Goal: Task Accomplishment & Management: Manage account settings

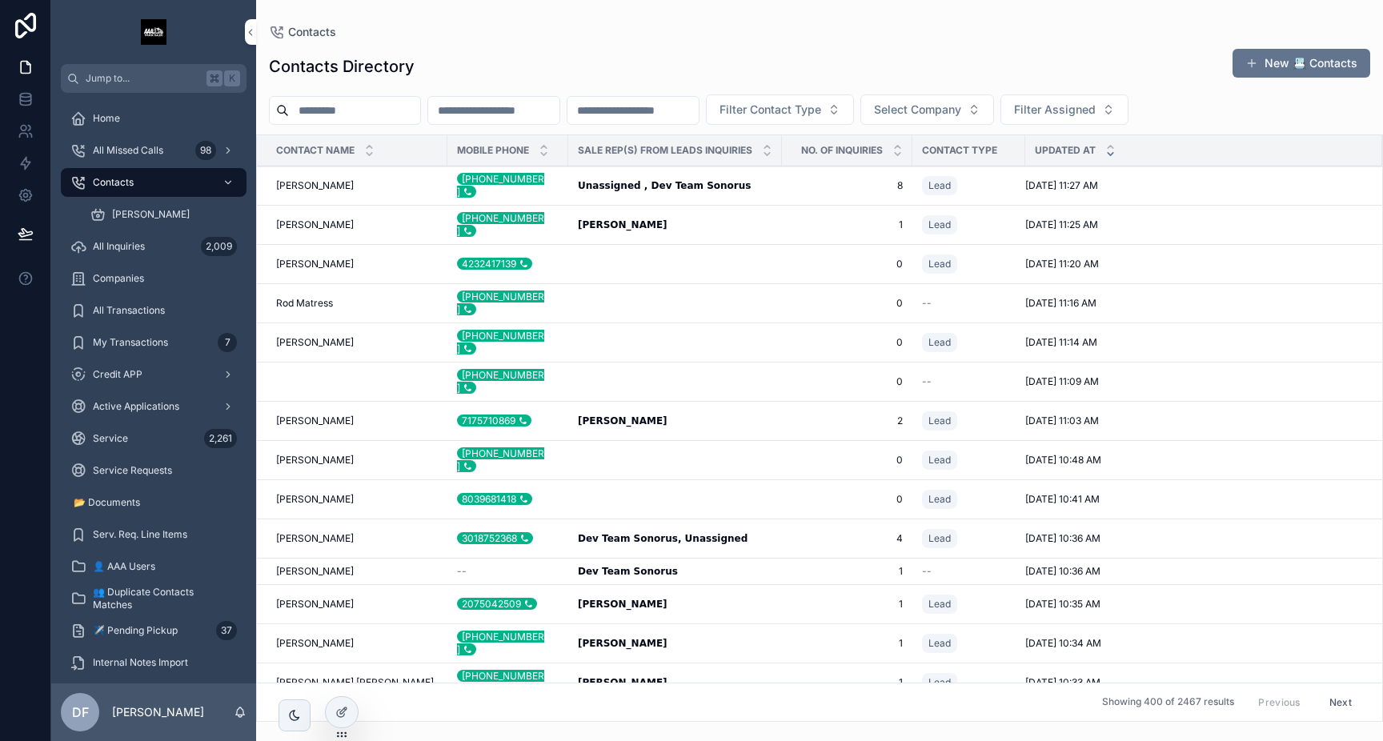
click at [409, 105] on input "scrollable content" at bounding box center [354, 110] width 131 height 22
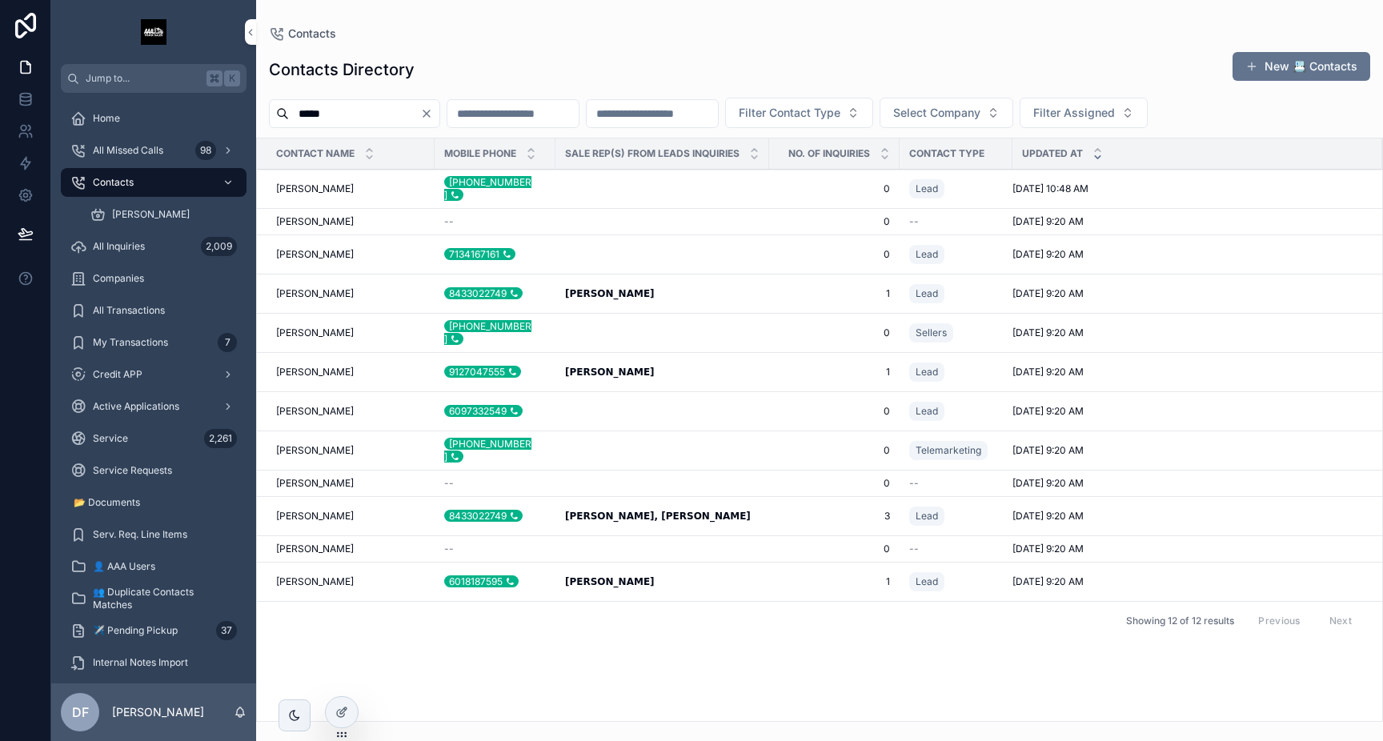
type input "*****"
click at [322, 190] on span "JUAN BROWN" at bounding box center [315, 188] width 78 height 13
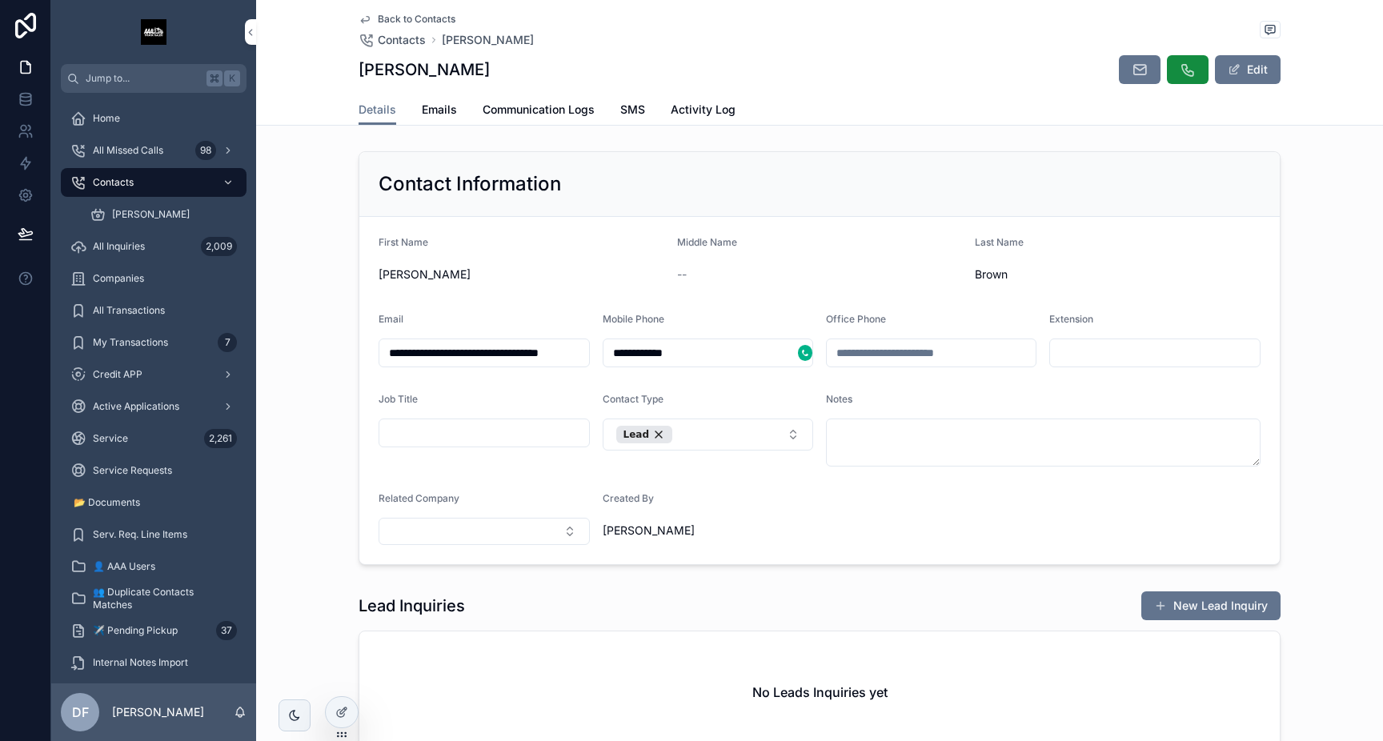
click at [1250, 604] on button "New Lead Inquiry" at bounding box center [1210, 605] width 139 height 29
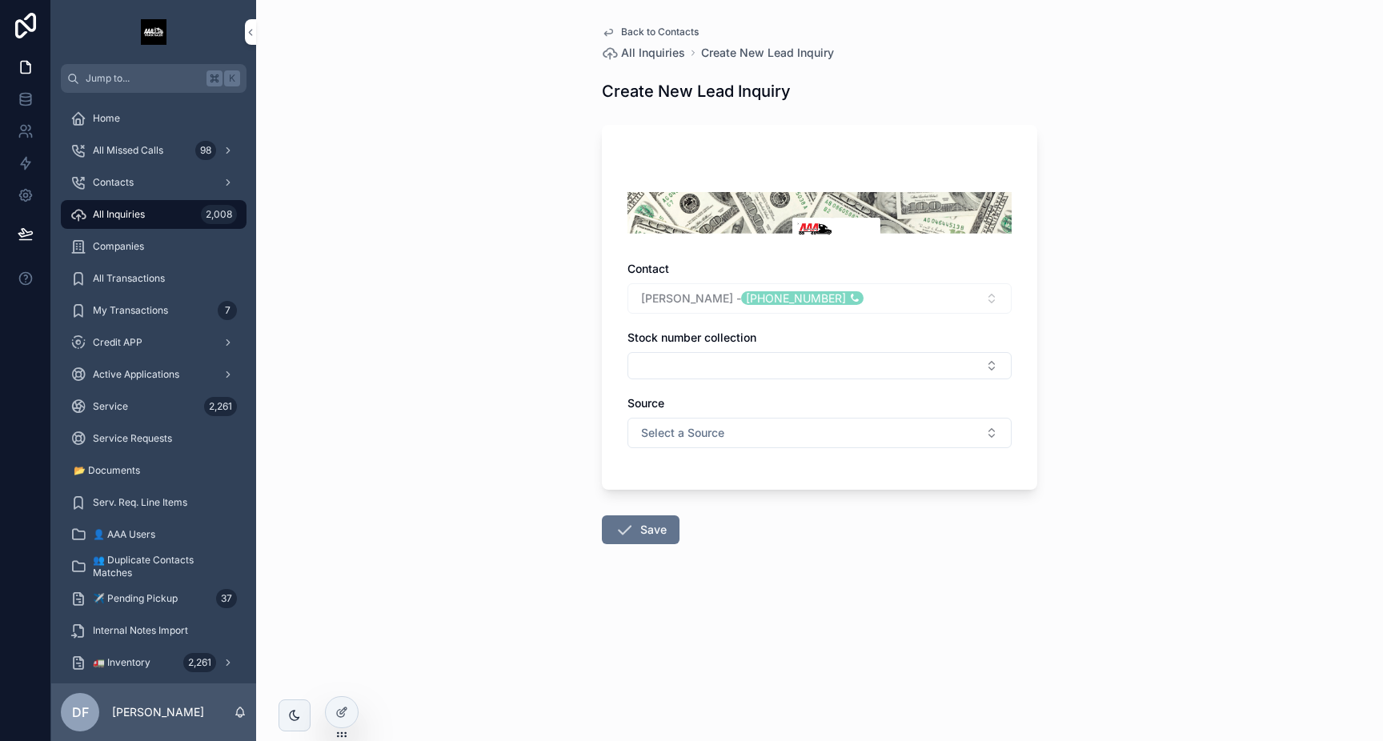
click at [745, 373] on button "Select Button" at bounding box center [819, 365] width 384 height 27
click at [748, 431] on span "KN2009" at bounding box center [737, 429] width 45 height 16
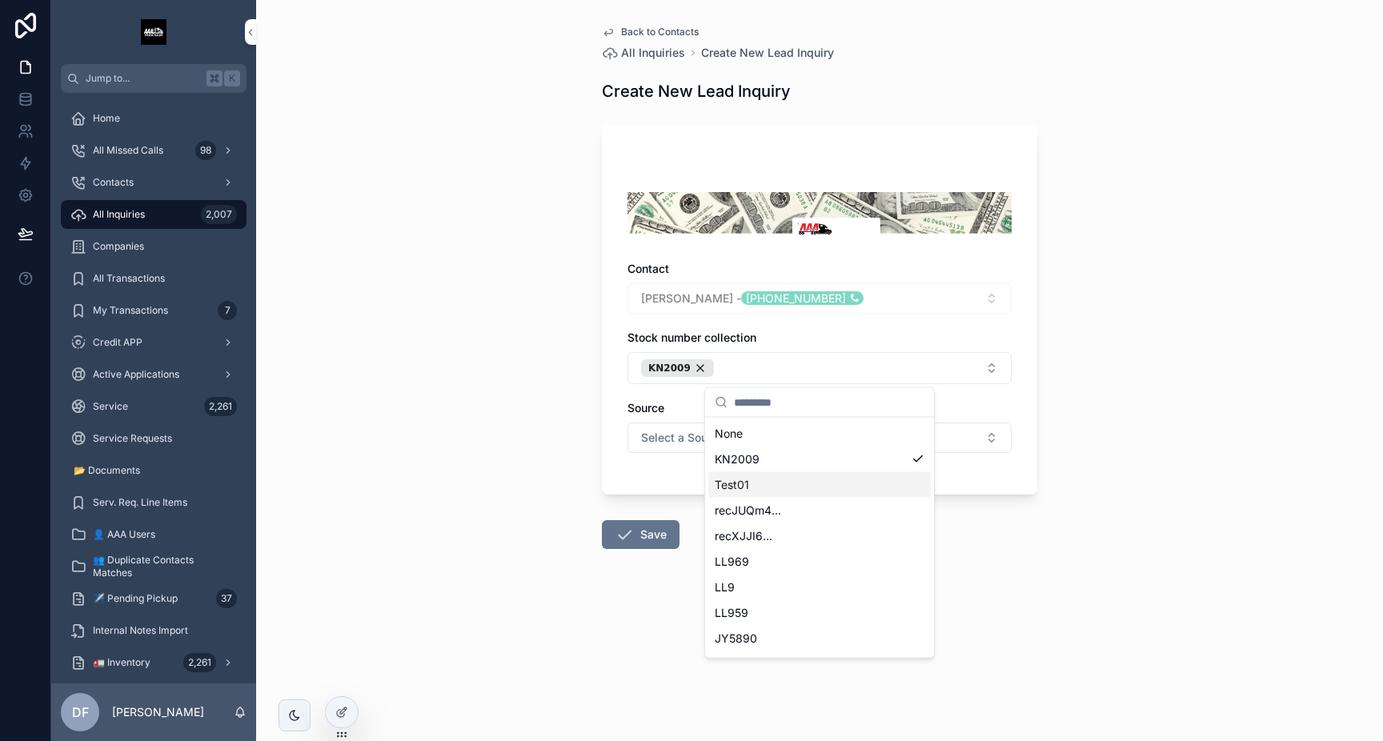
click at [639, 524] on button "Save" at bounding box center [641, 534] width 78 height 29
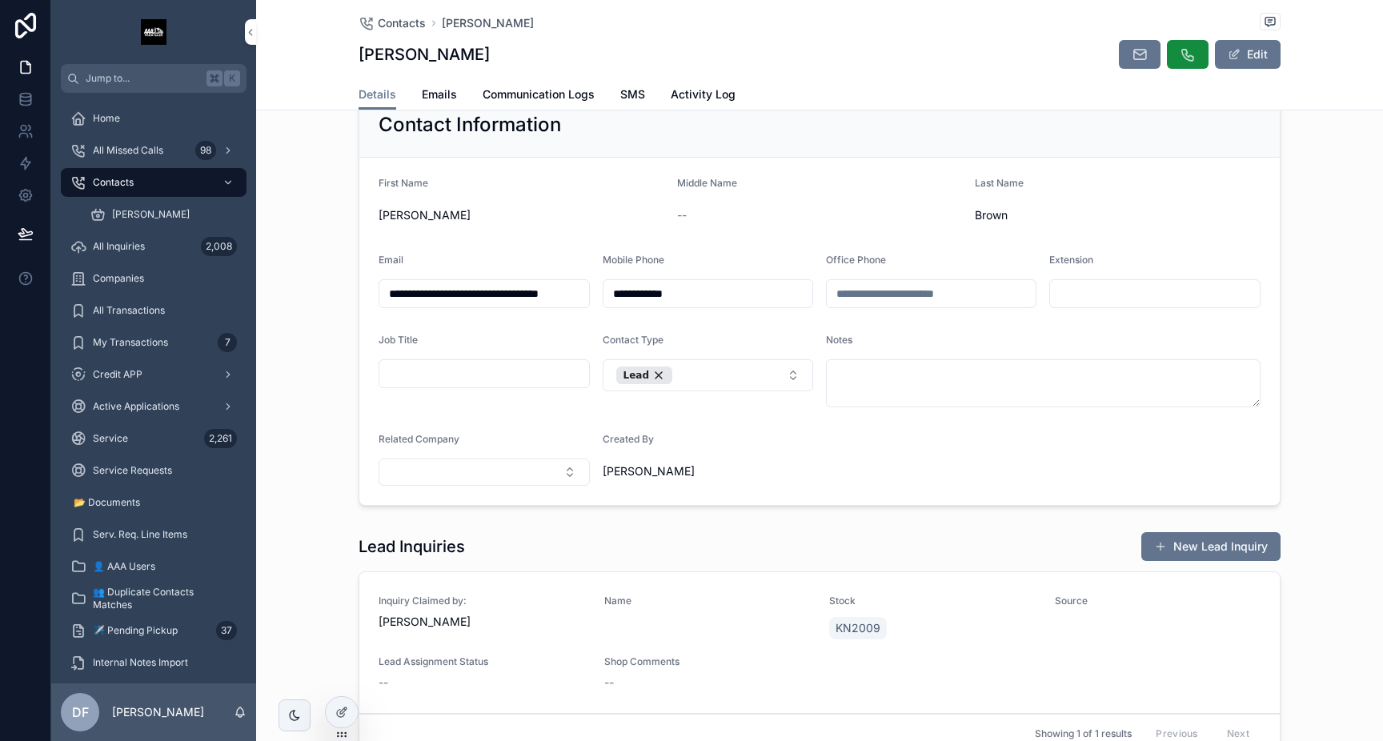
scroll to position [70, 0]
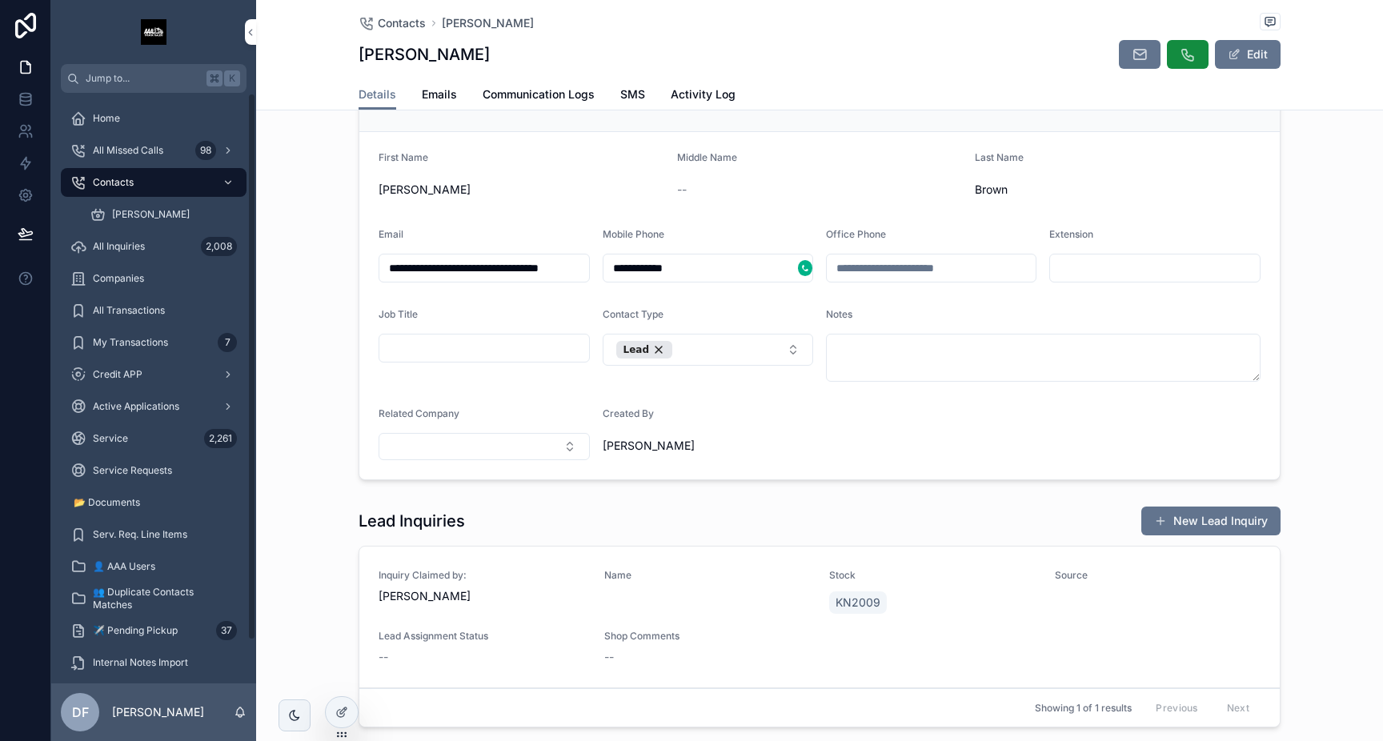
click at [133, 180] on span "Contacts" at bounding box center [113, 182] width 41 height 13
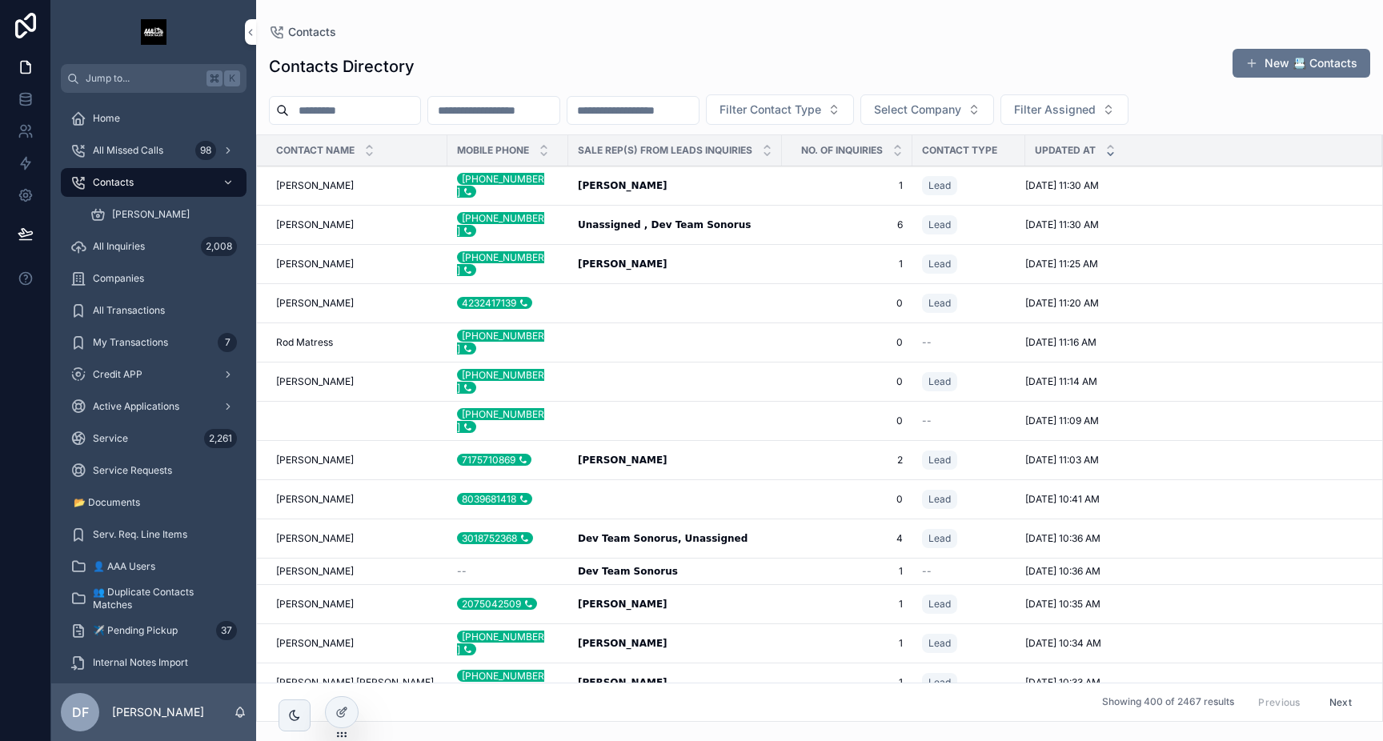
click at [335, 184] on span "[PERSON_NAME]" at bounding box center [315, 185] width 78 height 13
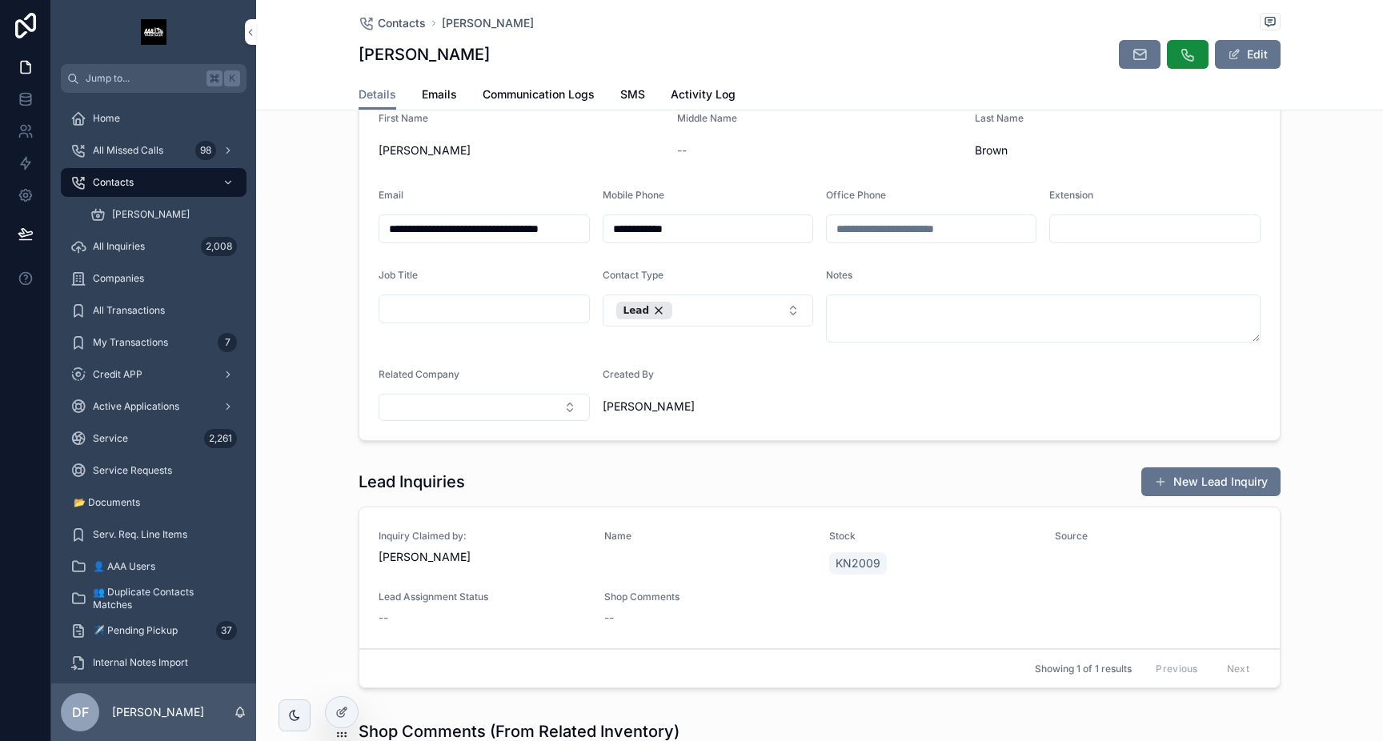
scroll to position [117, 0]
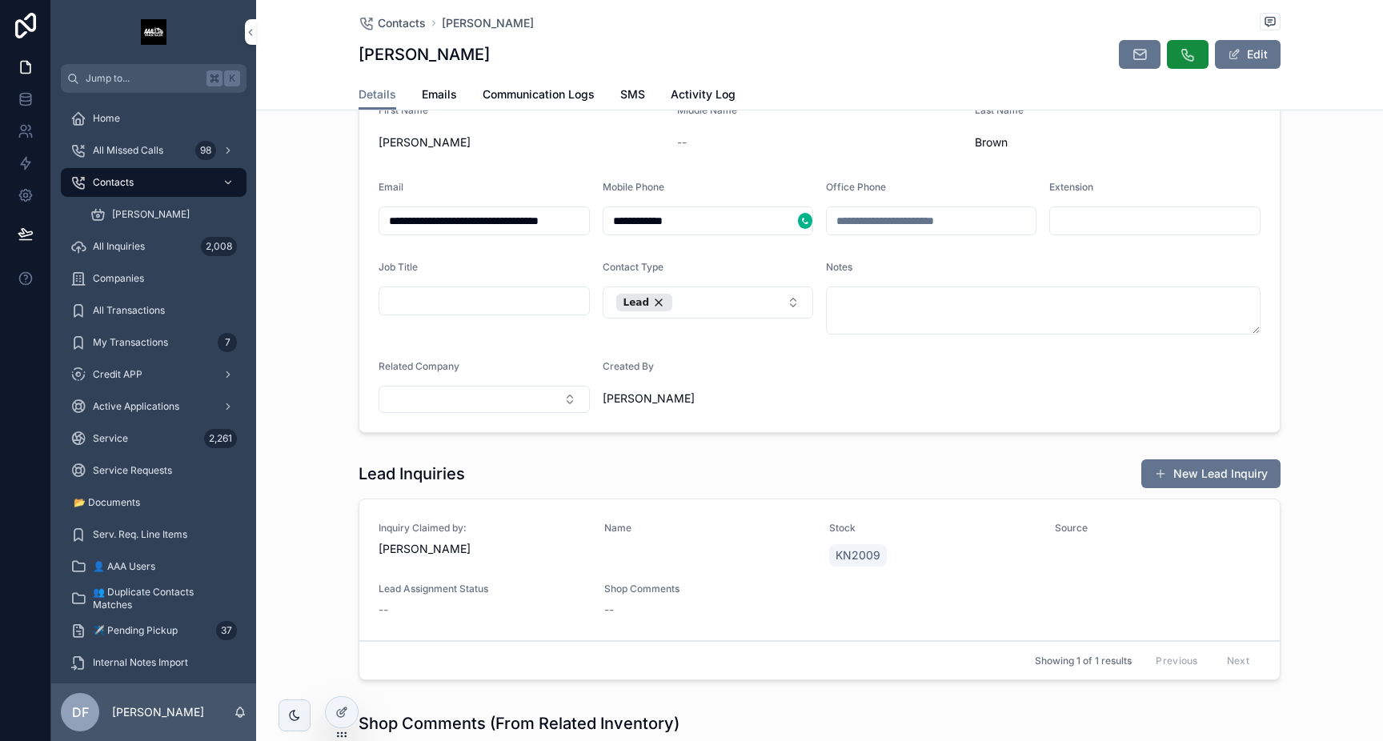
click at [705, 552] on span "scrollable content" at bounding box center [707, 549] width 206 height 16
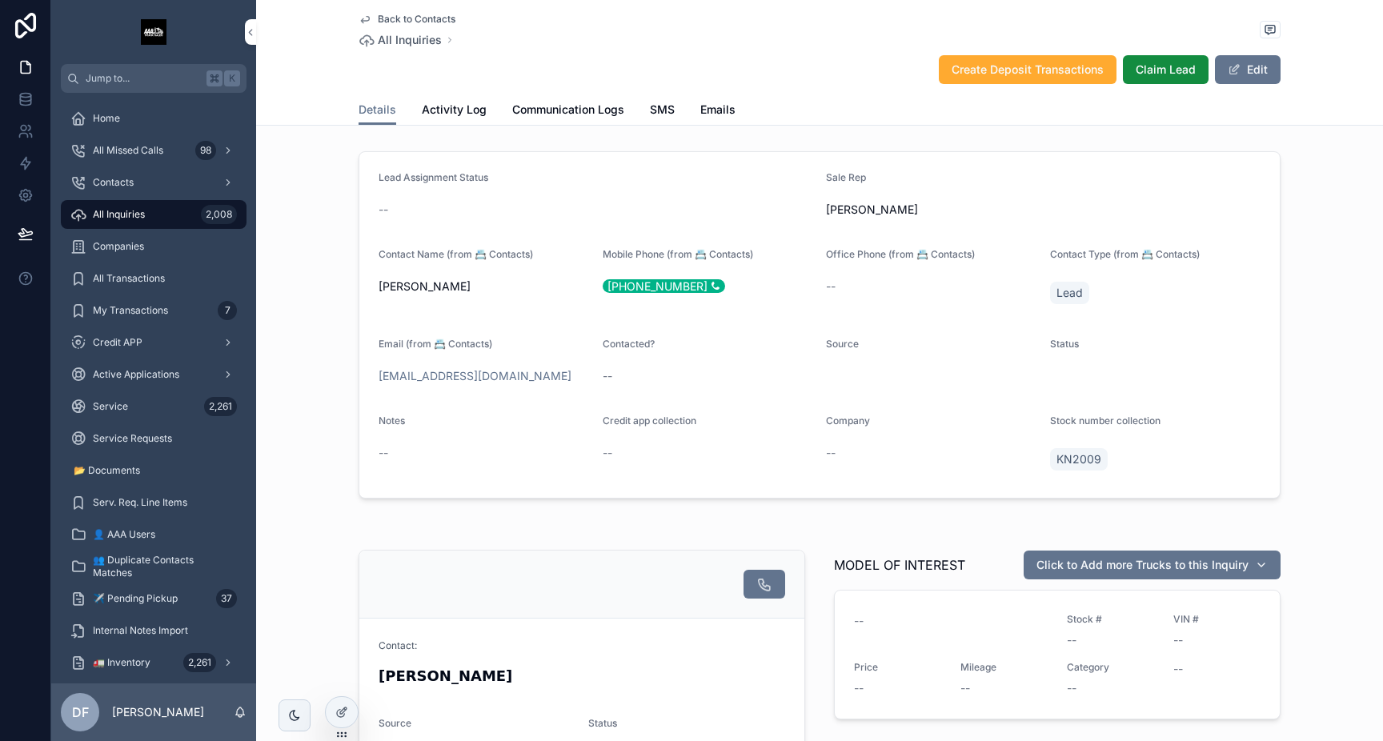
click at [1152, 72] on span "Claim Lead" at bounding box center [1165, 70] width 60 height 16
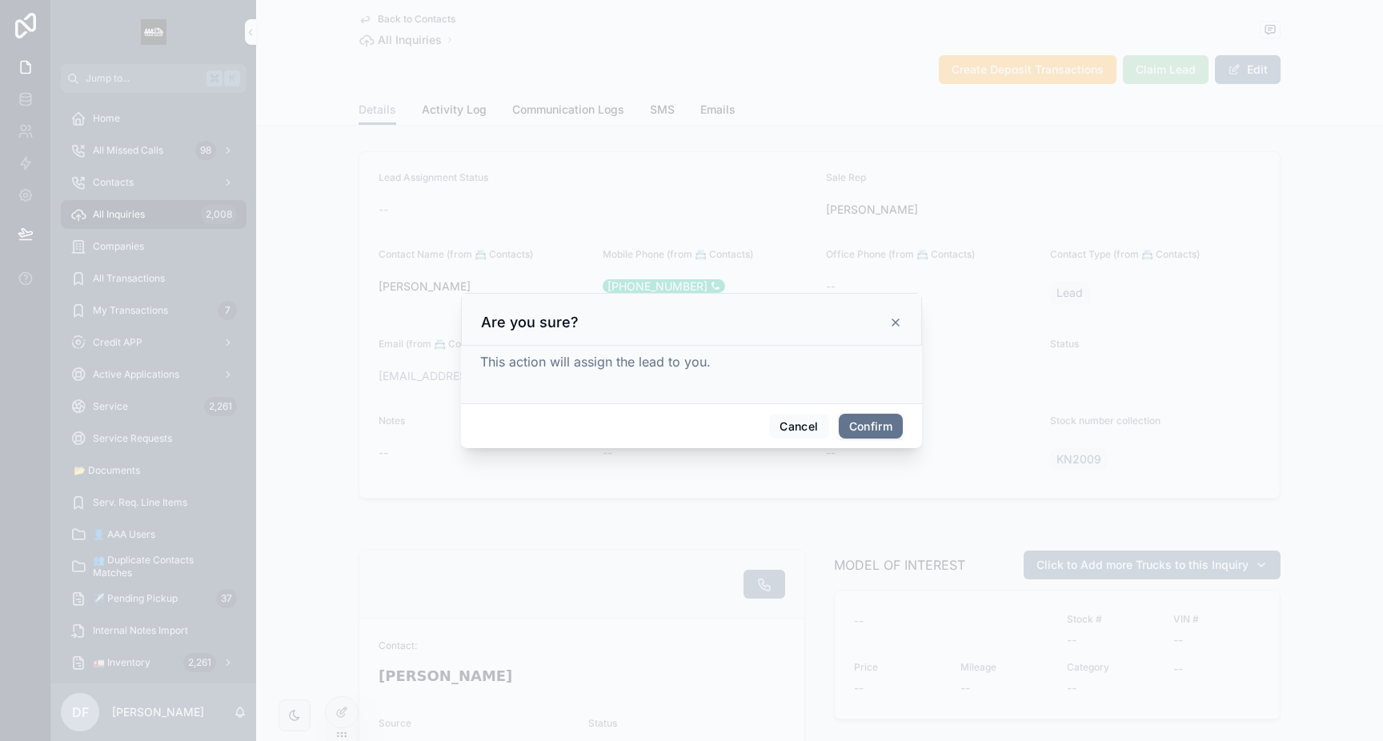
click at [868, 434] on button "Confirm" at bounding box center [871, 427] width 64 height 26
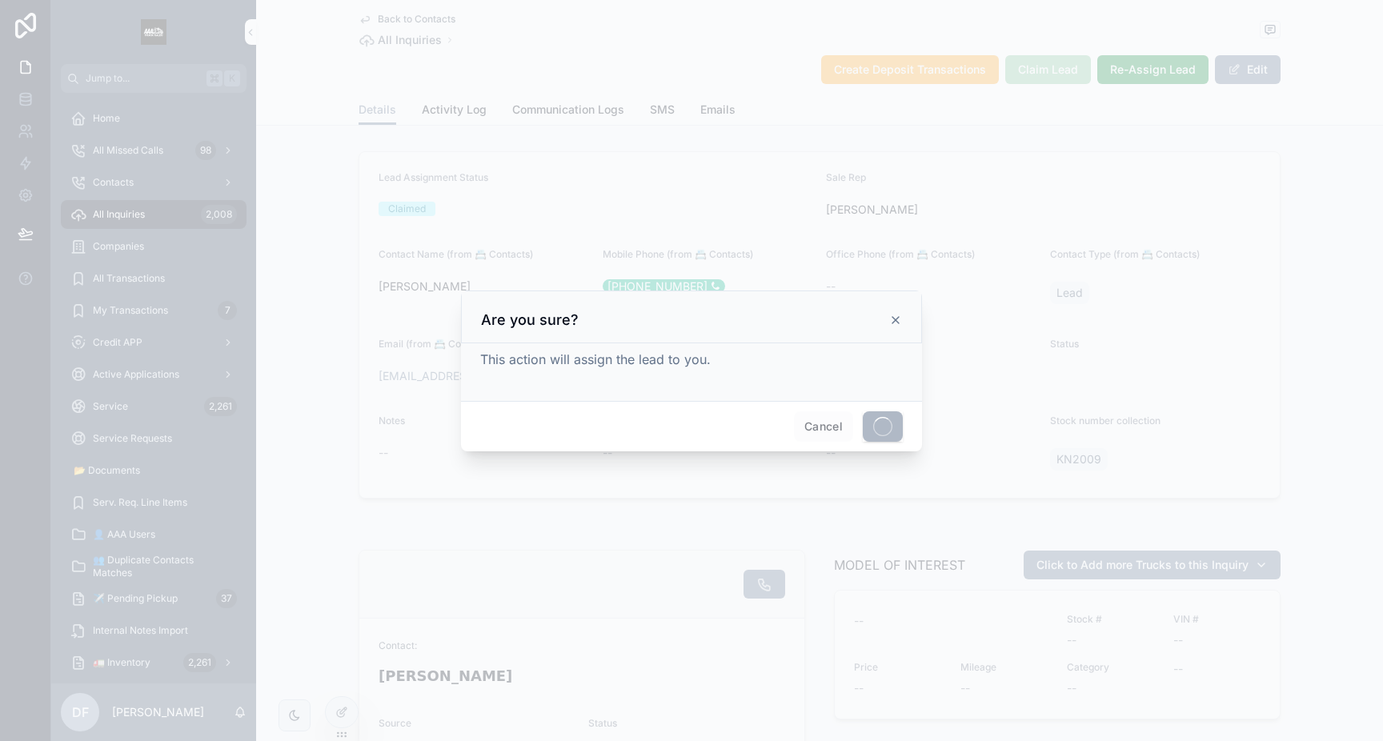
click at [893, 319] on icon at bounding box center [895, 320] width 13 height 13
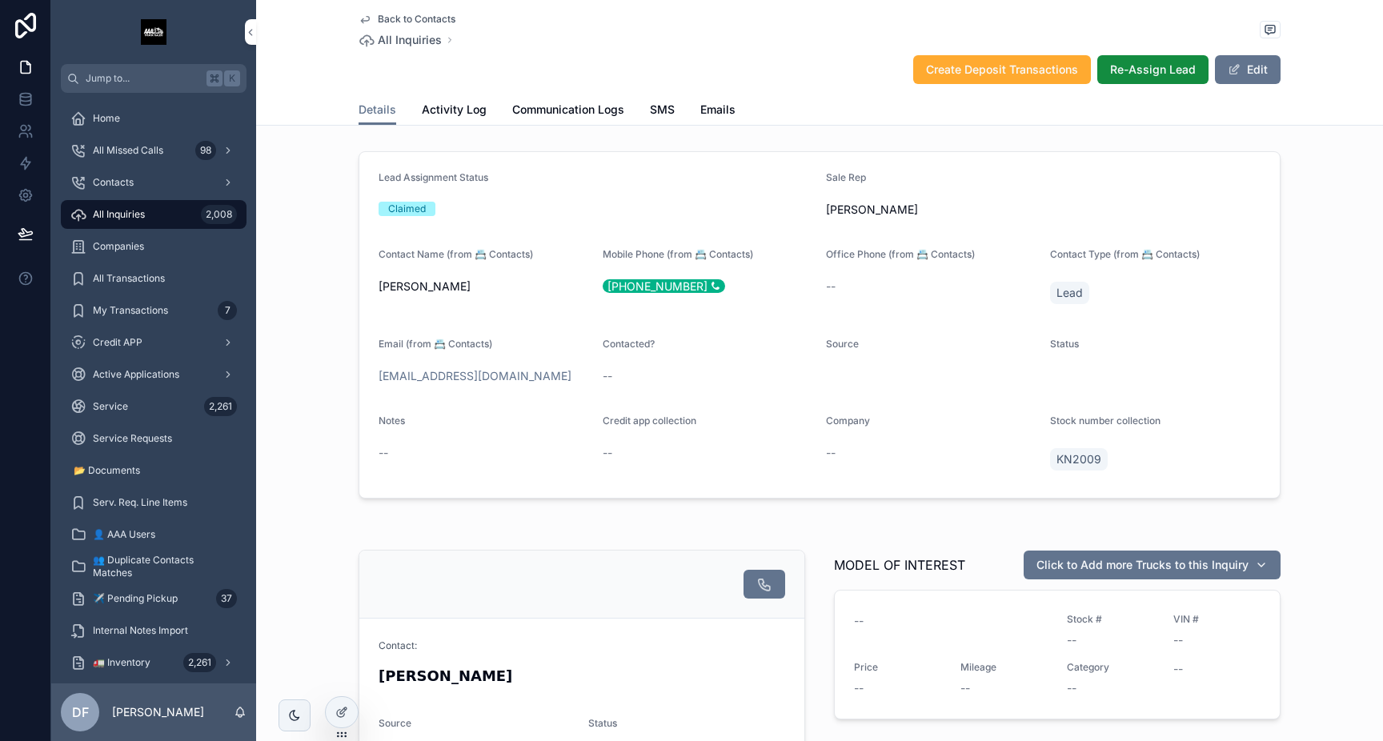
click at [1155, 58] on button "Re-Assign Lead" at bounding box center [1152, 69] width 111 height 29
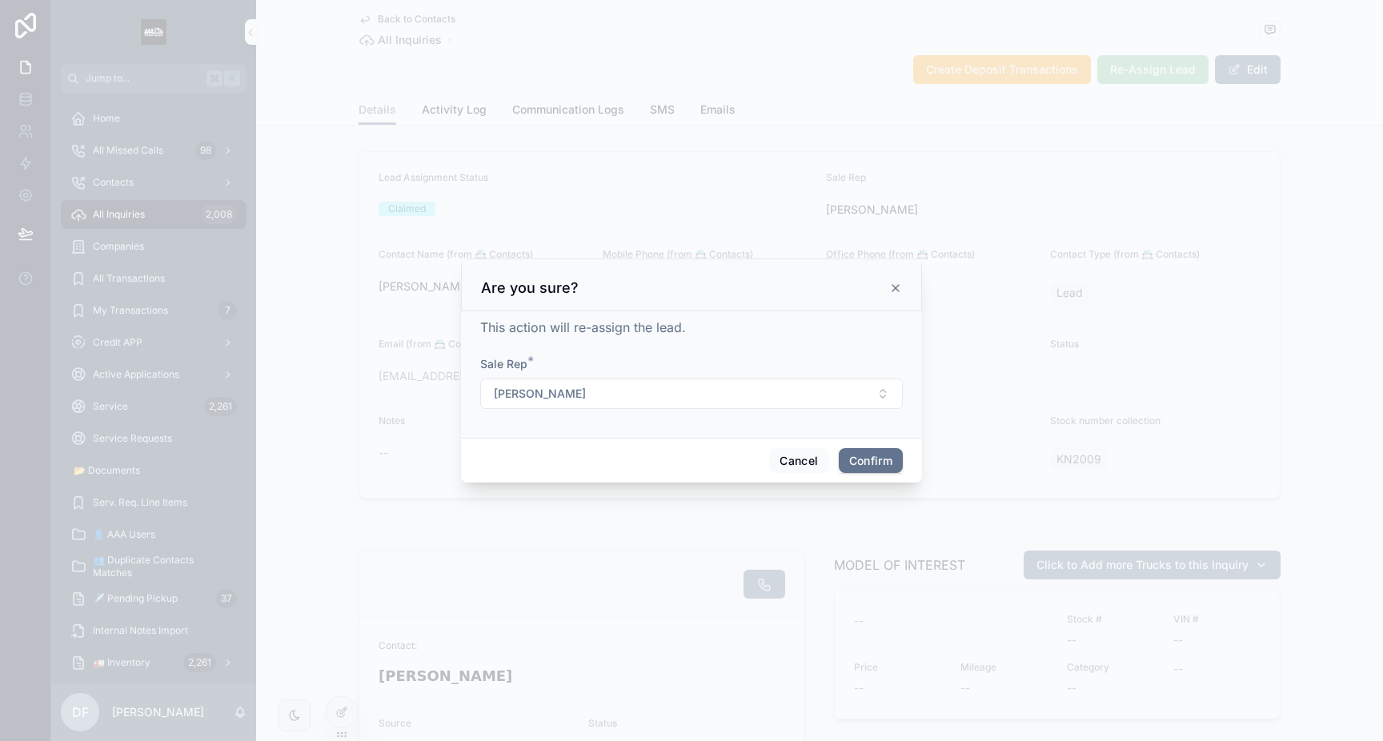
click at [579, 390] on button "[PERSON_NAME]" at bounding box center [691, 393] width 422 height 30
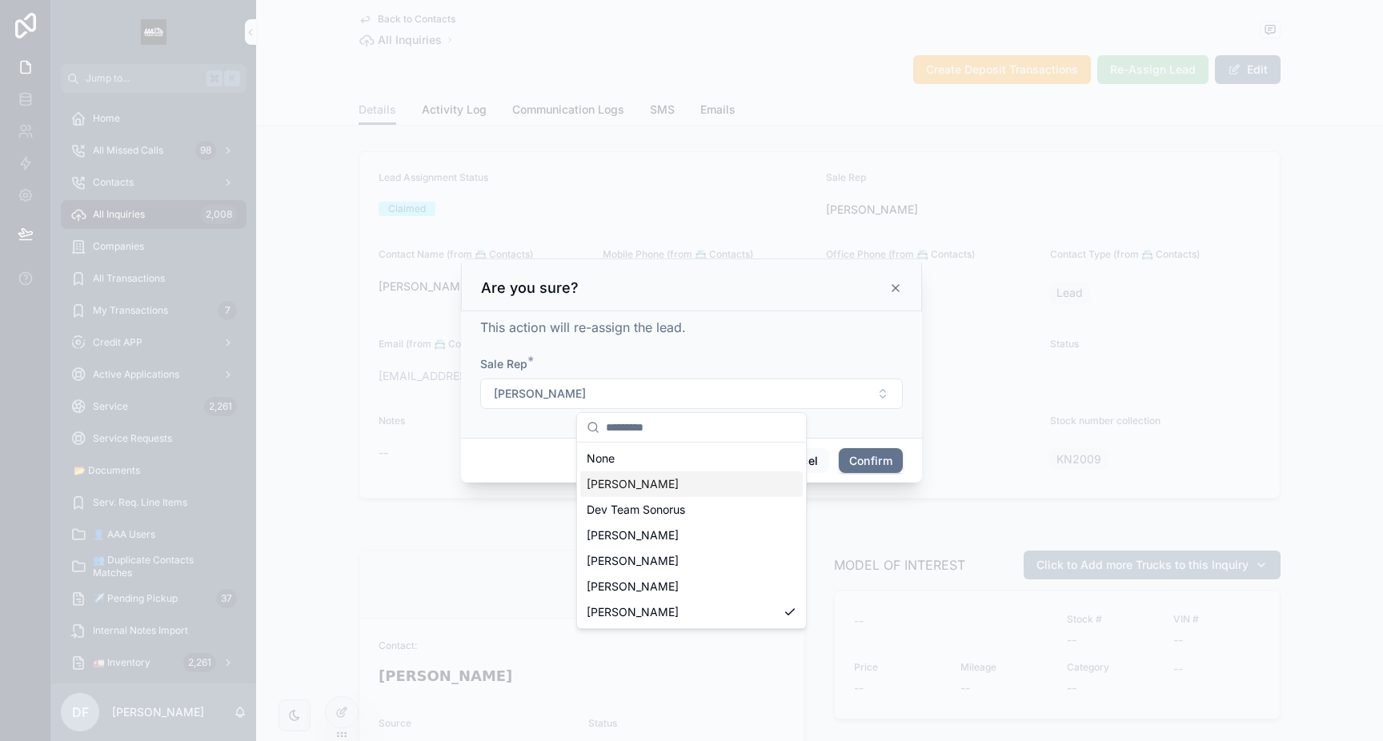
click at [623, 477] on span "[PERSON_NAME]" at bounding box center [633, 484] width 92 height 16
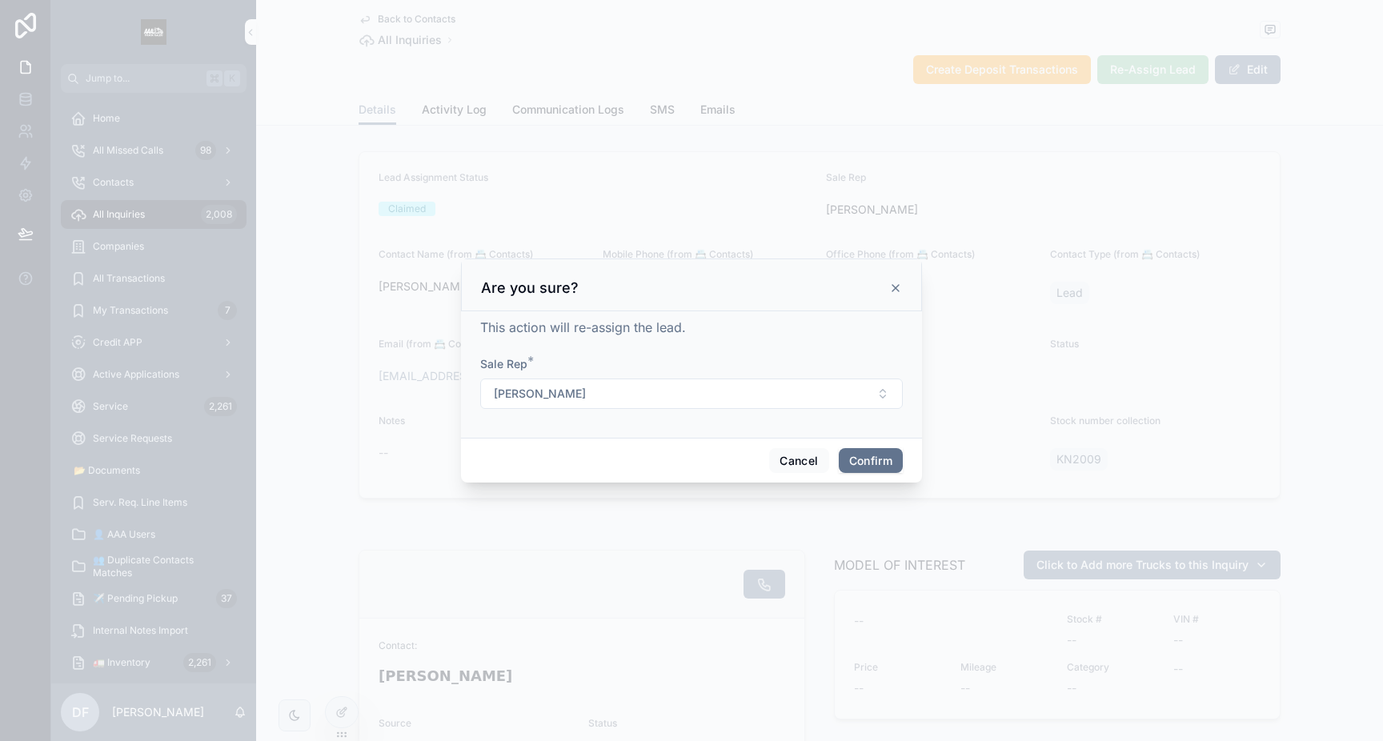
click at [850, 469] on button "Confirm" at bounding box center [871, 461] width 64 height 26
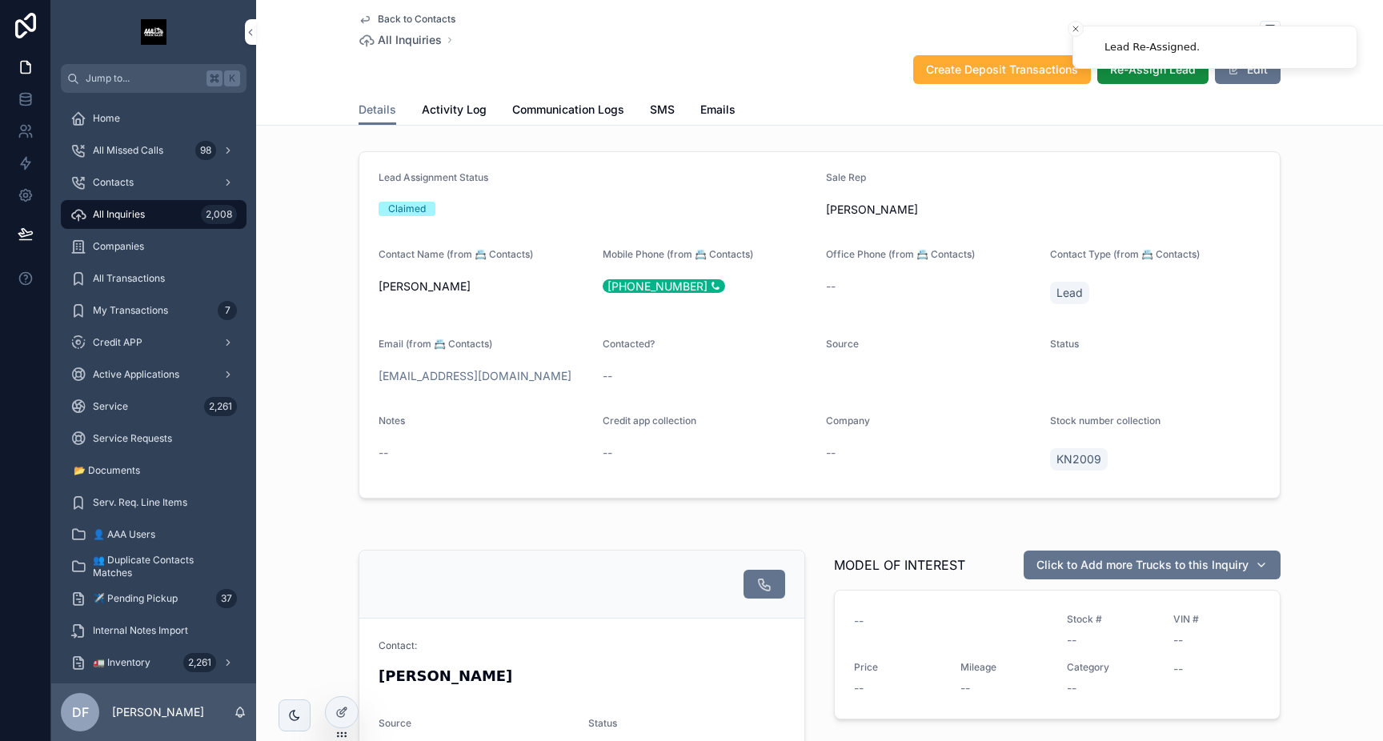
click at [590, 118] on link "Communication Logs" at bounding box center [568, 111] width 112 height 32
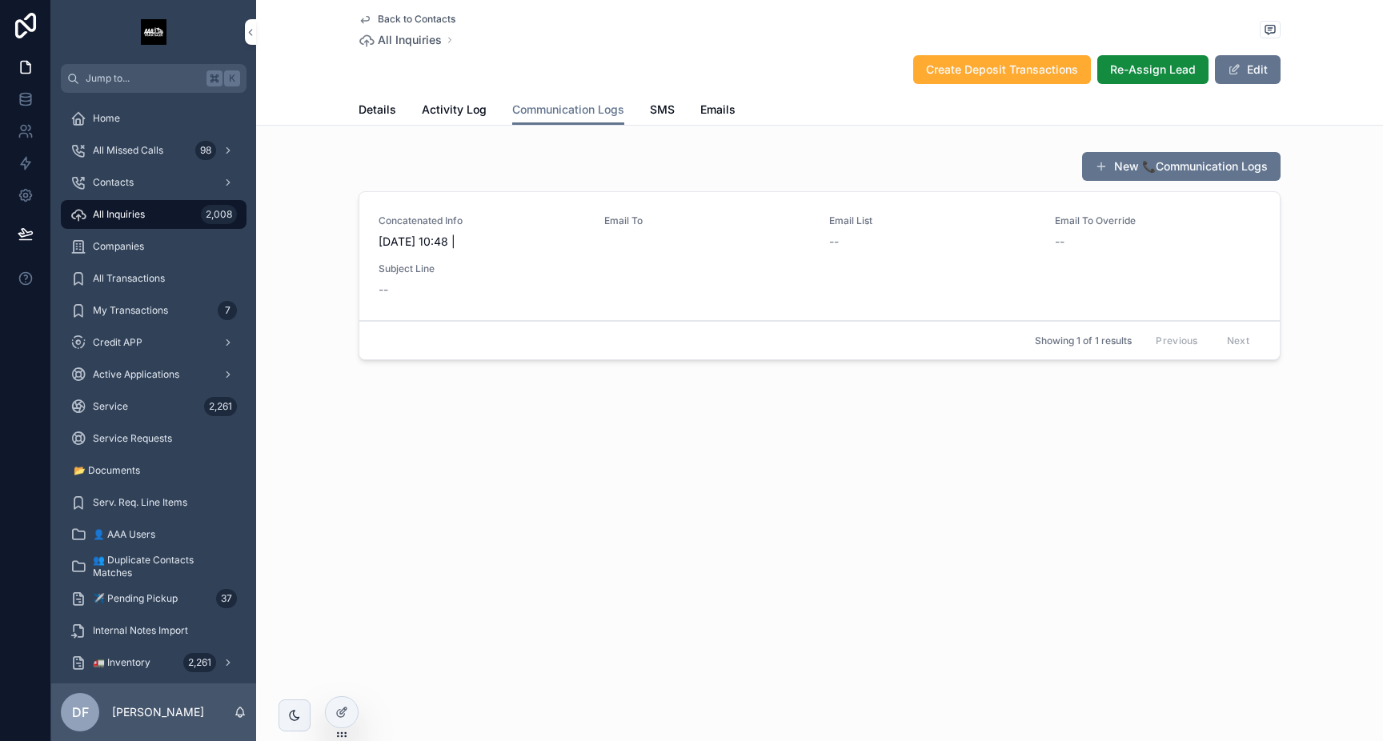
click at [455, 116] on span "Activity Log" at bounding box center [454, 110] width 65 height 16
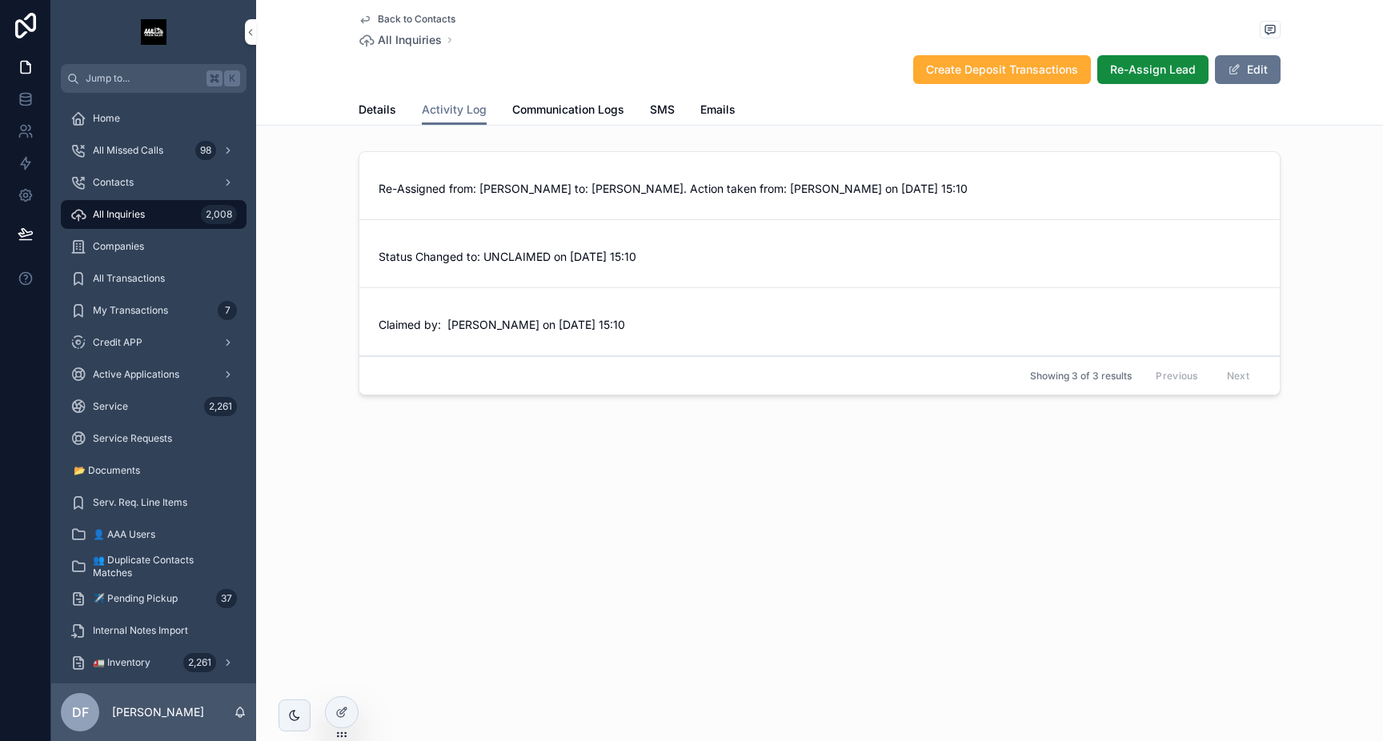
click at [563, 113] on span "Communication Logs" at bounding box center [568, 110] width 112 height 16
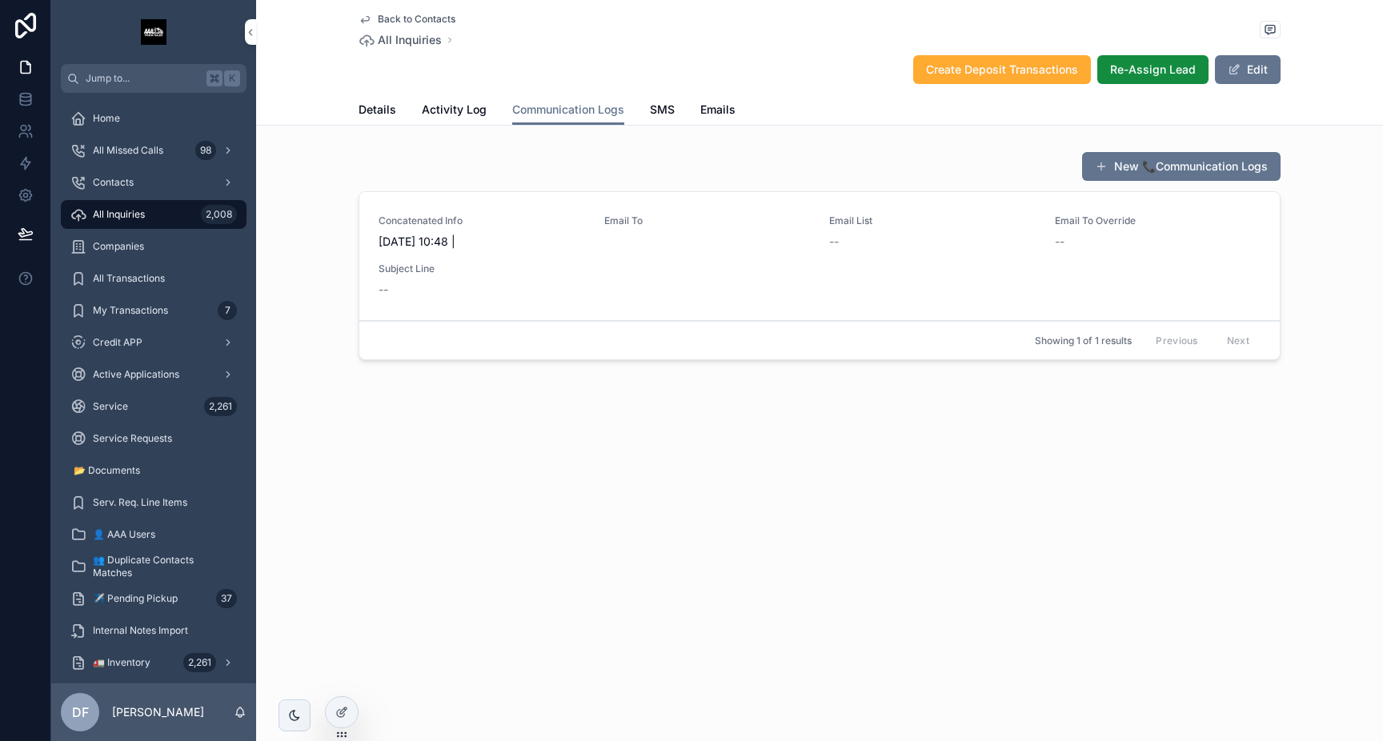
click at [665, 114] on span "SMS" at bounding box center [662, 110] width 25 height 16
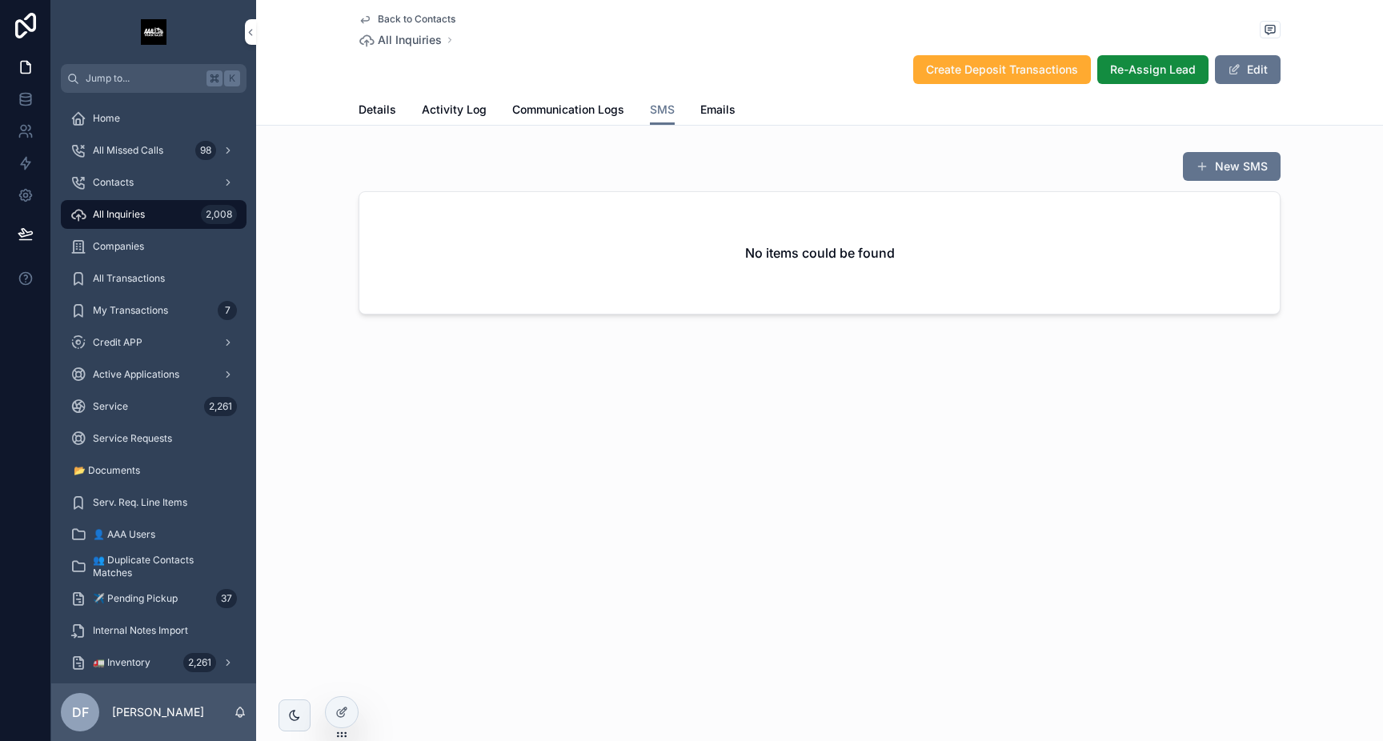
click at [714, 110] on span "Emails" at bounding box center [717, 110] width 35 height 16
click at [373, 107] on span "Details" at bounding box center [377, 110] width 38 height 16
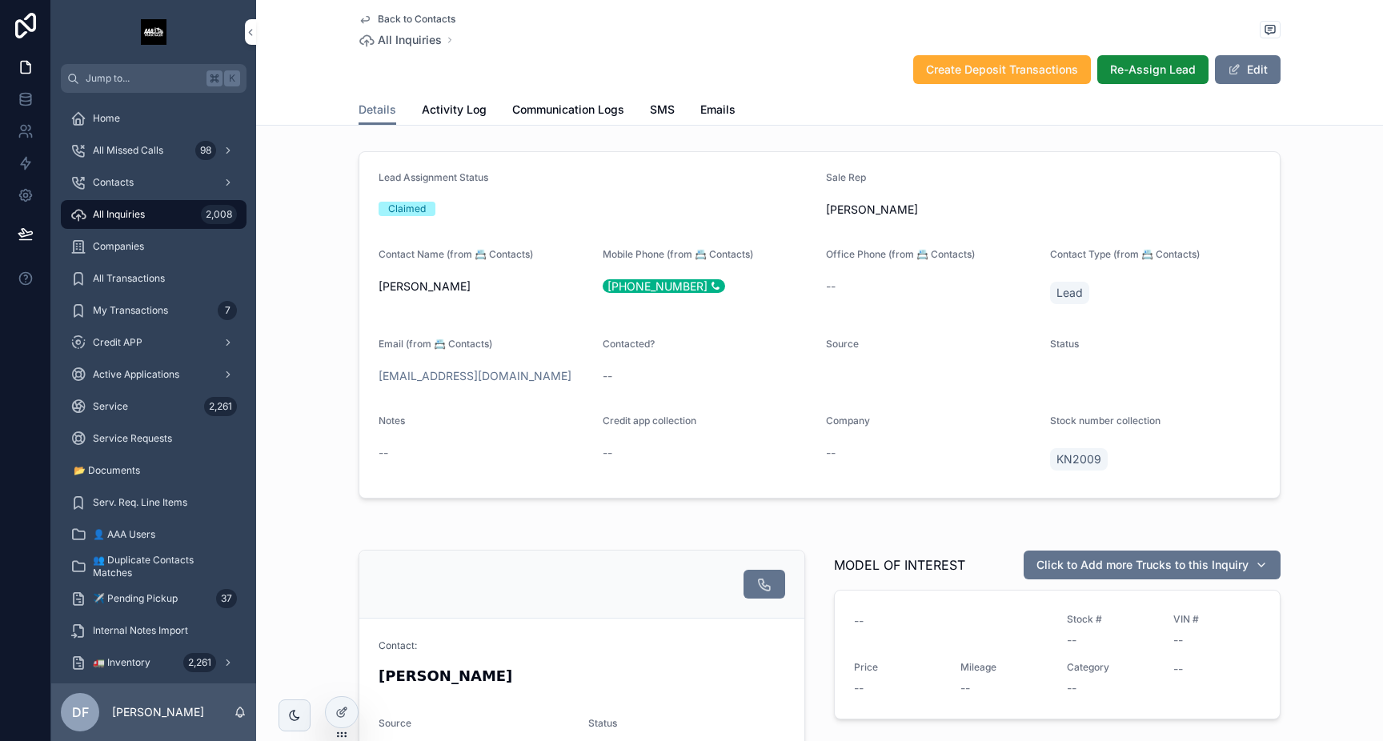
scroll to position [26, 0]
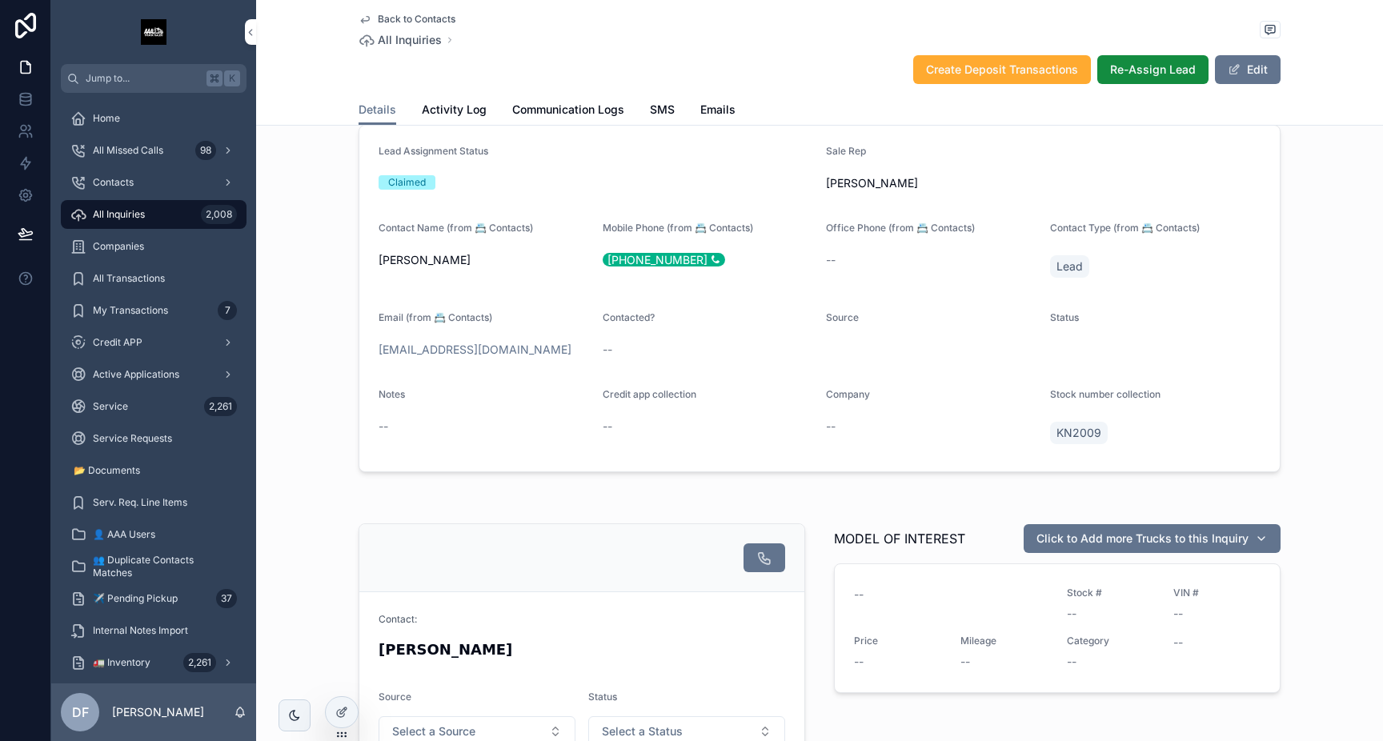
click at [1146, 418] on div "KN2009" at bounding box center [1155, 432] width 211 height 29
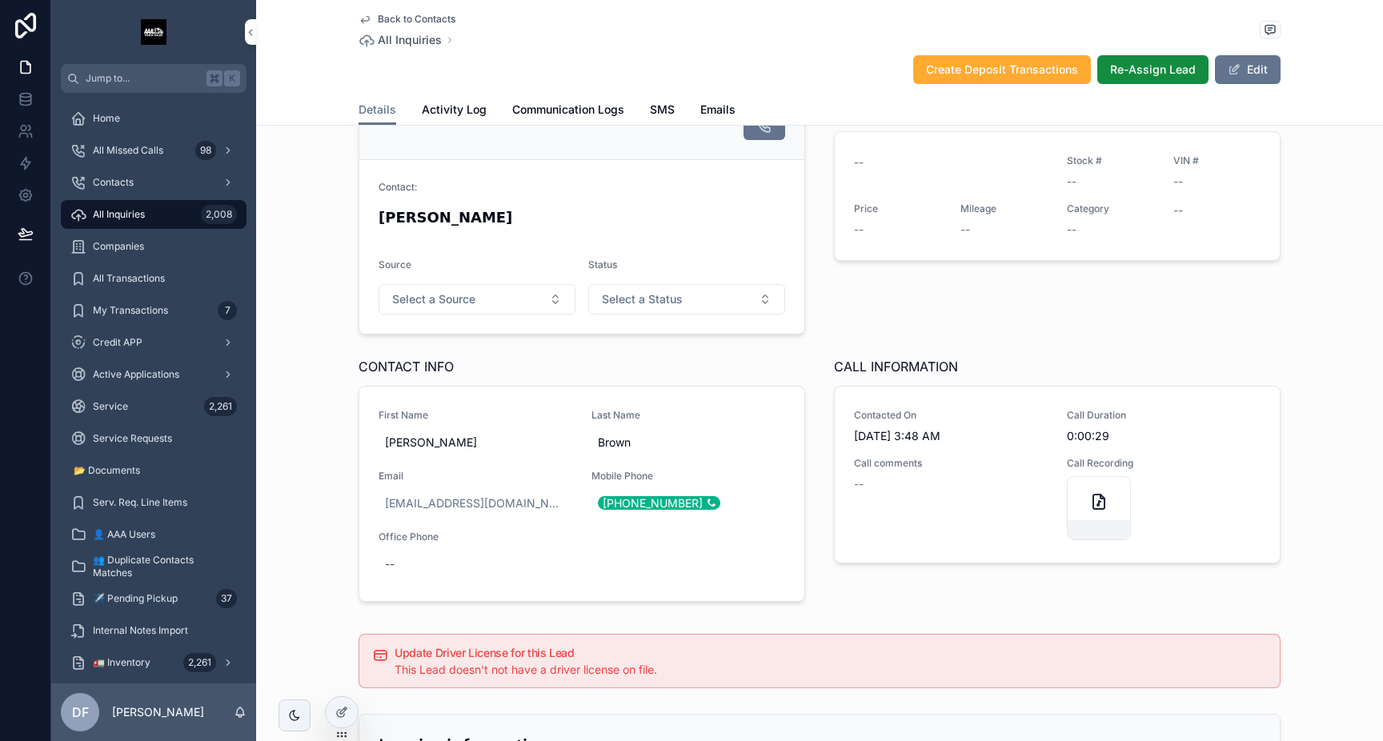
scroll to position [0, 0]
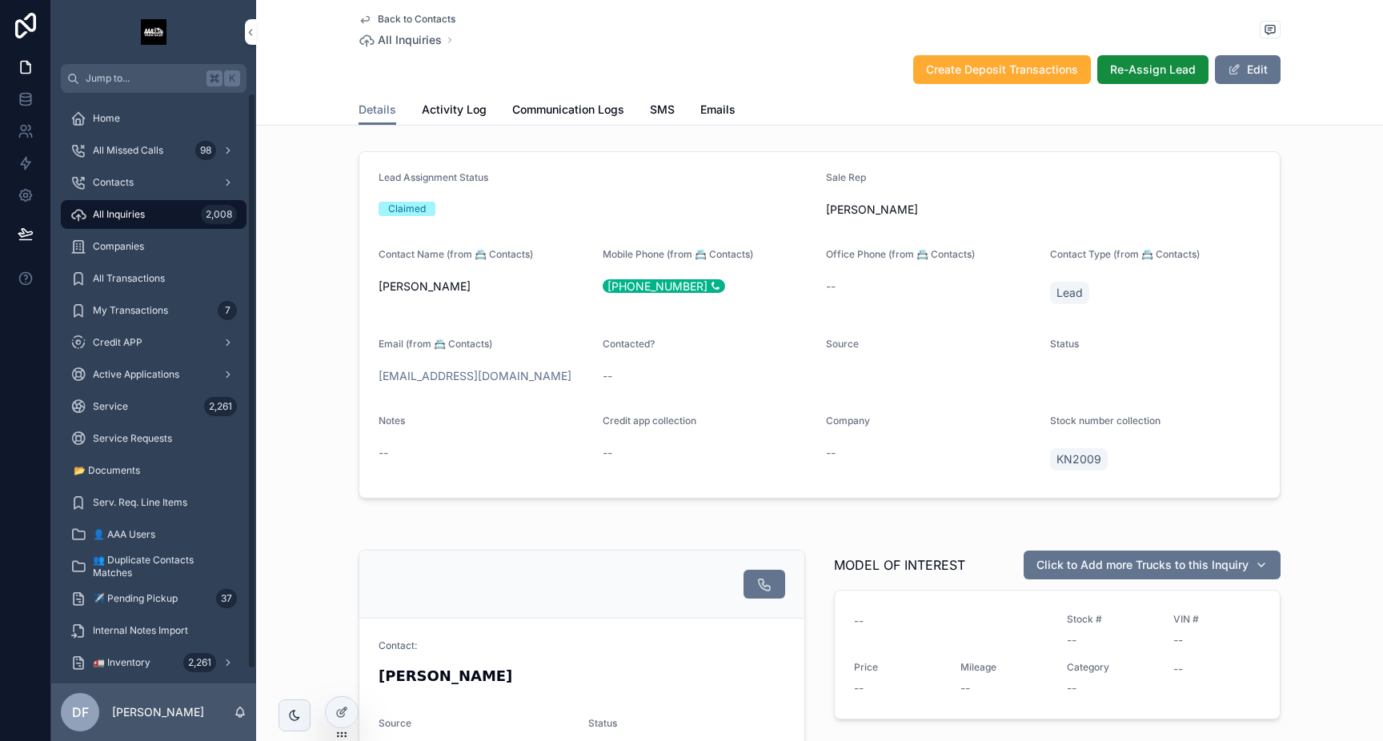
click at [130, 212] on span "All Inquiries" at bounding box center [119, 214] width 52 height 13
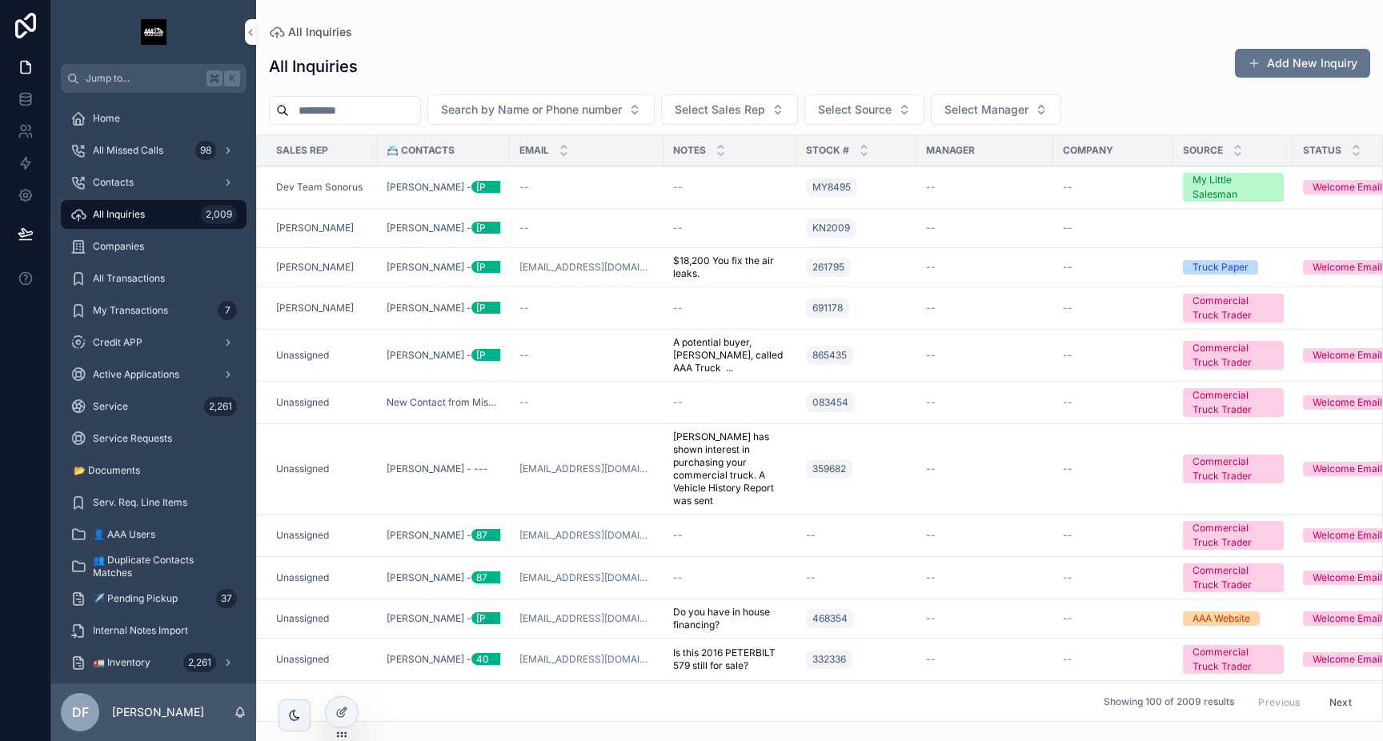
click at [311, 230] on span "[PERSON_NAME]" at bounding box center [315, 228] width 78 height 13
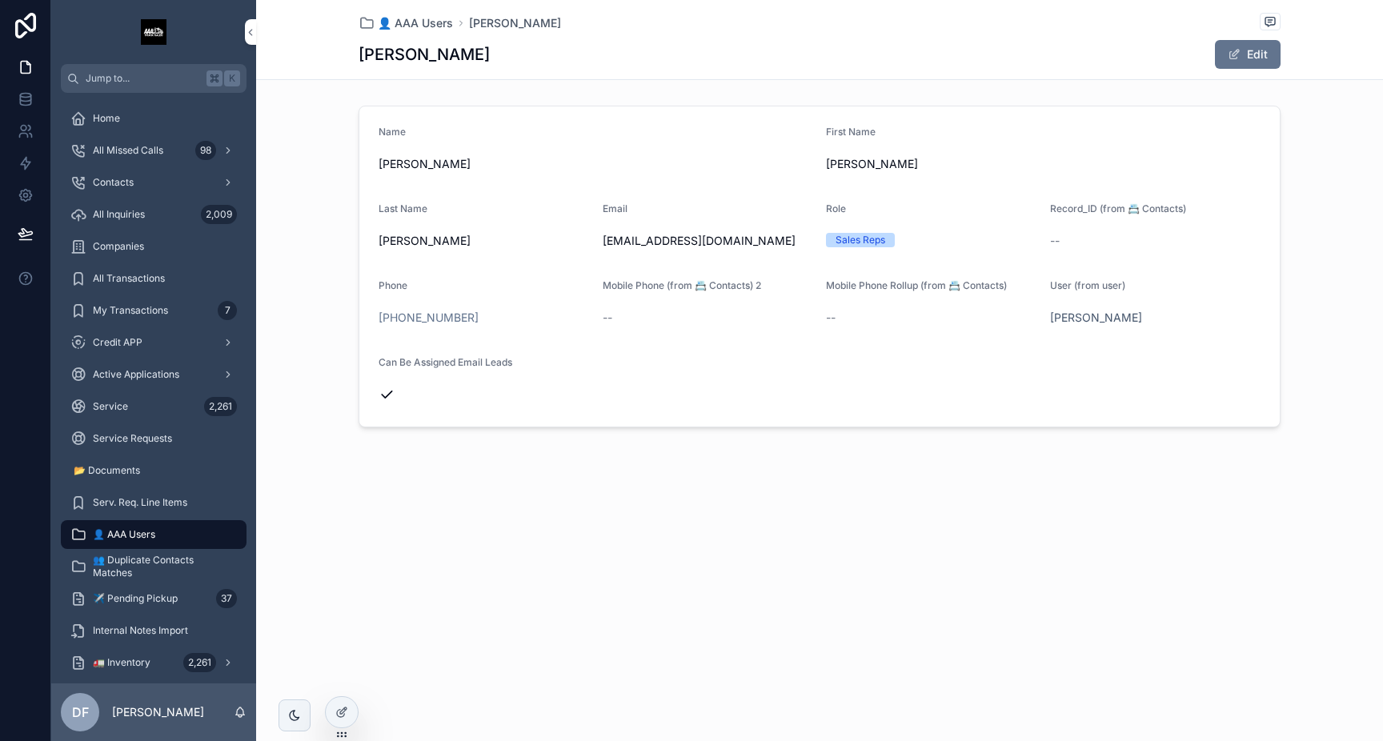
click at [123, 191] on div "Contacts" at bounding box center [153, 183] width 166 height 26
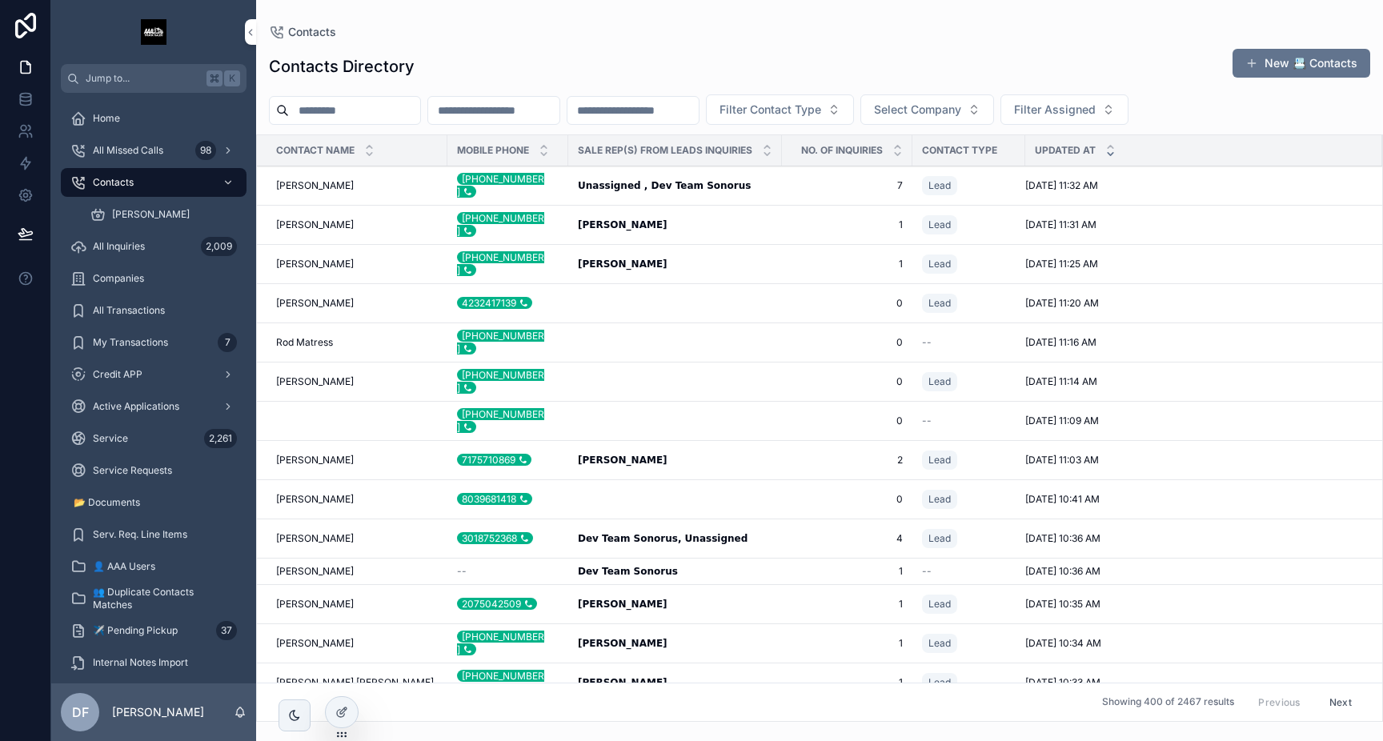
click at [305, 306] on span "[PERSON_NAME]" at bounding box center [315, 303] width 78 height 13
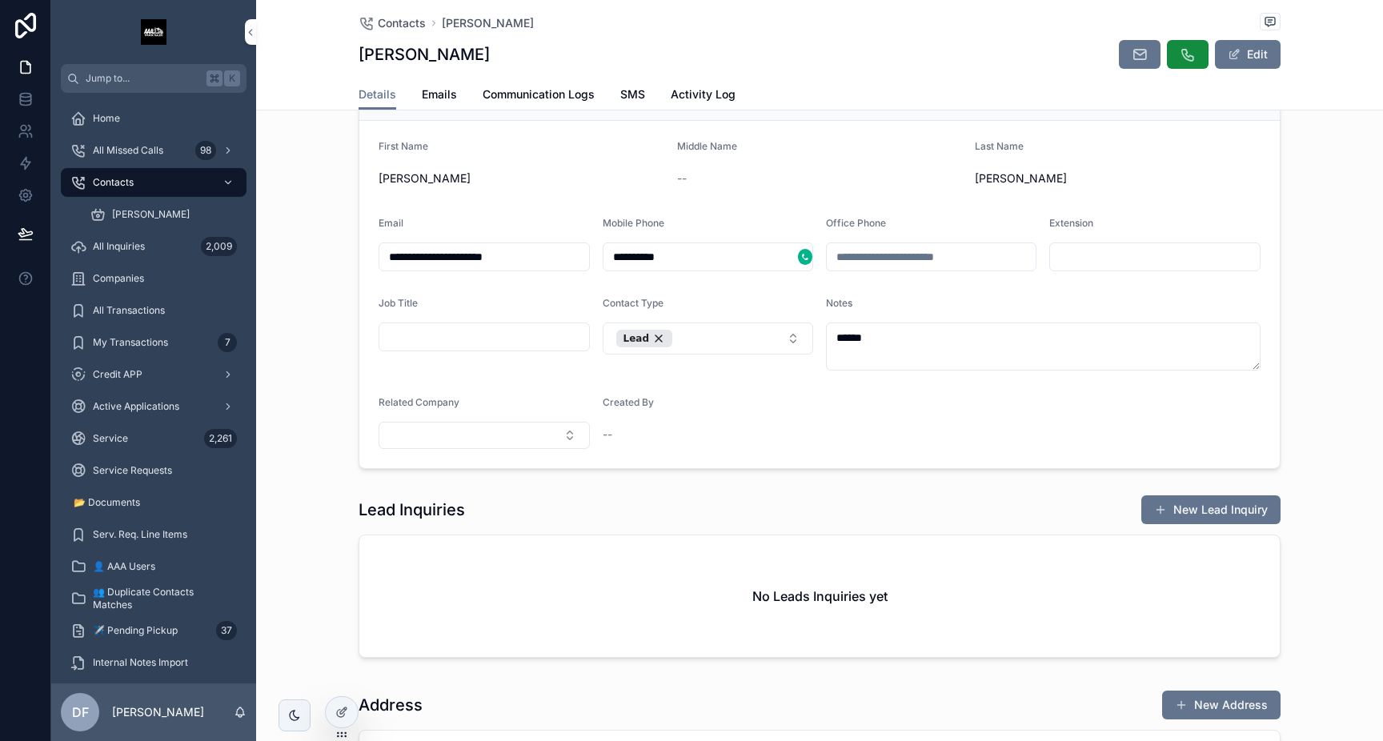
scroll to position [57, 0]
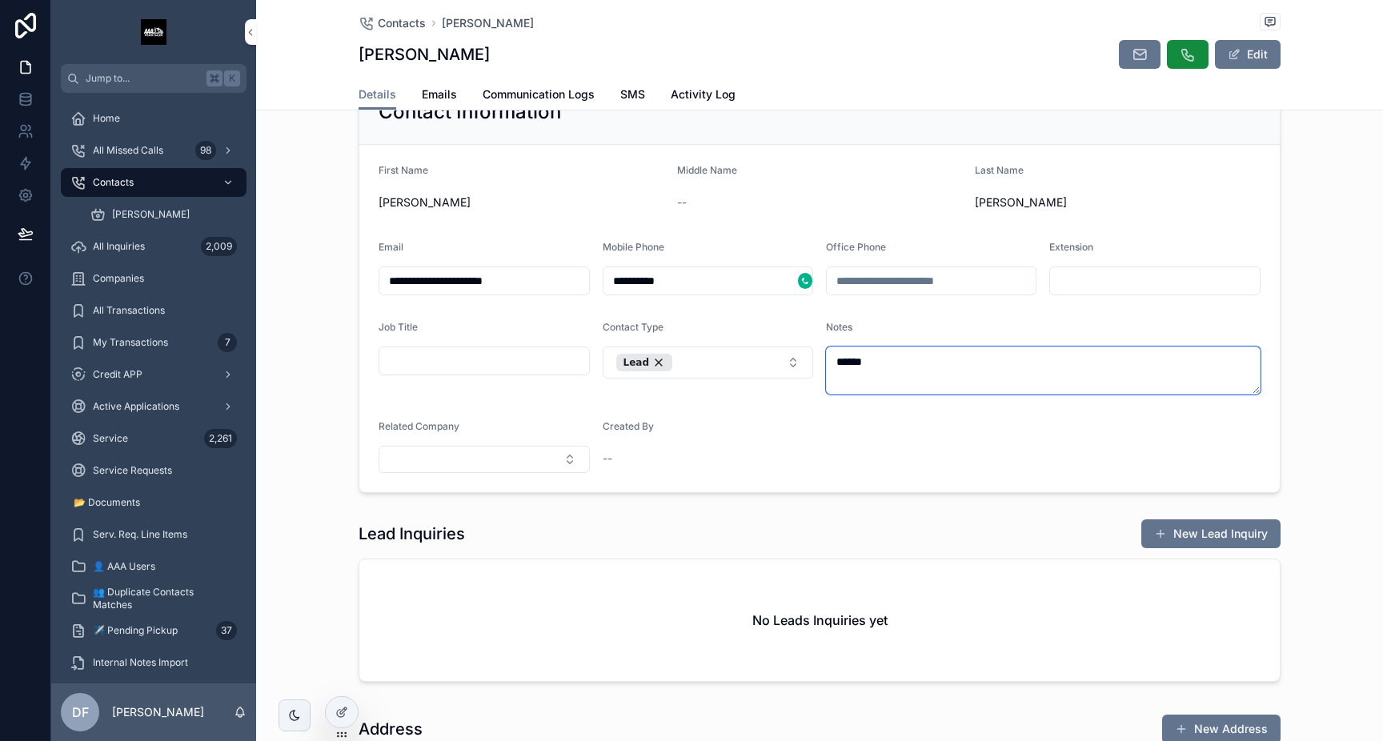
click at [853, 360] on textarea "******" at bounding box center [1043, 370] width 434 height 48
click at [1205, 540] on button "New Lead Inquiry" at bounding box center [1210, 533] width 139 height 29
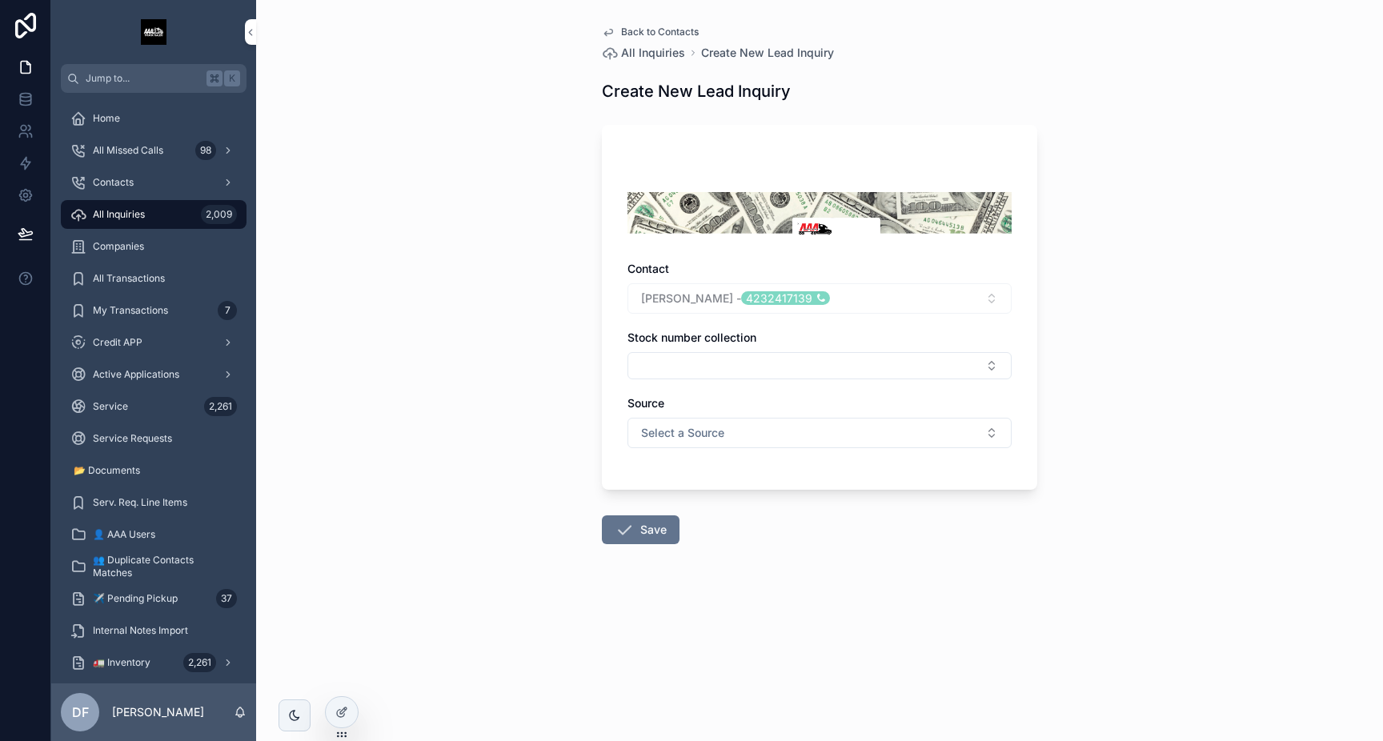
click at [707, 367] on button "Select Button" at bounding box center [819, 365] width 384 height 27
type input "******"
click at [737, 426] on span "GY3276" at bounding box center [737, 429] width 44 height 16
click at [846, 594] on form "Contact Nathan Lambright - 4232417139 Stock number collection GY3276 Source Sel…" at bounding box center [819, 383] width 435 height 536
click at [651, 534] on button "Save" at bounding box center [641, 534] width 78 height 29
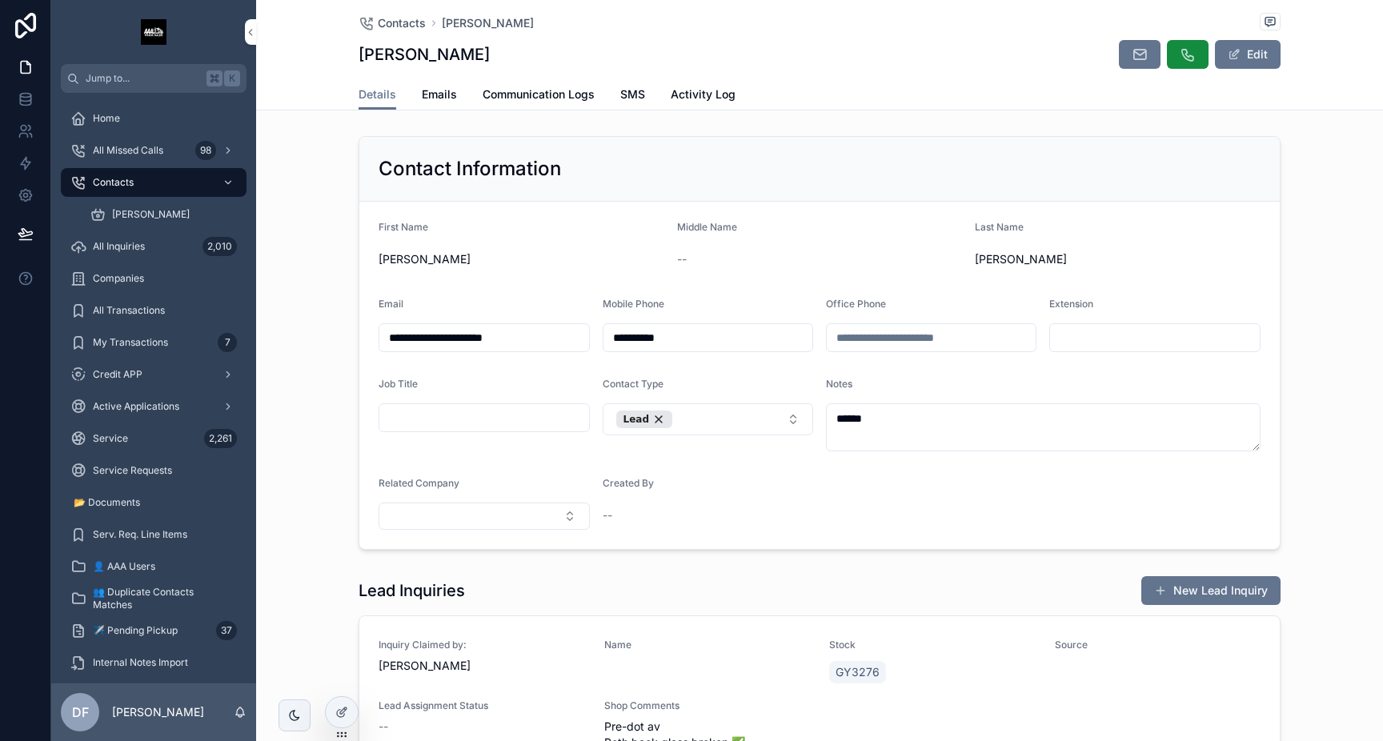
click at [571, 95] on span "Communication Logs" at bounding box center [539, 94] width 112 height 16
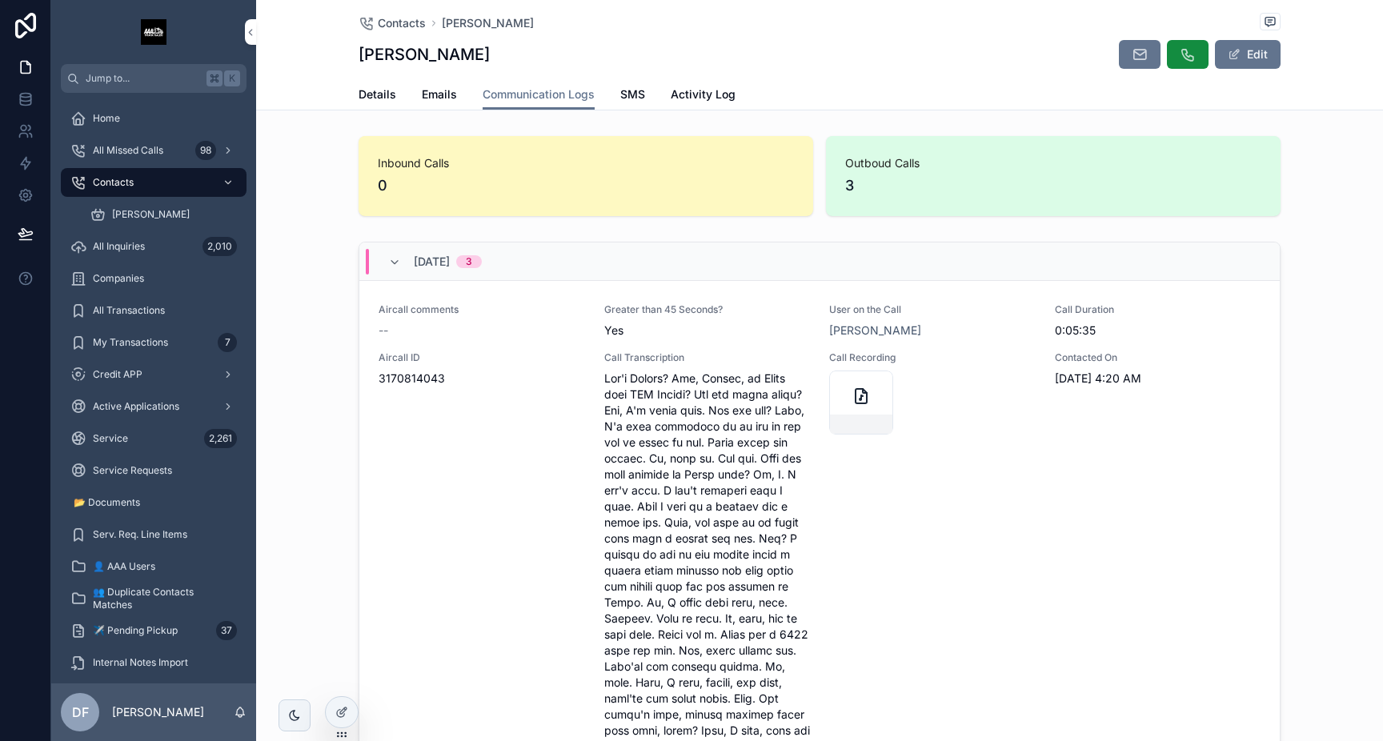
click at [450, 255] on span "10/6/2025" at bounding box center [432, 262] width 36 height 16
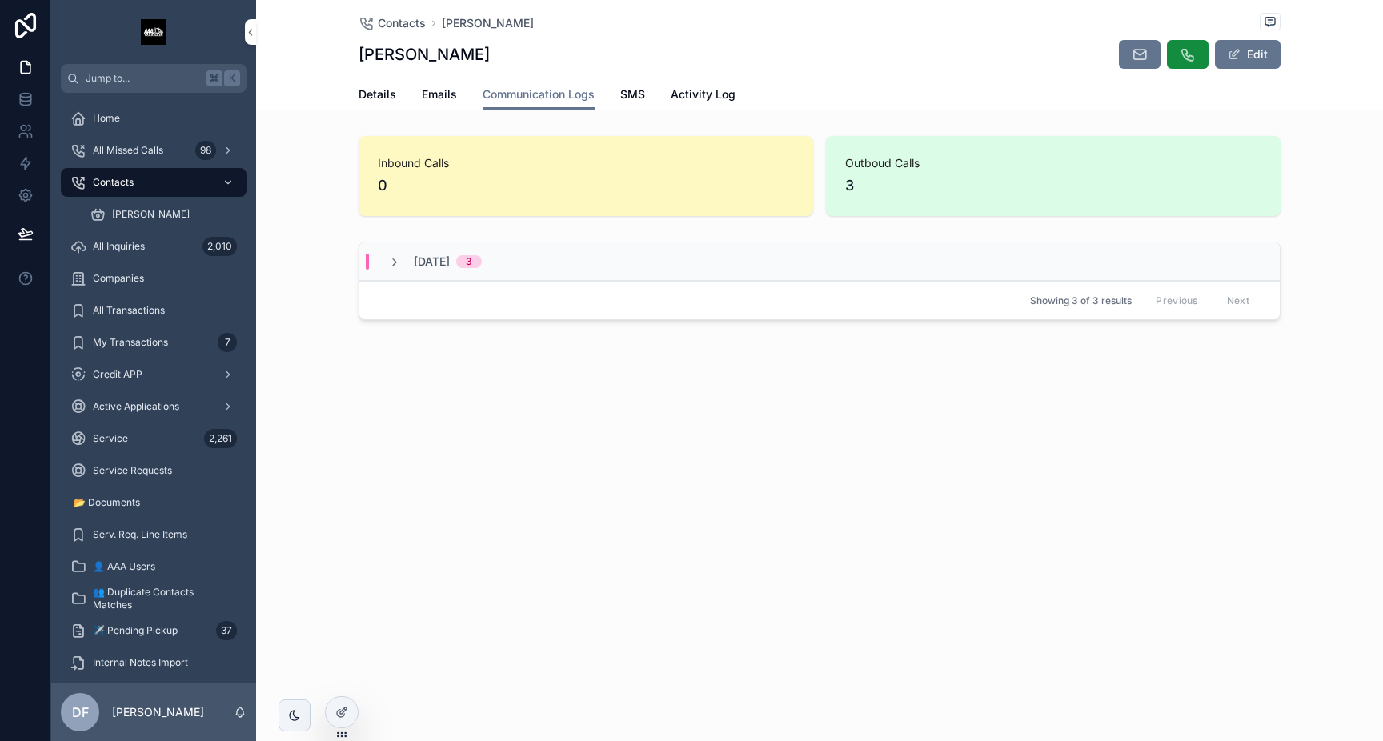
click at [390, 262] on icon "scrollable content" at bounding box center [394, 262] width 13 height 13
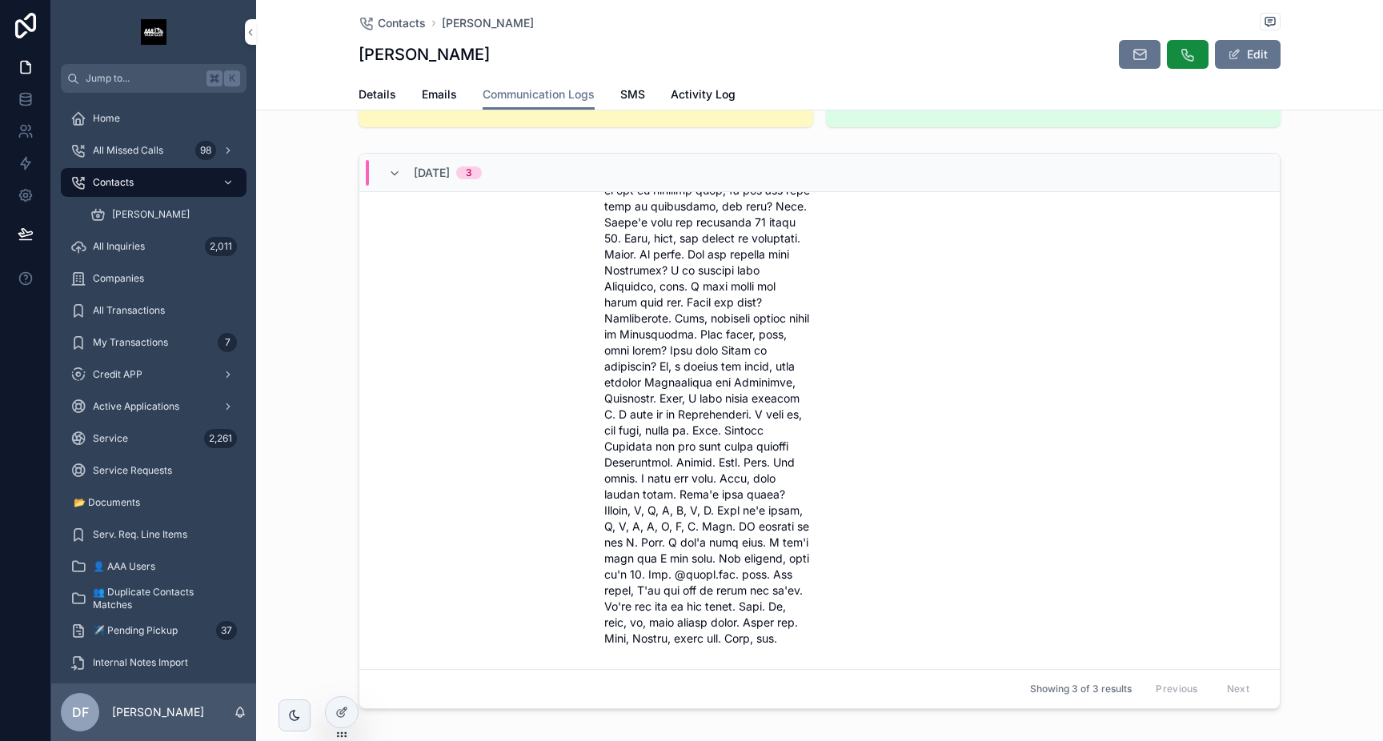
scroll to position [172, 0]
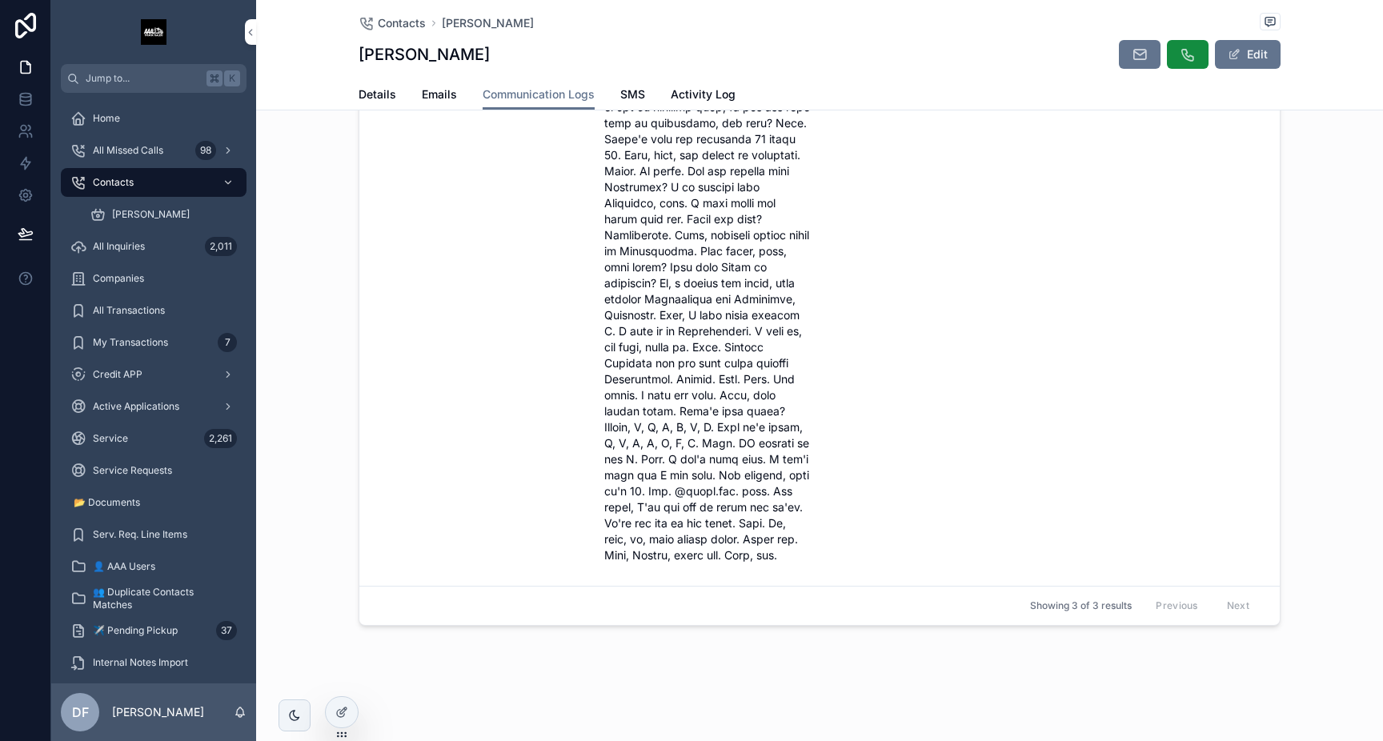
click at [442, 96] on span "Emails" at bounding box center [439, 94] width 35 height 16
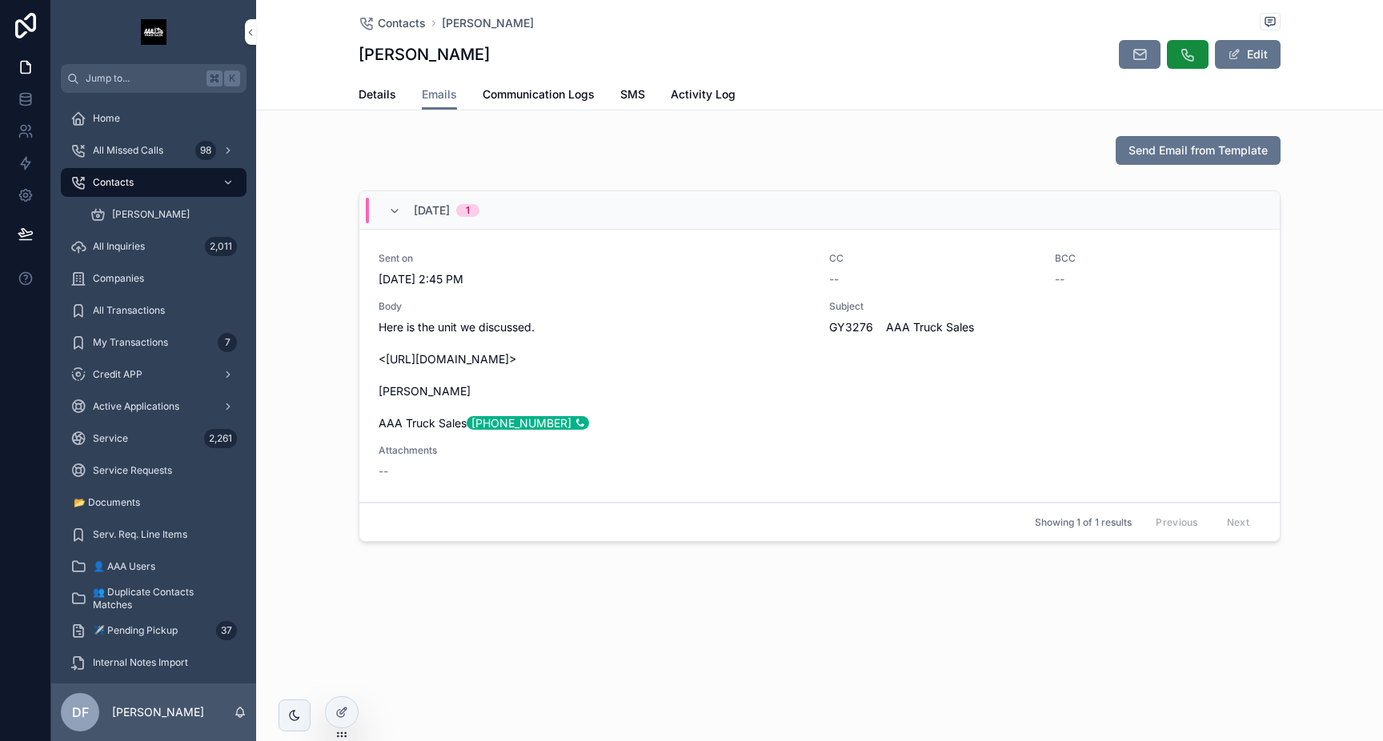
click at [689, 101] on span "Activity Log" at bounding box center [703, 94] width 65 height 16
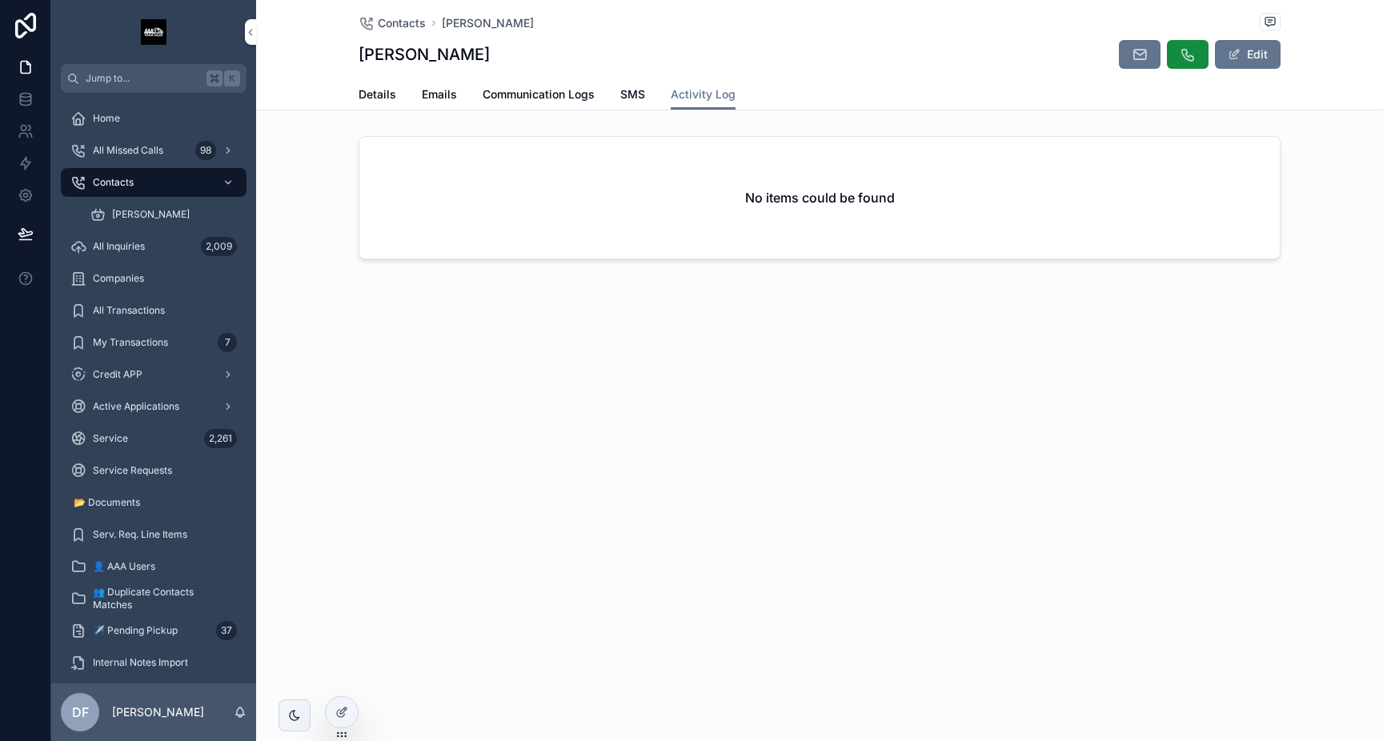
click at [689, 101] on span "Activity Log" at bounding box center [703, 94] width 65 height 16
click at [157, 244] on div "All Inquiries 2,009" at bounding box center [153, 247] width 166 height 26
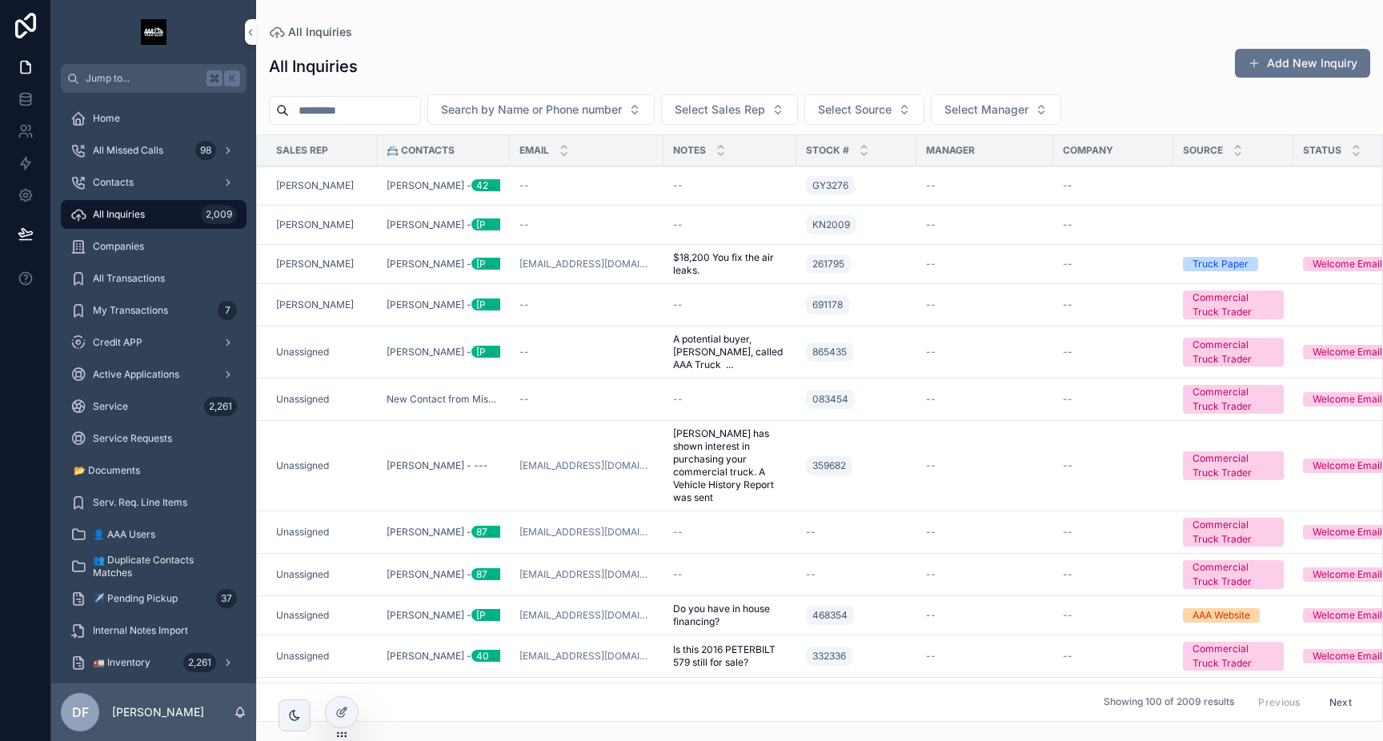
click at [567, 228] on div "--" at bounding box center [586, 224] width 134 height 13
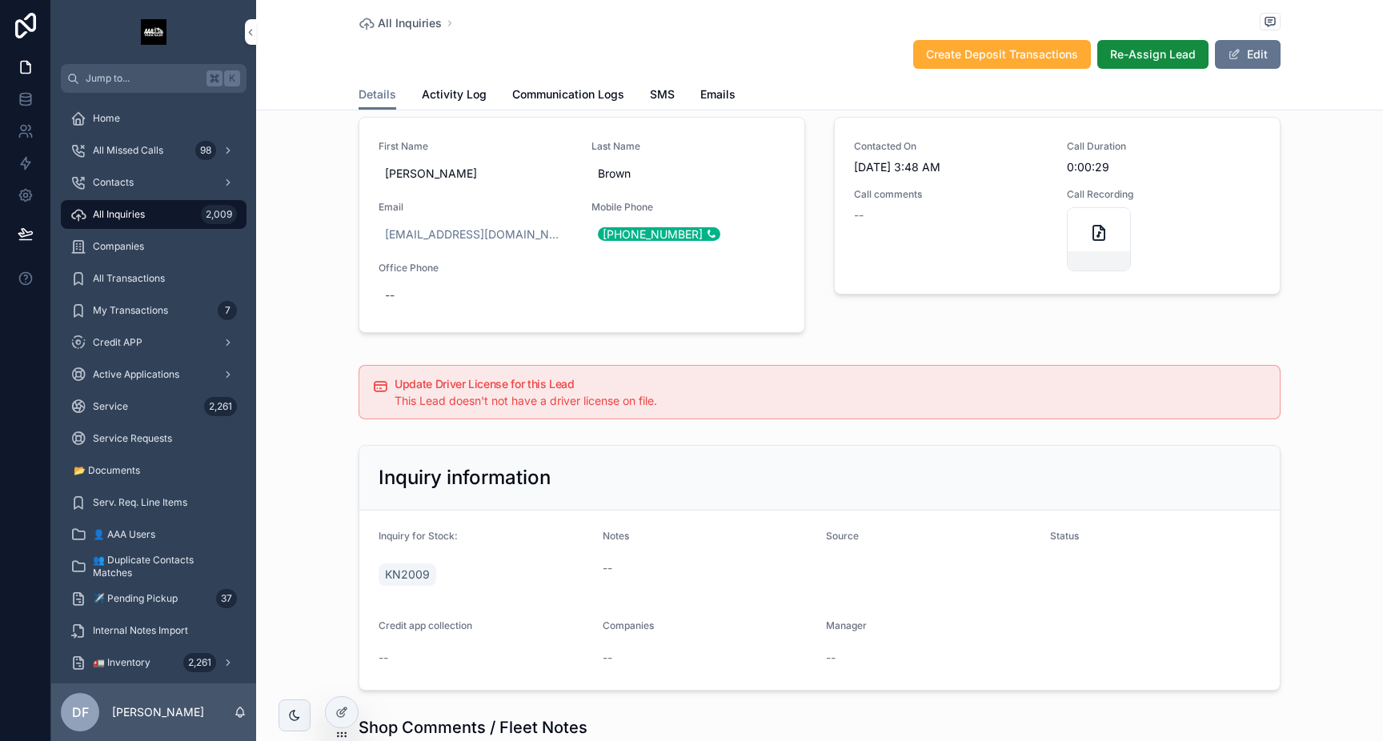
scroll to position [711, 0]
click at [342, 718] on icon at bounding box center [341, 712] width 13 height 13
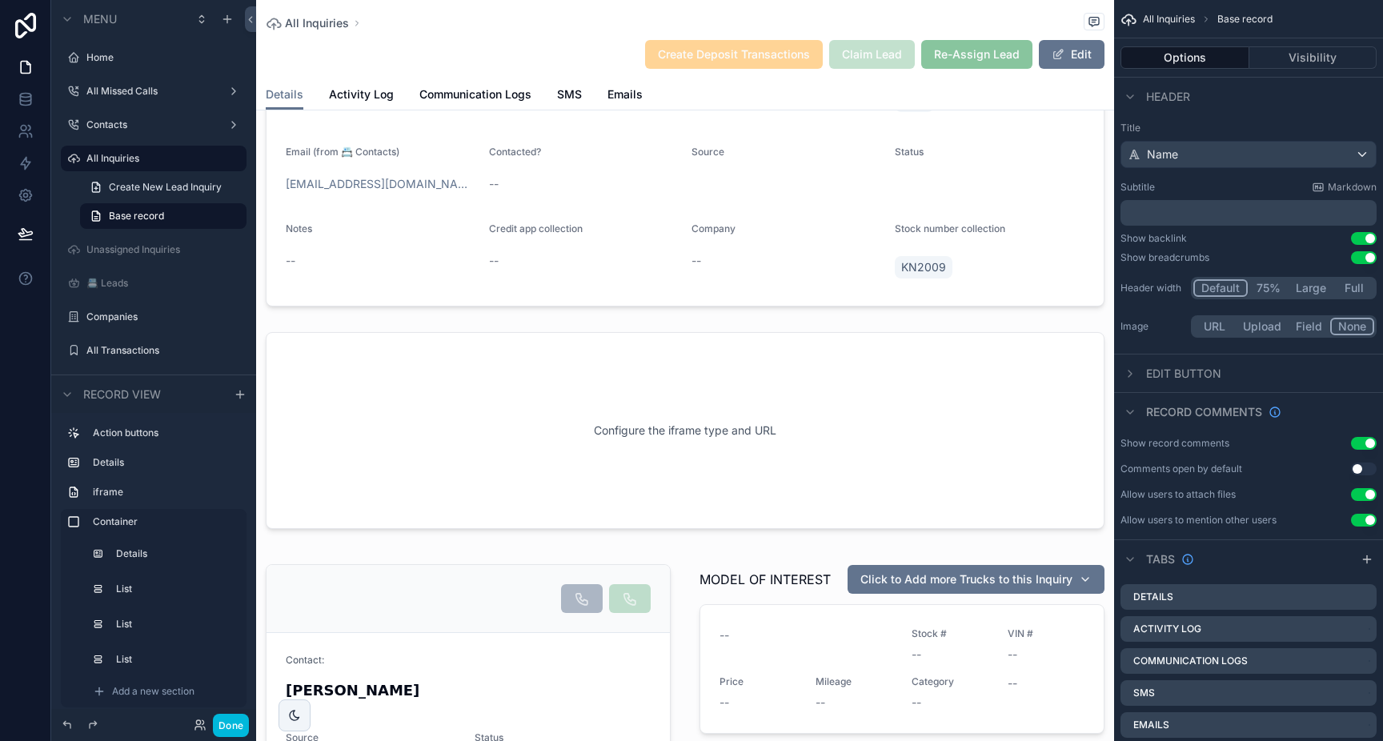
scroll to position [214, 0]
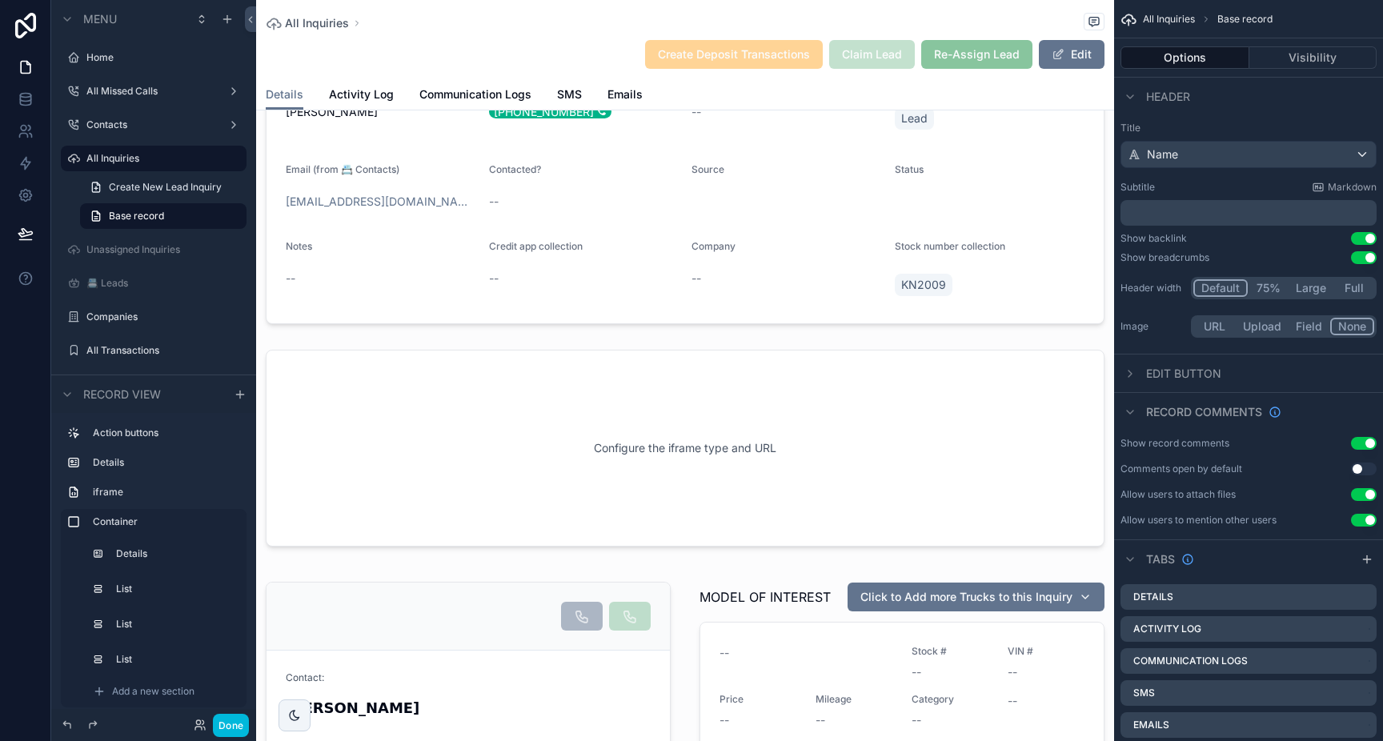
click at [717, 466] on div "scrollable content" at bounding box center [685, 448] width 858 height 210
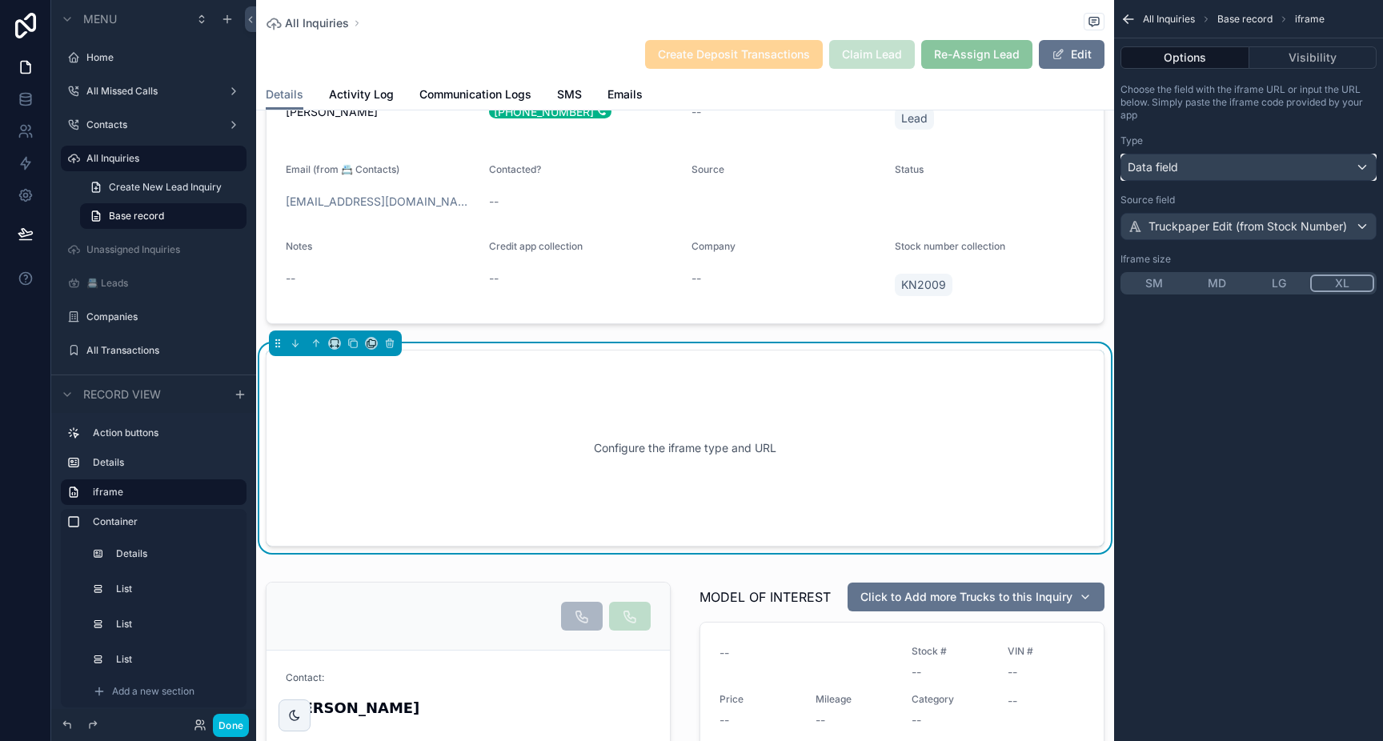
click at [1227, 171] on div "Data field" at bounding box center [1248, 167] width 254 height 26
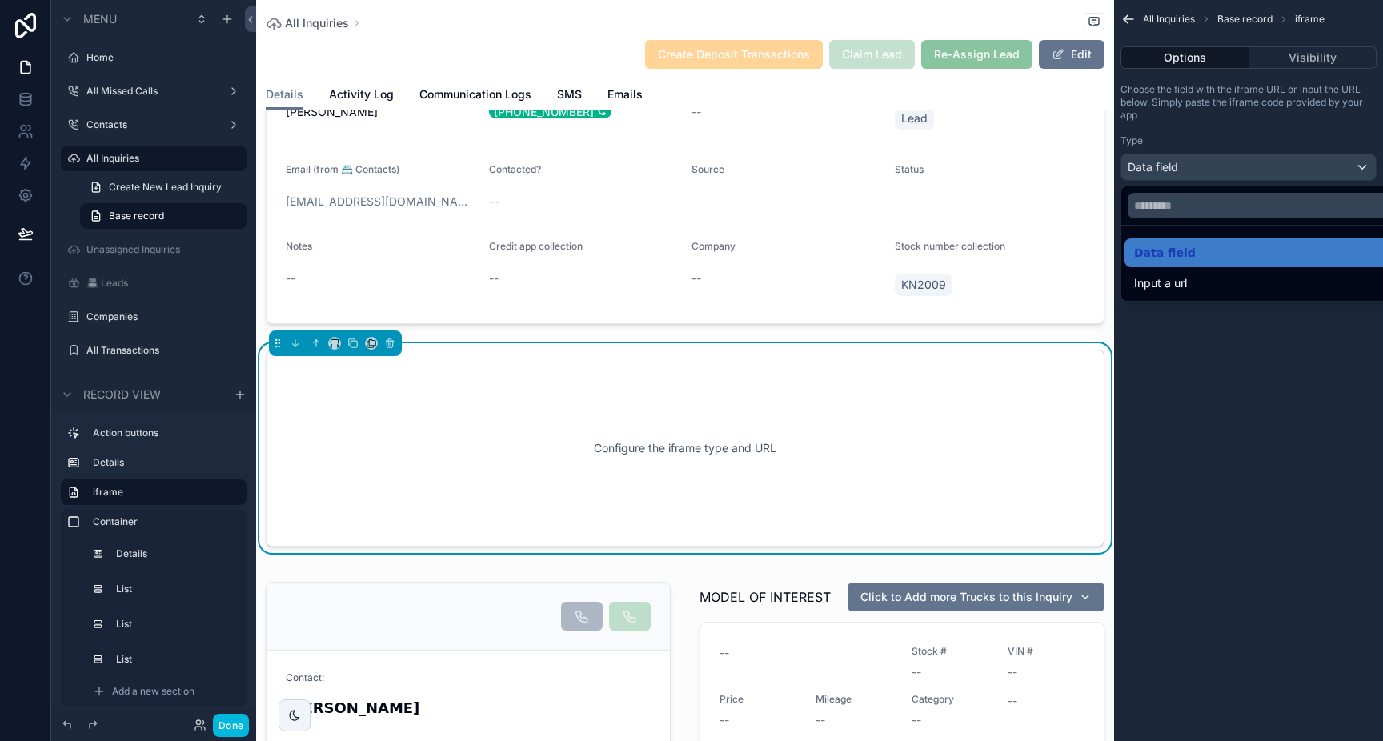
click at [1186, 289] on span "Input a url" at bounding box center [1160, 283] width 53 height 19
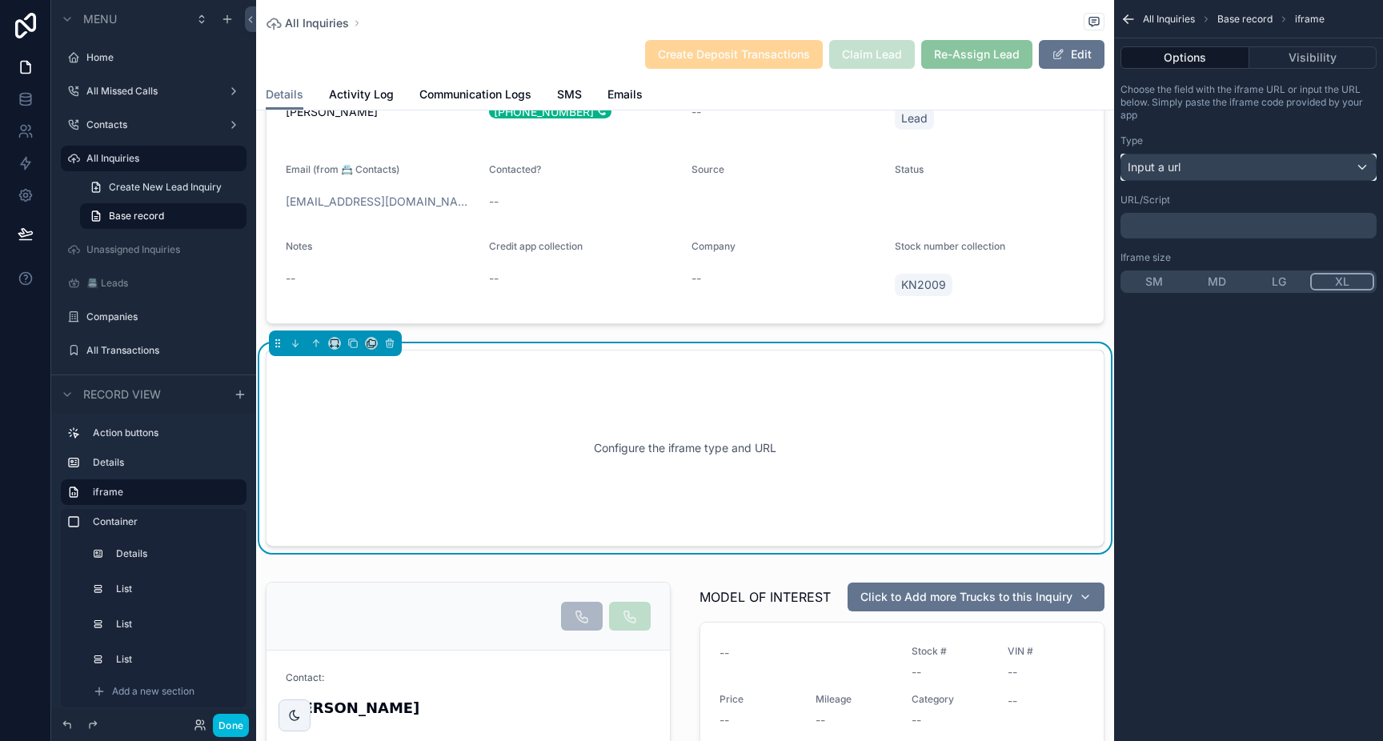
click at [1177, 170] on span "Input a url" at bounding box center [1153, 167] width 53 height 16
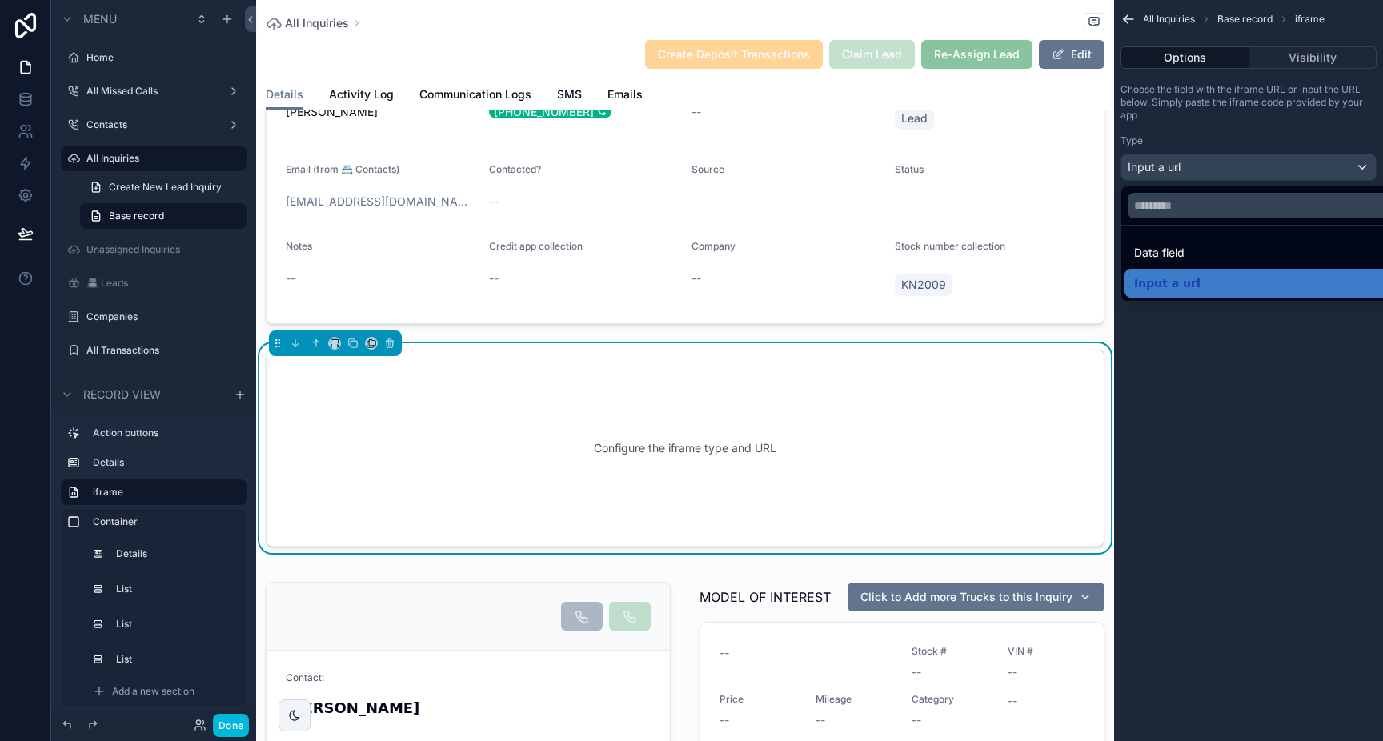
click at [1177, 170] on div "scrollable content" at bounding box center [691, 370] width 1383 height 741
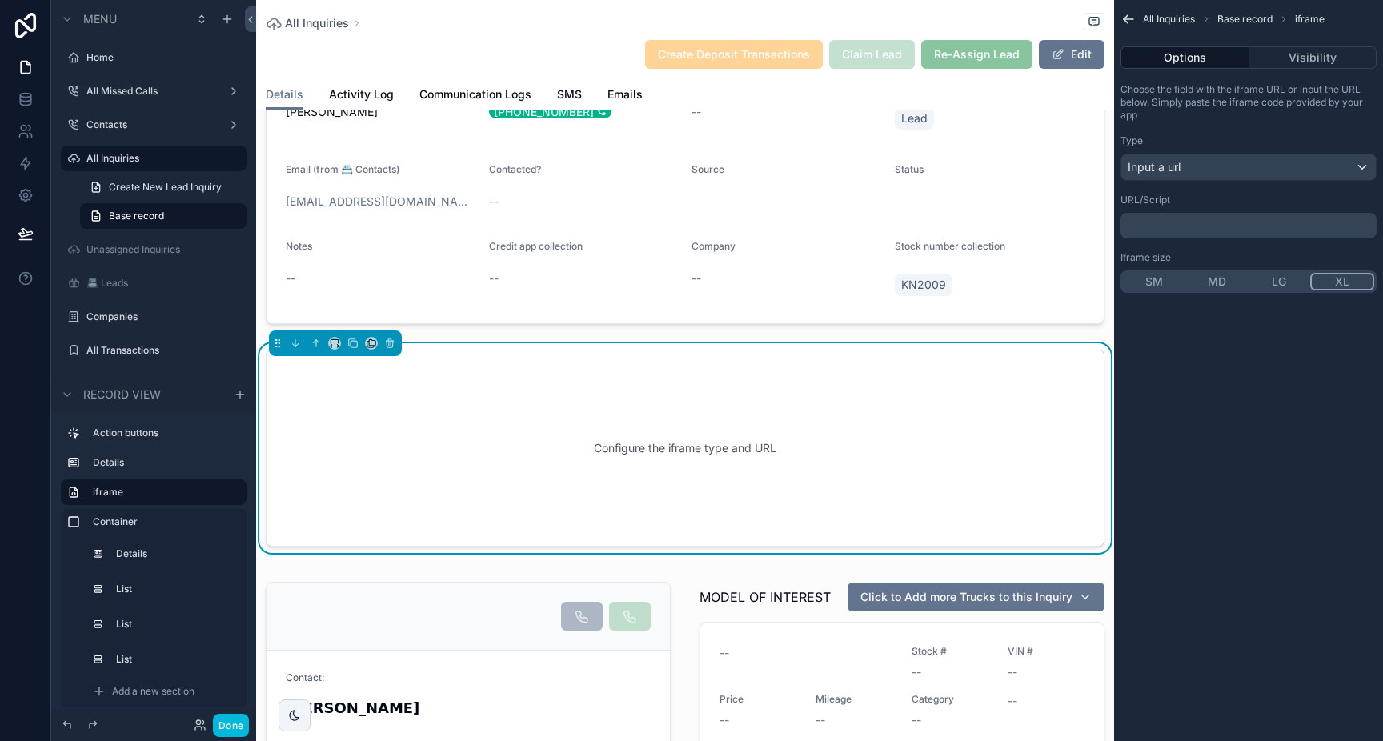
click at [1128, 22] on icon "scrollable content" at bounding box center [1128, 19] width 16 height 16
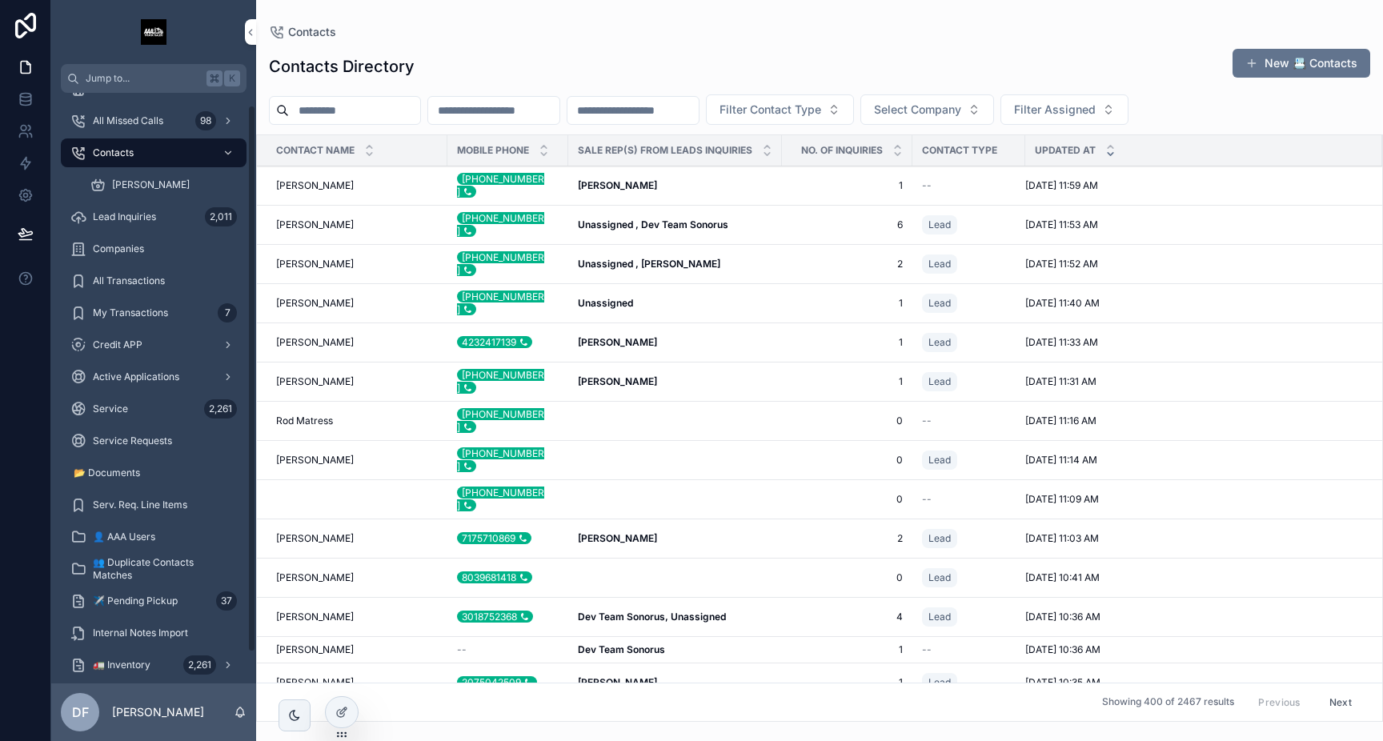
scroll to position [46, 0]
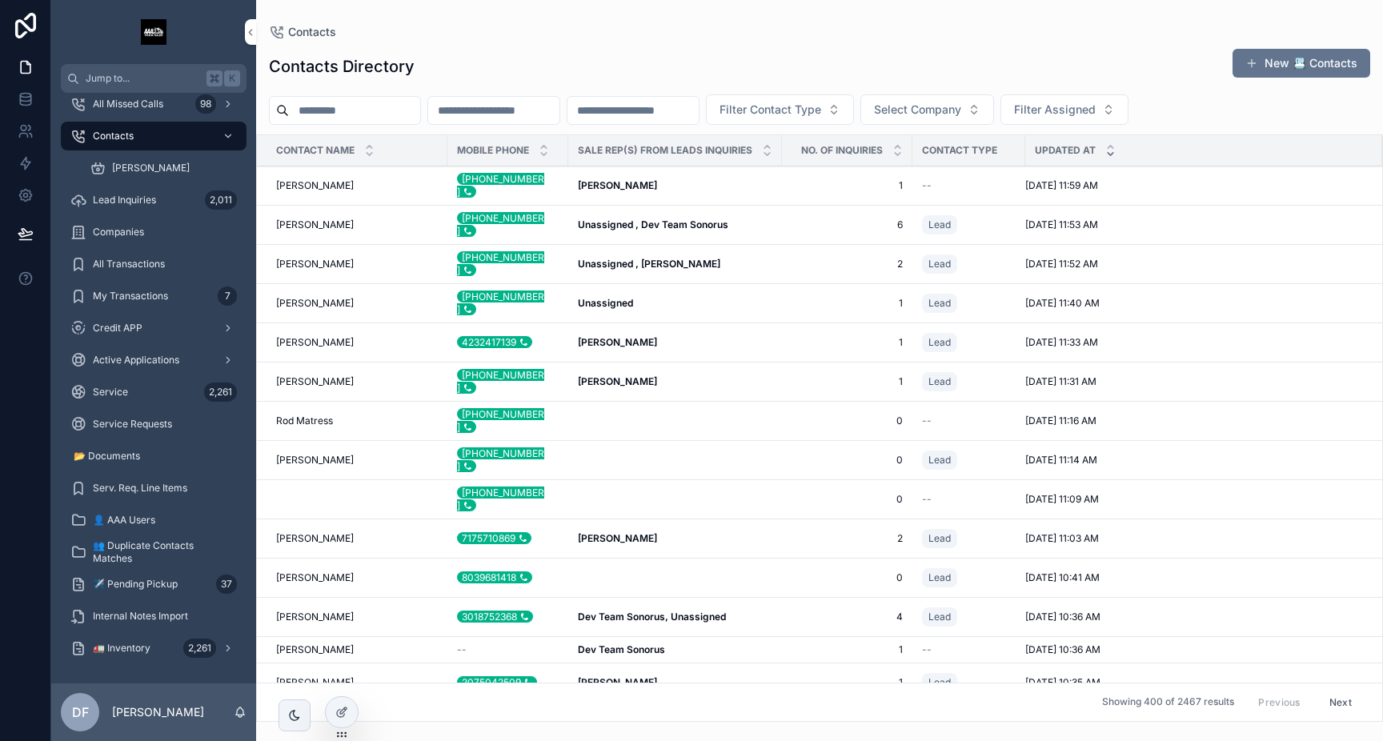
click at [122, 390] on span "Service" at bounding box center [110, 392] width 35 height 13
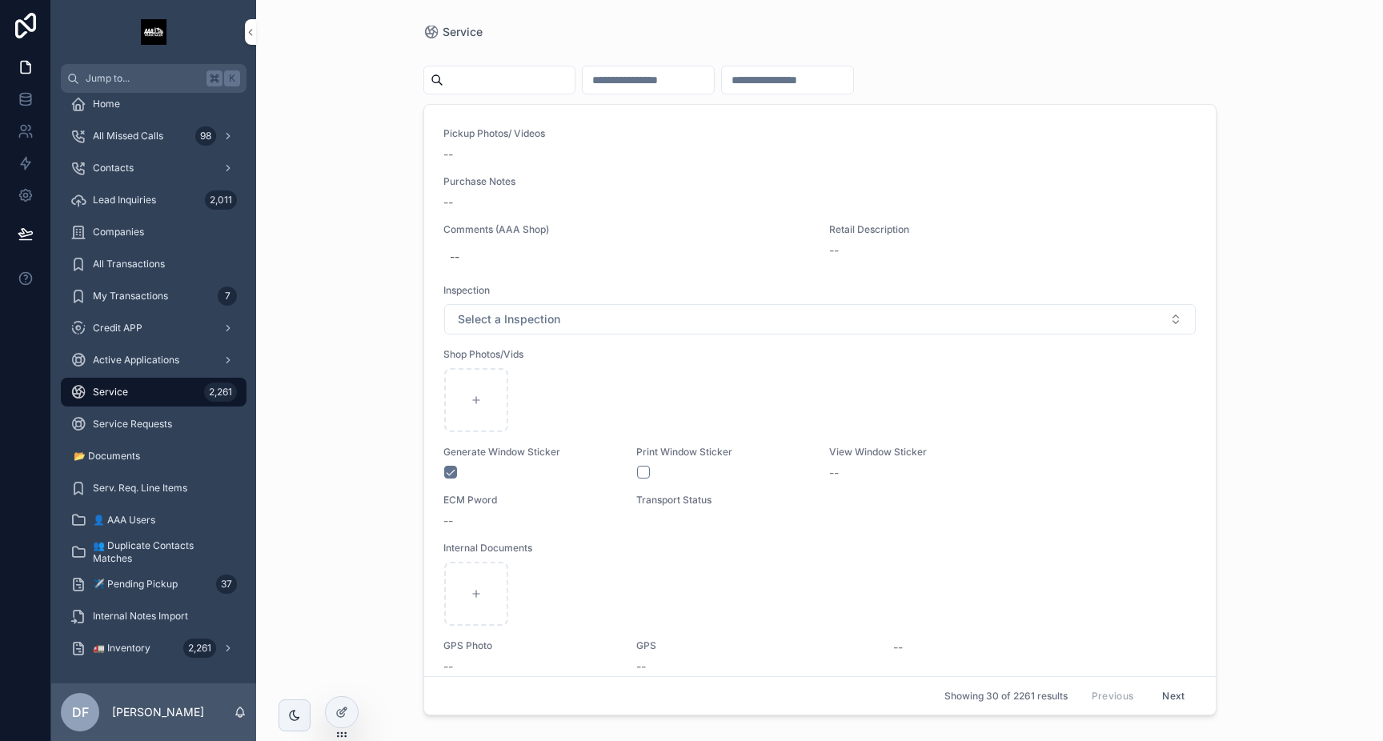
click at [542, 73] on input "scrollable content" at bounding box center [508, 80] width 131 height 22
type input "****"
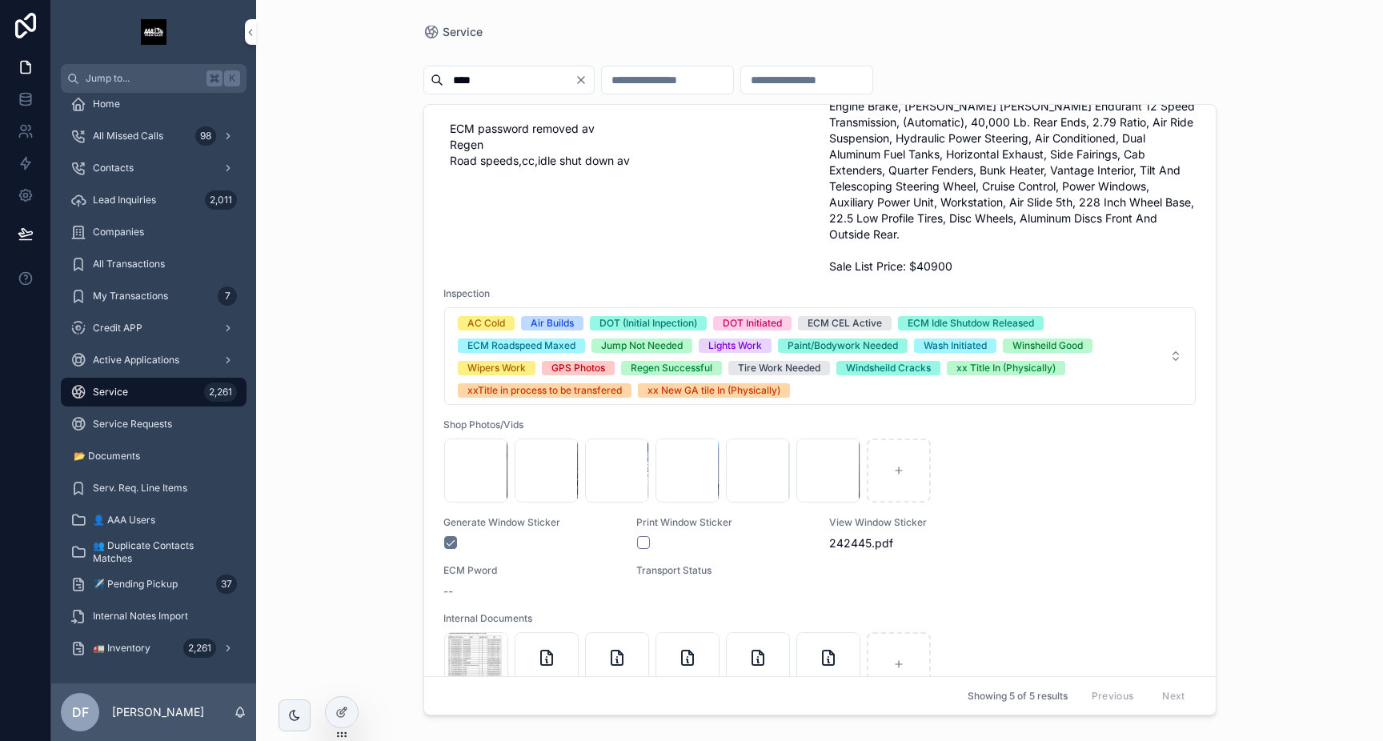
scroll to position [353, 0]
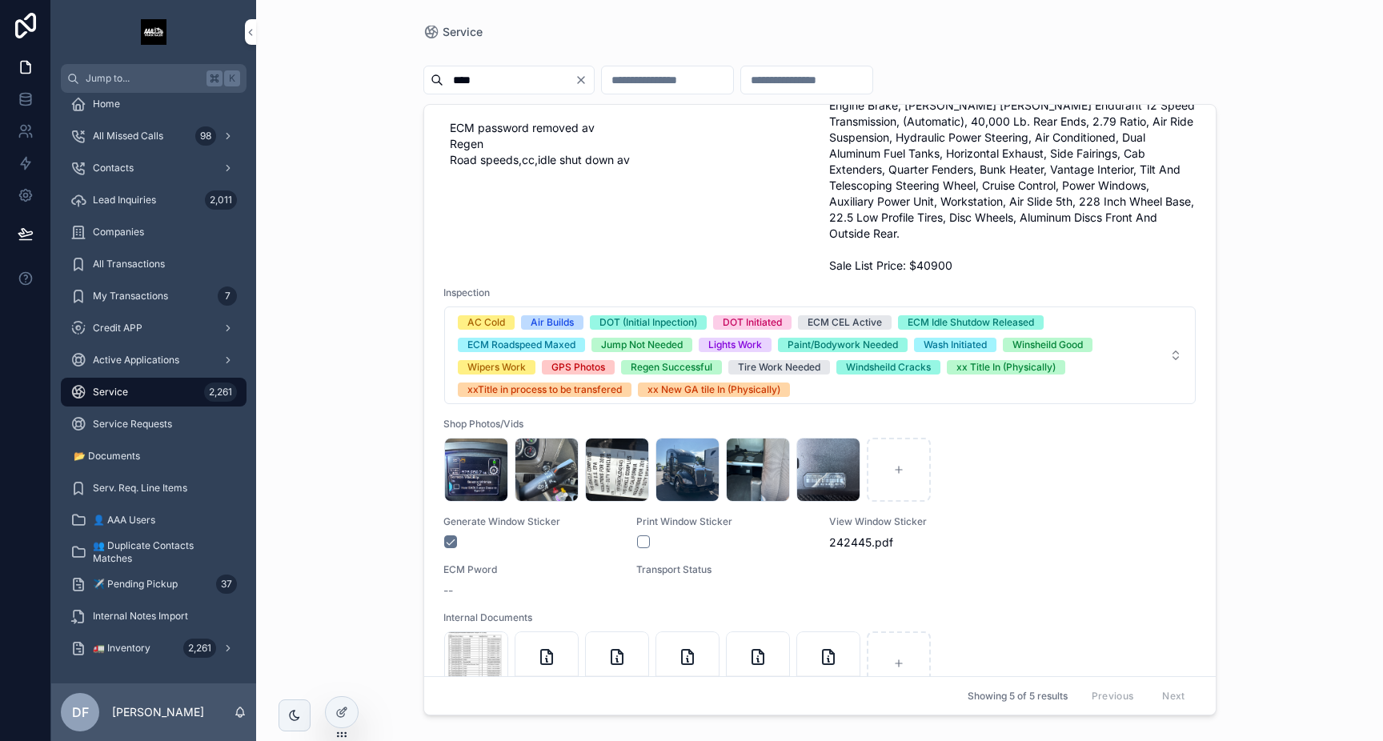
click at [696, 450] on div "2025-07-22-10 .44.56 .jpg" at bounding box center [687, 470] width 64 height 64
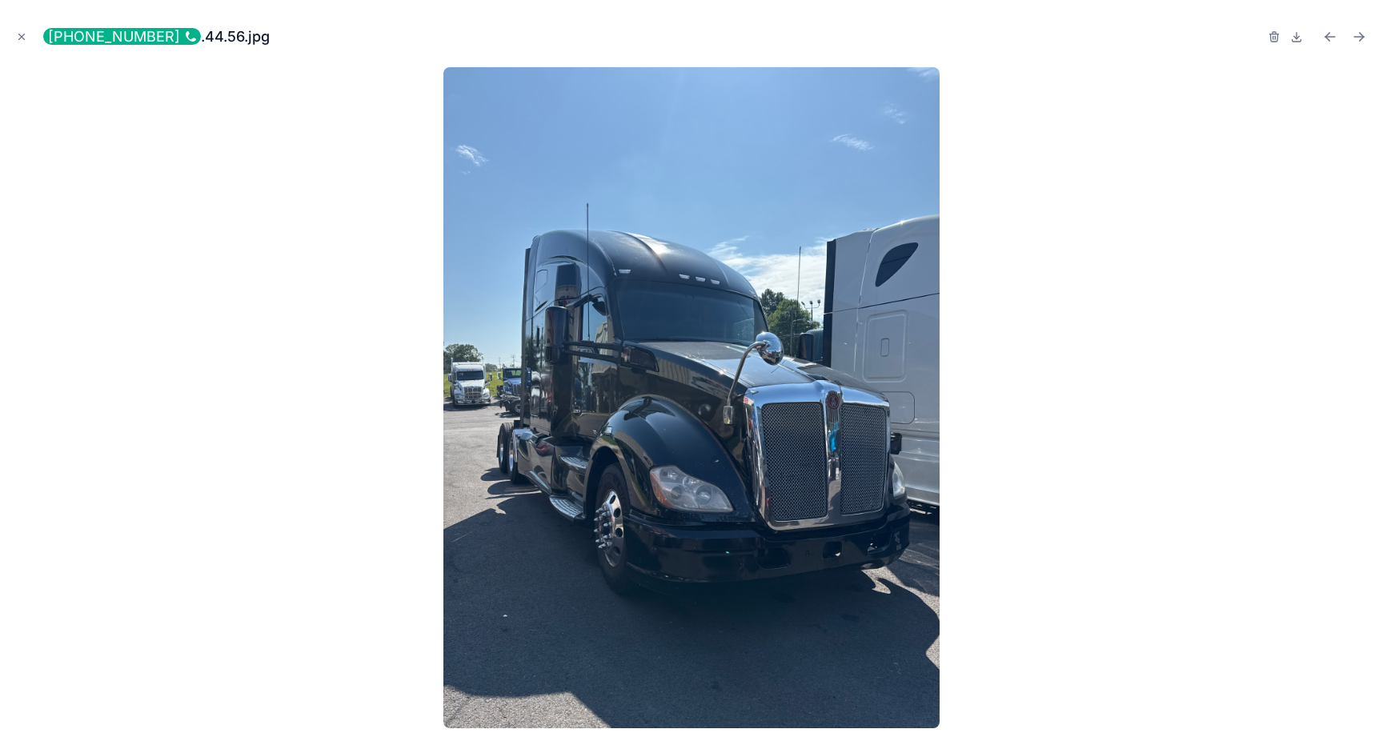
click at [25, 35] on icon "Close modal" at bounding box center [21, 36] width 11 height 11
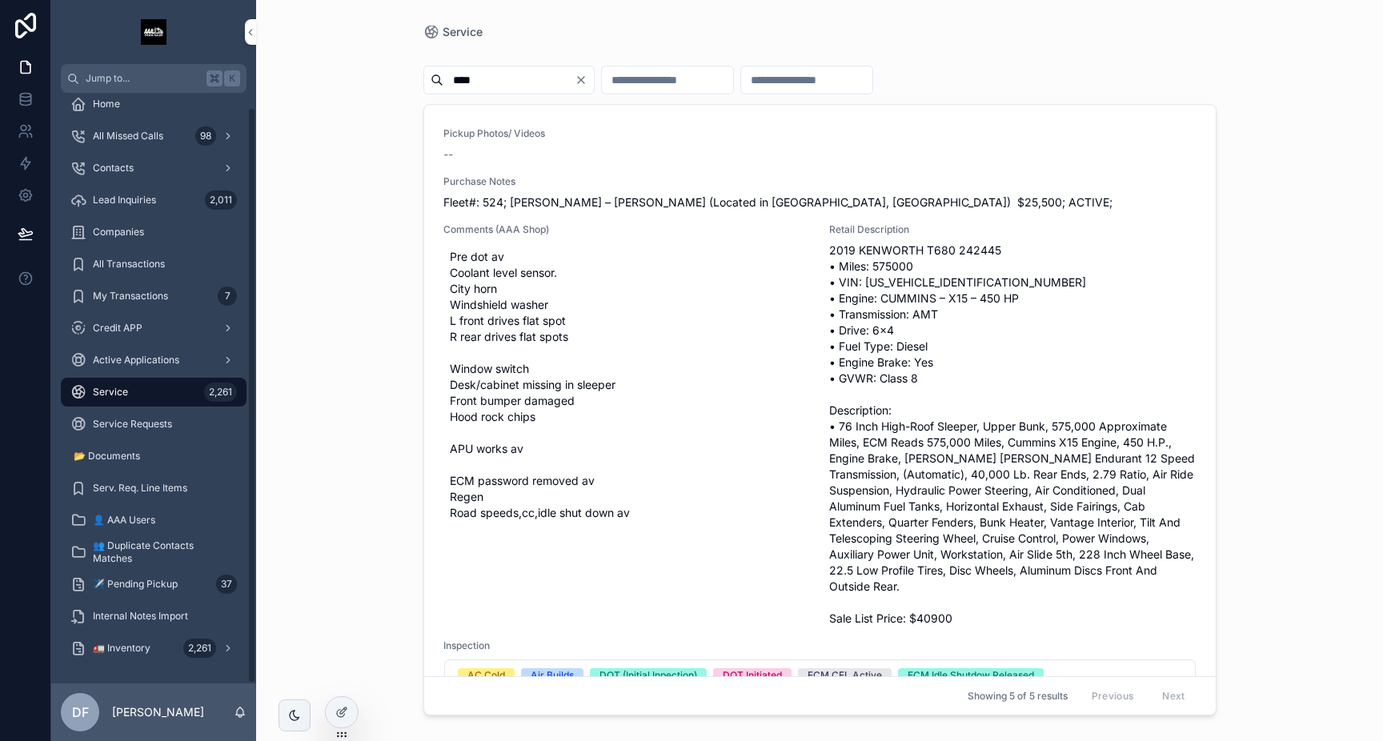
scroll to position [14, 0]
click at [103, 394] on span "Service" at bounding box center [110, 392] width 35 height 13
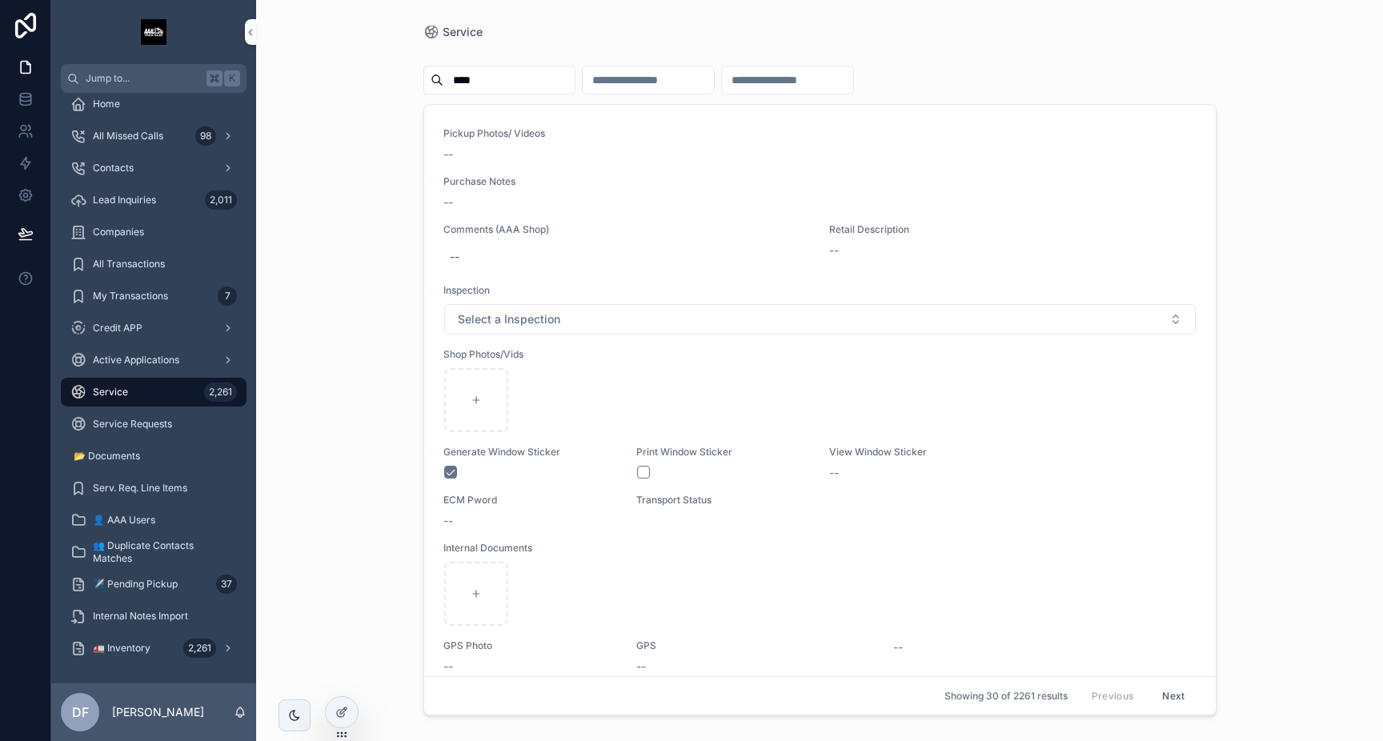
click at [496, 87] on input "****" at bounding box center [508, 80] width 131 height 22
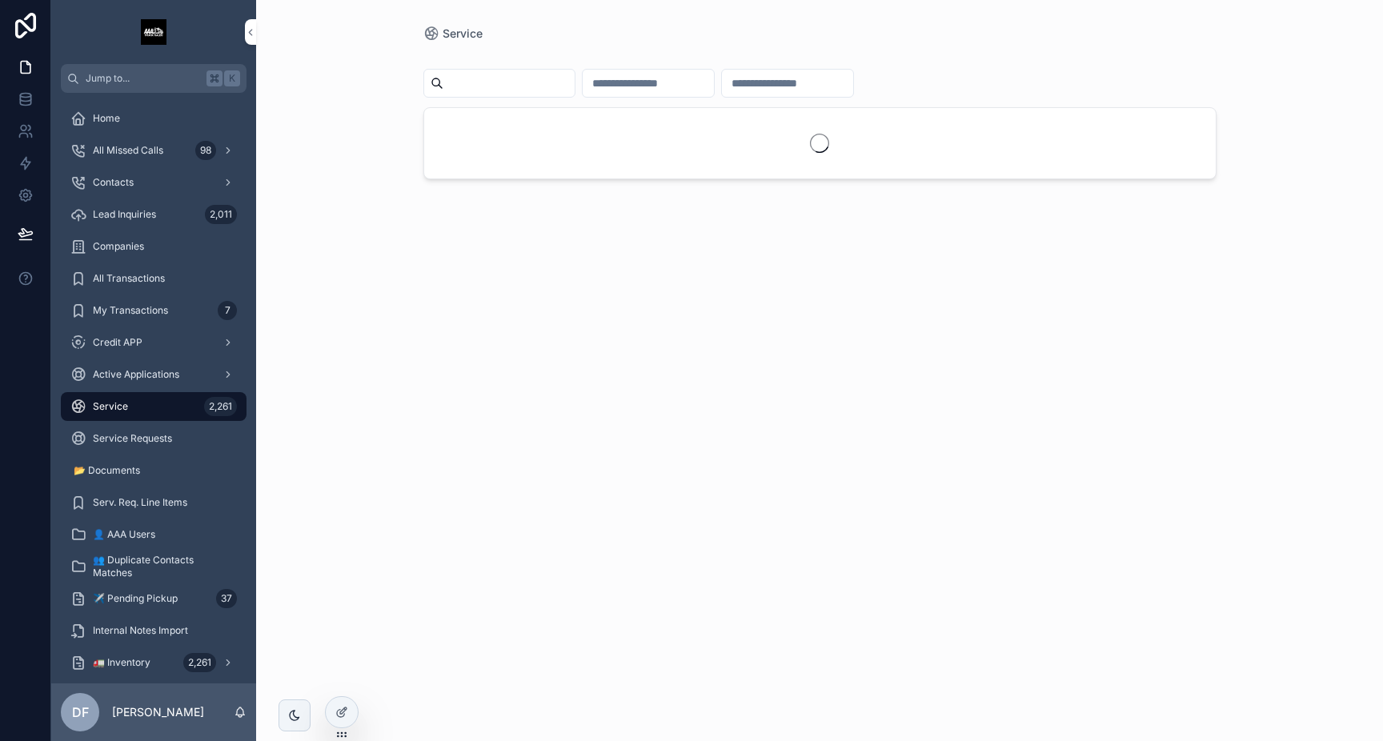
click at [552, 74] on input "scrollable content" at bounding box center [508, 83] width 131 height 22
drag, startPoint x: 466, startPoint y: 80, endPoint x: 486, endPoint y: 80, distance: 20.0
click at [486, 80] on input "****" at bounding box center [508, 83] width 131 height 22
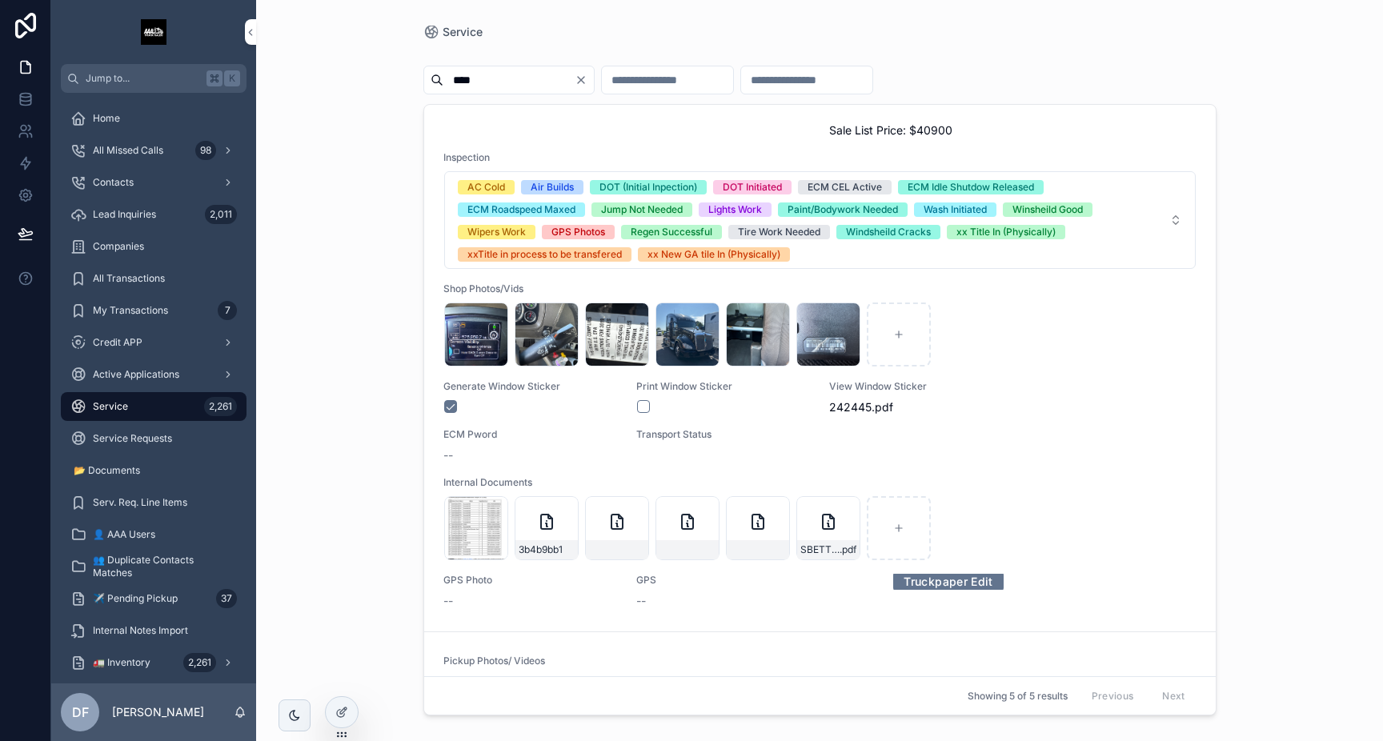
scroll to position [492, 0]
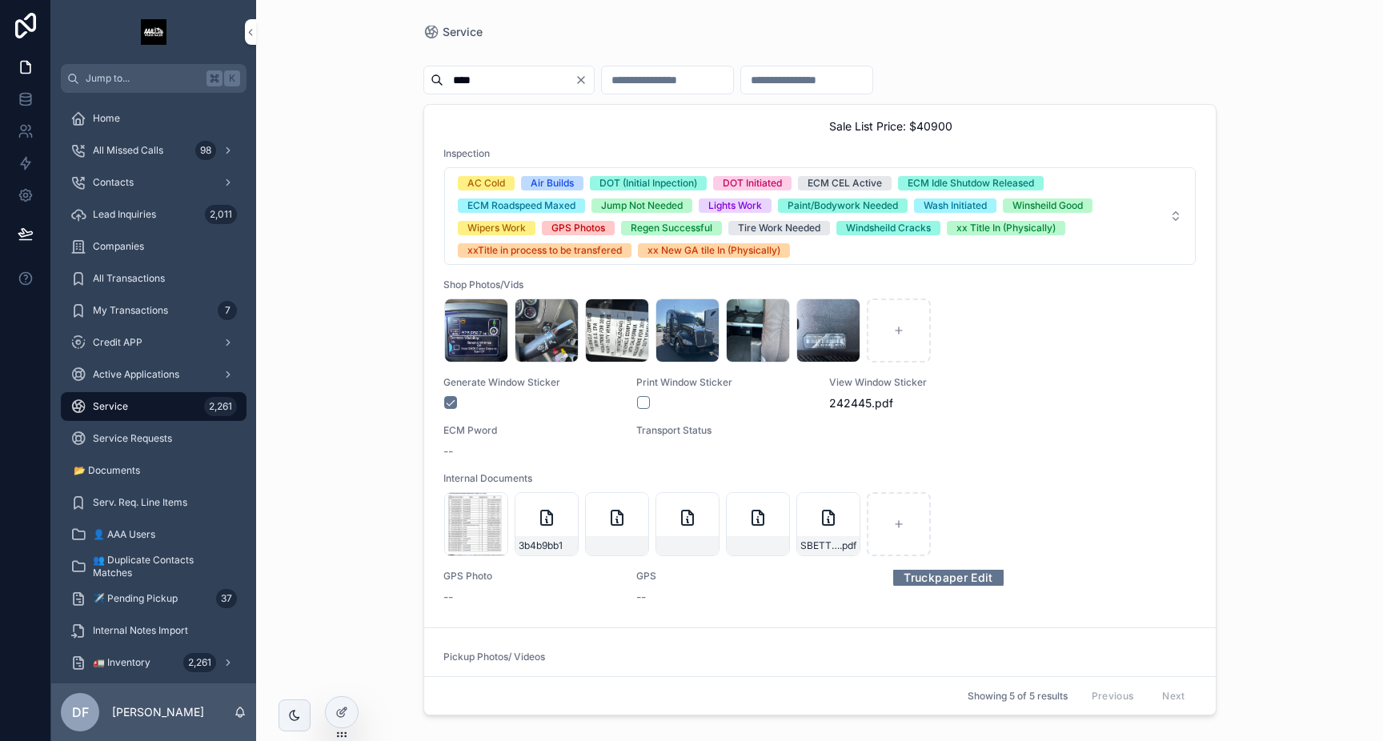
type input "****"
click at [0, 0] on div "scrollable content" at bounding box center [0, 0] width 0 height 0
click at [0, 0] on icon "scrollable content" at bounding box center [0, 0] width 0 height 0
click at [826, 318] on div "2025-07-22-11 .27.56 .jpg" at bounding box center [828, 330] width 64 height 64
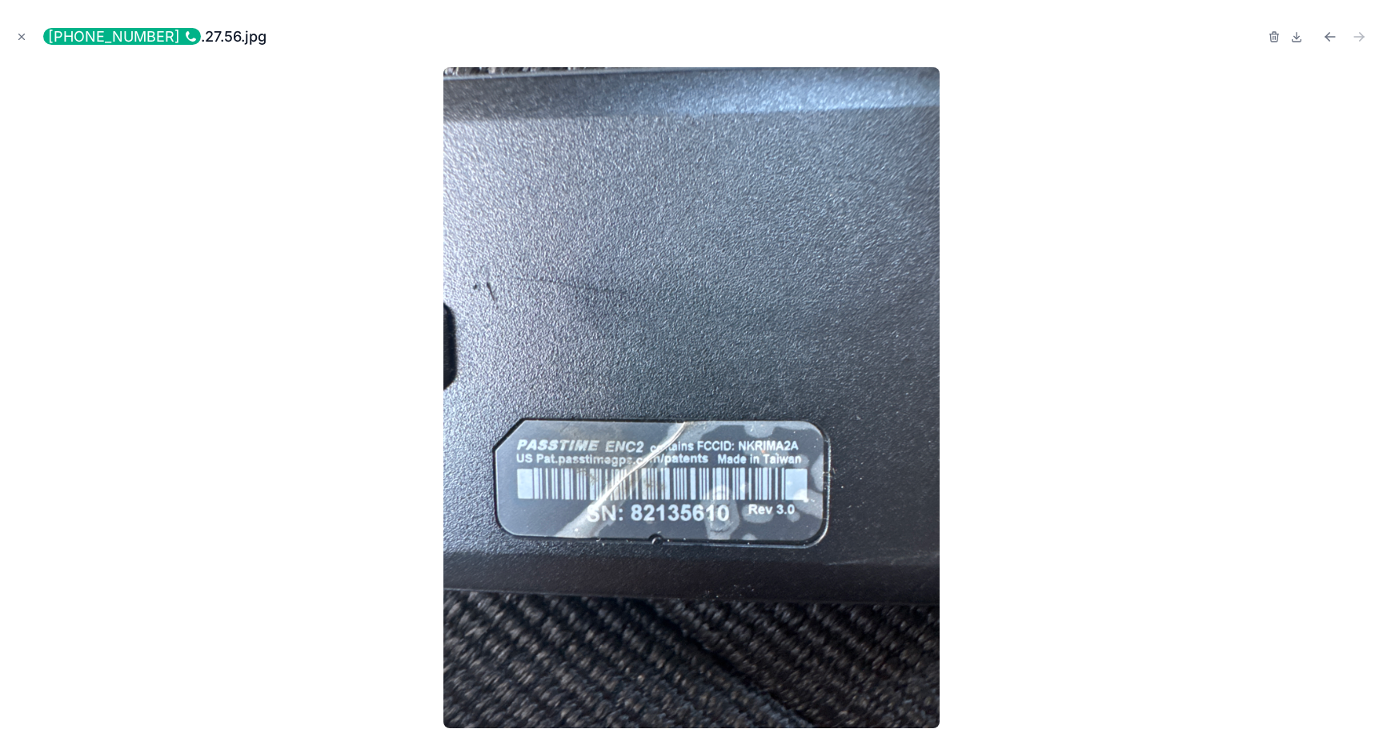
click at [24, 42] on button "Close modal" at bounding box center [22, 37] width 18 height 18
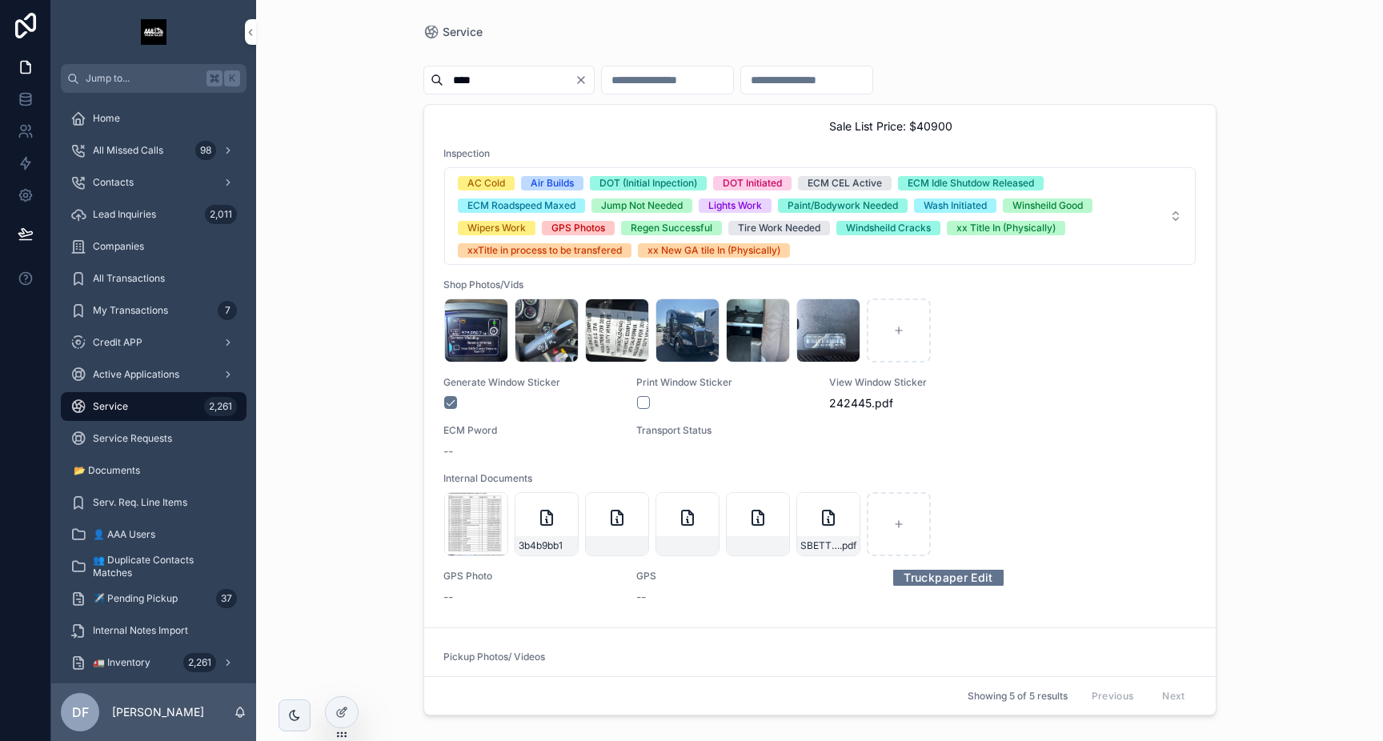
click at [647, 589] on div "--" at bounding box center [755, 597] width 238 height 16
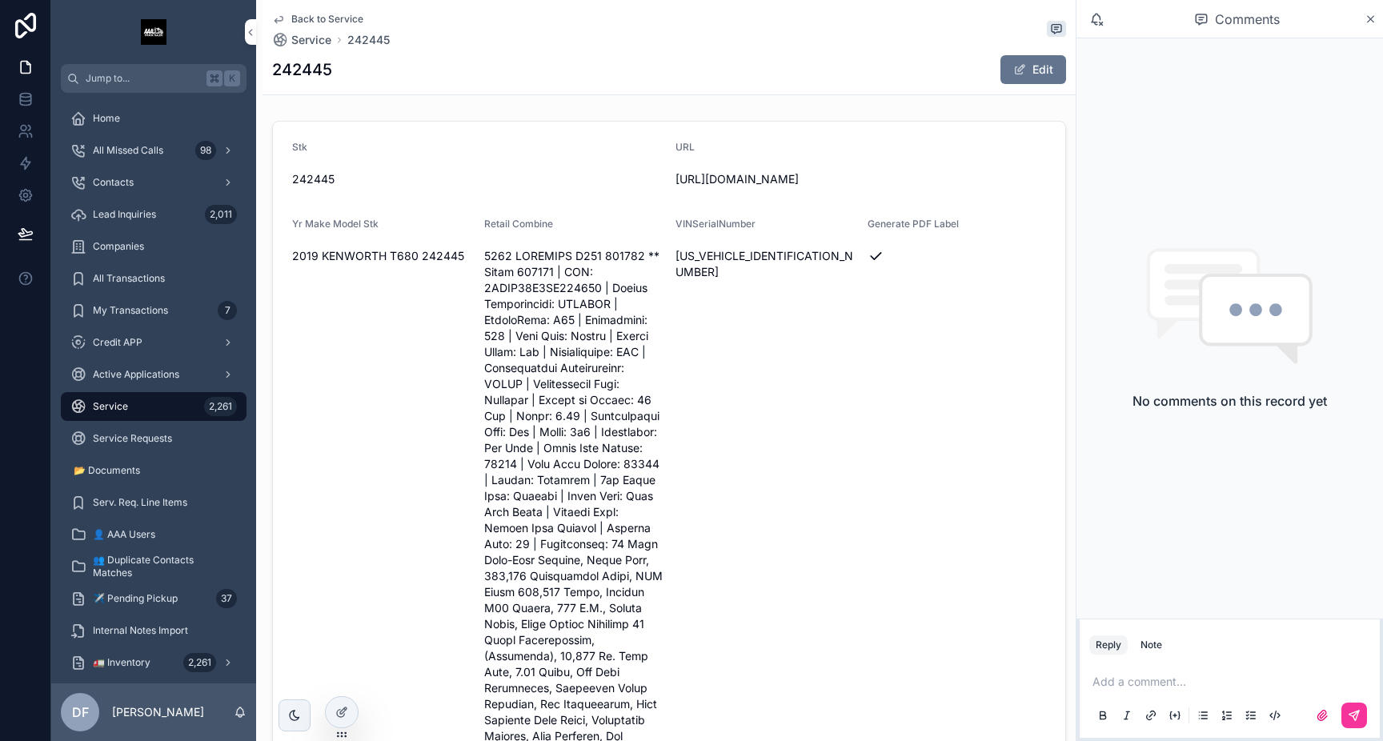
click at [310, 14] on span "Back to Service" at bounding box center [327, 19] width 72 height 13
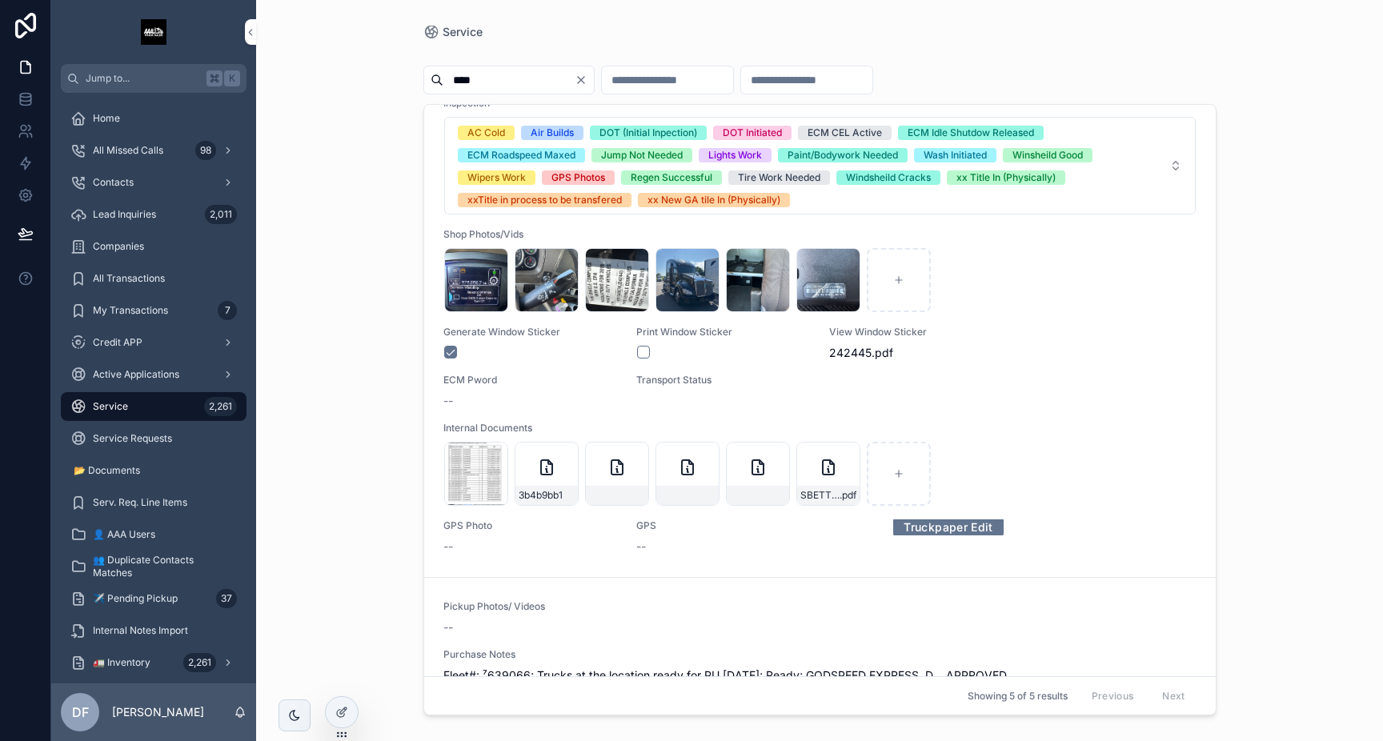
scroll to position [543, 0]
click at [831, 344] on span "242445" at bounding box center [850, 352] width 42 height 16
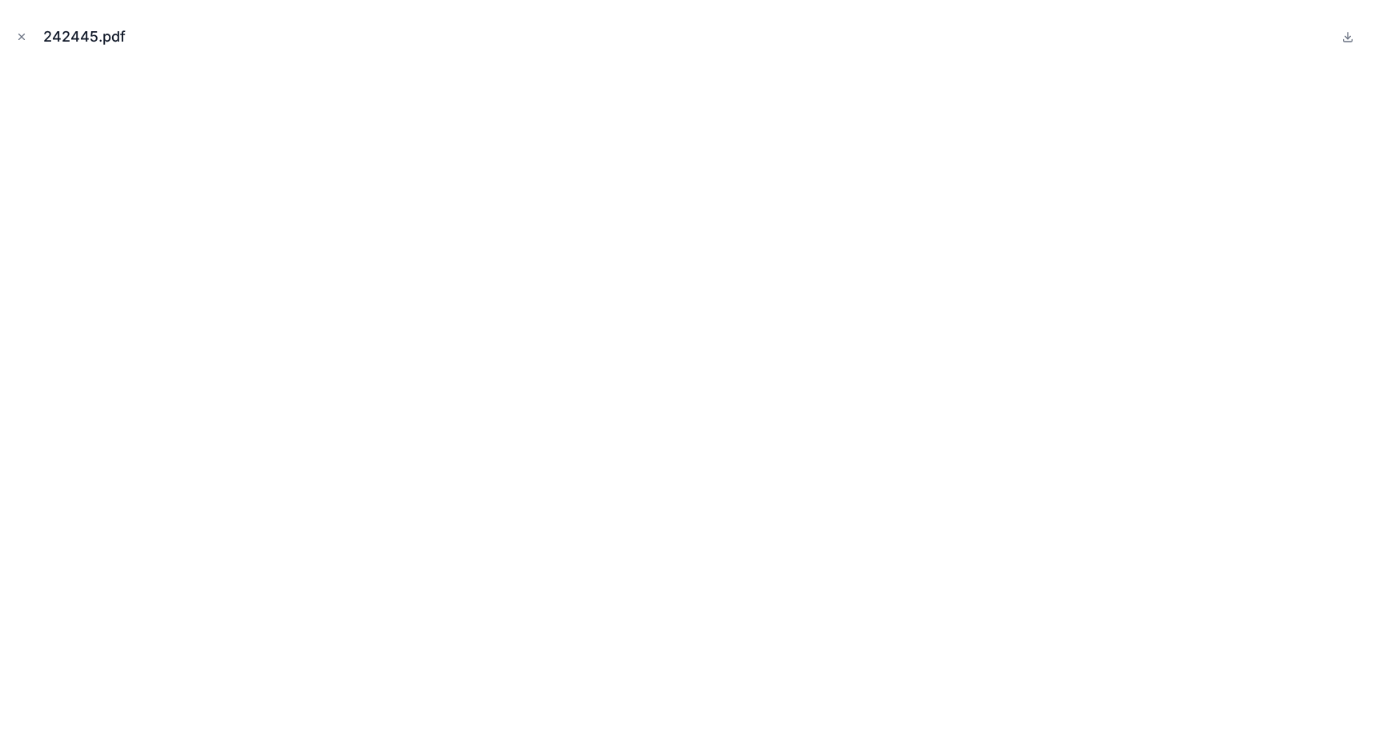
click at [18, 38] on icon "Close modal" at bounding box center [21, 36] width 11 height 11
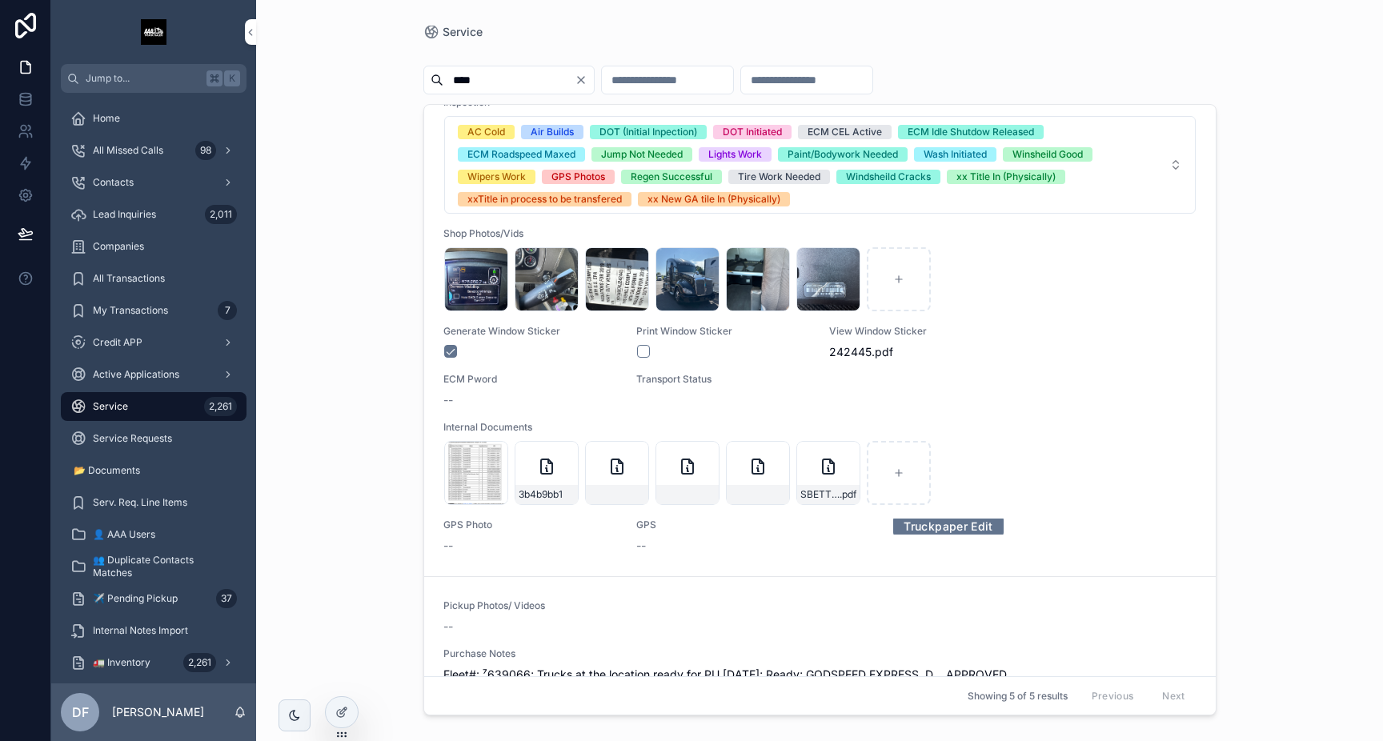
scroll to position [552, 0]
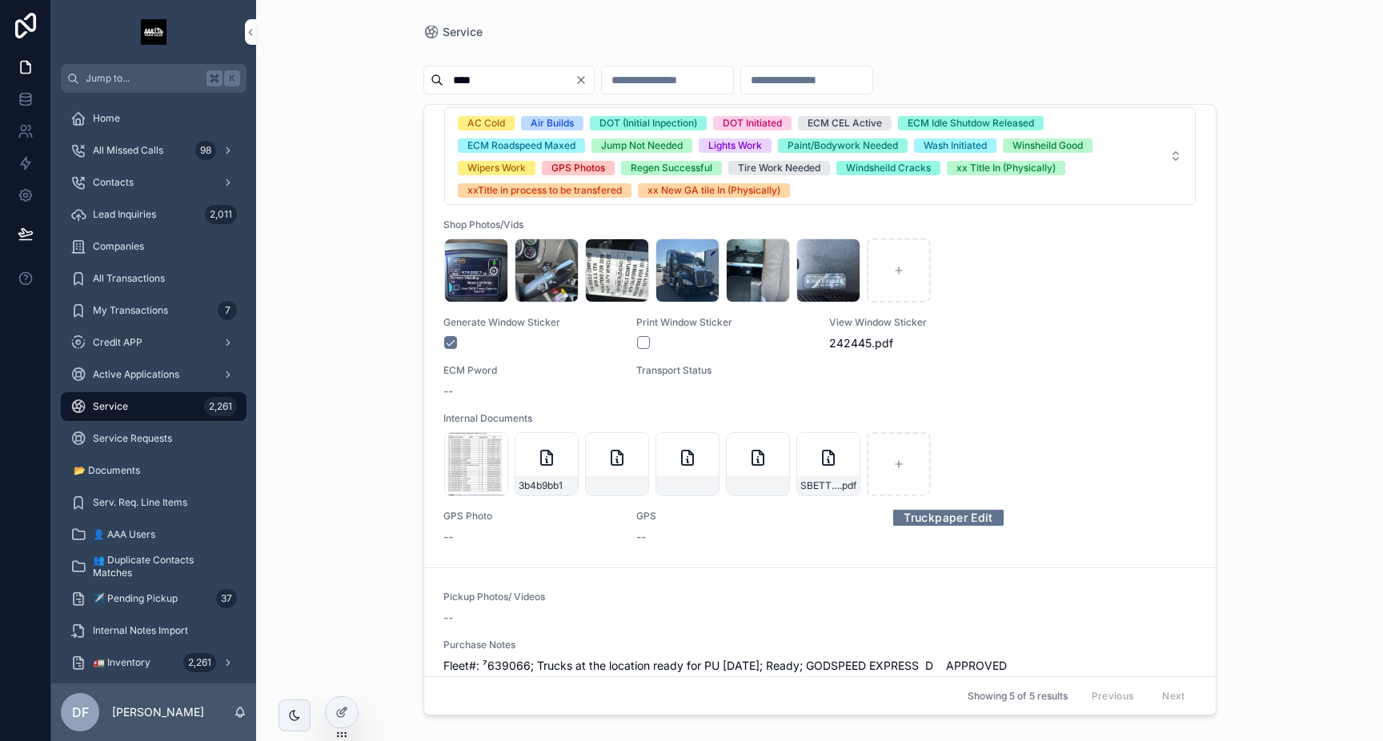
click at [469, 448] on div "3875c816" at bounding box center [476, 464] width 64 height 64
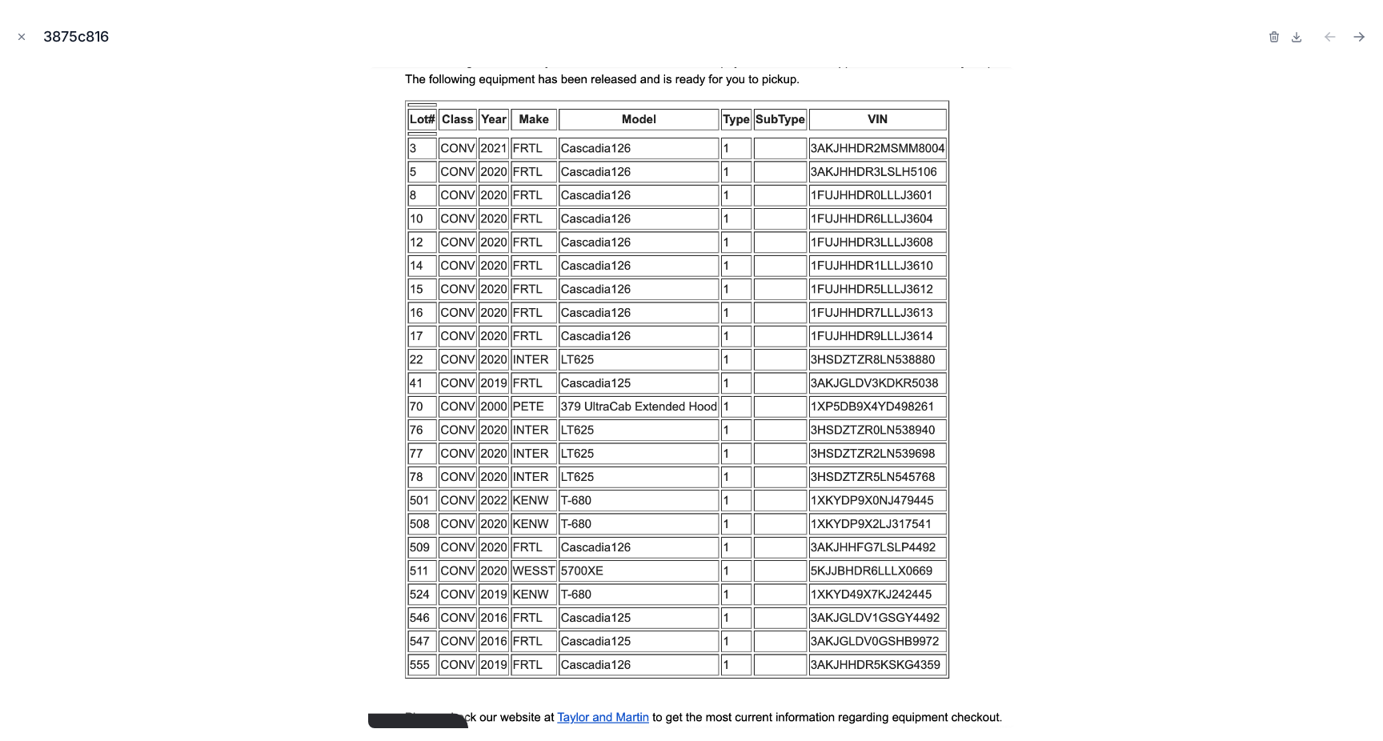
click at [17, 41] on icon "Close modal" at bounding box center [21, 36] width 11 height 11
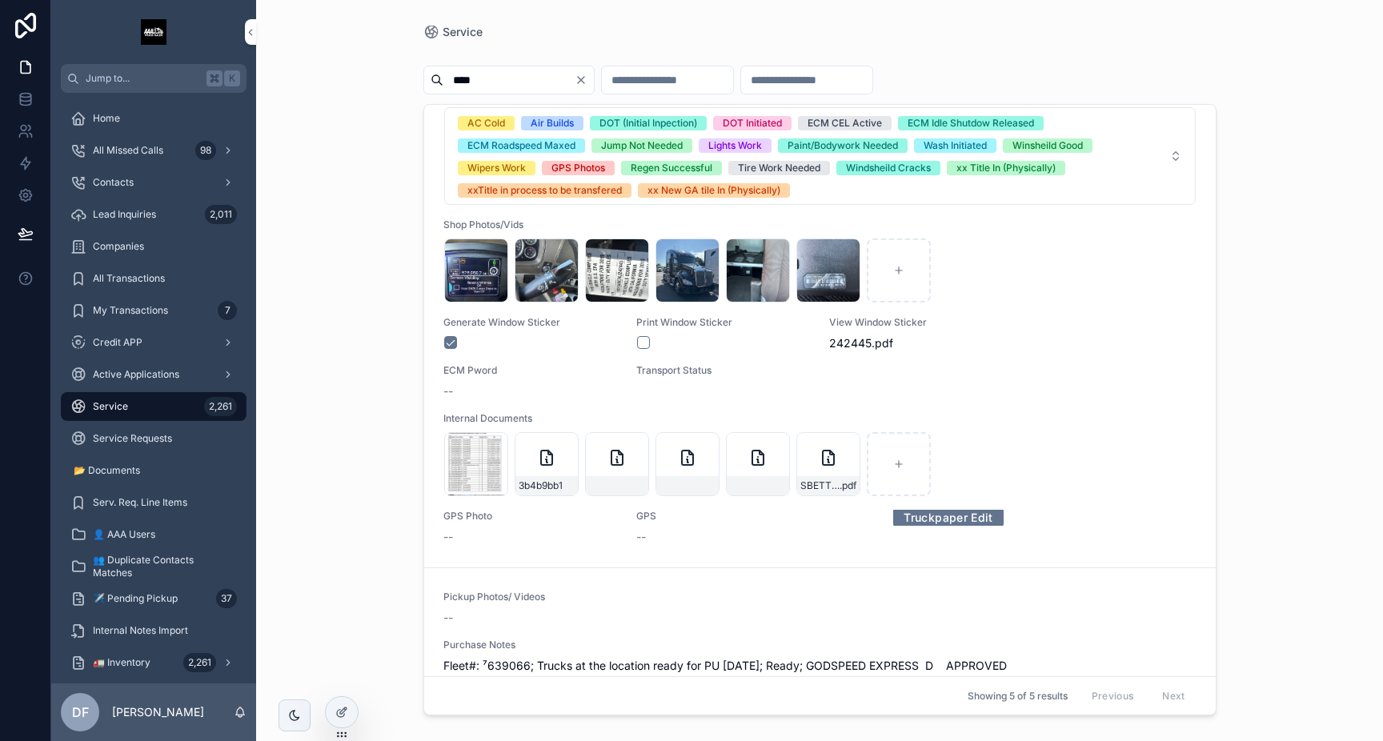
click at [539, 448] on icon "scrollable content" at bounding box center [546, 457] width 19 height 19
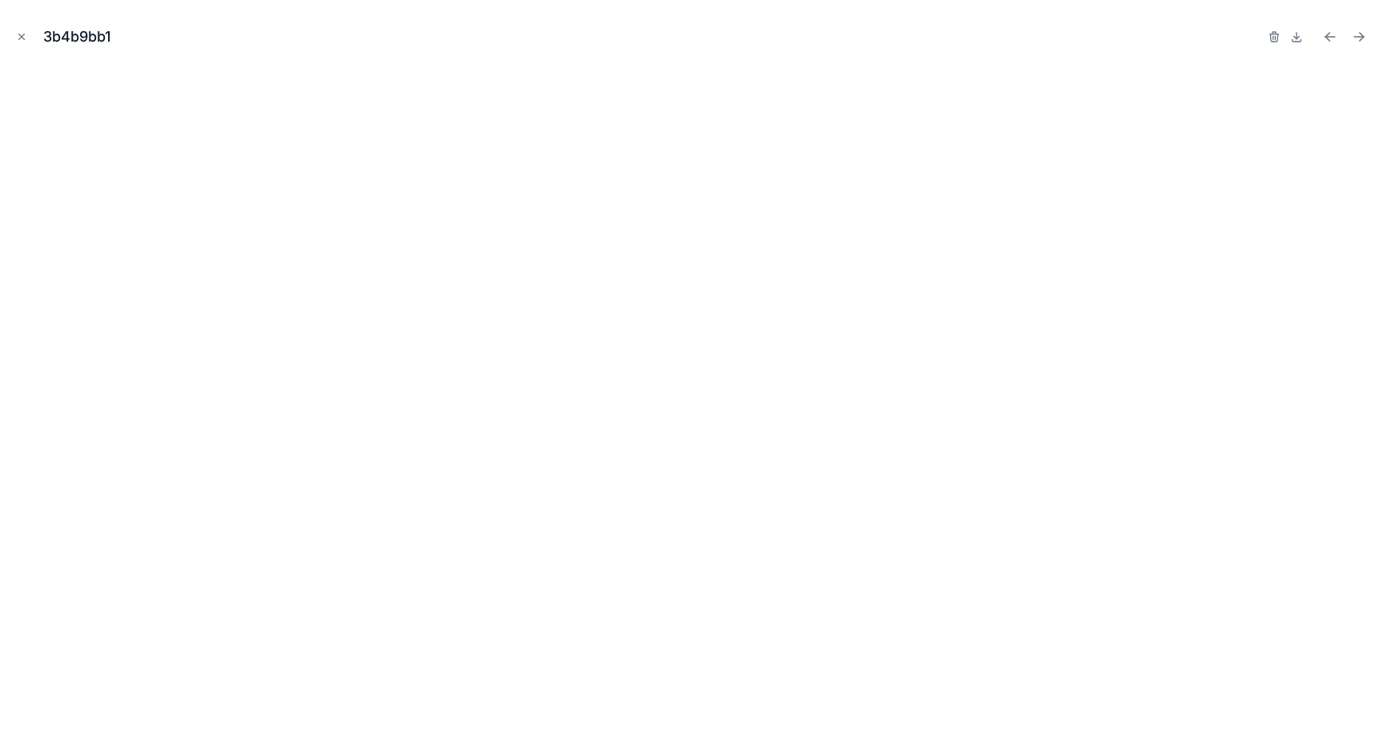
click at [20, 40] on icon "Close modal" at bounding box center [21, 36] width 11 height 11
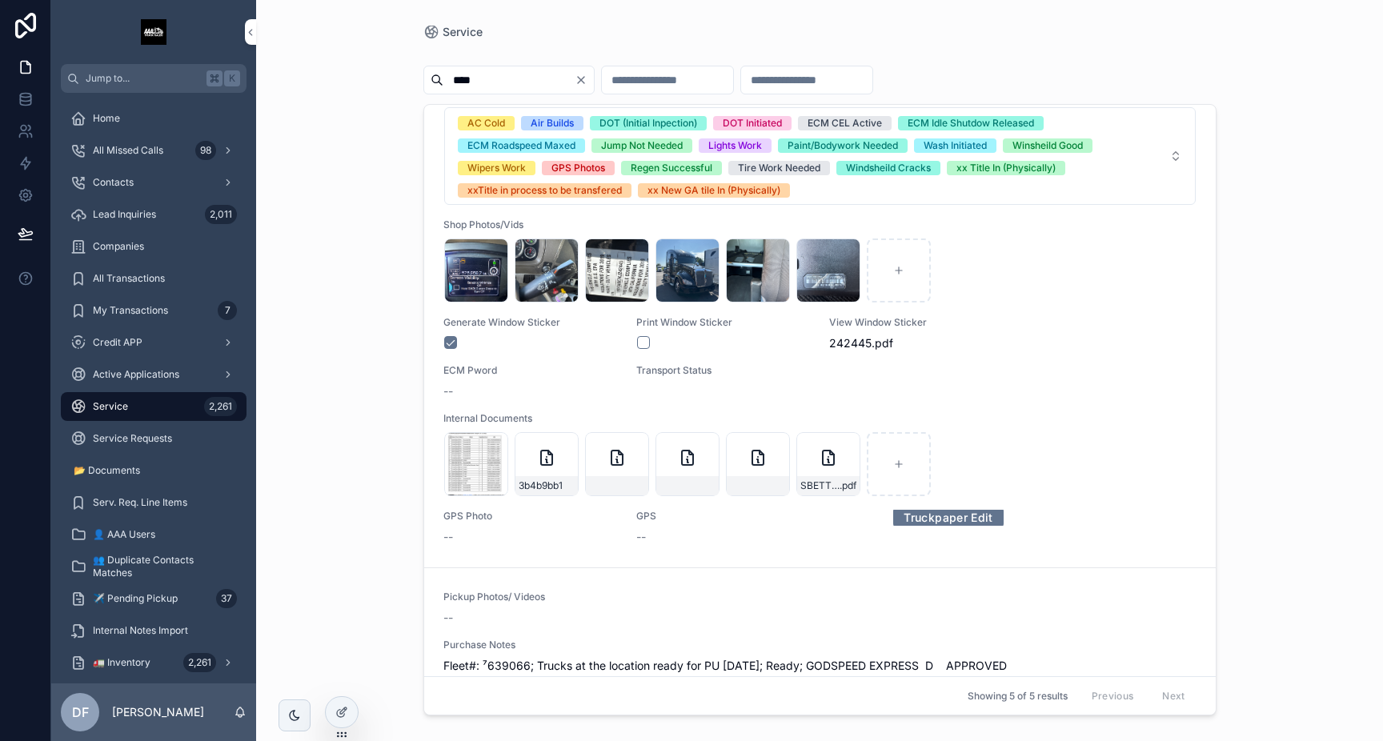
click at [627, 476] on div "scrollable content" at bounding box center [617, 485] width 62 height 19
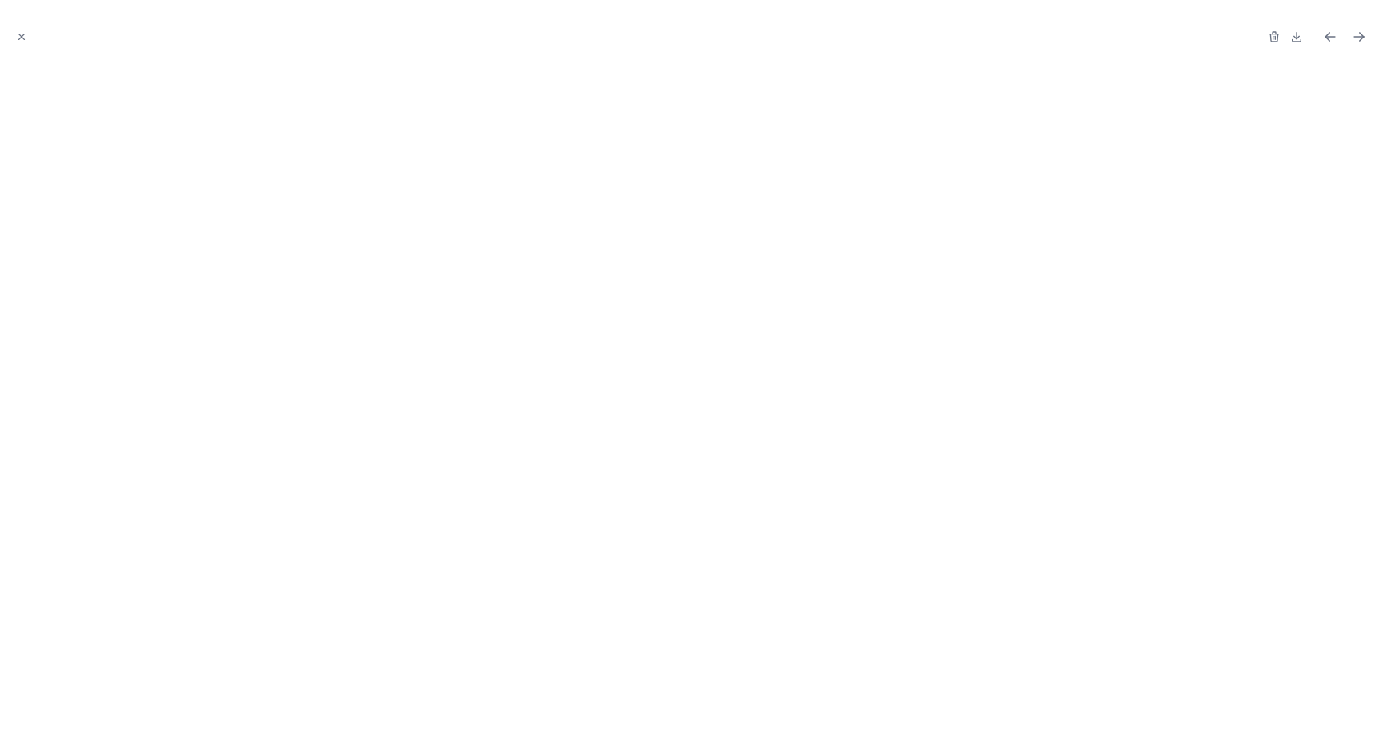
click at [1356, 37] on icon "Next file" at bounding box center [1359, 37] width 10 height 0
click at [1364, 40] on icon "Next file" at bounding box center [1359, 37] width 16 height 16
click at [22, 36] on icon "Close modal" at bounding box center [21, 36] width 11 height 11
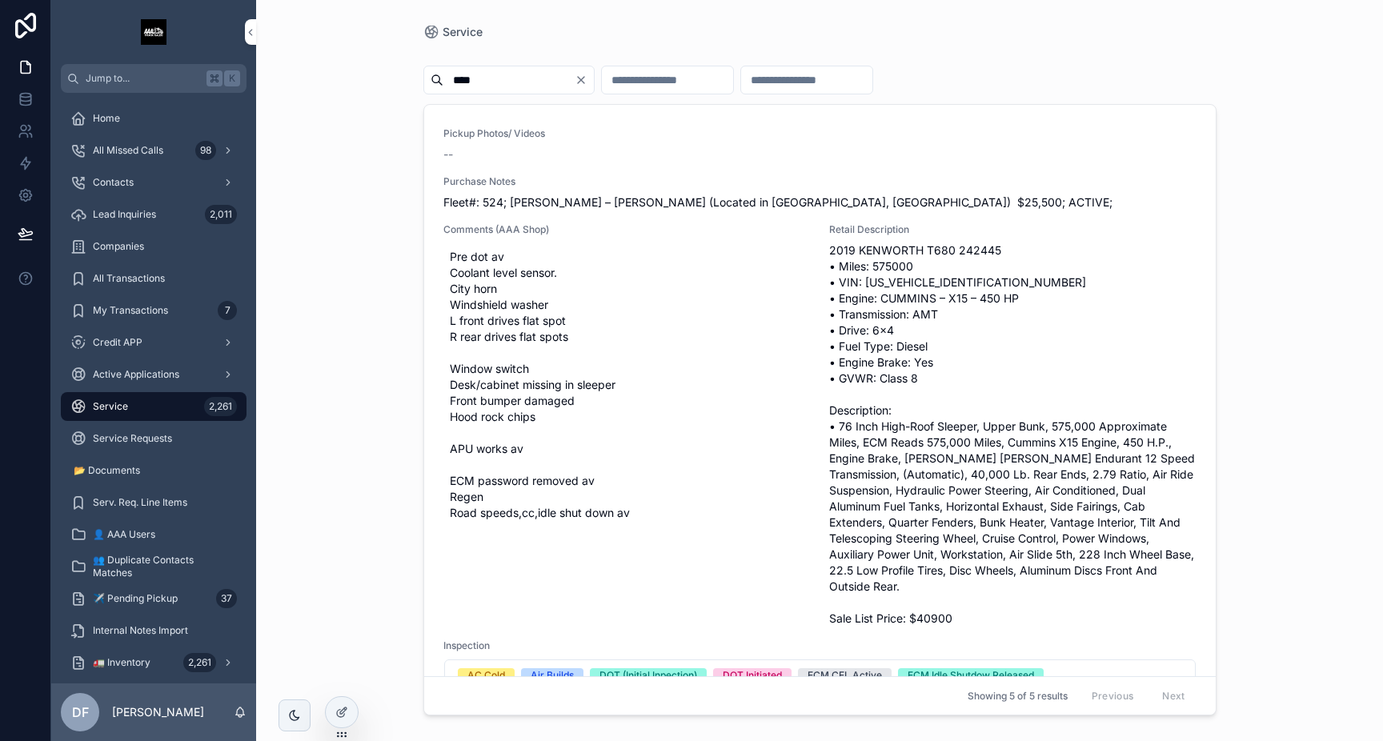
click at [448, 85] on input "****" at bounding box center [508, 80] width 131 height 22
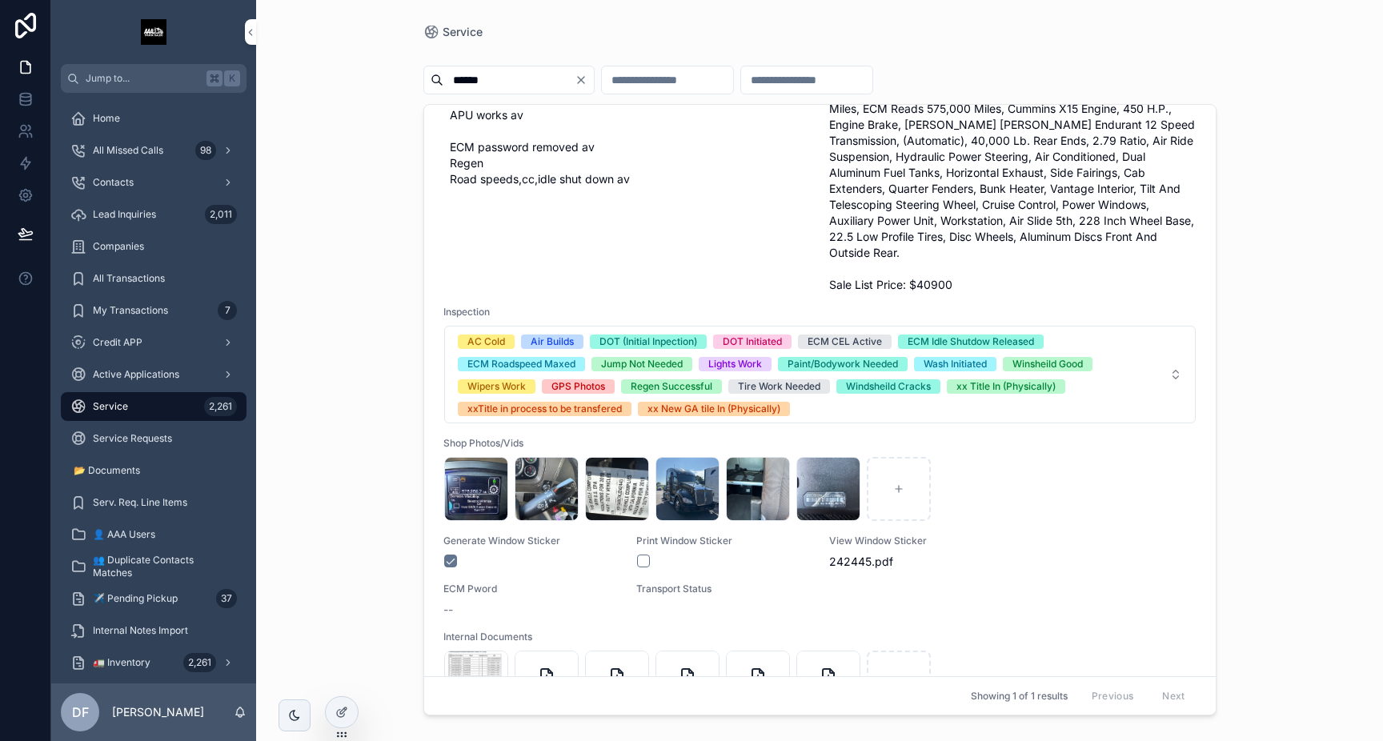
scroll to position [428, 0]
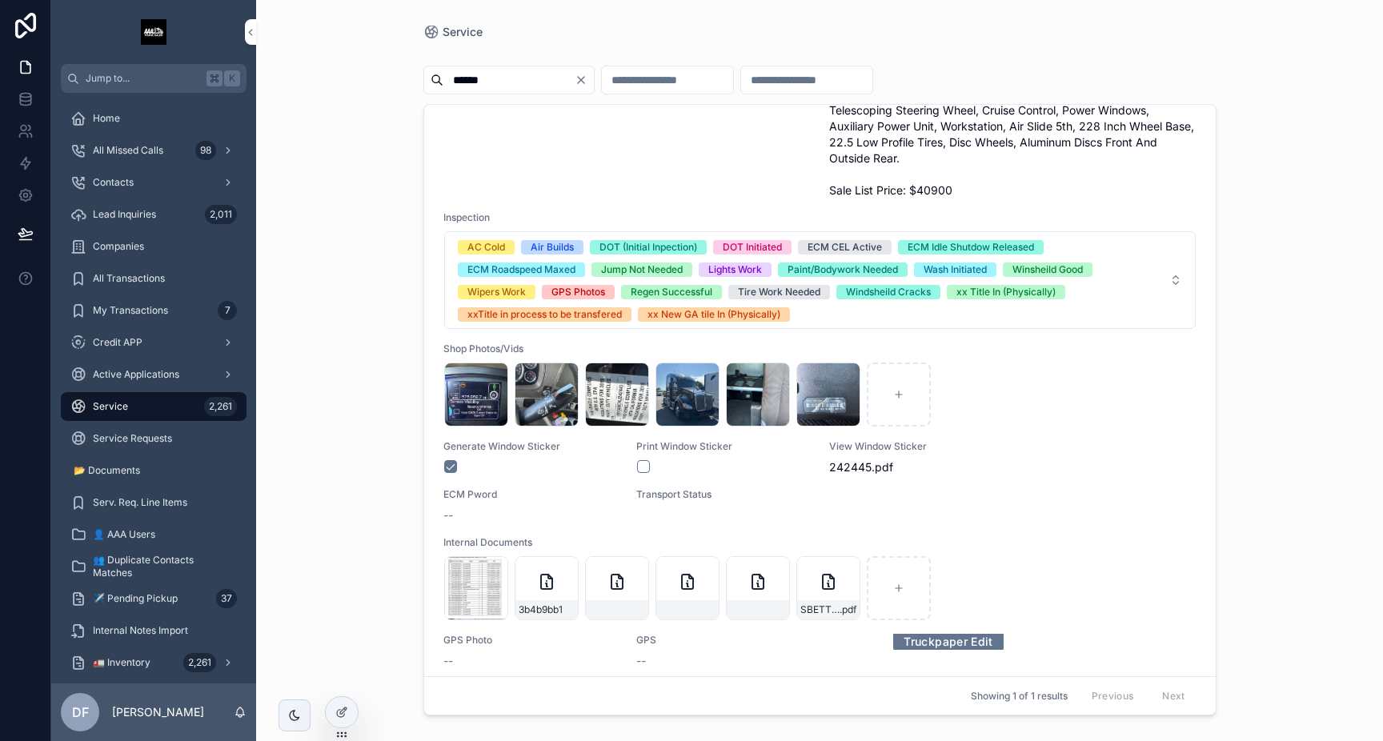
type input "******"
click at [967, 629] on link "Truckpaper Edit" at bounding box center [948, 641] width 110 height 25
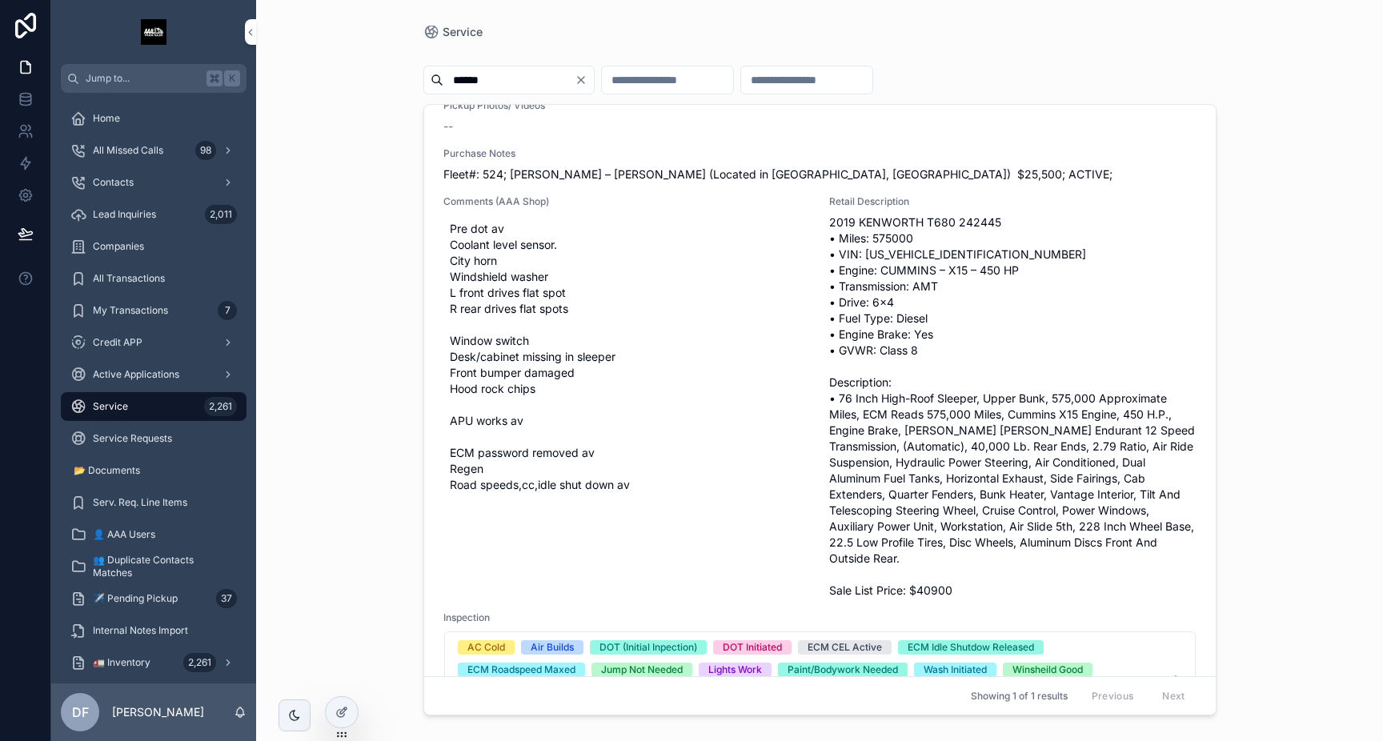
scroll to position [30, 0]
click at [582, 308] on span "Pre dot av Coolant level sensor. City horn Windshield washer L front drives fla…" at bounding box center [627, 355] width 354 height 272
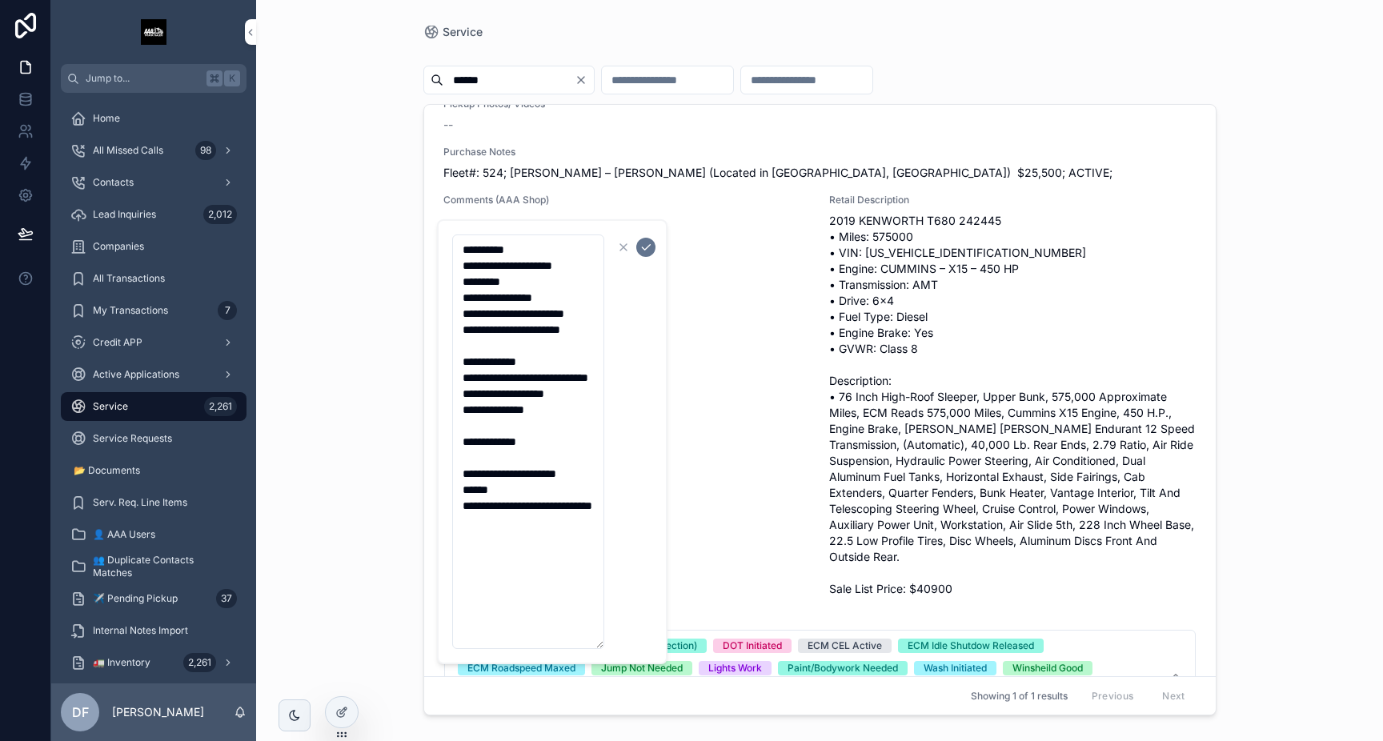
click at [459, 273] on textarea "**********" at bounding box center [528, 441] width 152 height 414
click at [461, 279] on textarea "**********" at bounding box center [528, 441] width 152 height 414
click at [464, 294] on textarea "**********" at bounding box center [528, 441] width 152 height 414
click at [457, 317] on textarea "**********" at bounding box center [528, 449] width 152 height 430
click at [462, 333] on textarea "**********" at bounding box center [528, 449] width 152 height 430
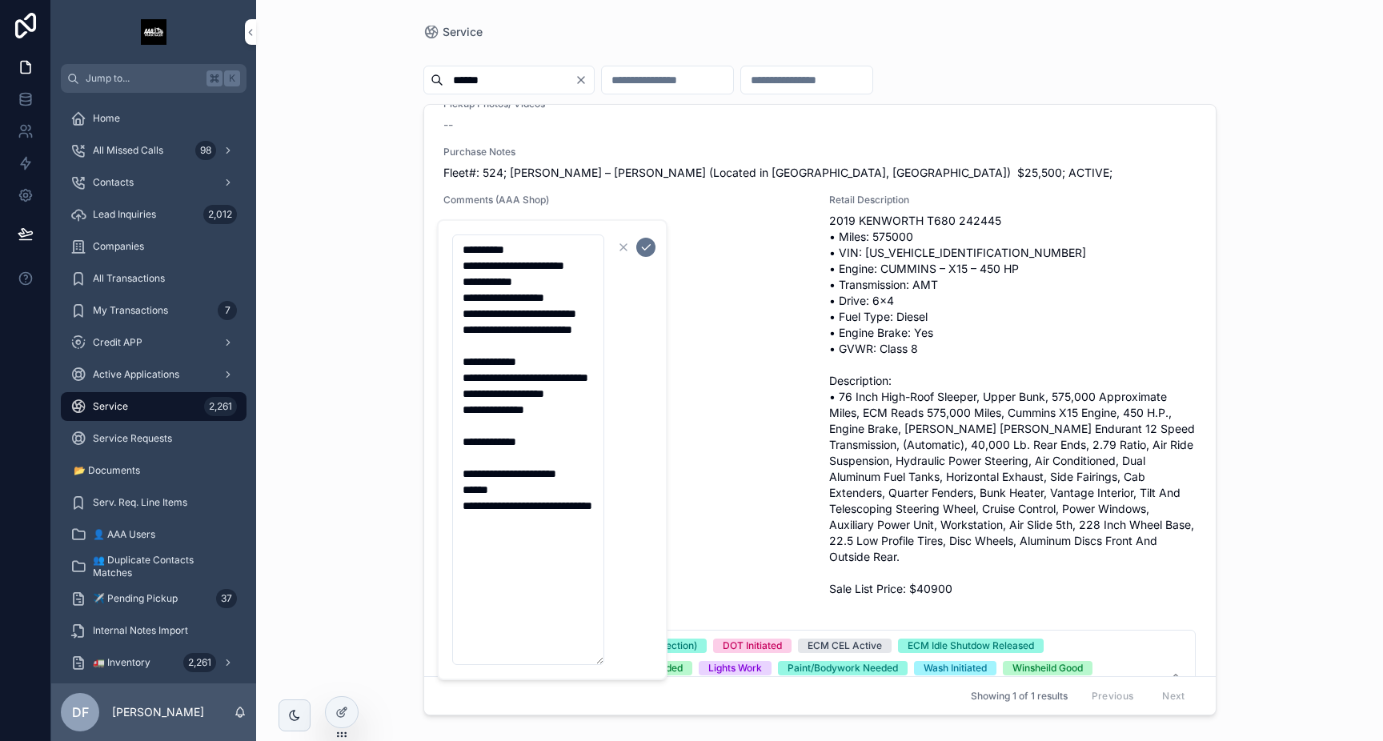
click at [459, 378] on textarea "**********" at bounding box center [528, 449] width 152 height 430
drag, startPoint x: 503, startPoint y: 410, endPoint x: 462, endPoint y: 400, distance: 42.7
click at [462, 400] on textarea "**********" at bounding box center [528, 449] width 152 height 430
click at [511, 426] on textarea "**********" at bounding box center [528, 449] width 152 height 430
click at [463, 417] on textarea "**********" at bounding box center [528, 449] width 152 height 430
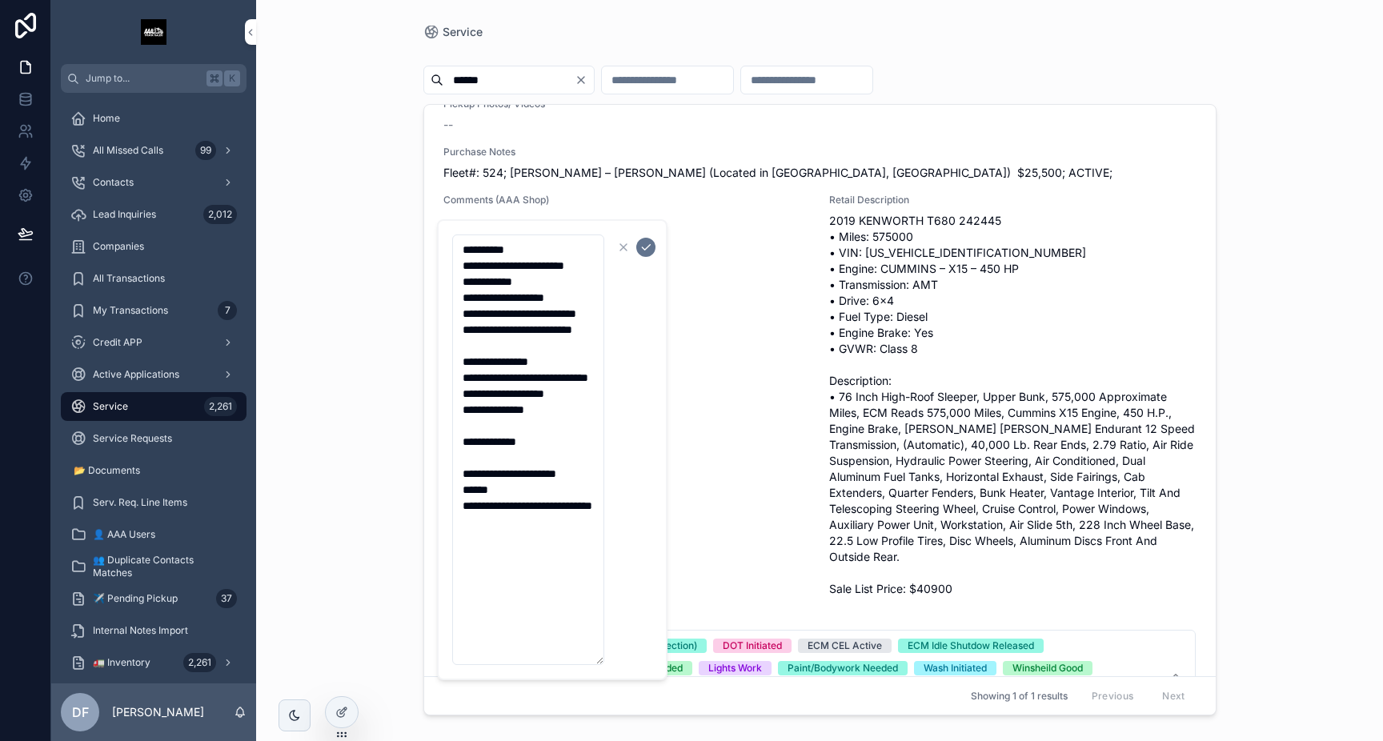
click at [460, 427] on textarea "**********" at bounding box center [528, 449] width 152 height 430
click at [459, 459] on textarea "**********" at bounding box center [528, 449] width 152 height 430
click at [563, 452] on textarea "**********" at bounding box center [528, 449] width 152 height 430
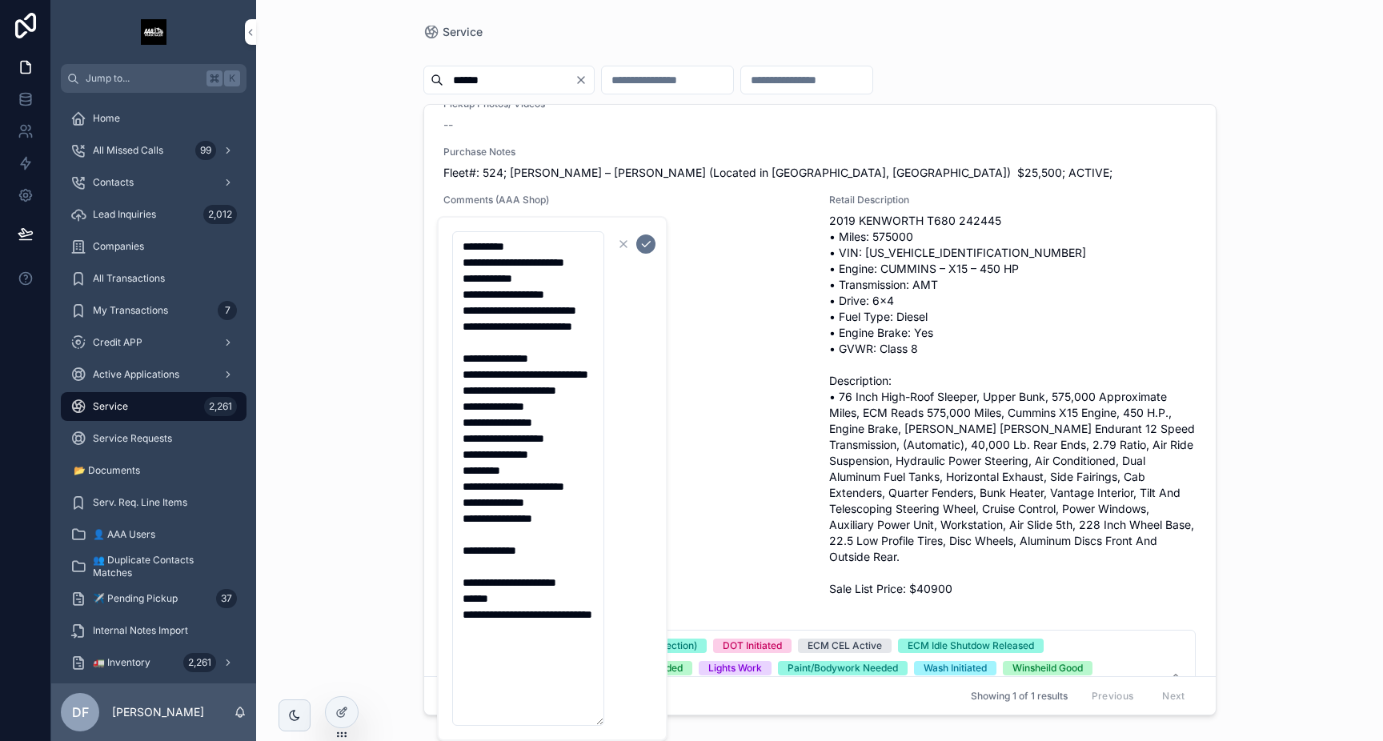
click at [539, 520] on textarea "**********" at bounding box center [528, 478] width 152 height 495
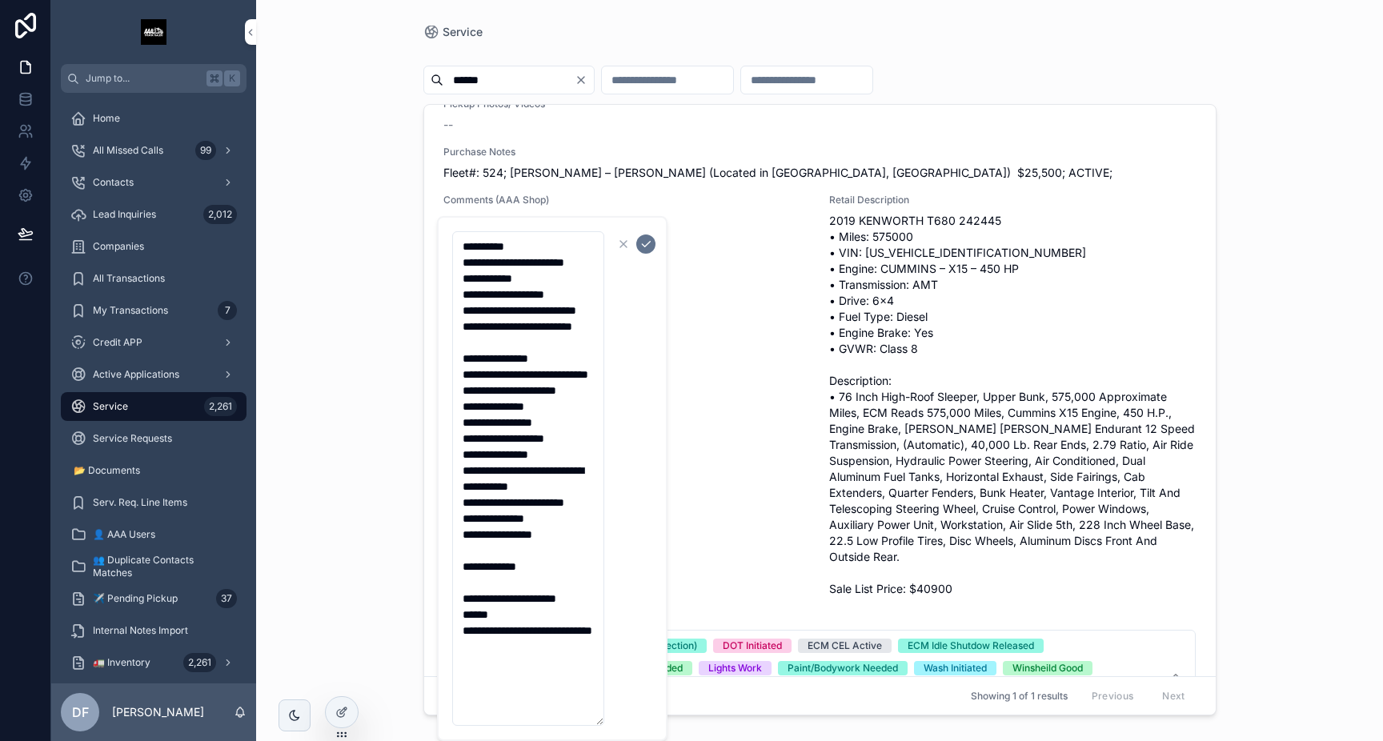
type textarea "**********"
click at [647, 250] on icon "scrollable content" at bounding box center [645, 244] width 13 height 13
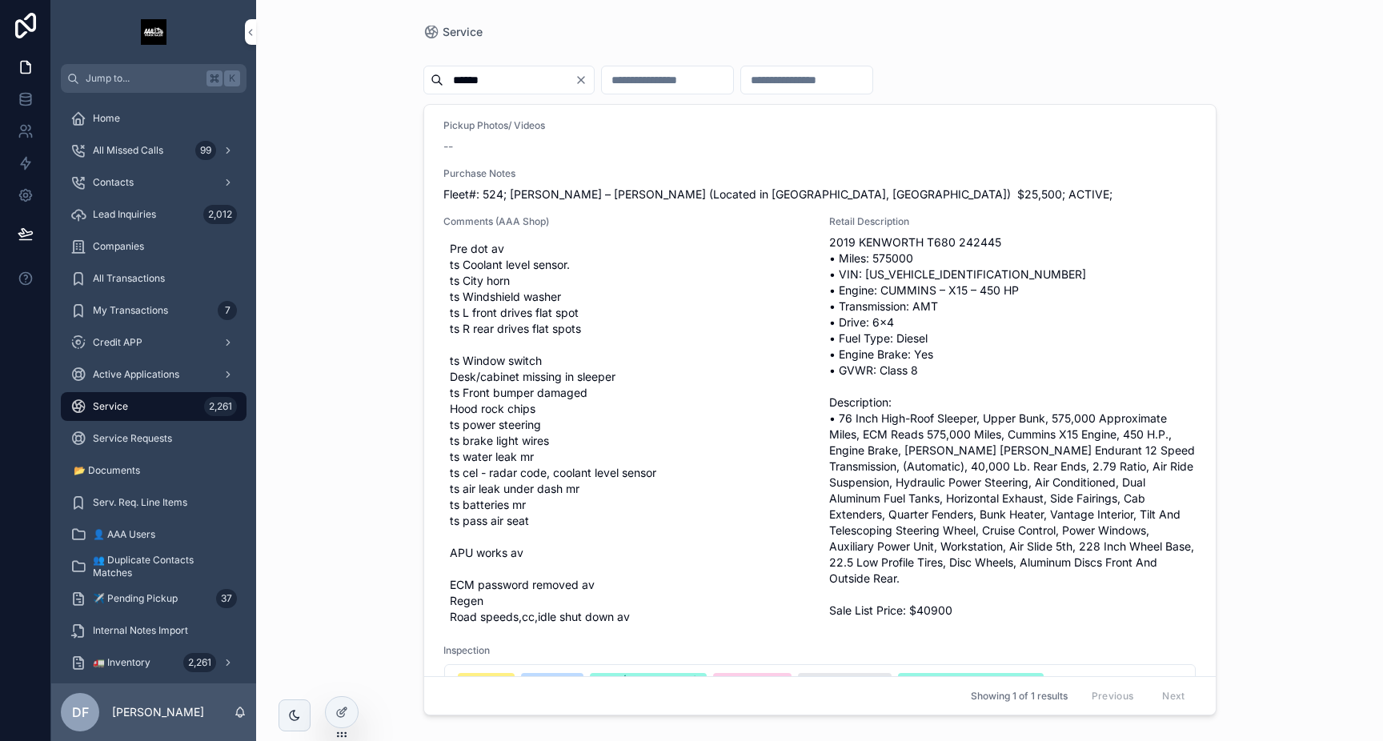
scroll to position [0, 0]
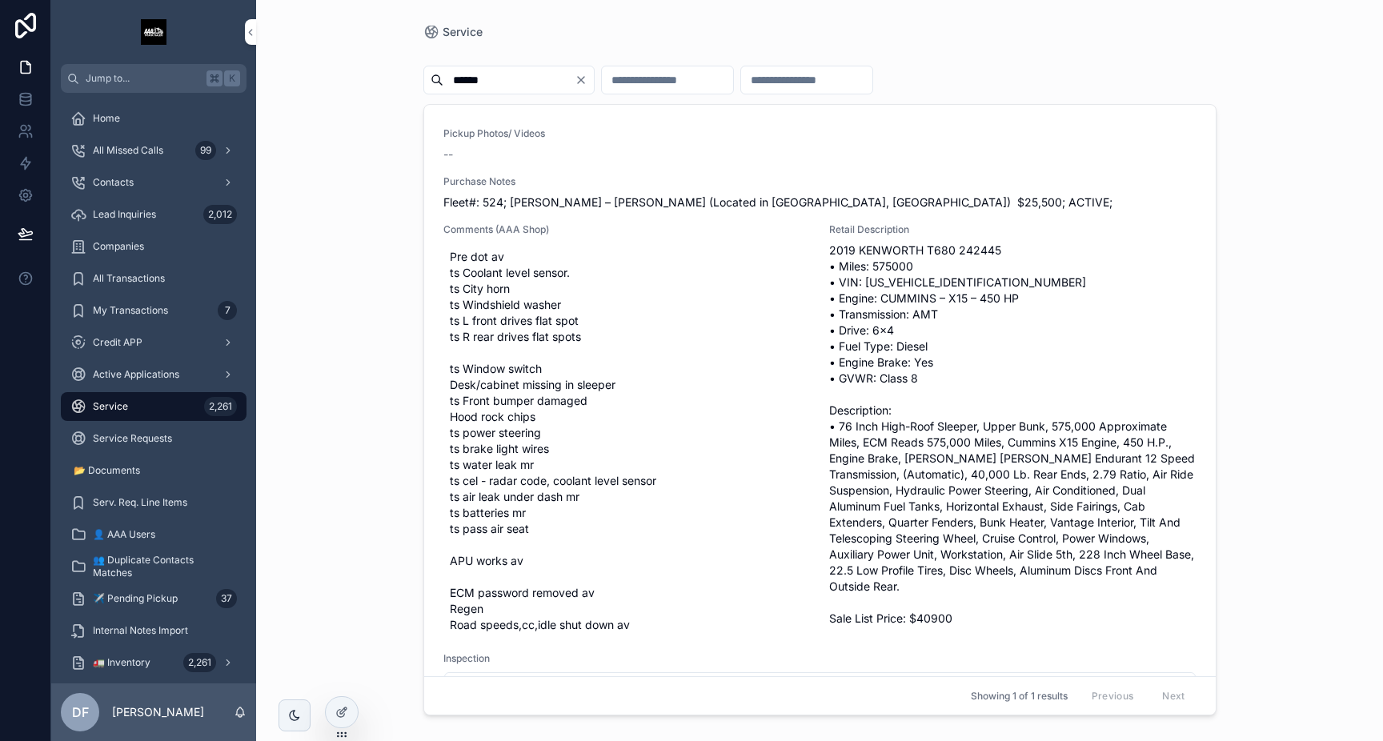
click at [591, 320] on span "Pre dot av ts Coolant level sensor. ts City horn ts Windshield washer ts L fron…" at bounding box center [627, 441] width 354 height 384
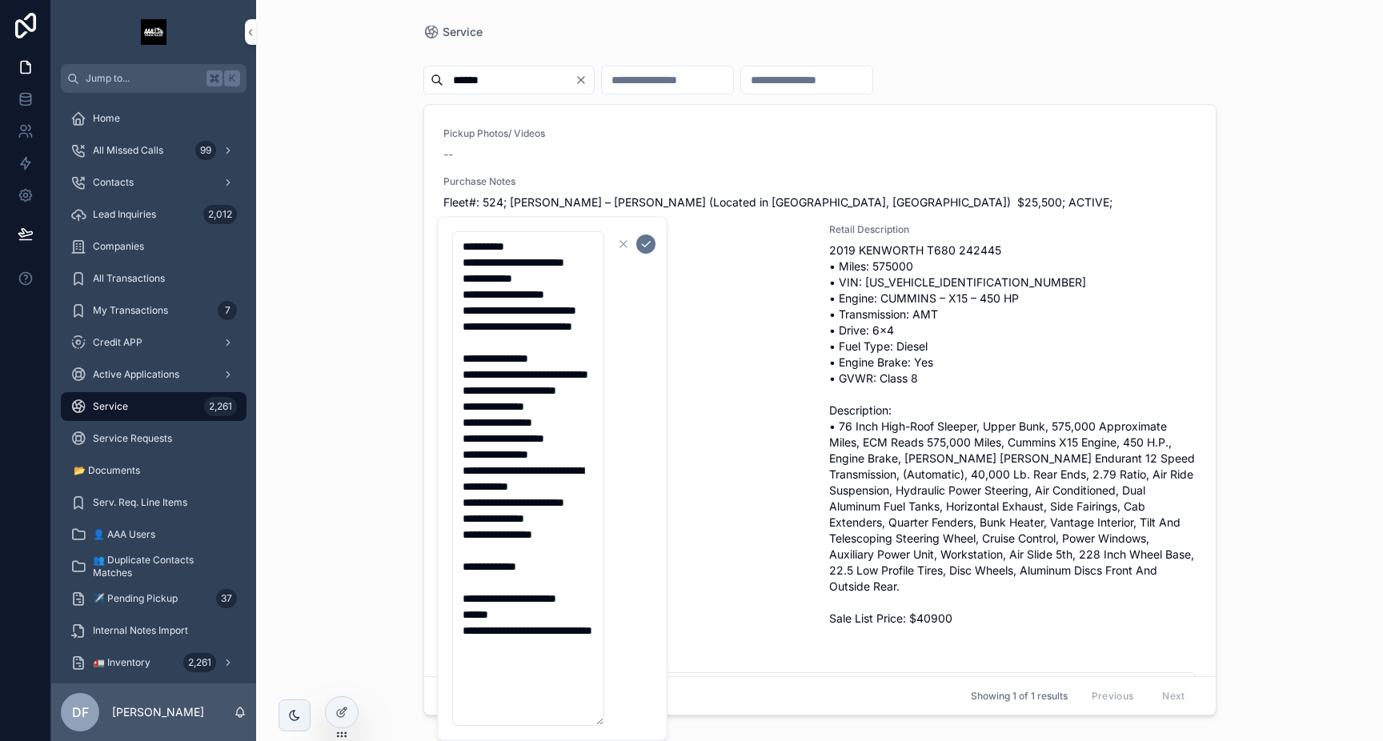
click at [649, 246] on icon "scrollable content" at bounding box center [645, 244] width 13 height 13
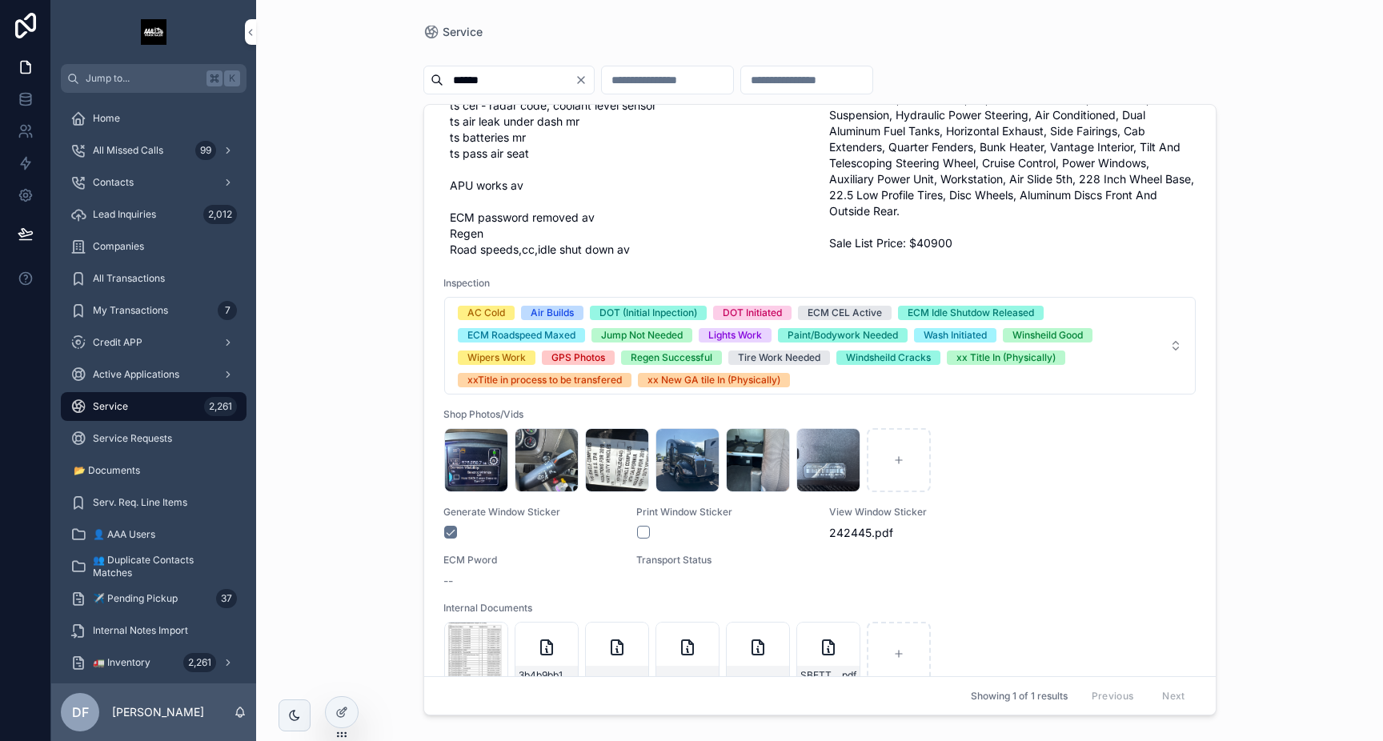
scroll to position [457, 0]
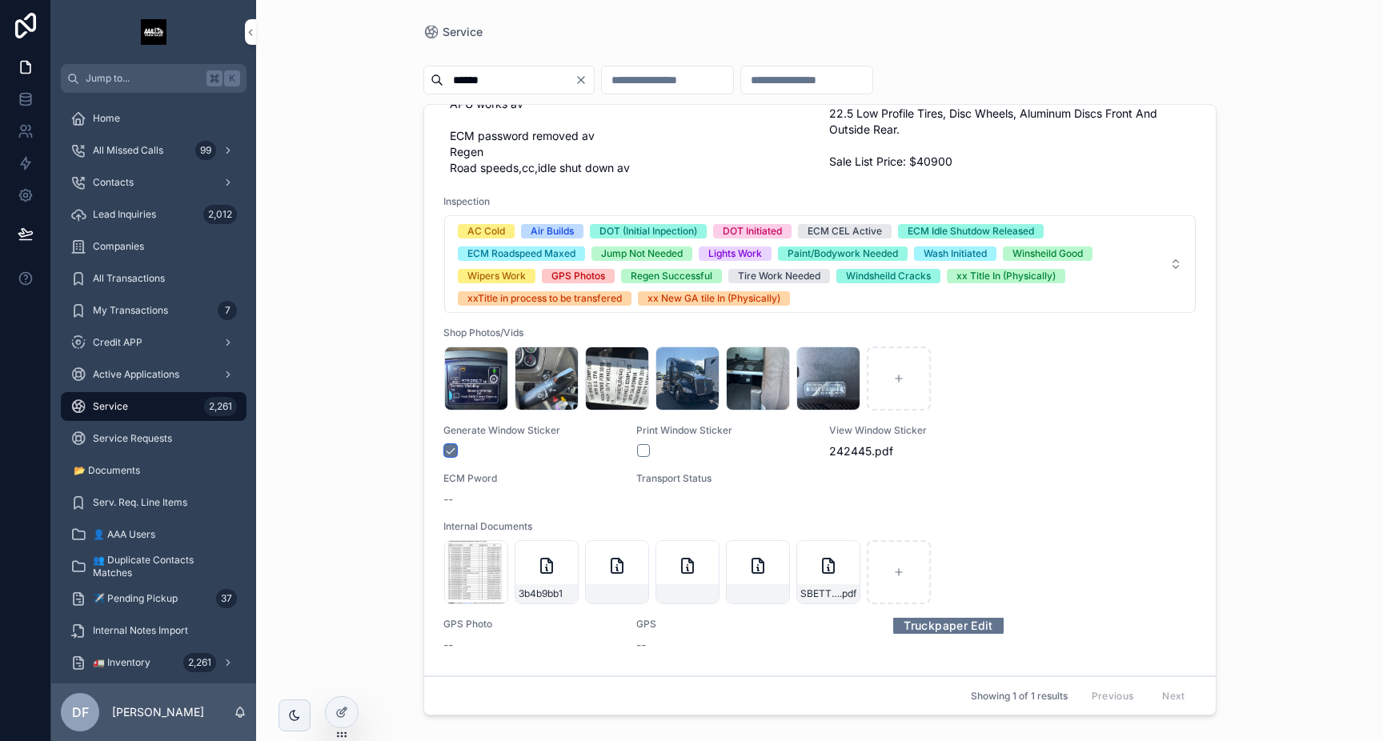
click at [455, 452] on button "scrollable content" at bounding box center [450, 450] width 13 height 13
click at [864, 448] on span "242445" at bounding box center [850, 451] width 42 height 16
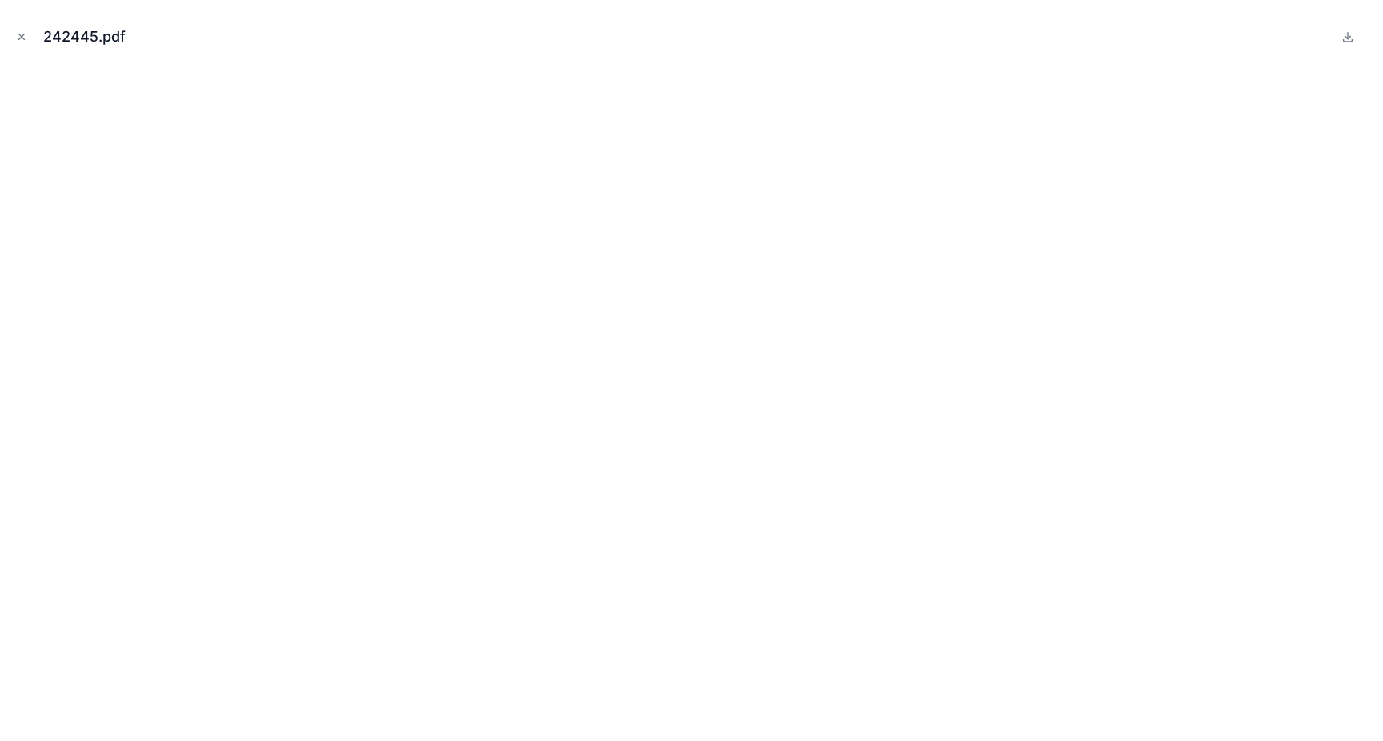
click at [26, 37] on icon "Close modal" at bounding box center [21, 36] width 11 height 11
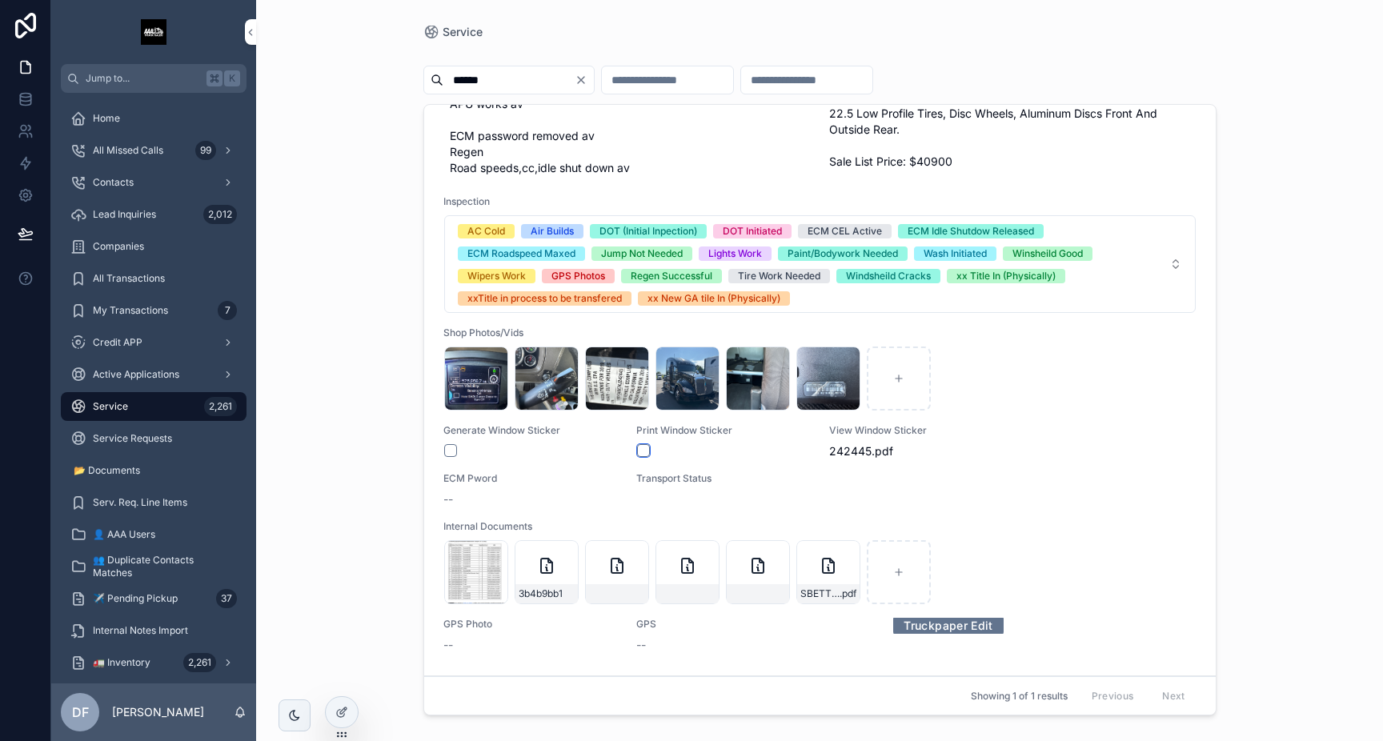
click at [645, 452] on button "scrollable content" at bounding box center [643, 450] width 13 height 13
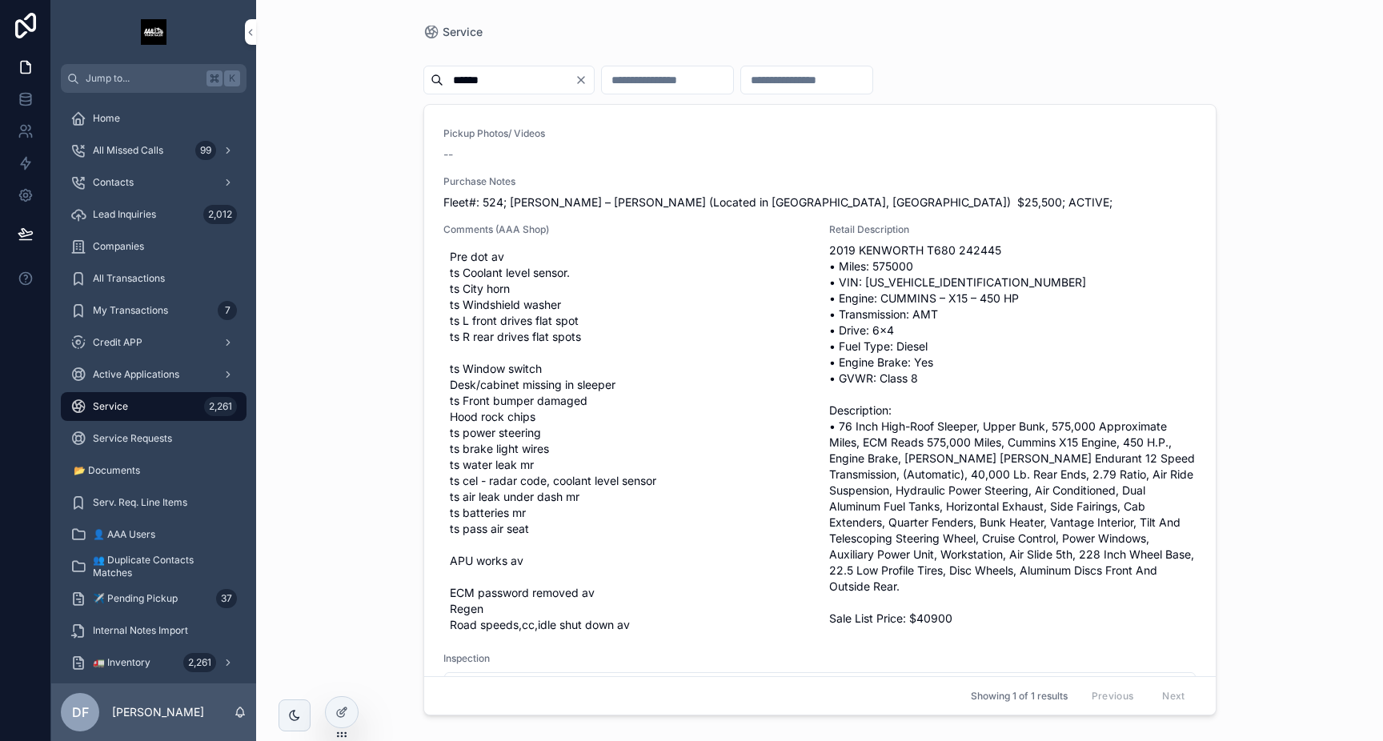
click at [483, 78] on input "******" at bounding box center [508, 80] width 131 height 22
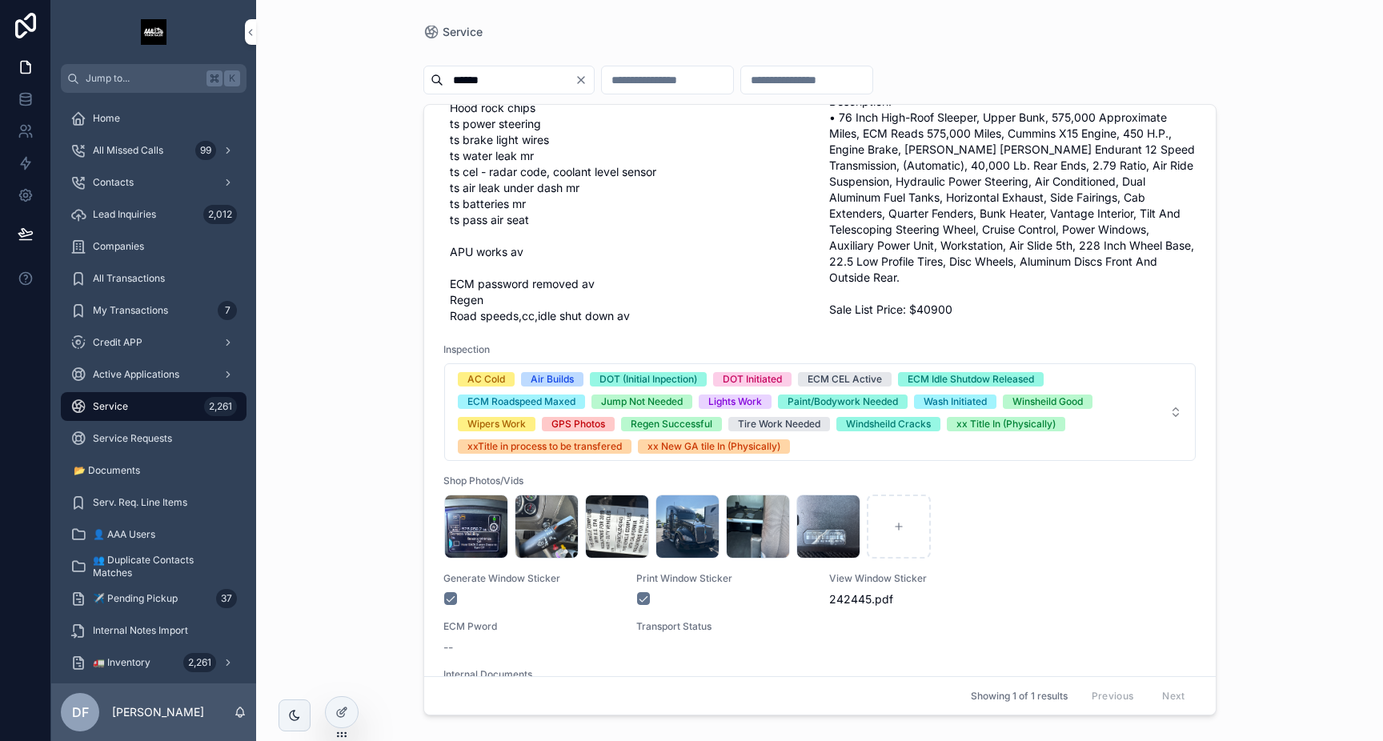
scroll to position [457, 0]
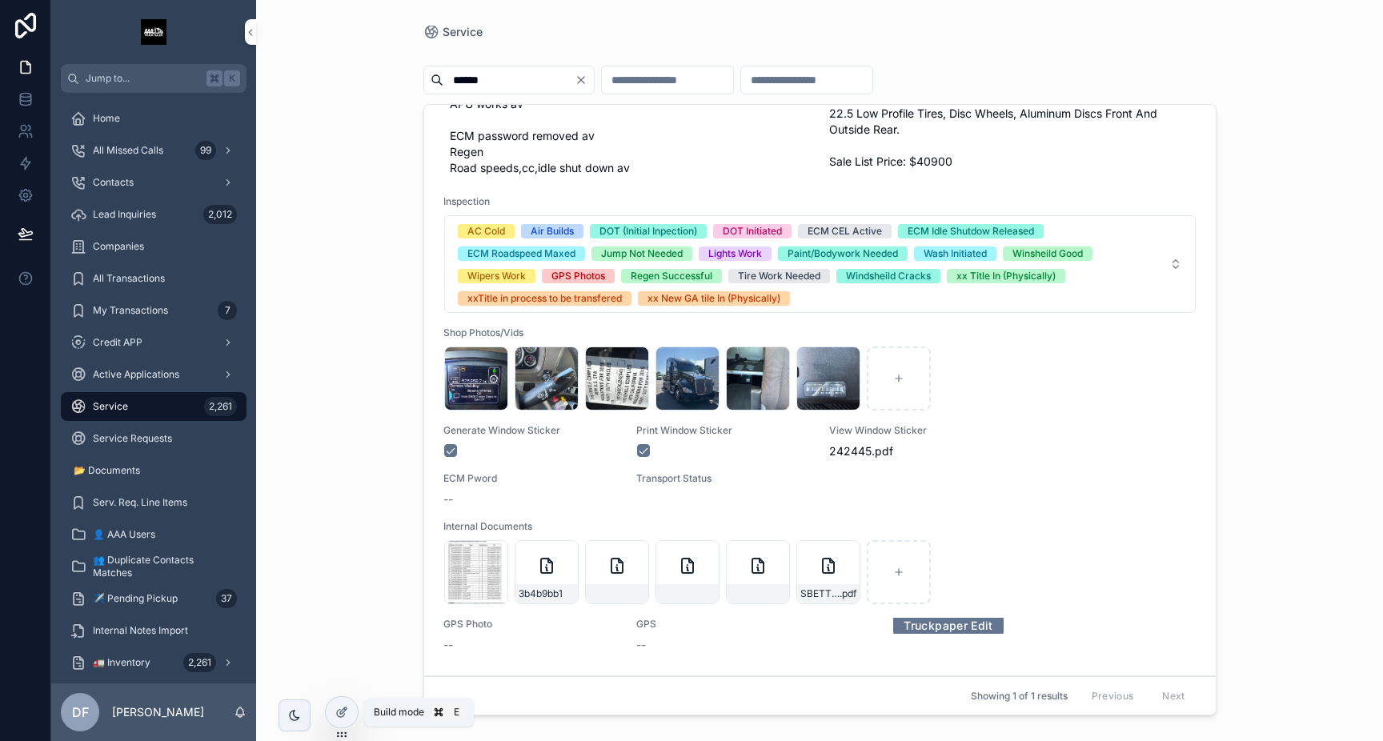
click at [342, 706] on icon at bounding box center [341, 712] width 13 height 13
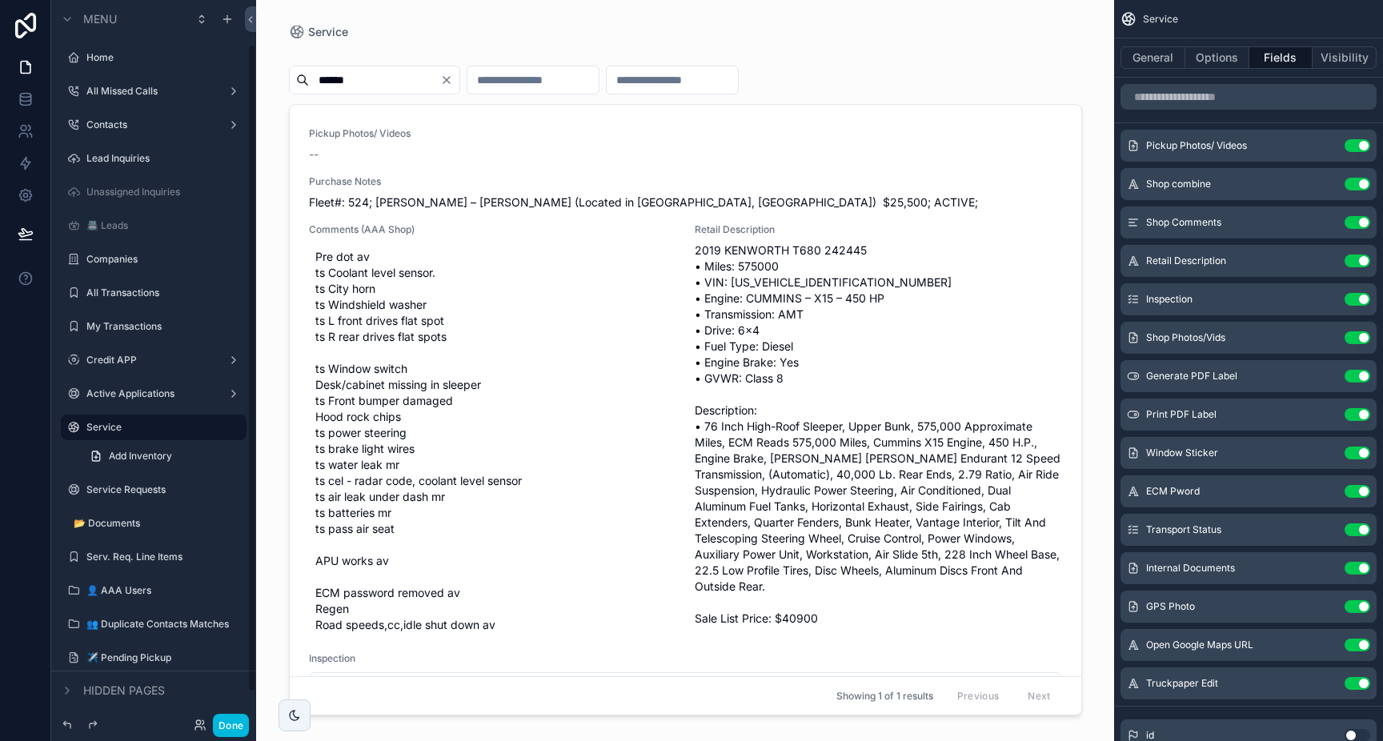
scroll to position [49, 0]
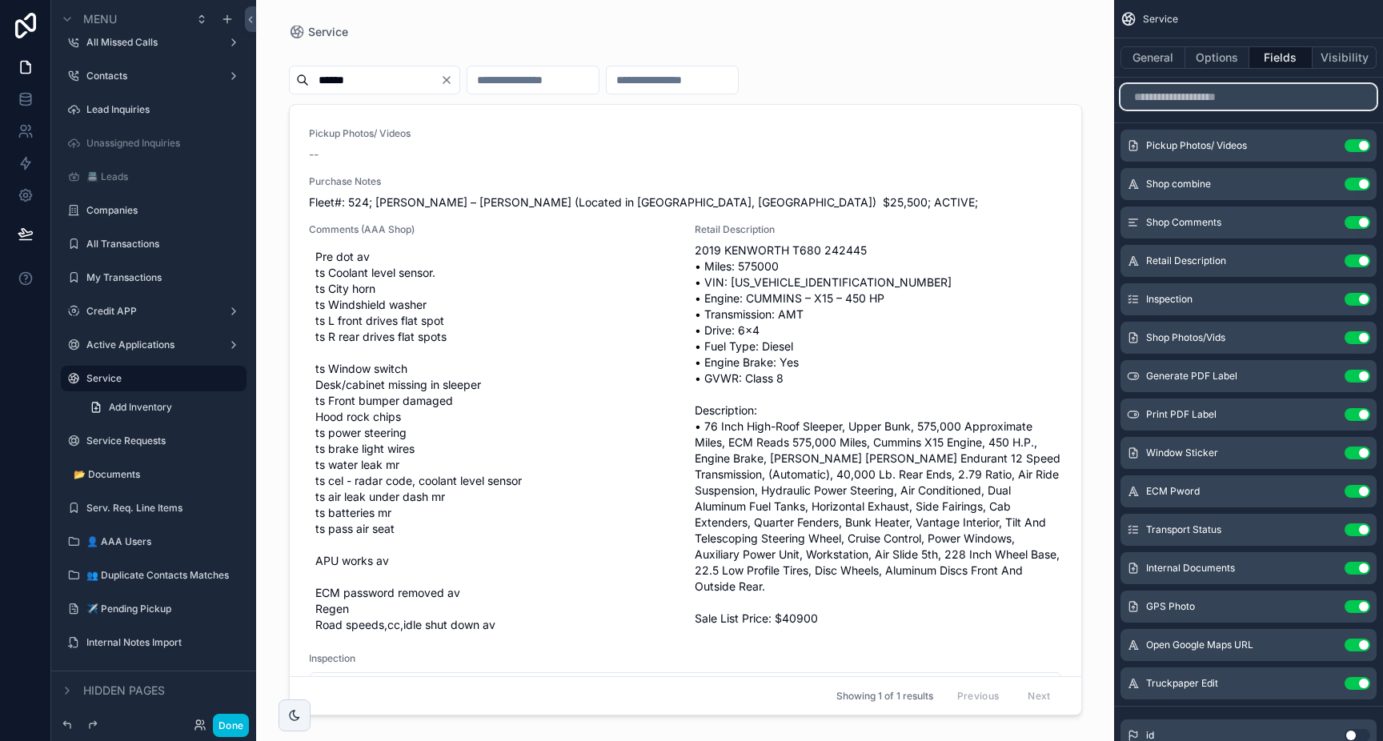
click at [1238, 103] on input "scrollable content" at bounding box center [1248, 97] width 256 height 26
type input "*"
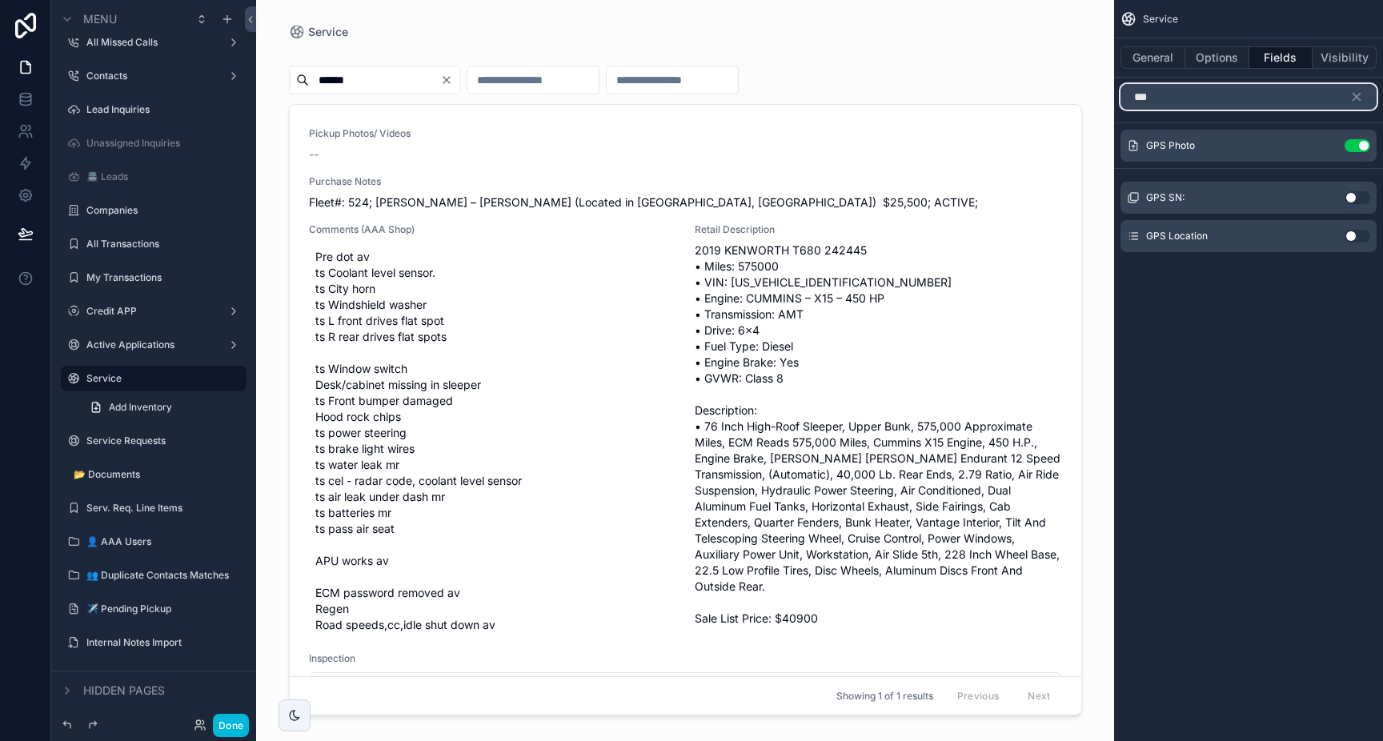
type input "***"
click at [1361, 102] on icon "scrollable content" at bounding box center [1356, 97] width 14 height 14
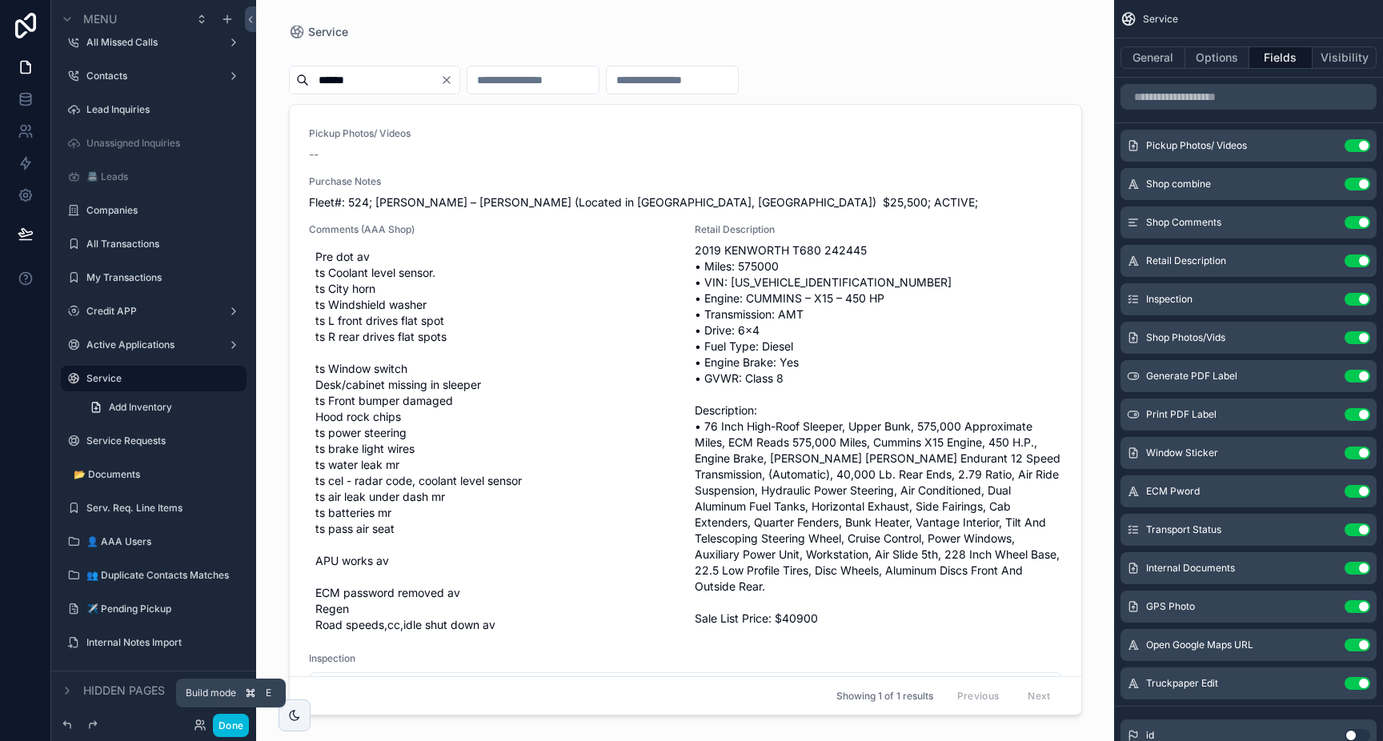
click at [233, 727] on button "Done" at bounding box center [231, 725] width 36 height 23
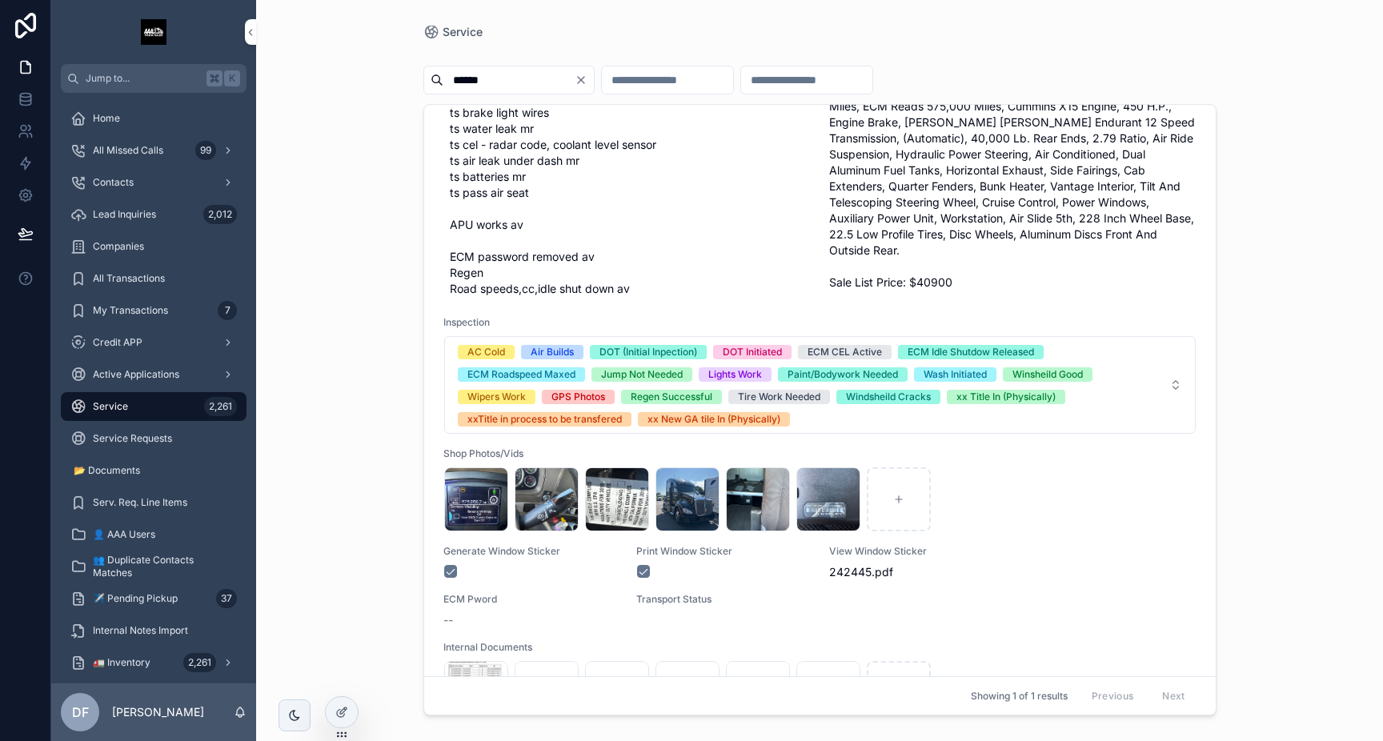
scroll to position [457, 0]
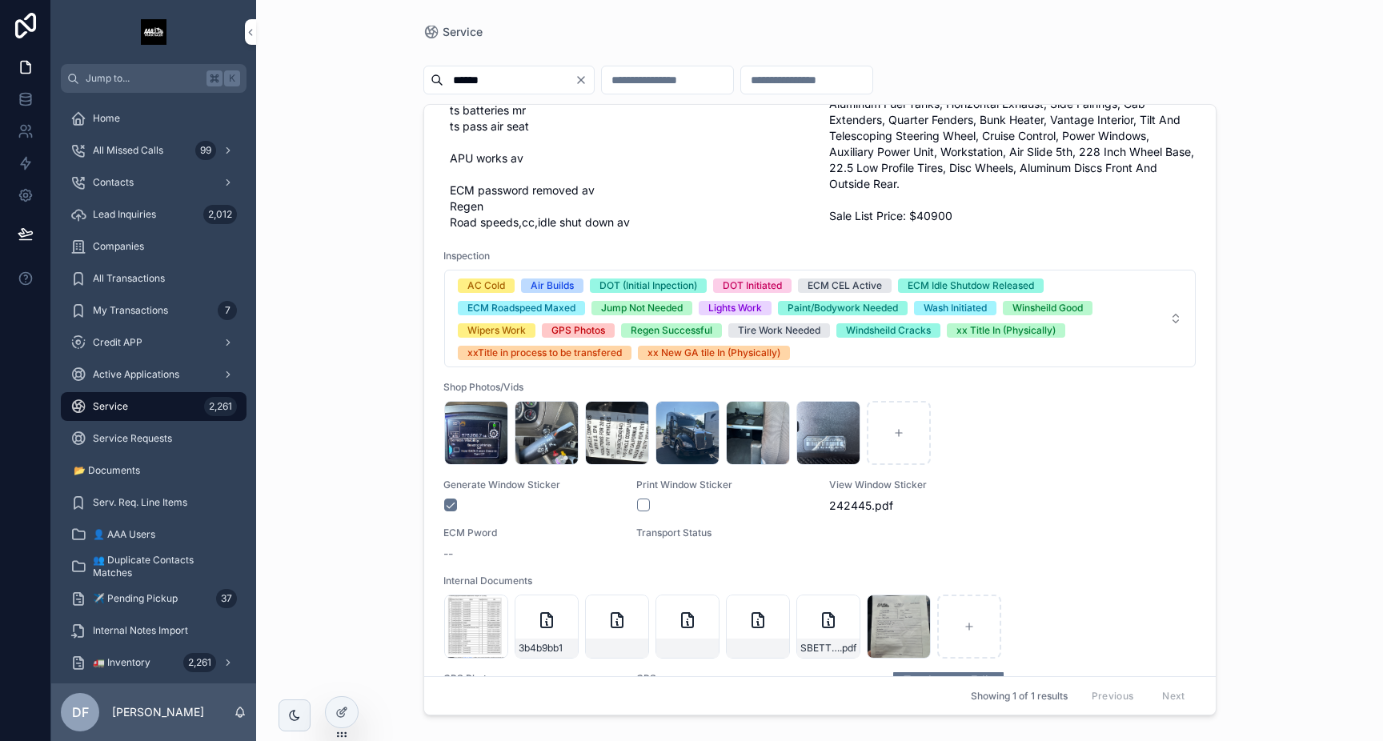
scroll to position [457, 0]
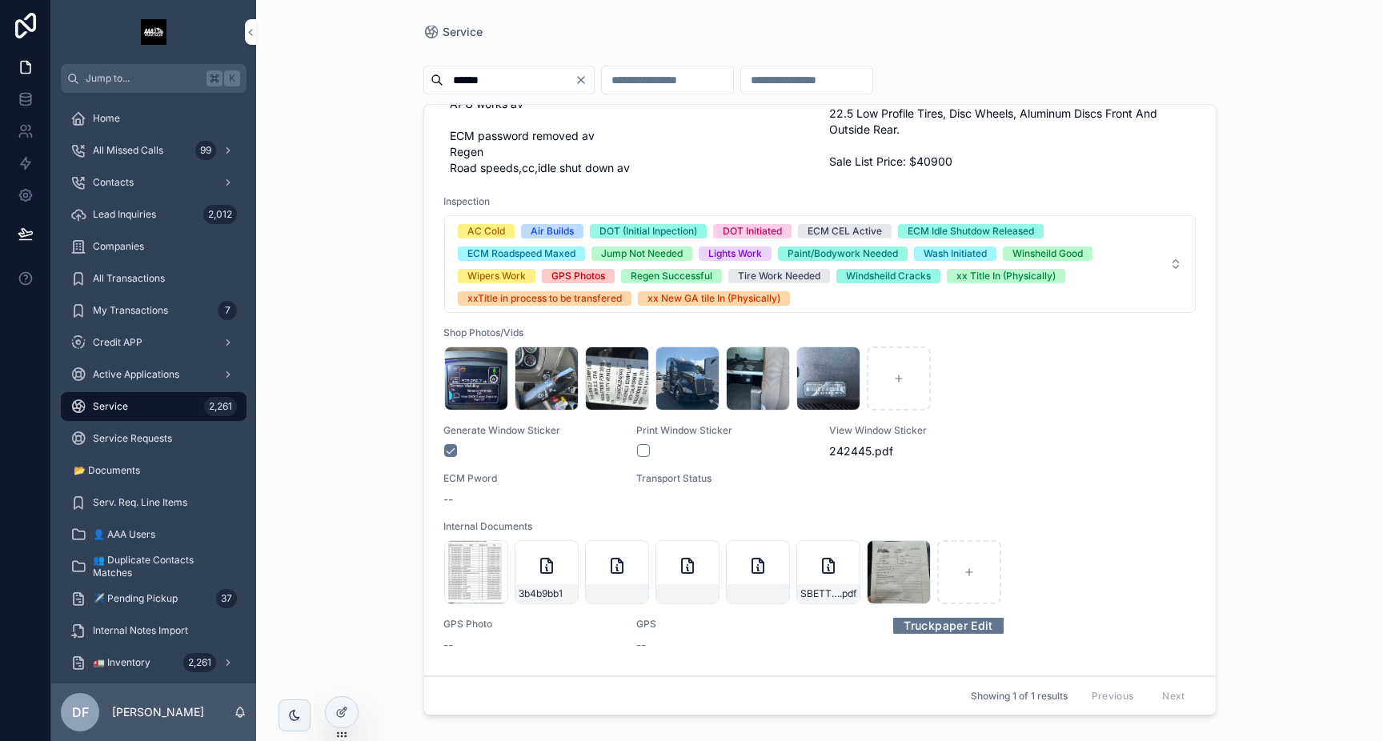
click at [891, 576] on div "IMG_2592 .jpeg" at bounding box center [899, 572] width 64 height 64
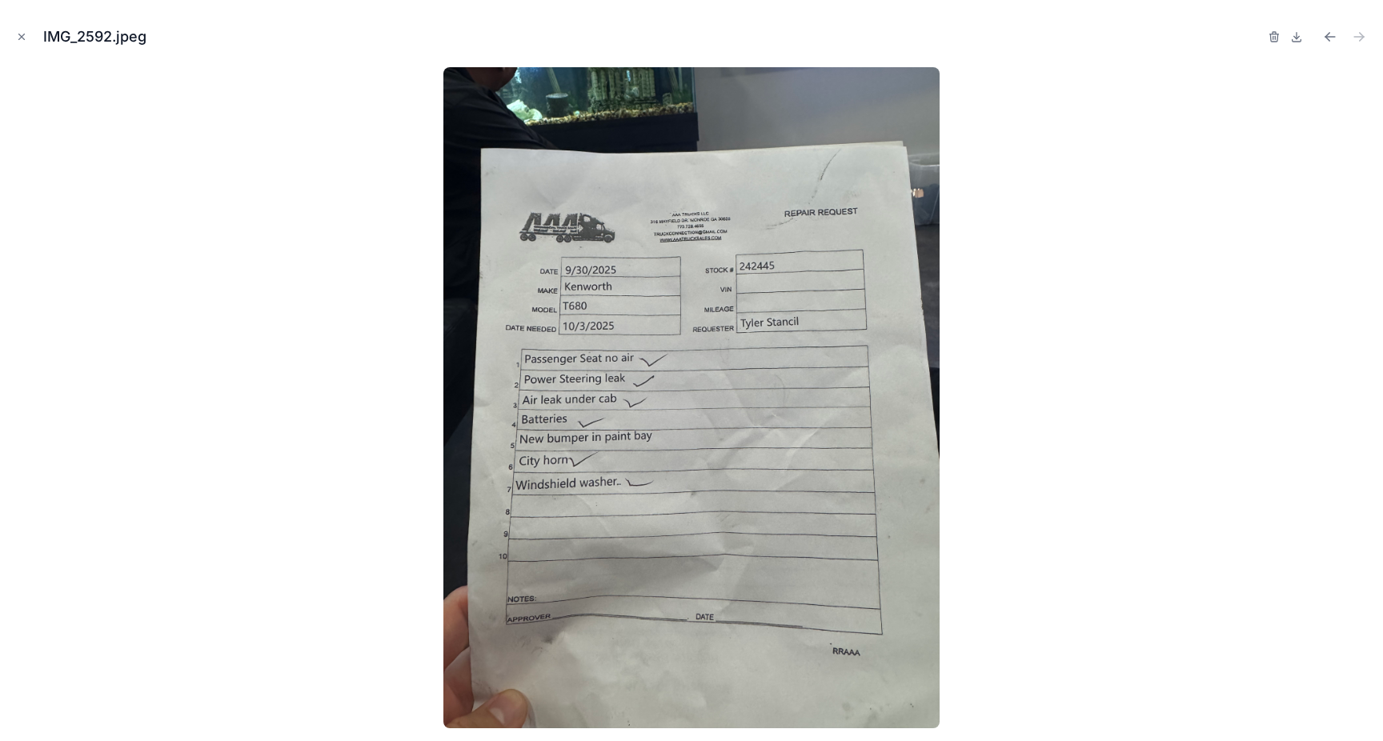
click at [14, 34] on button "Close modal" at bounding box center [22, 37] width 18 height 18
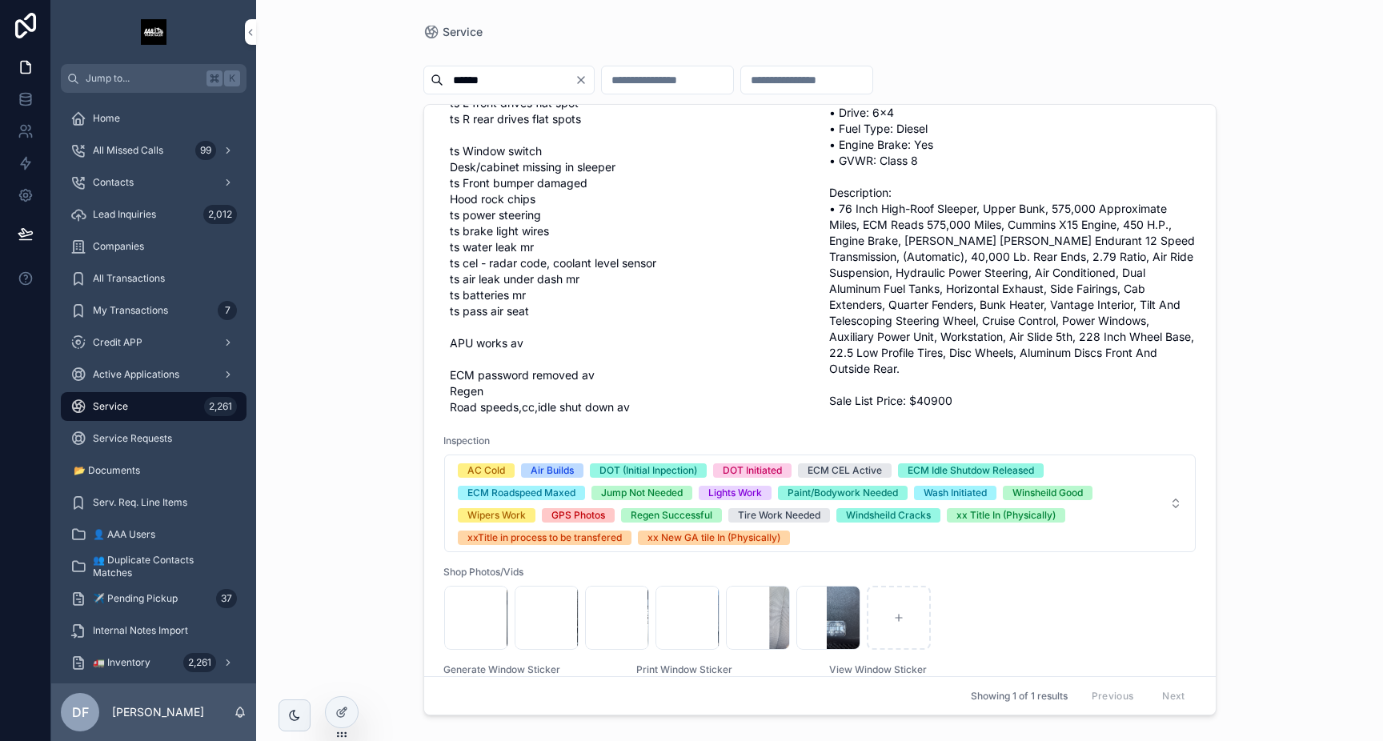
scroll to position [457, 0]
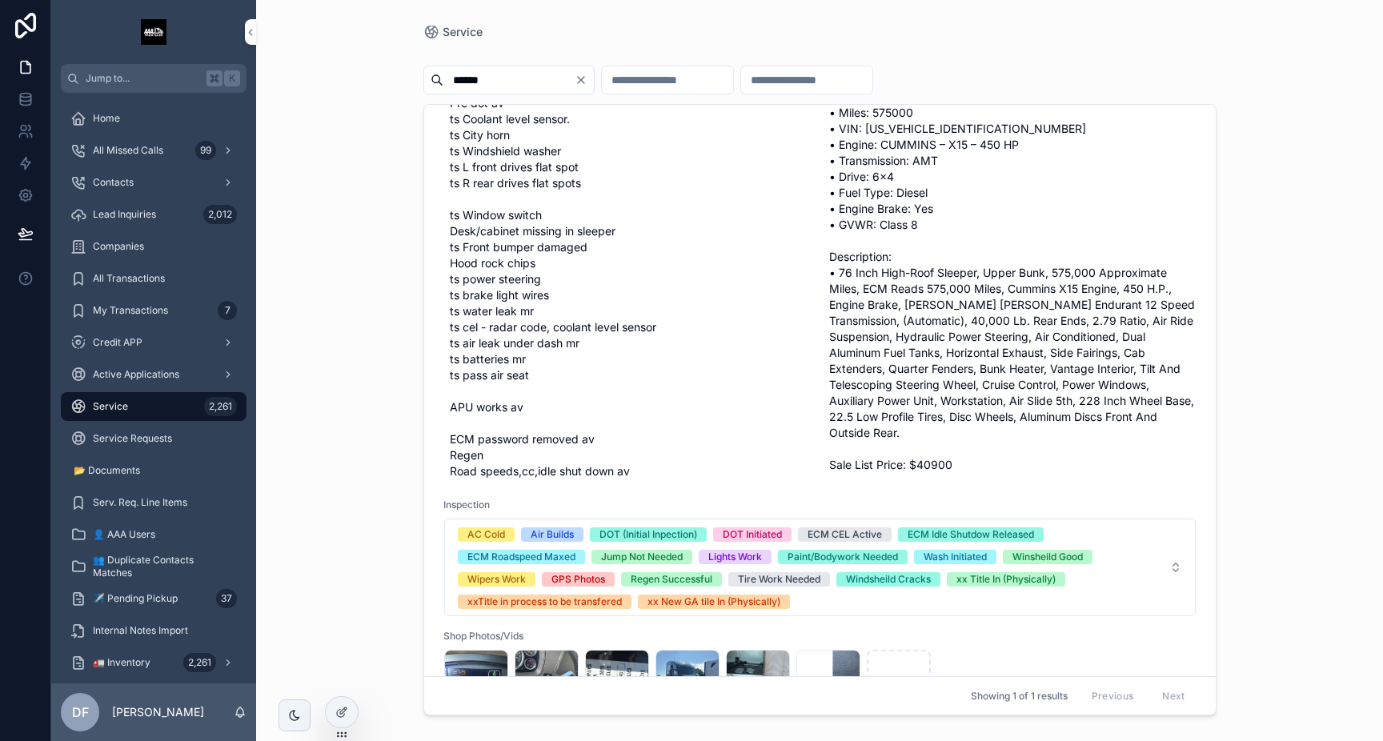
scroll to position [457, 0]
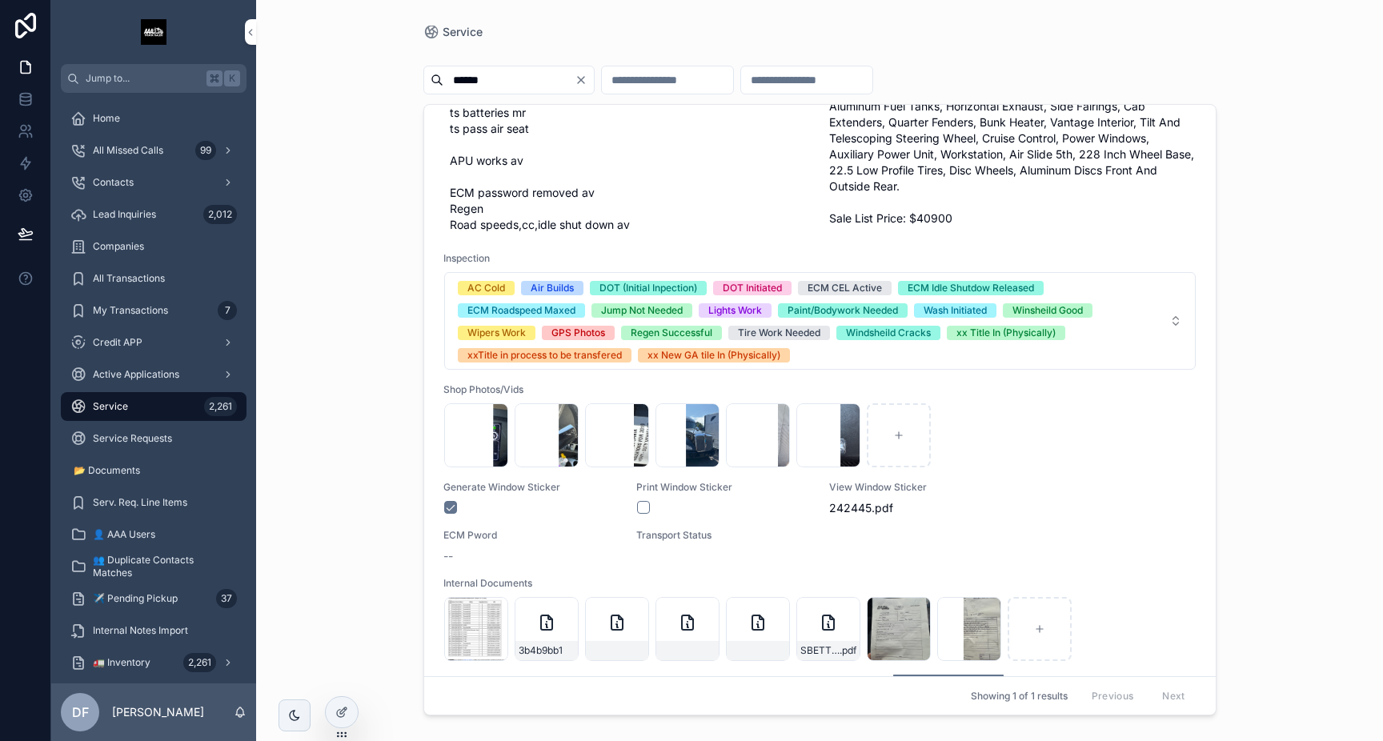
scroll to position [457, 0]
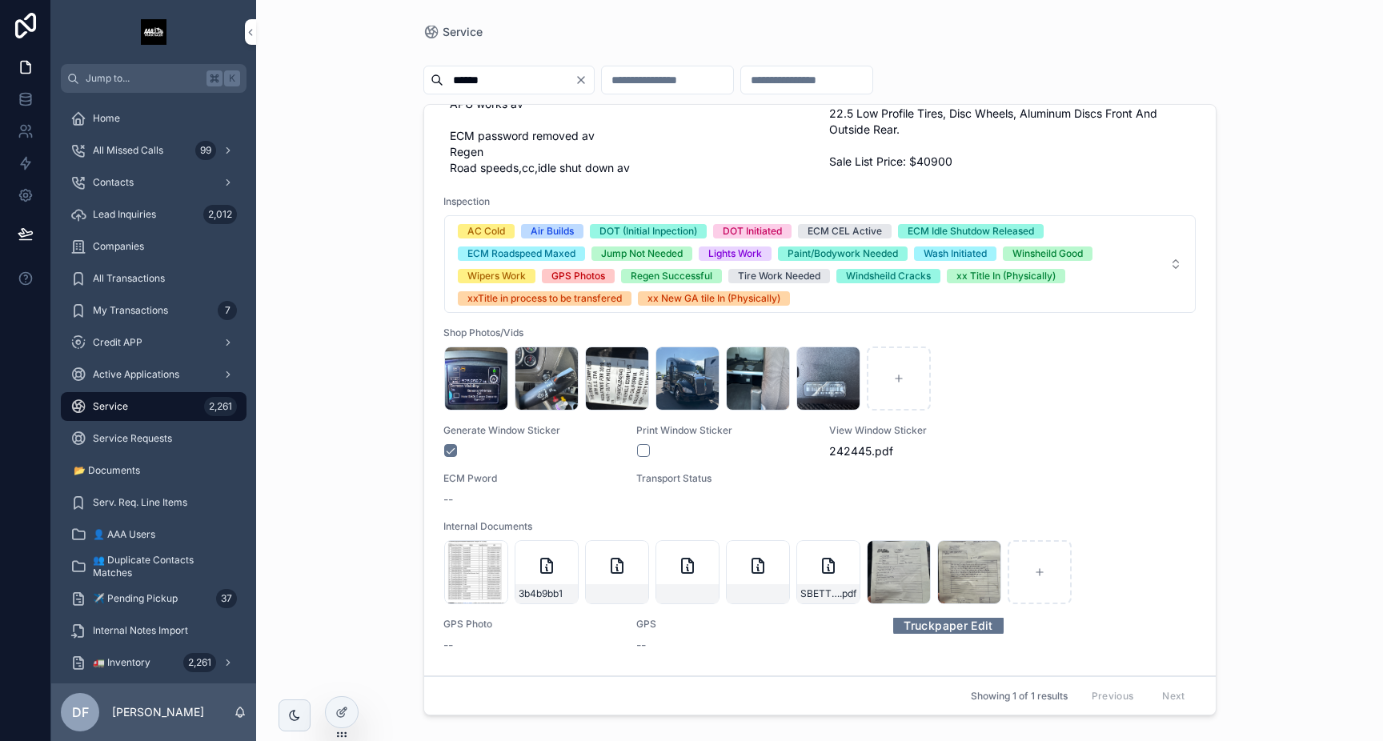
click at [547, 569] on icon "scrollable content" at bounding box center [546, 565] width 19 height 19
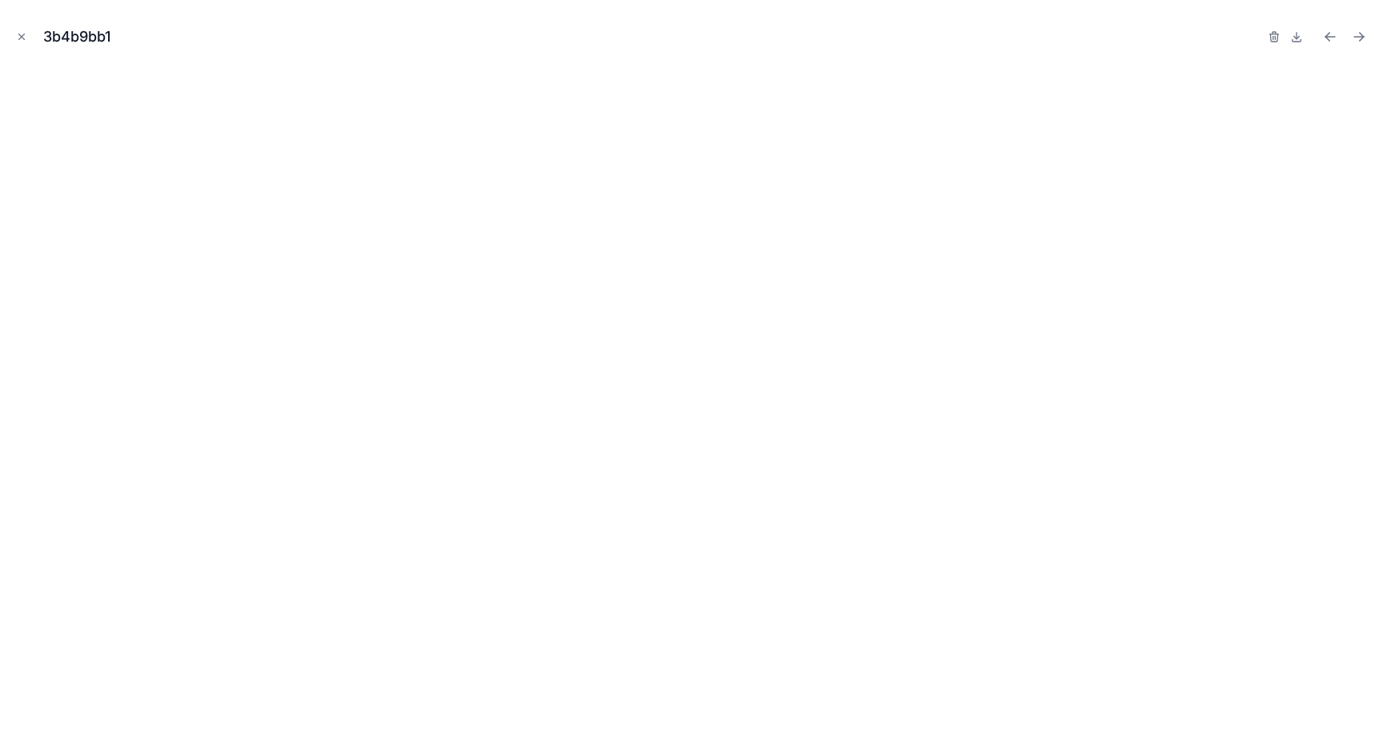
click at [18, 42] on button "Close modal" at bounding box center [22, 37] width 18 height 18
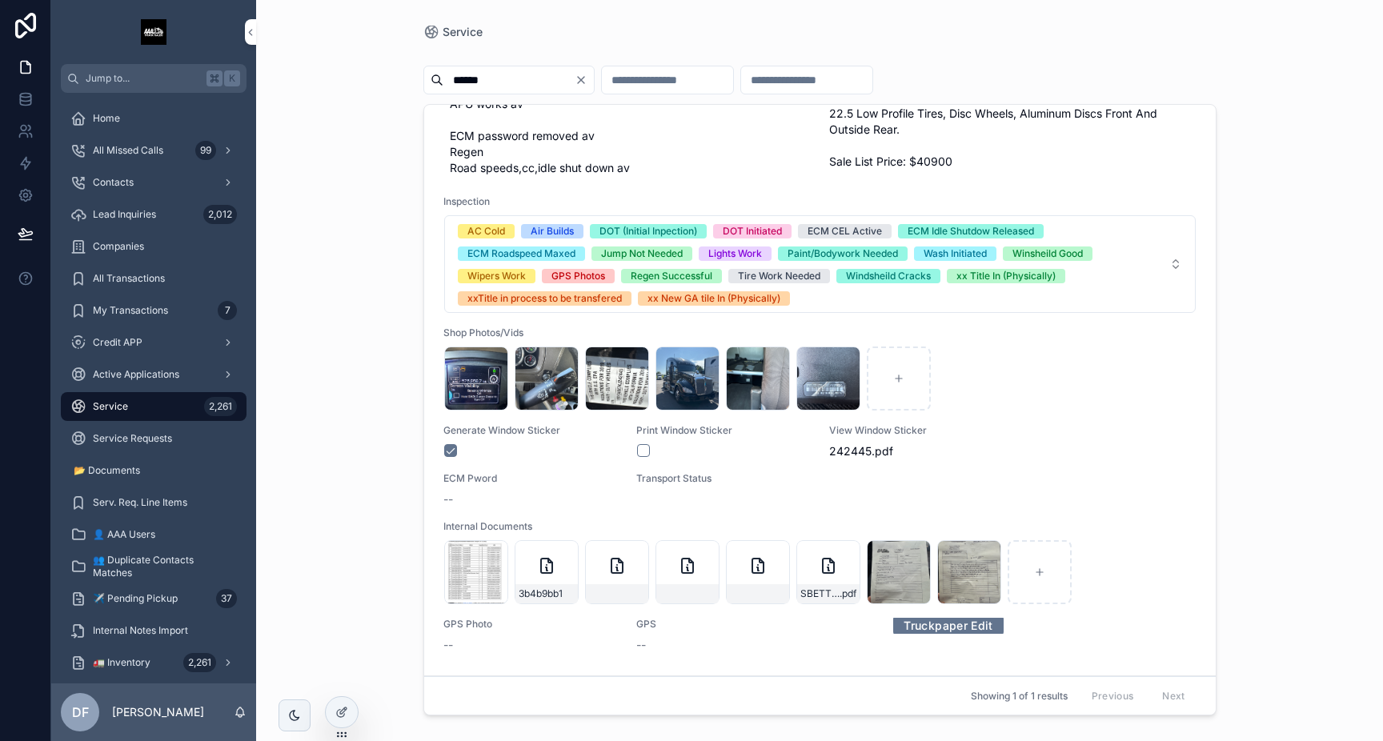
click at [957, 574] on div "IMG_2593 .jpeg" at bounding box center [969, 572] width 64 height 64
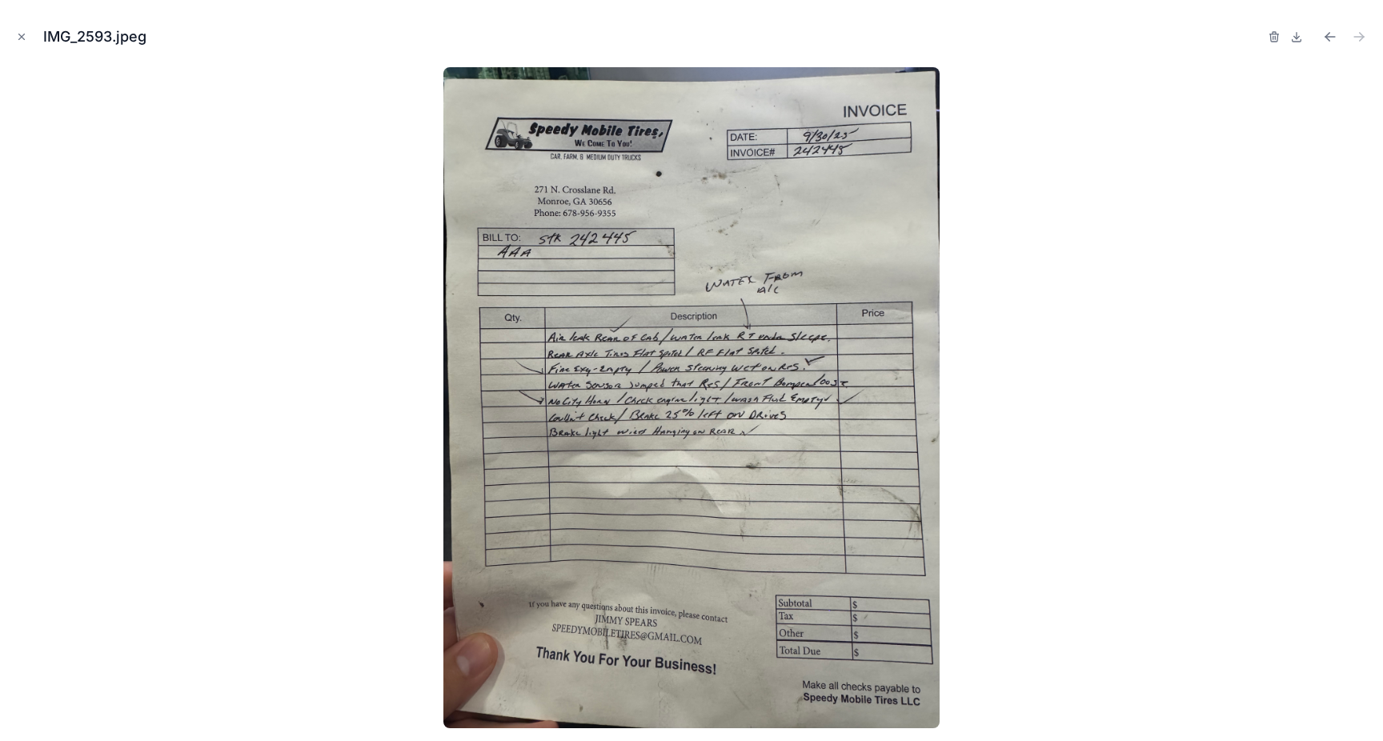
click at [1327, 33] on icon "Previous file" at bounding box center [1327, 35] width 4 height 4
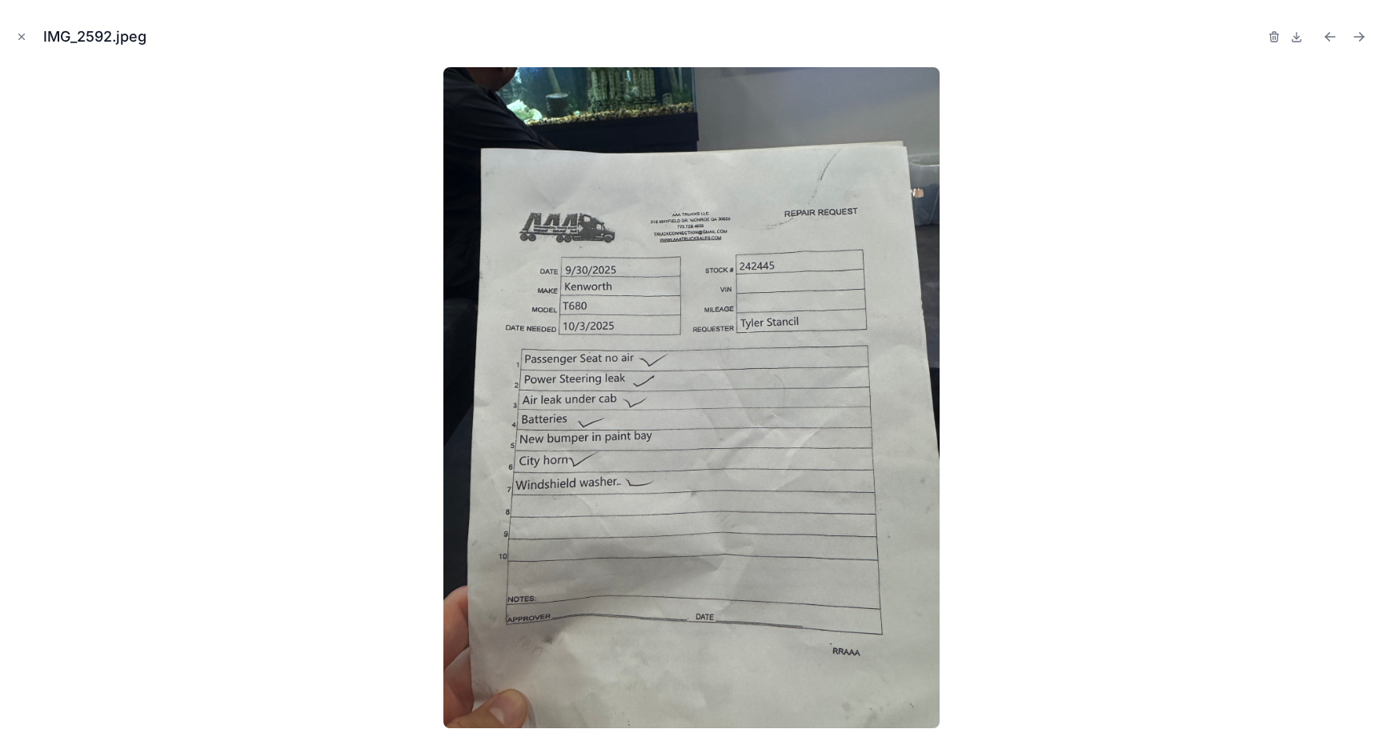
click at [1327, 33] on icon "Previous file" at bounding box center [1327, 35] width 4 height 4
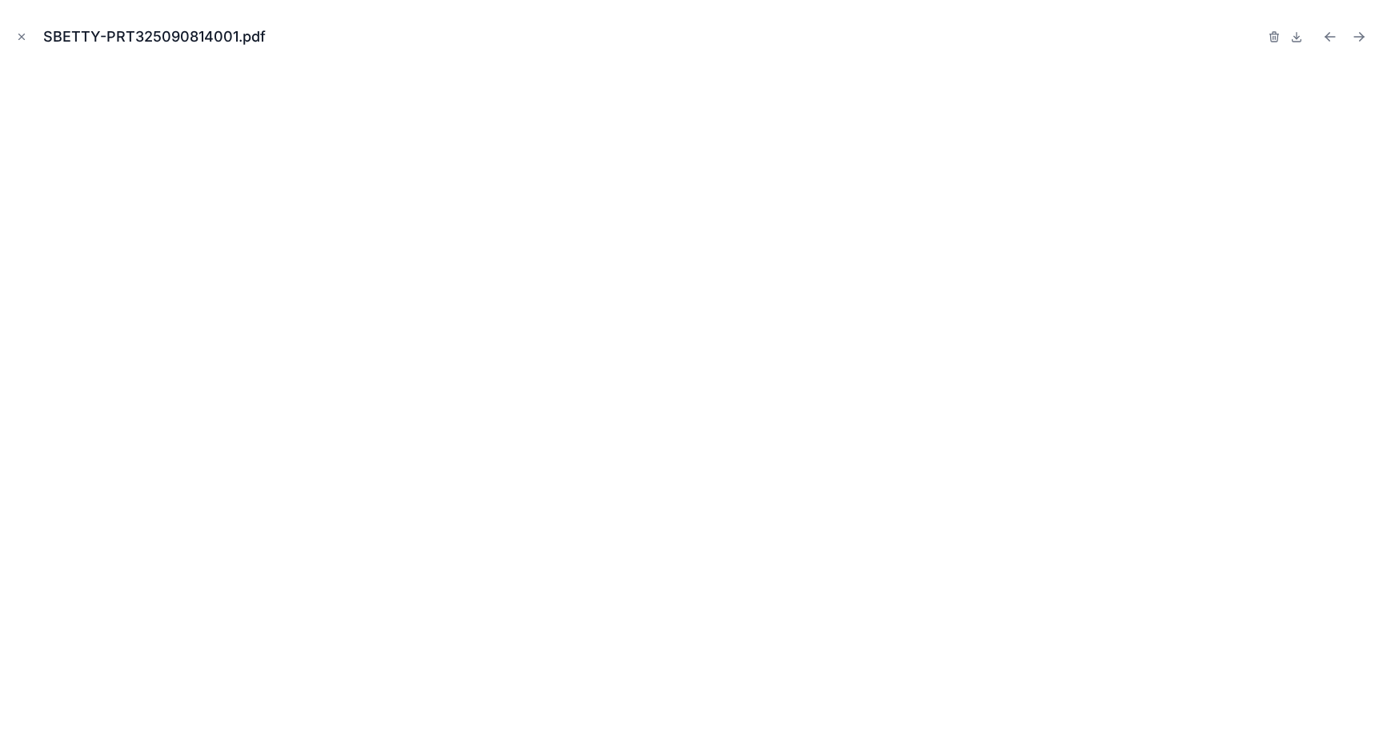
click at [1327, 33] on icon "Previous file" at bounding box center [1327, 35] width 4 height 4
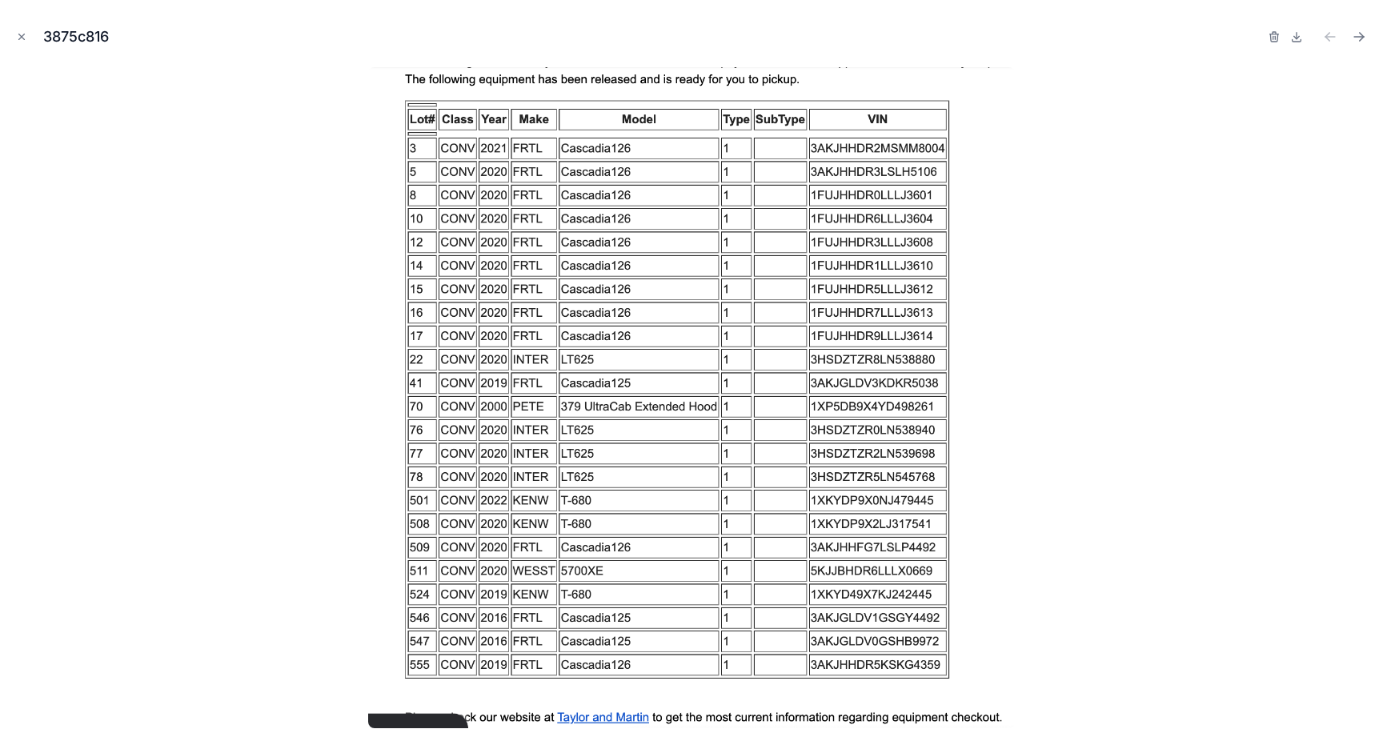
click at [22, 38] on icon "Close modal" at bounding box center [21, 36] width 11 height 11
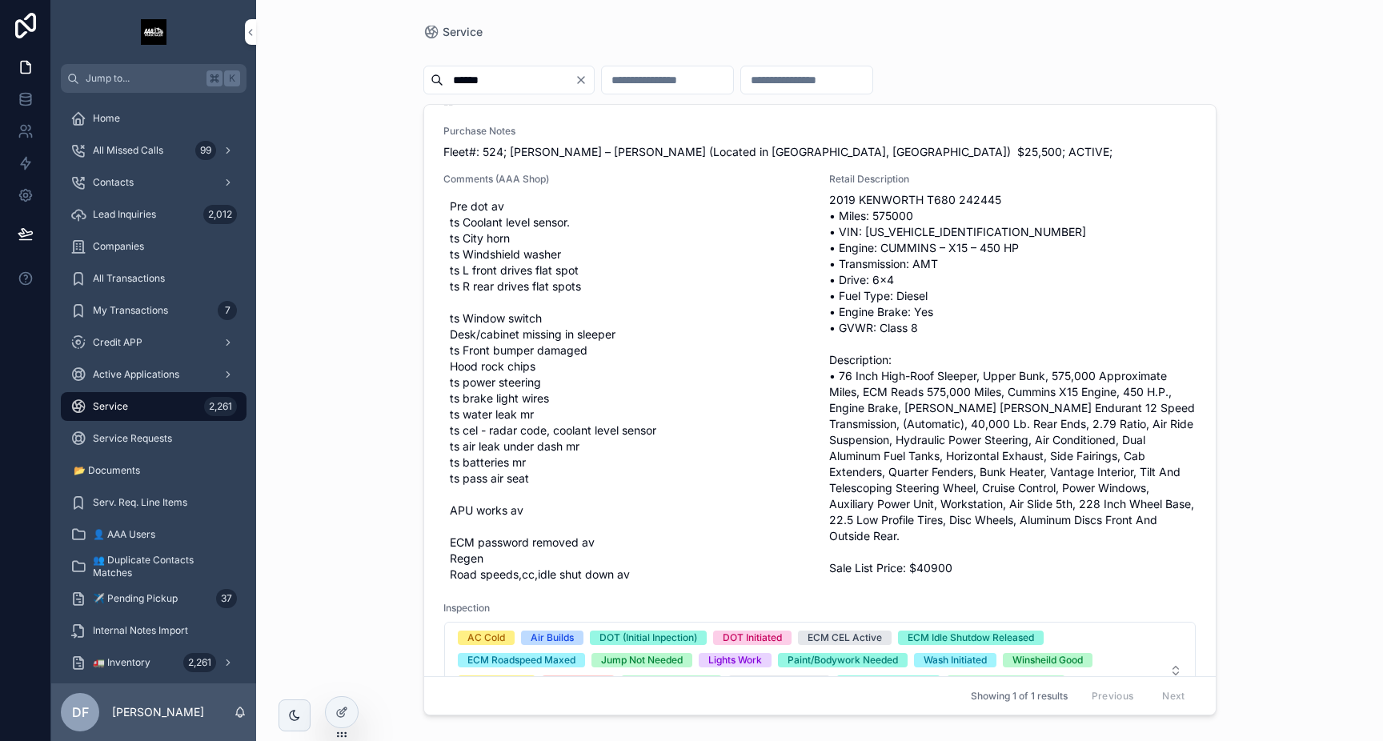
scroll to position [41, 0]
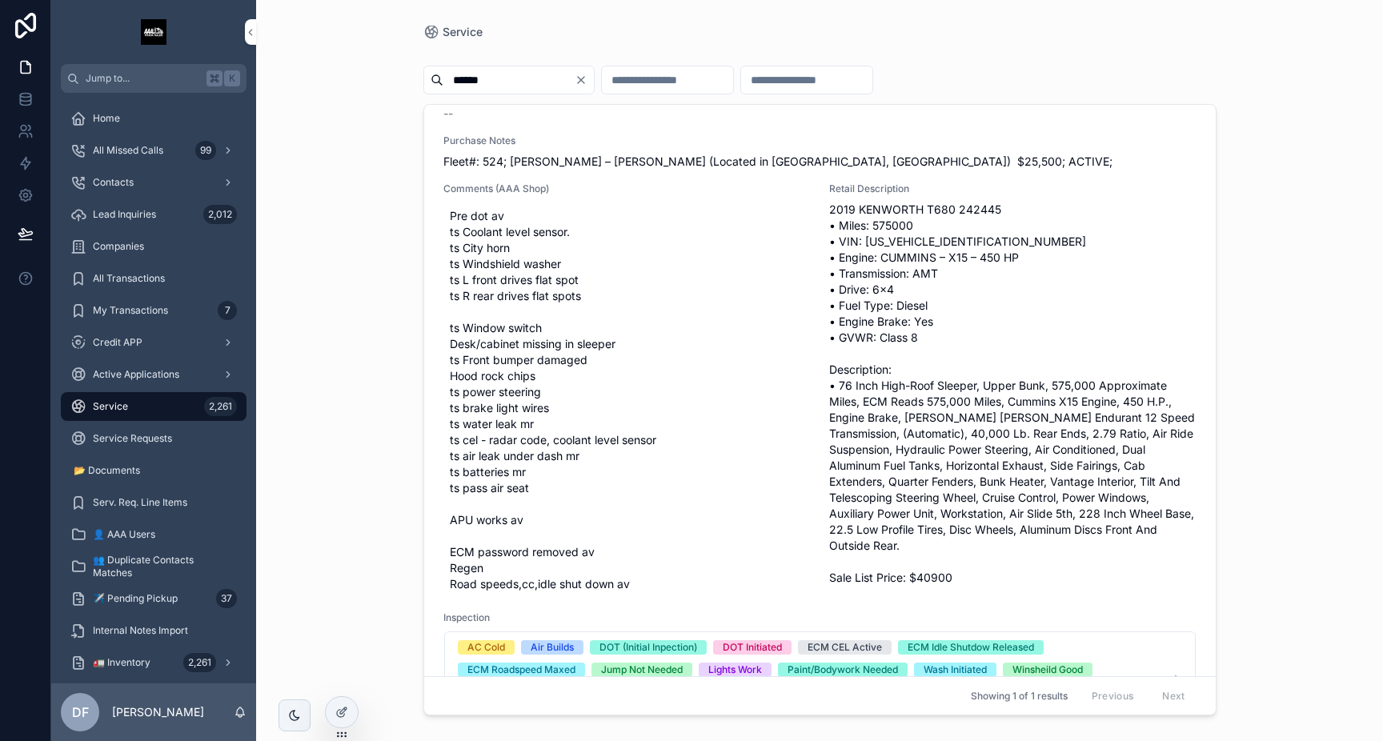
click at [459, 341] on span "Pre dot av ts Coolant level sensor. ts City horn ts Windshield washer ts L fron…" at bounding box center [627, 400] width 354 height 384
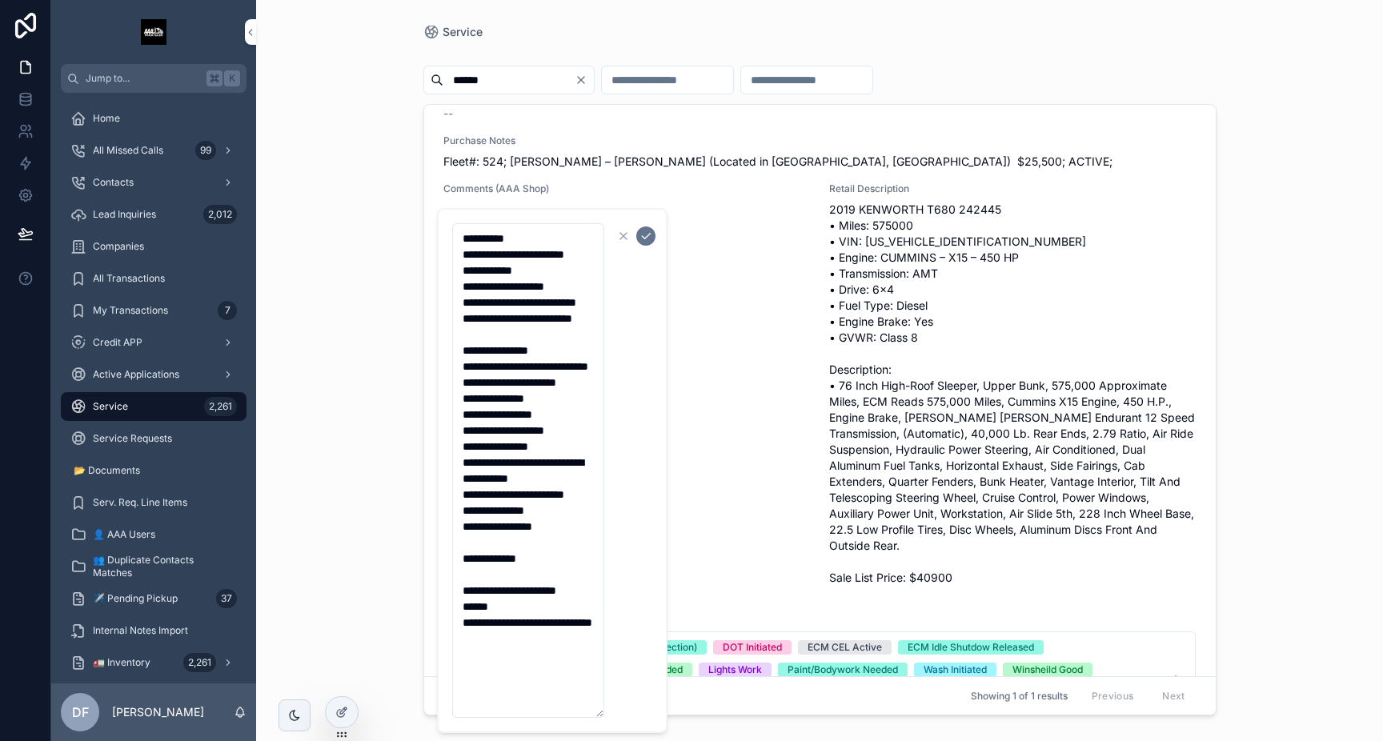
click at [461, 384] on textarea "**********" at bounding box center [528, 470] width 152 height 495
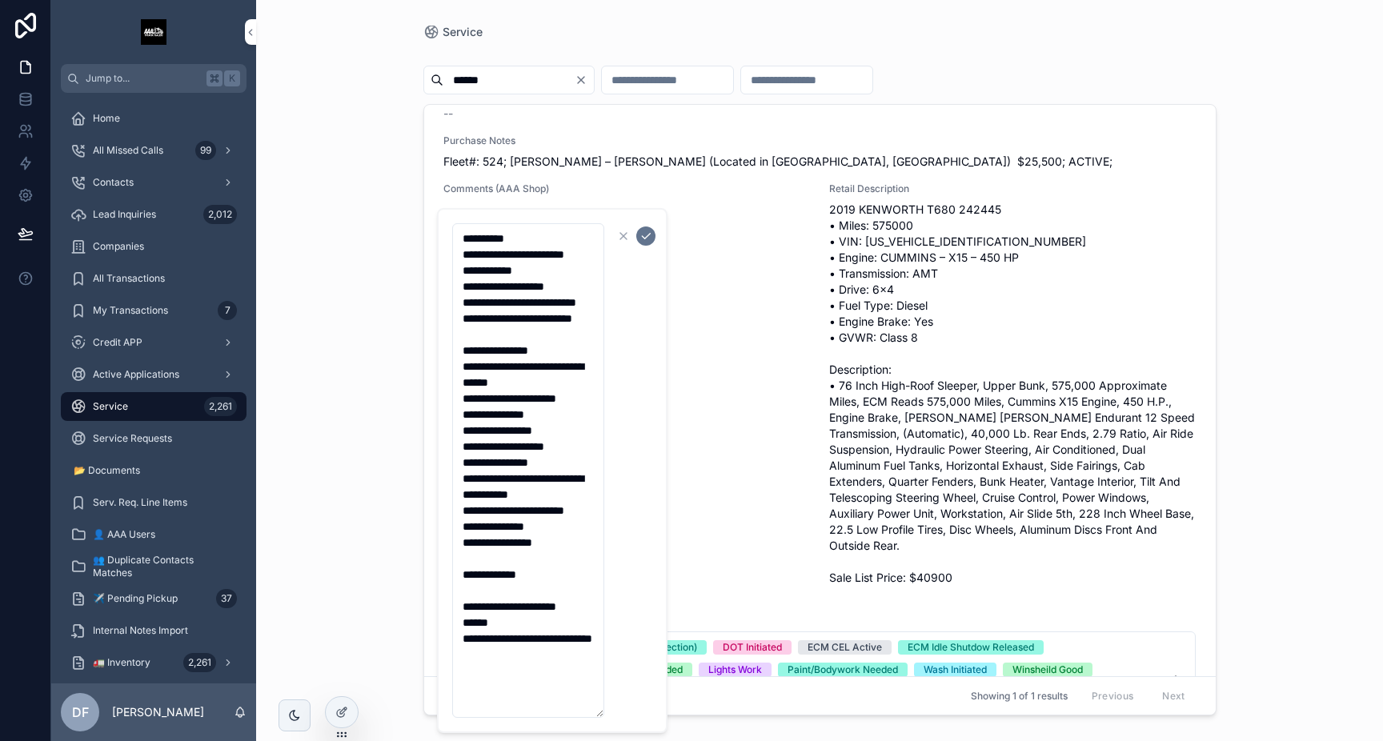
click at [459, 442] on textarea "**********" at bounding box center [528, 470] width 152 height 495
click at [467, 401] on textarea "**********" at bounding box center [528, 470] width 152 height 495
click at [675, 390] on span "Pre dot av ts Coolant level sensor. ts City horn ts Windshield washer ts L fron…" at bounding box center [627, 400] width 354 height 384
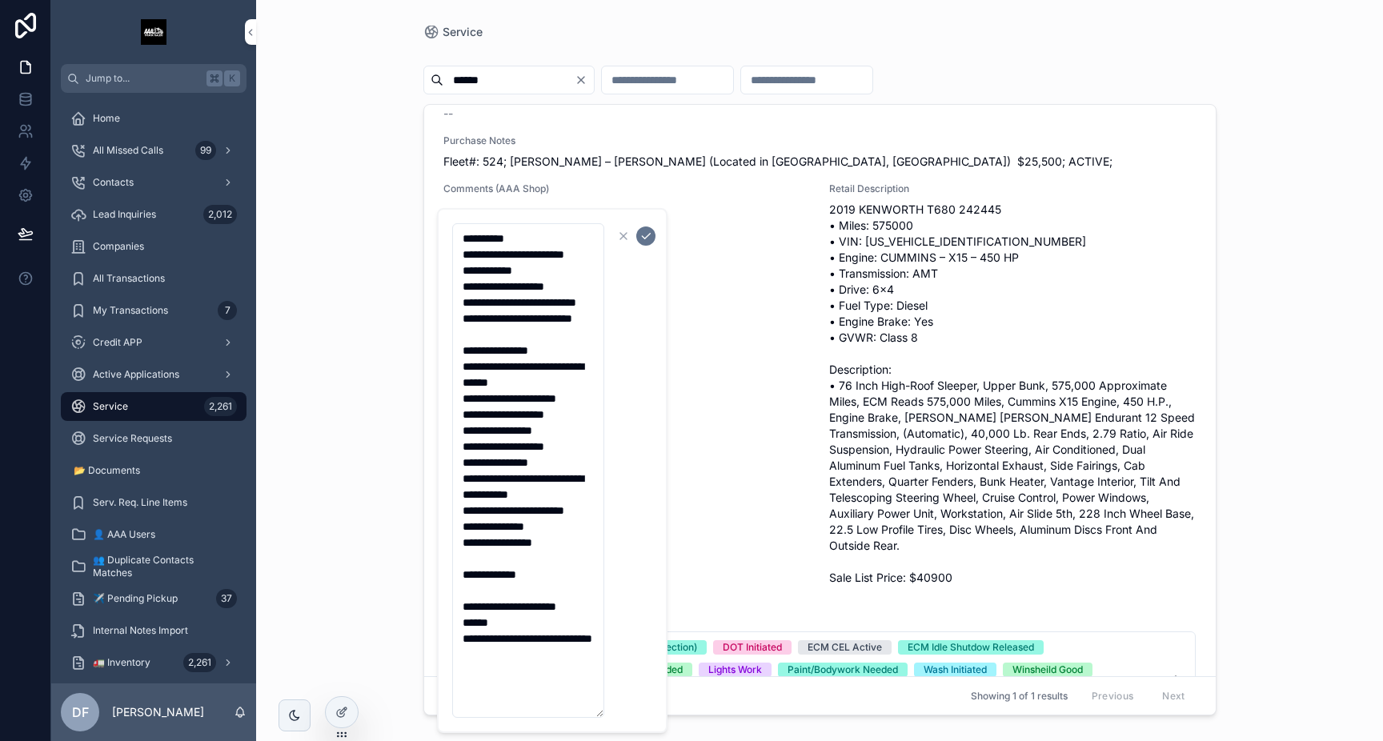
click at [620, 240] on icon "scrollable content" at bounding box center [623, 236] width 13 height 13
type textarea "**********"
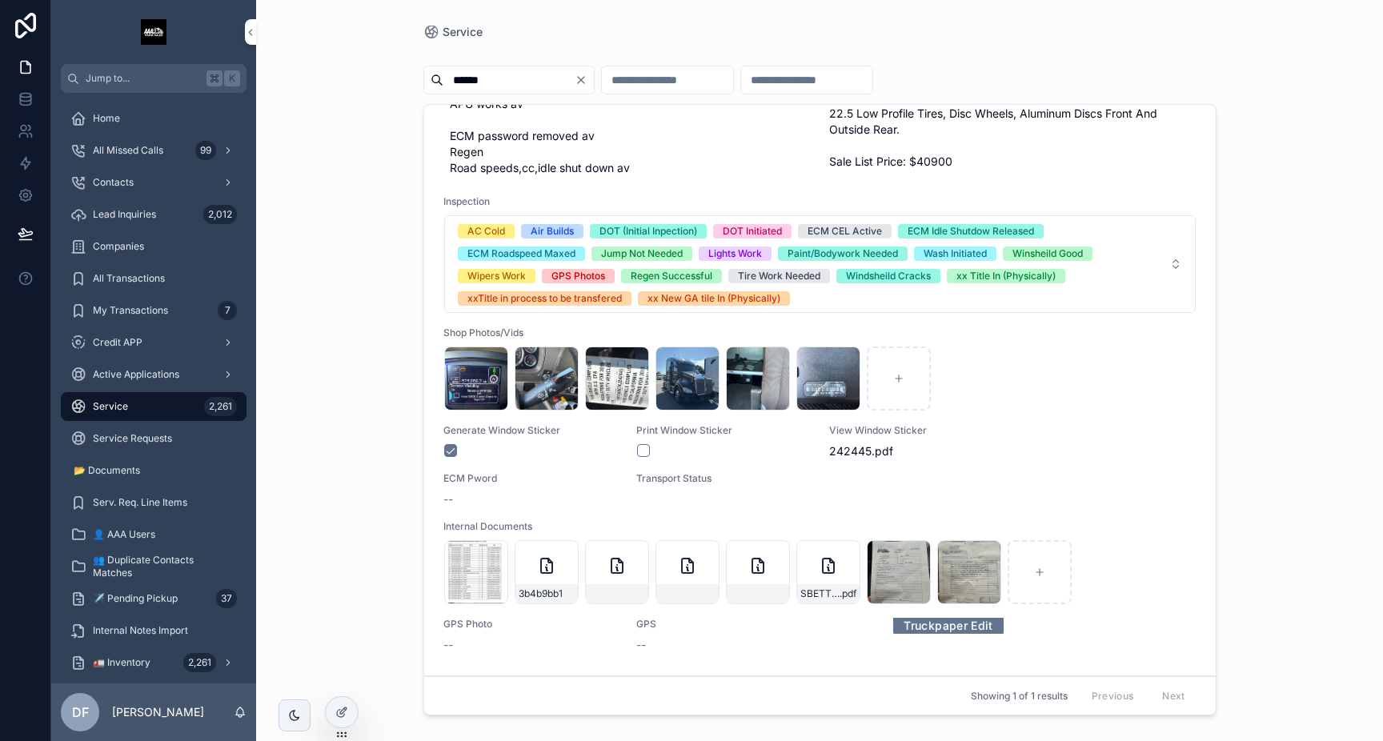
scroll to position [439, 0]
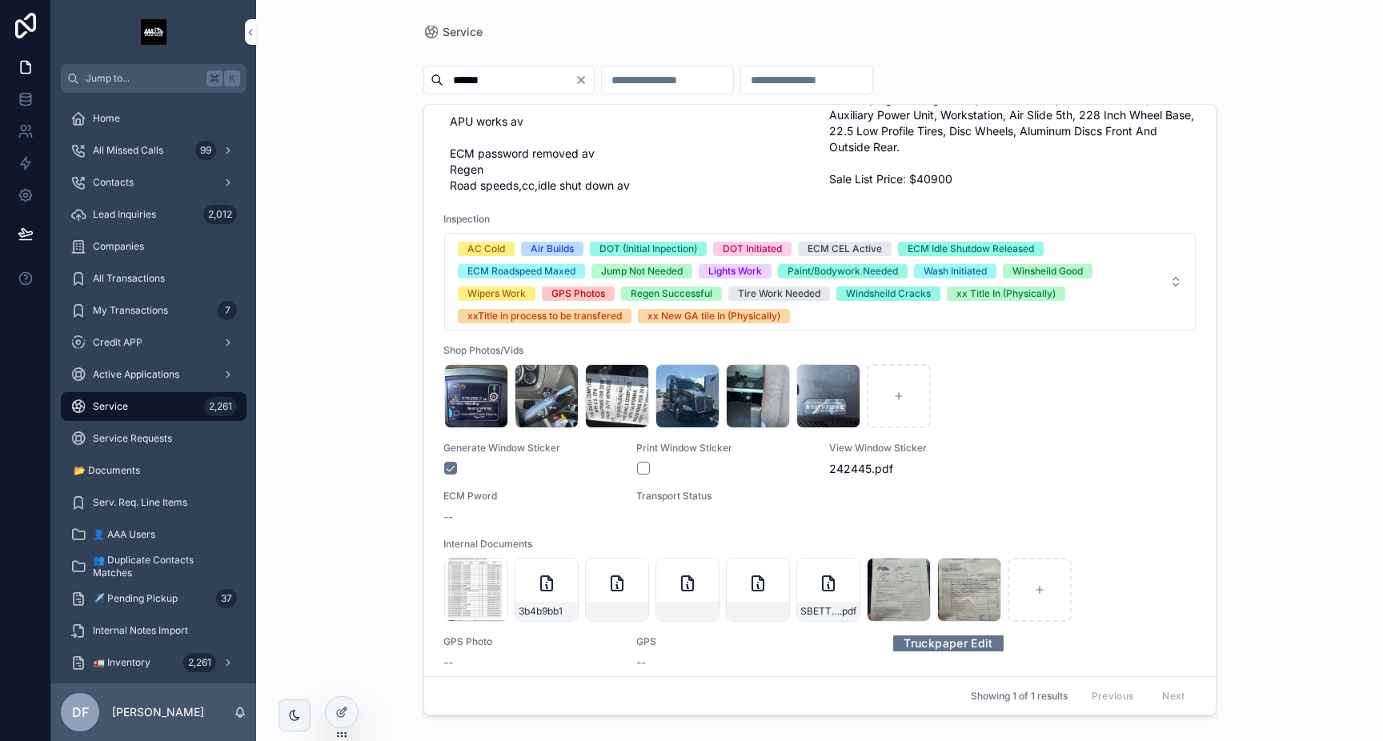
click at [952, 645] on link "Truckpaper Edit" at bounding box center [948, 643] width 110 height 25
click at [138, 208] on span "Lead Inquiries" at bounding box center [124, 214] width 63 height 13
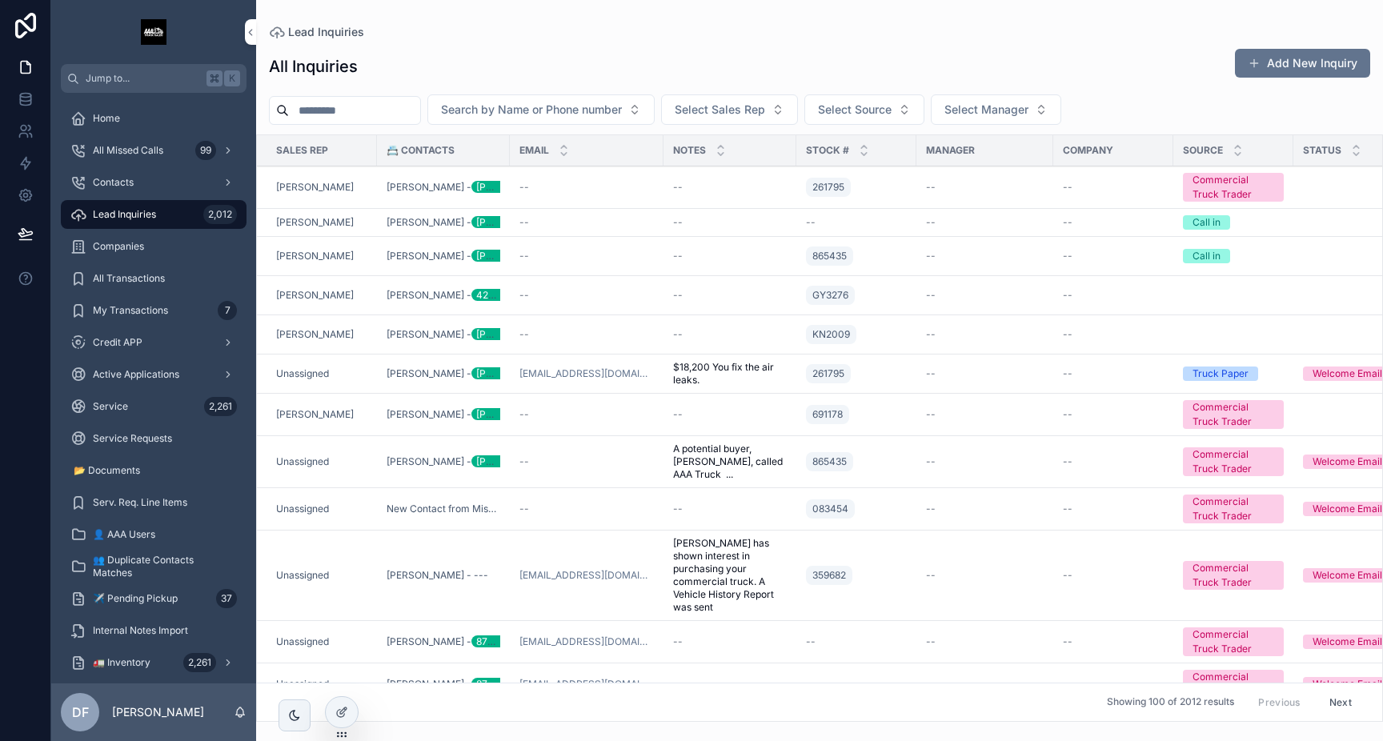
click at [370, 186] on td "[PERSON_NAME]" at bounding box center [317, 187] width 120 height 42
click at [581, 184] on div "--" at bounding box center [586, 187] width 134 height 13
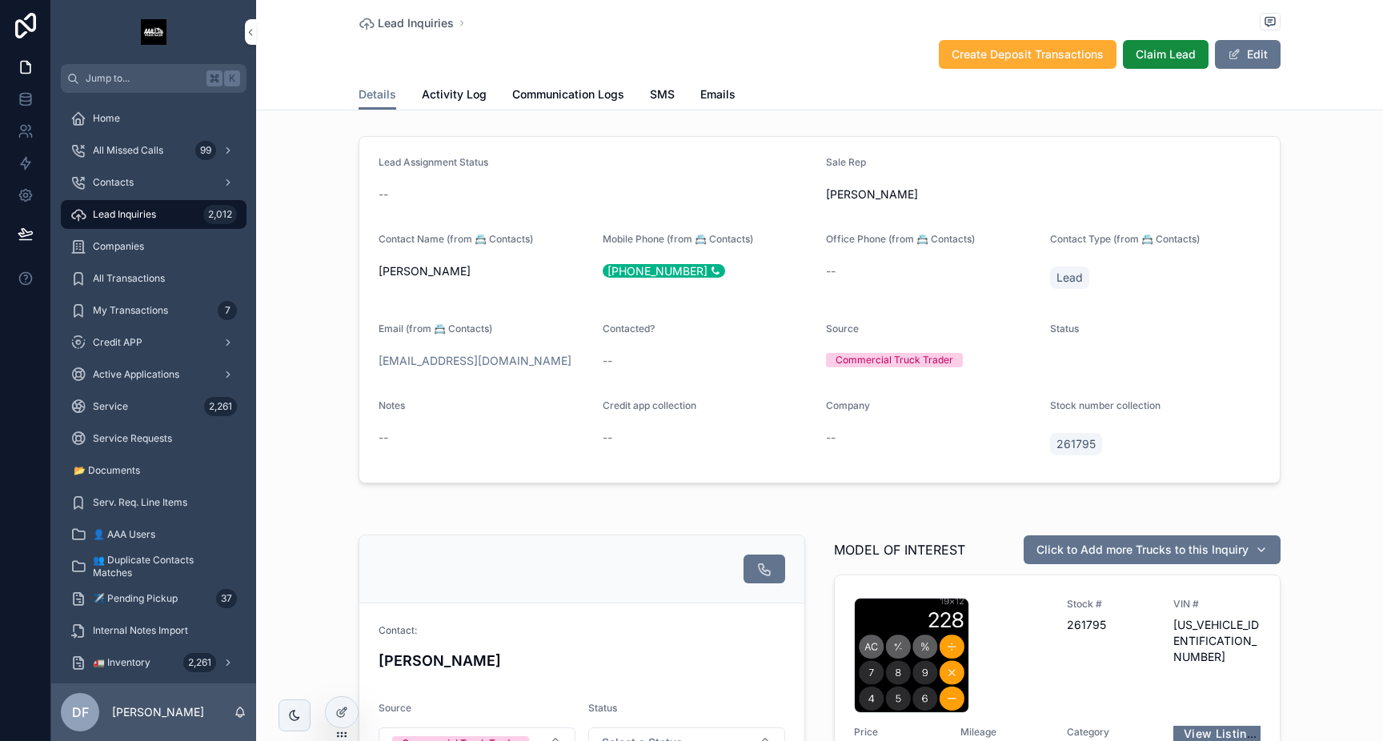
click at [593, 96] on span "Communication Logs" at bounding box center [568, 94] width 112 height 16
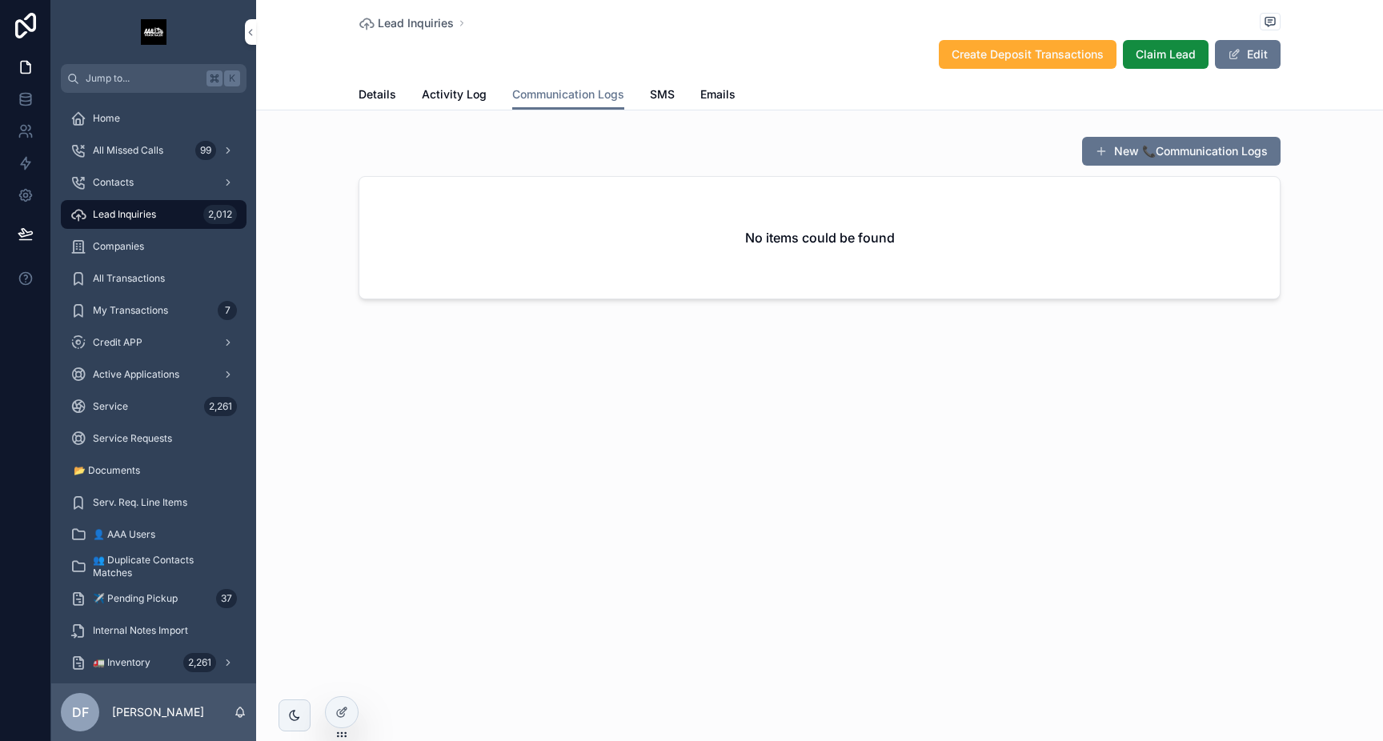
click at [707, 91] on span "Emails" at bounding box center [717, 94] width 35 height 16
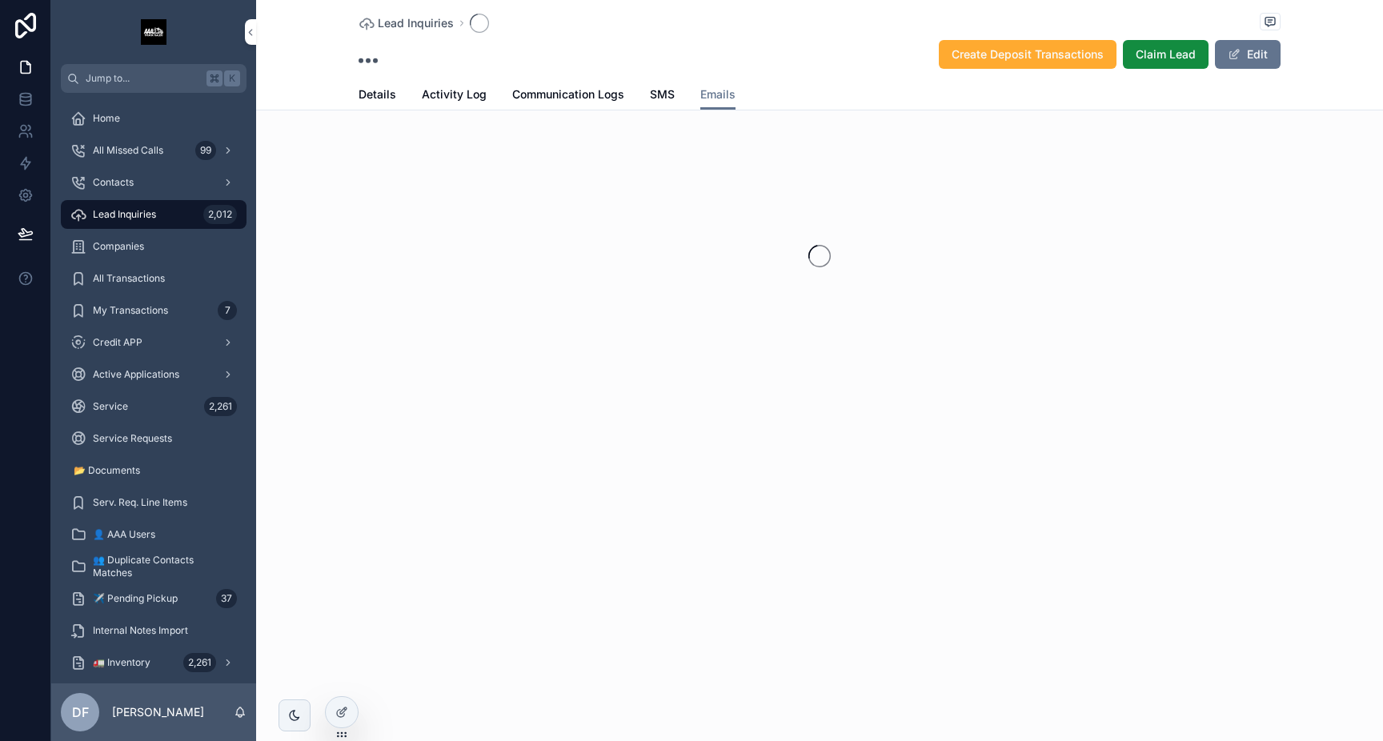
click at [654, 102] on link "SMS" at bounding box center [662, 96] width 25 height 32
click at [377, 94] on span "Details" at bounding box center [377, 94] width 38 height 16
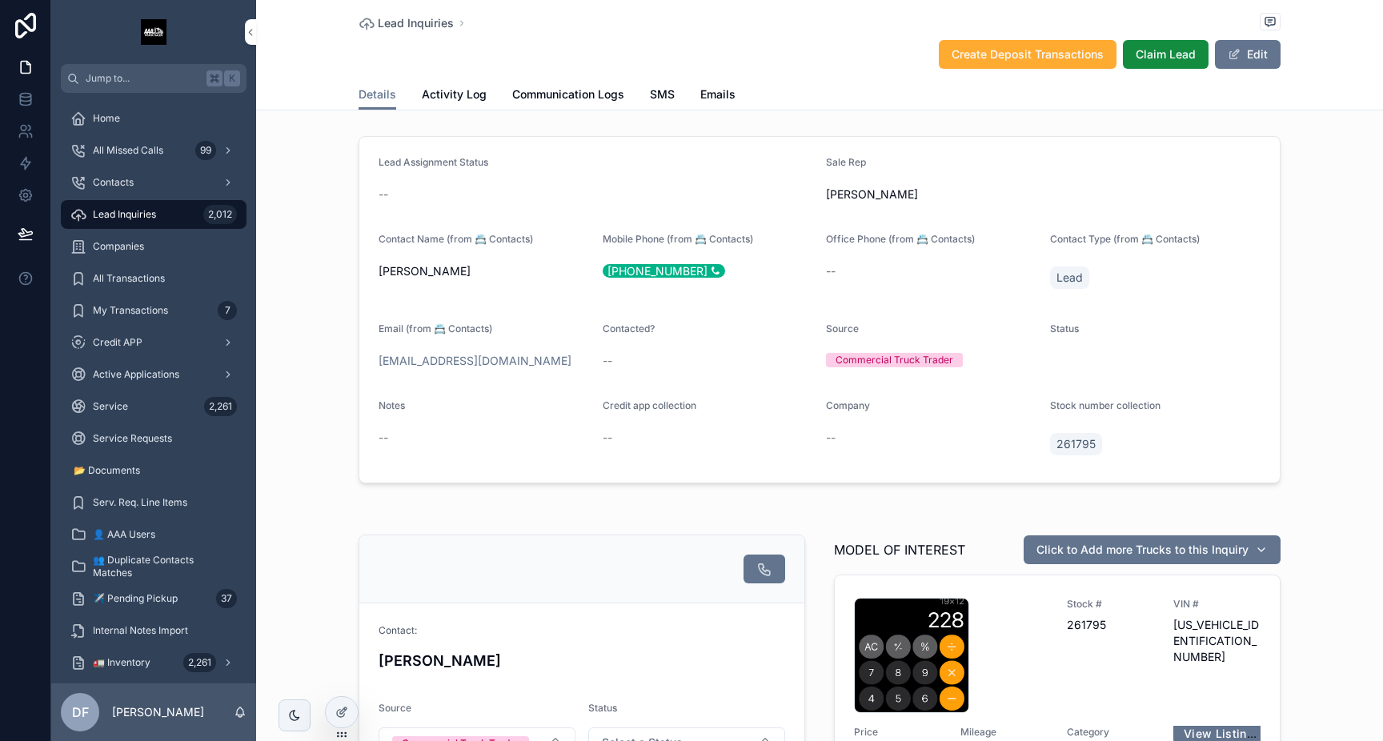
click at [136, 218] on span "Lead Inquiries" at bounding box center [124, 214] width 63 height 13
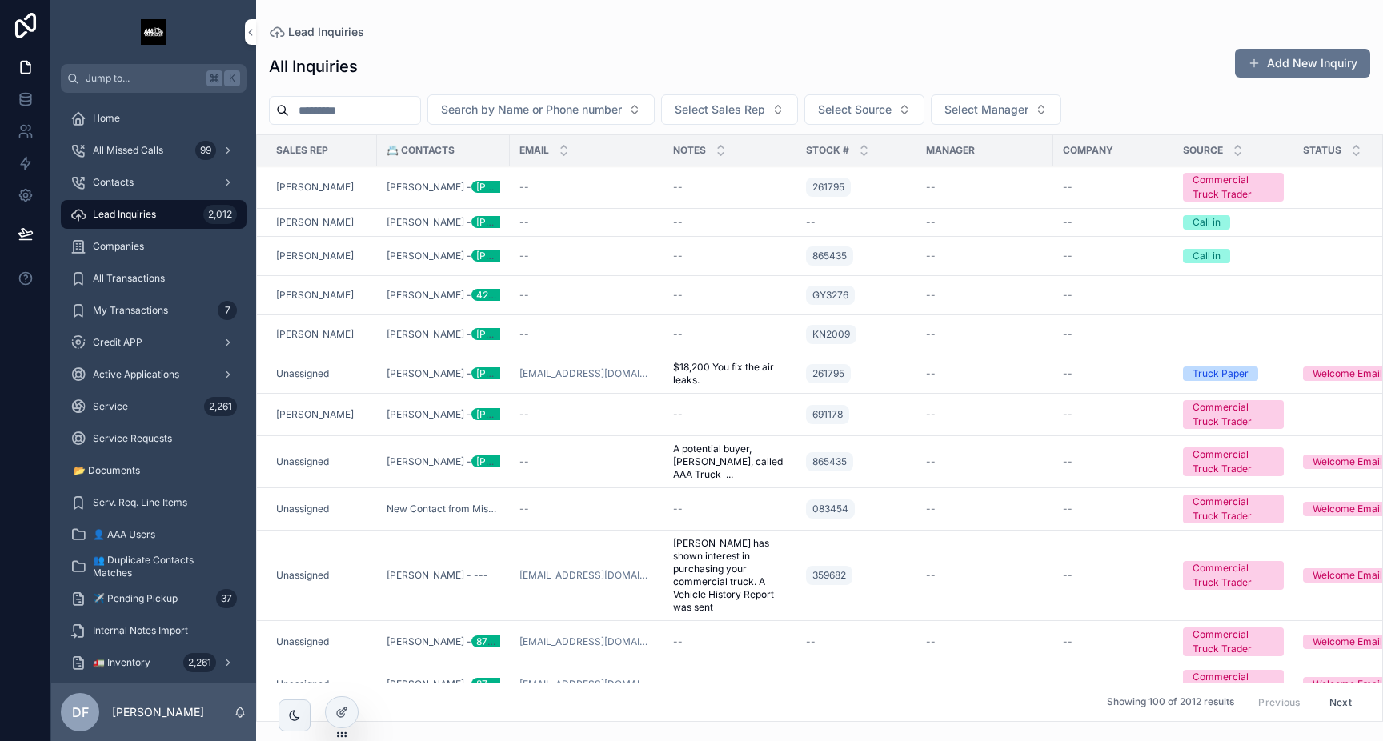
click at [122, 185] on span "Contacts" at bounding box center [113, 182] width 41 height 13
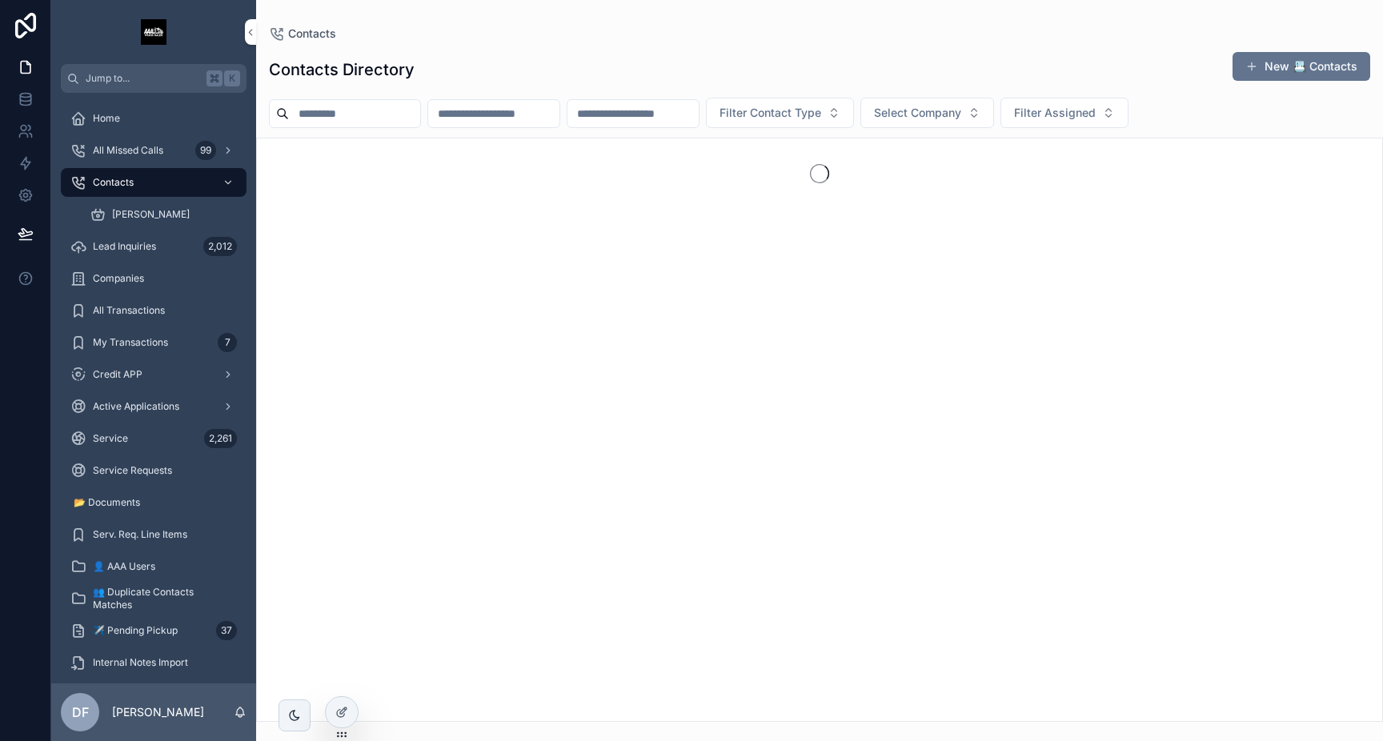
click at [501, 118] on input "scrollable content" at bounding box center [493, 113] width 131 height 22
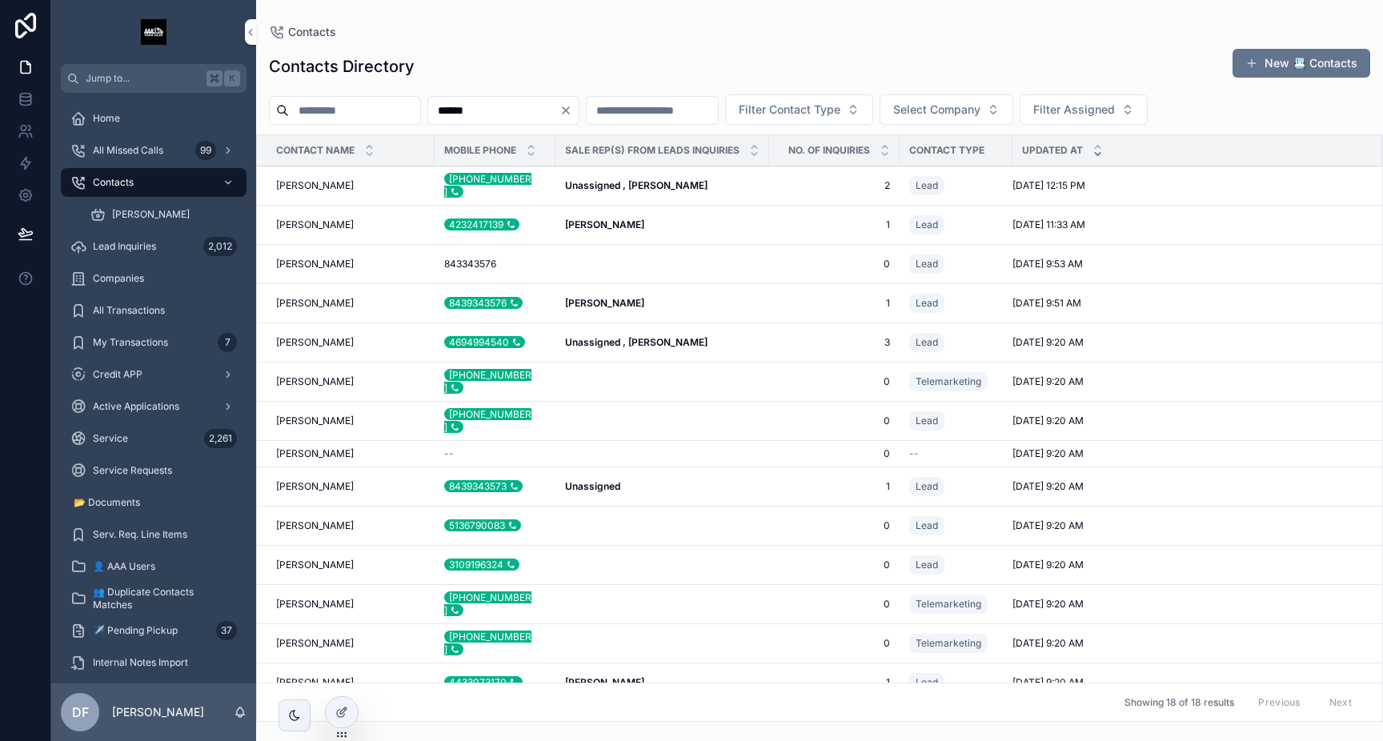
type input "******"
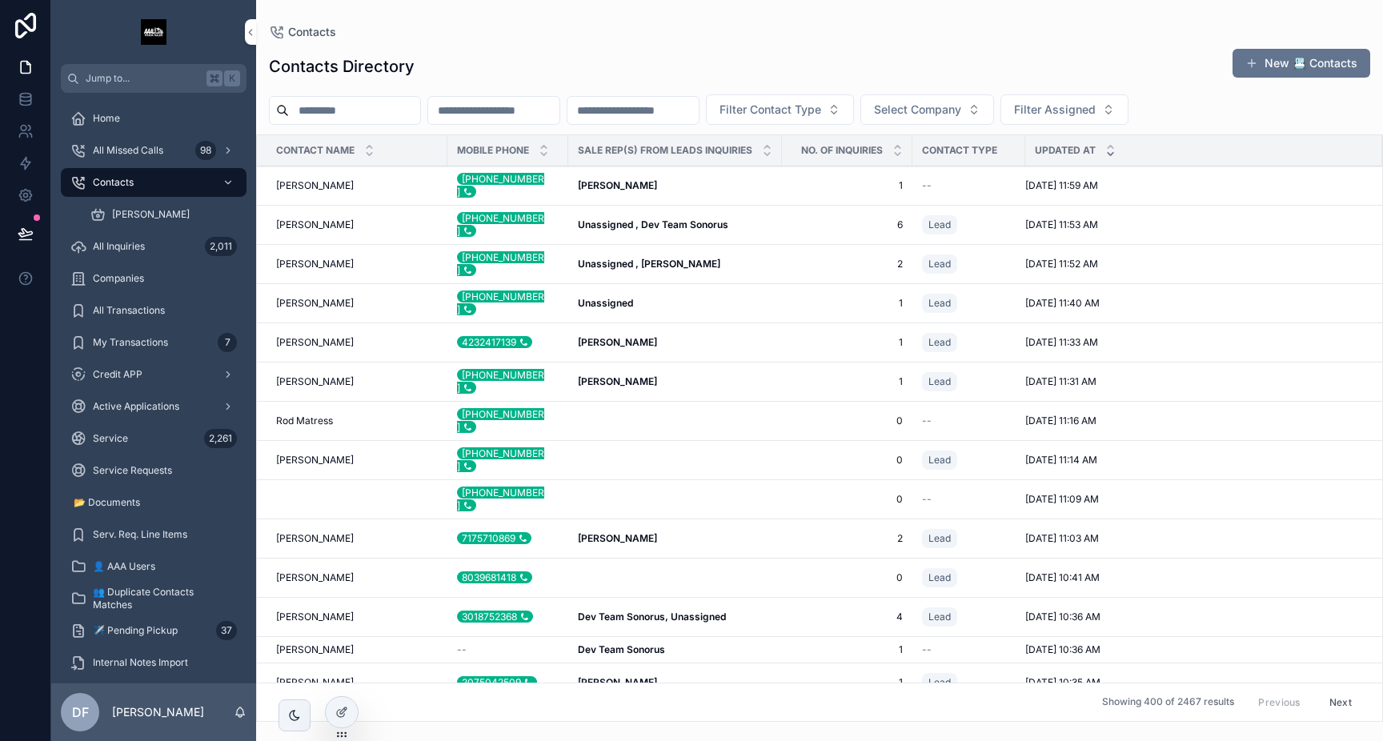
click at [691, 107] on input "scrollable content" at bounding box center [632, 110] width 131 height 22
click at [527, 114] on input "scrollable content" at bounding box center [493, 110] width 131 height 22
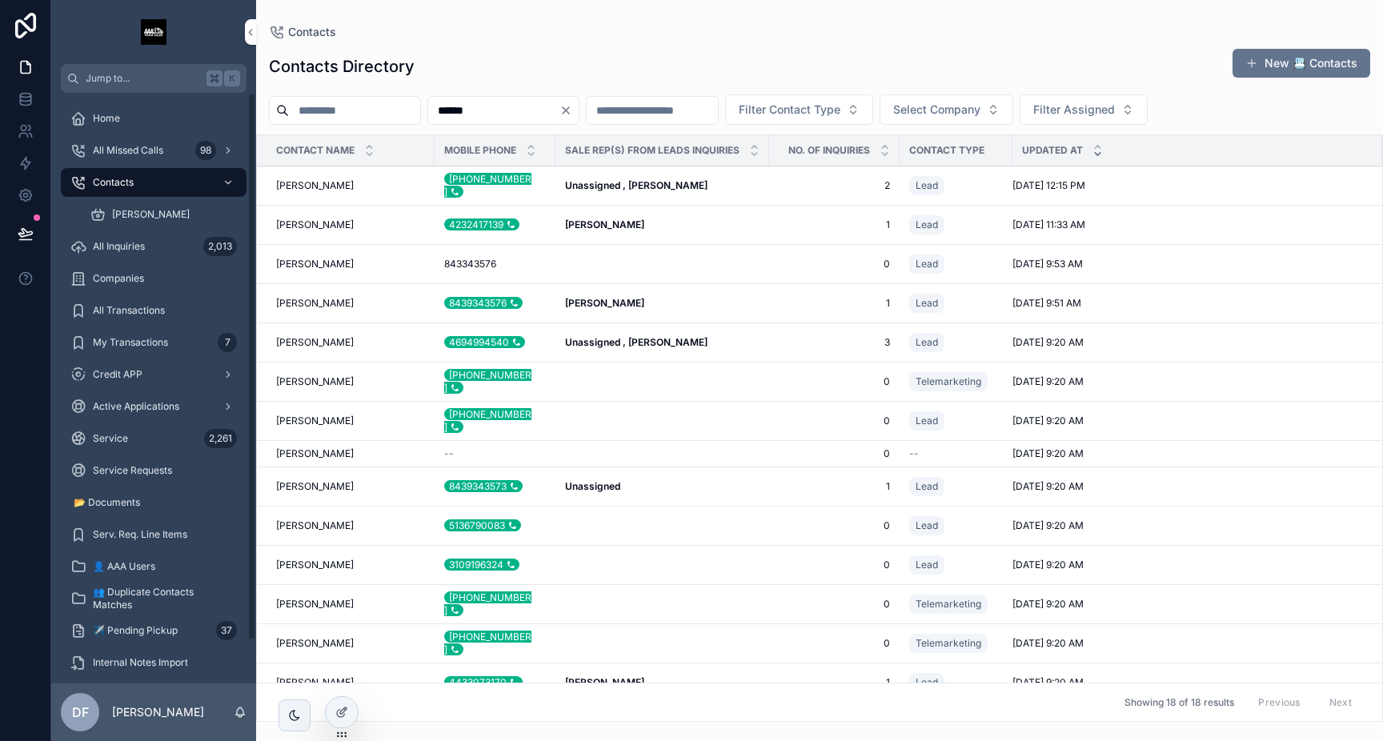
type input "******"
click at [129, 242] on span "All Inquiries" at bounding box center [119, 246] width 52 height 13
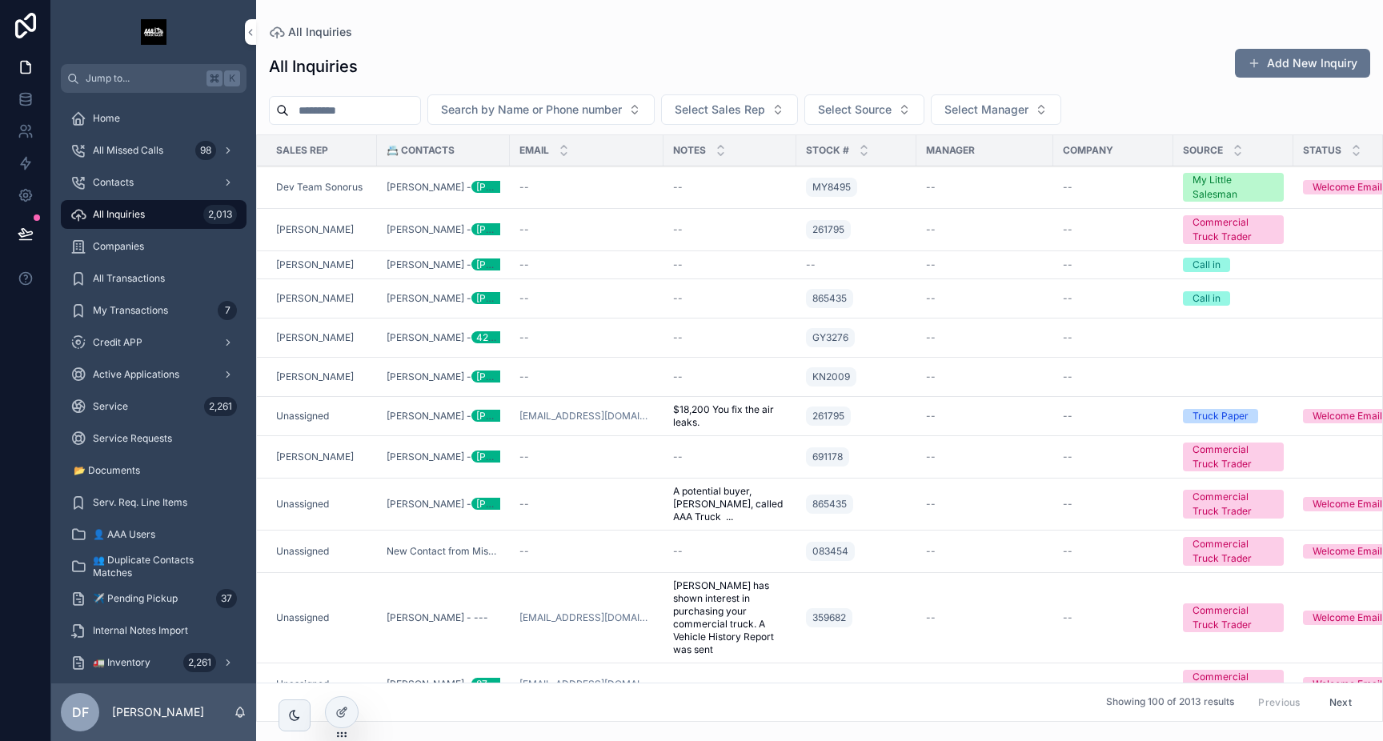
click at [590, 230] on div "--" at bounding box center [586, 229] width 134 height 13
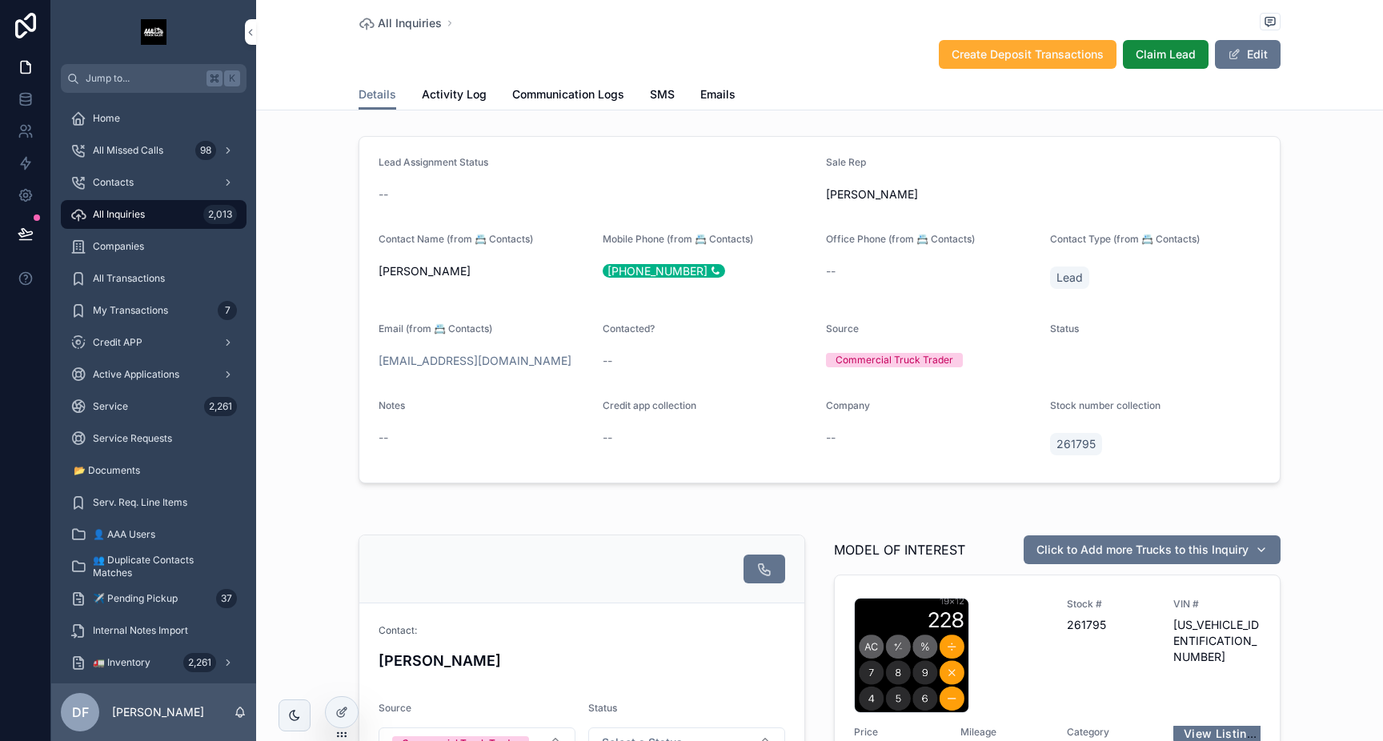
click at [591, 97] on span "Communication Logs" at bounding box center [568, 94] width 112 height 16
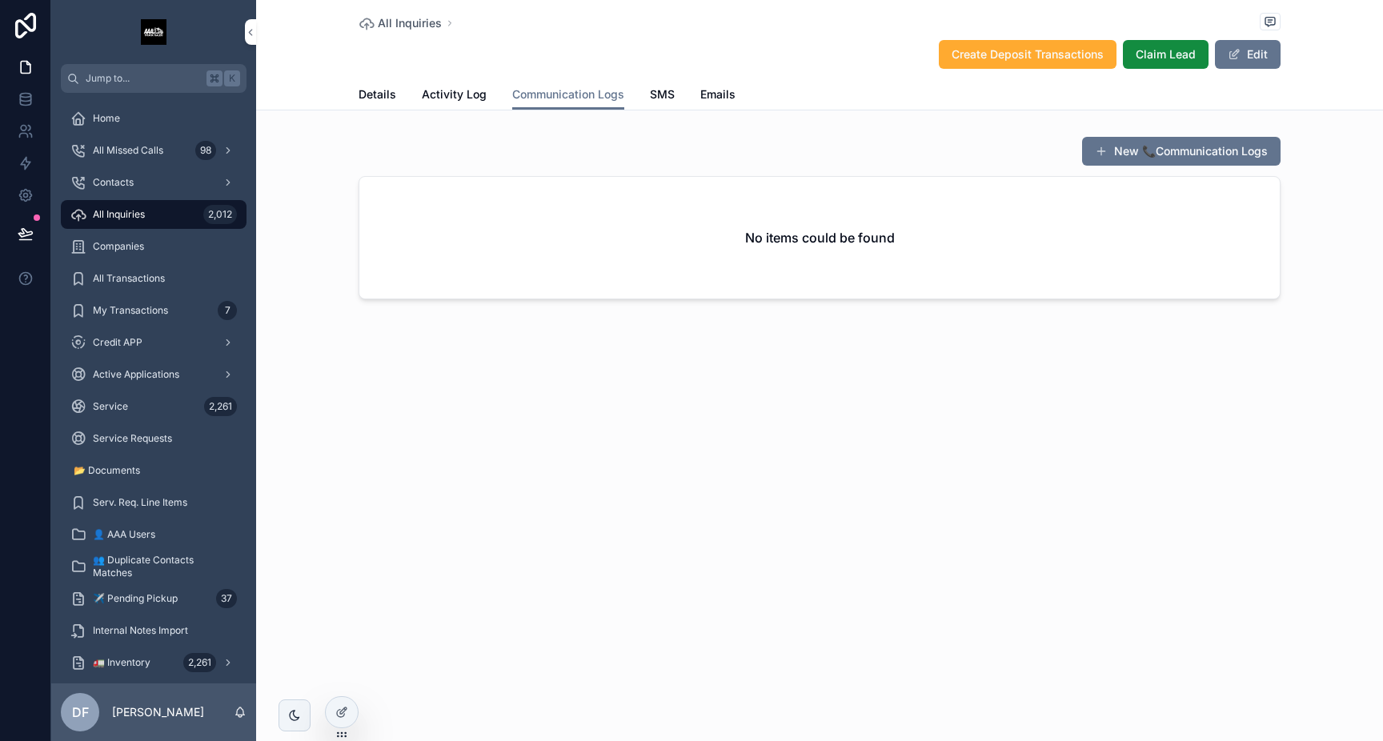
click at [132, 188] on span "Contacts" at bounding box center [113, 182] width 41 height 13
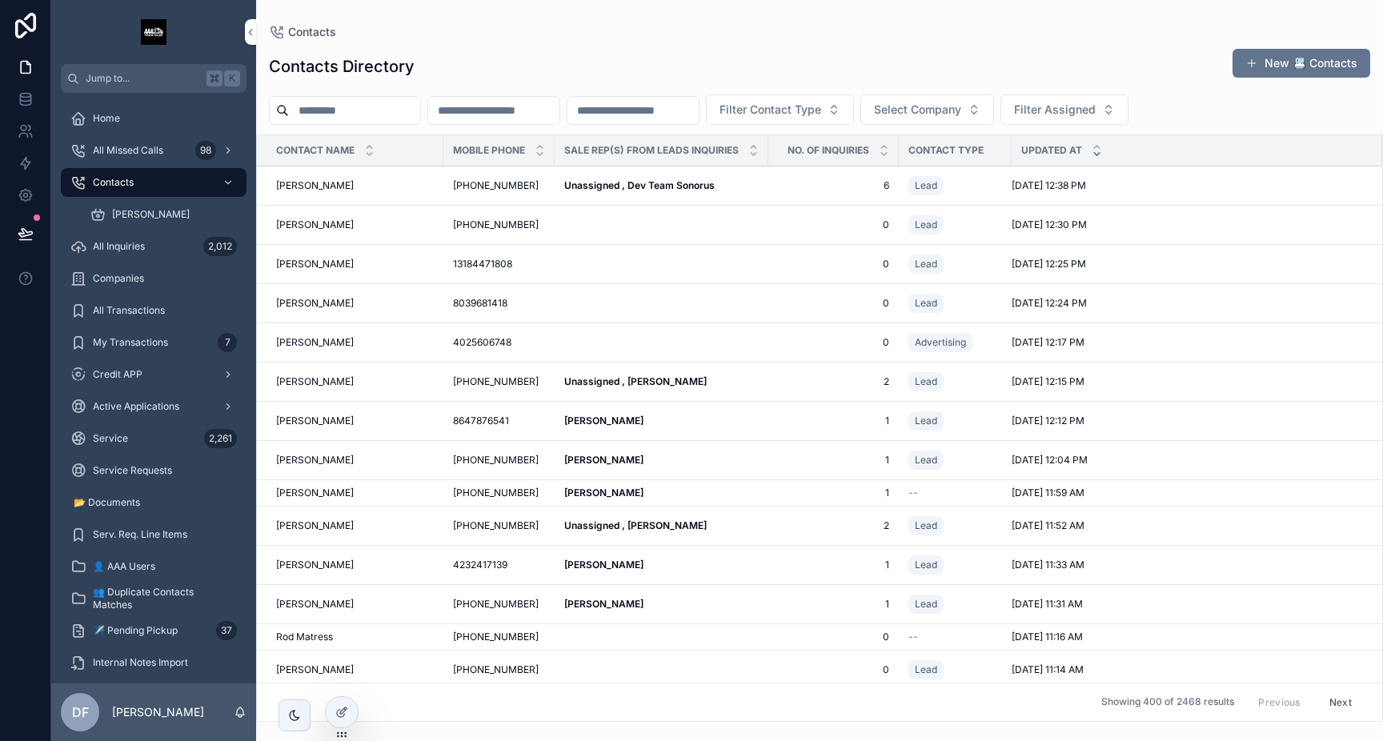
click at [513, 100] on input "scrollable content" at bounding box center [493, 110] width 131 height 22
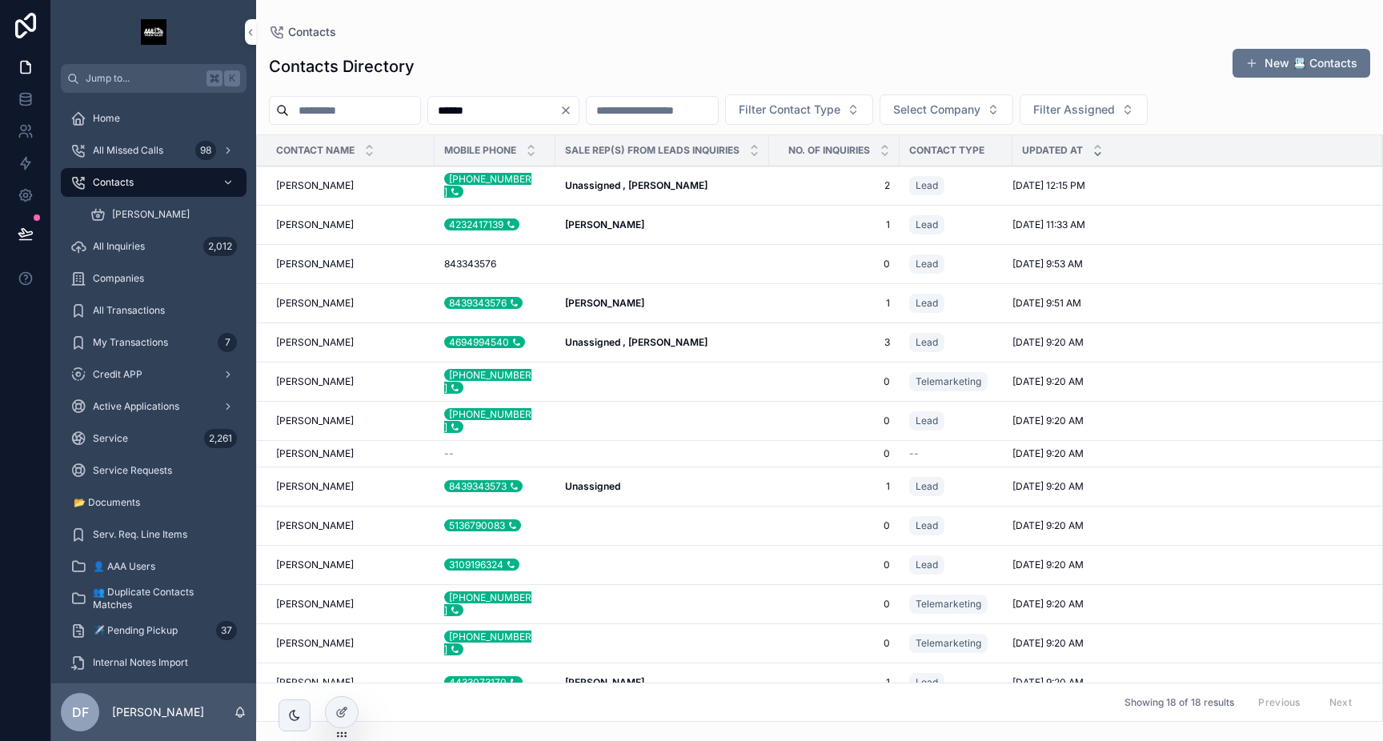
type input "******"
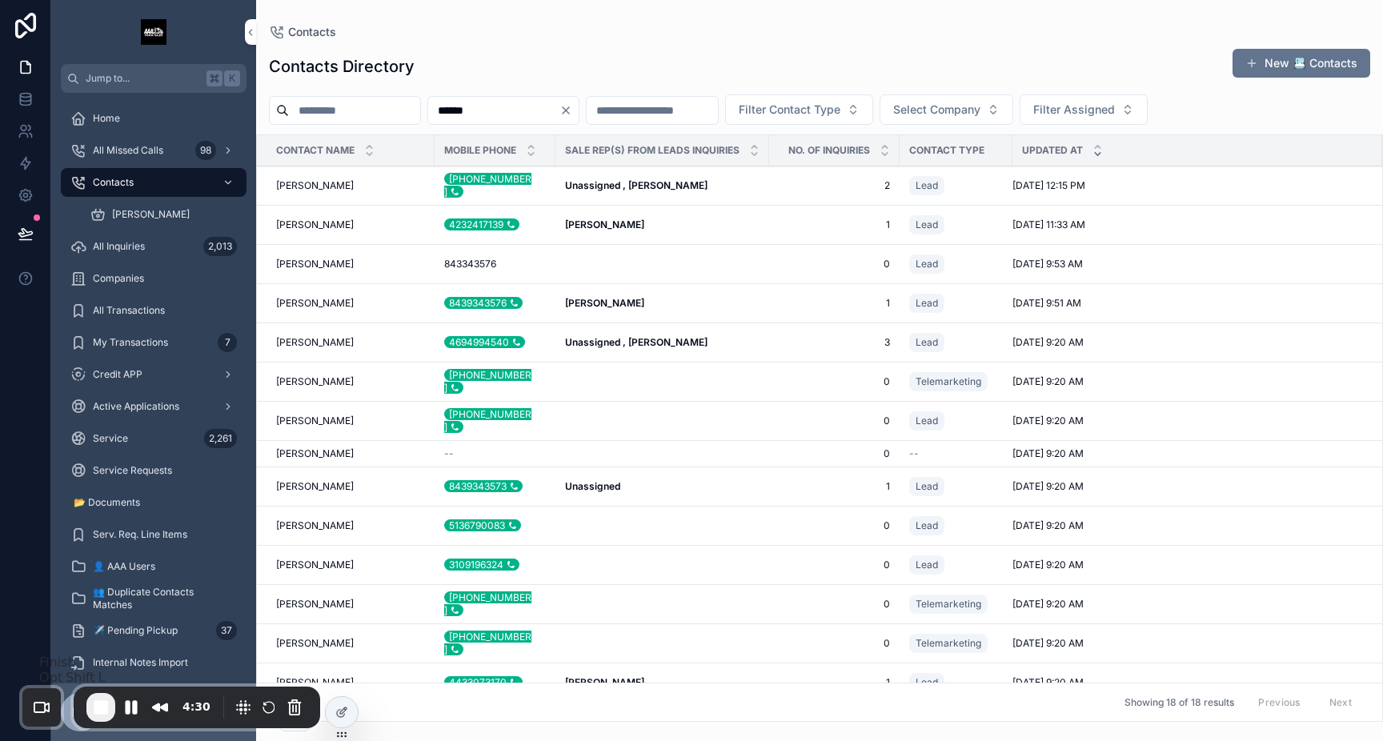
click at [102, 708] on span "End Recording" at bounding box center [100, 707] width 19 height 19
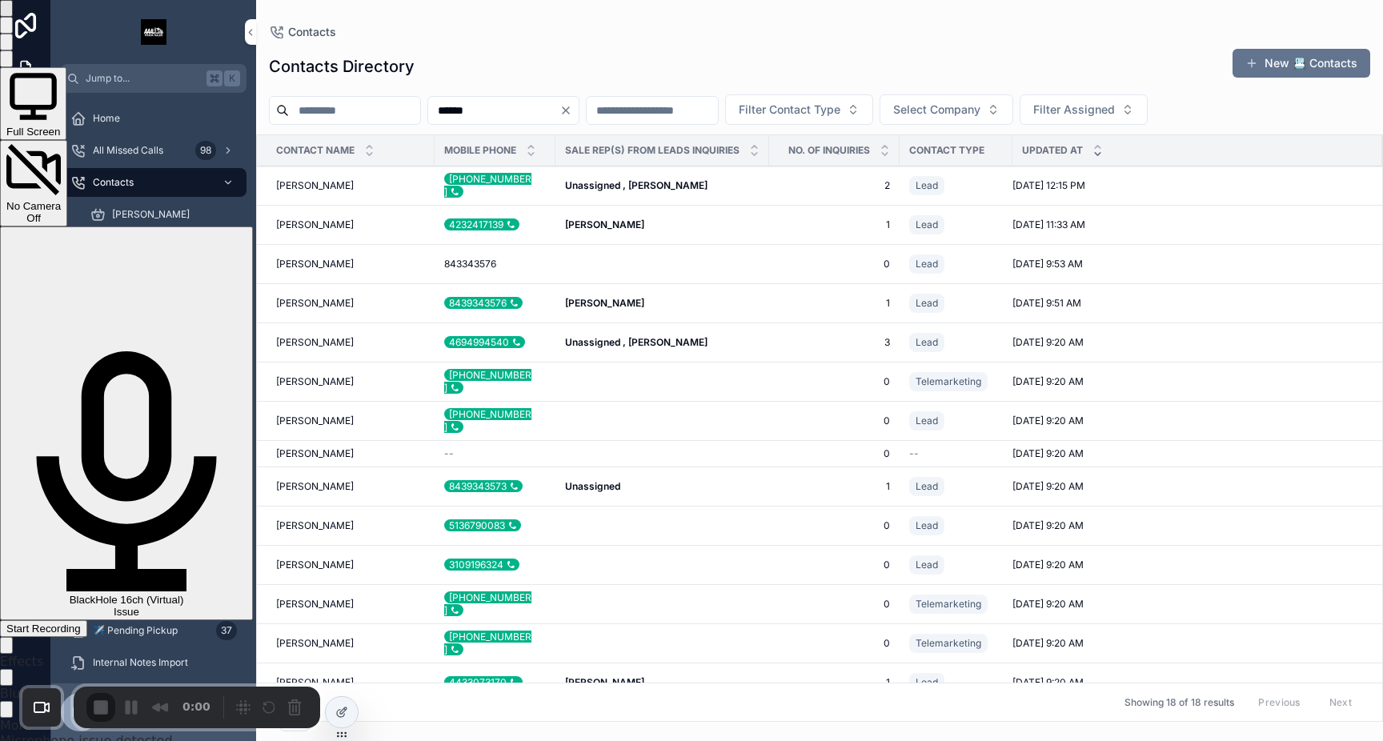
click at [184, 594] on span "BlackHole 16ch (Virtual)" at bounding box center [127, 600] width 114 height 12
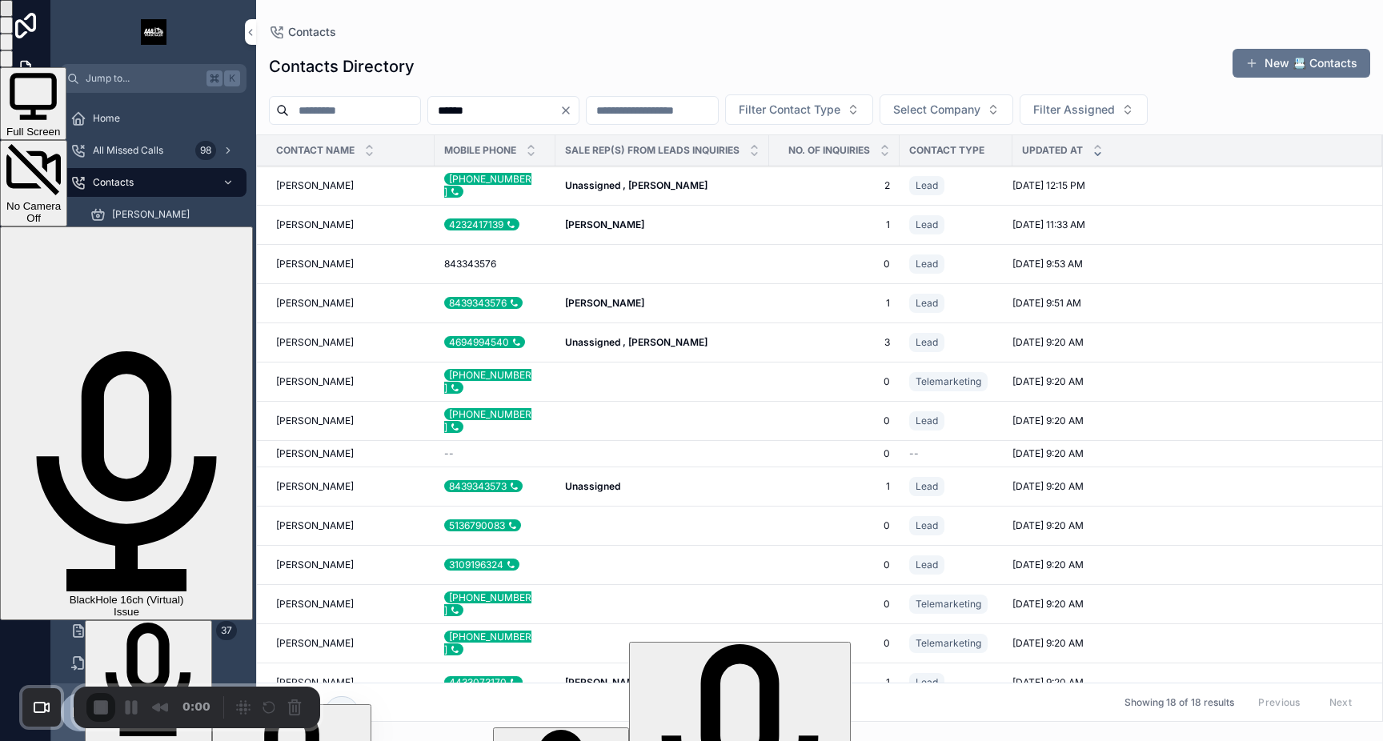
scroll to position [58, 0]
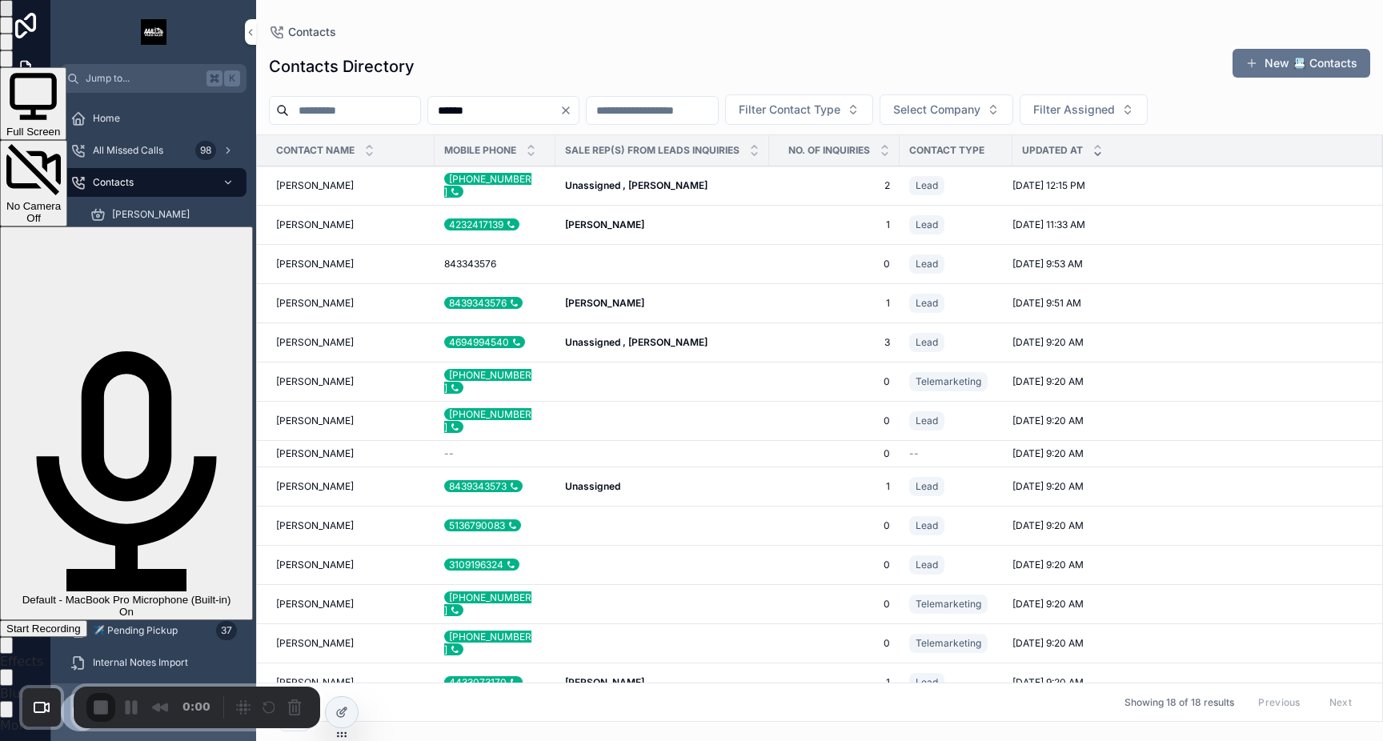
click at [81, 623] on span "Start Recording" at bounding box center [43, 629] width 74 height 12
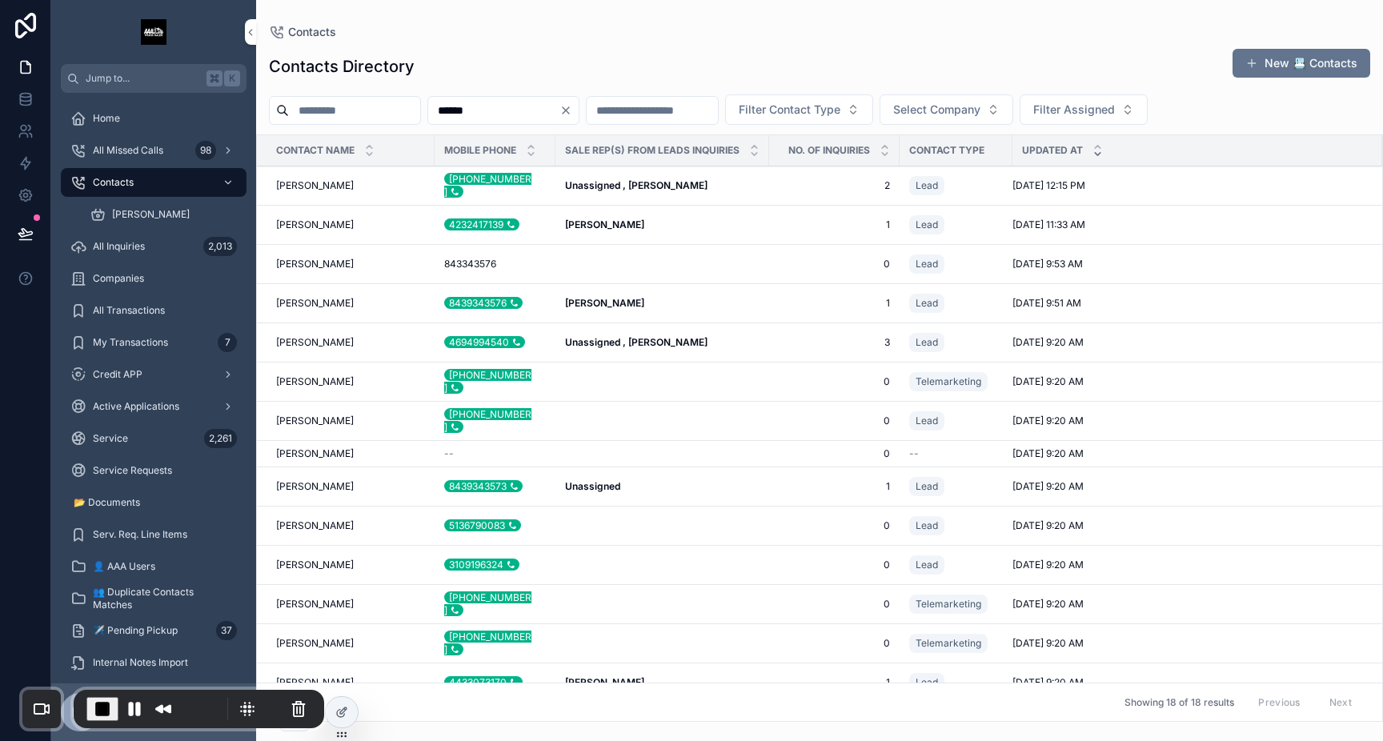
click at [158, 243] on div "All Inquiries 2,013" at bounding box center [153, 247] width 166 height 26
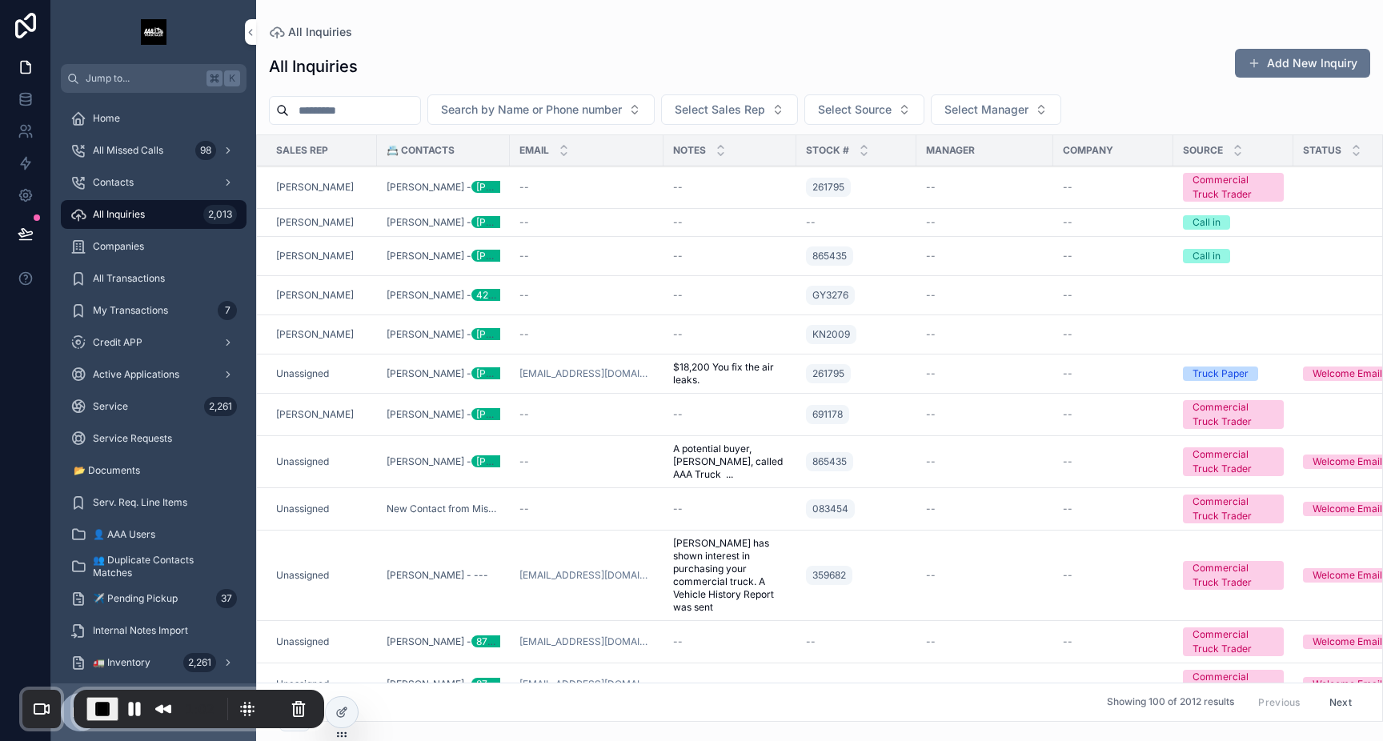
click at [379, 110] on input "scrollable content" at bounding box center [354, 110] width 131 height 22
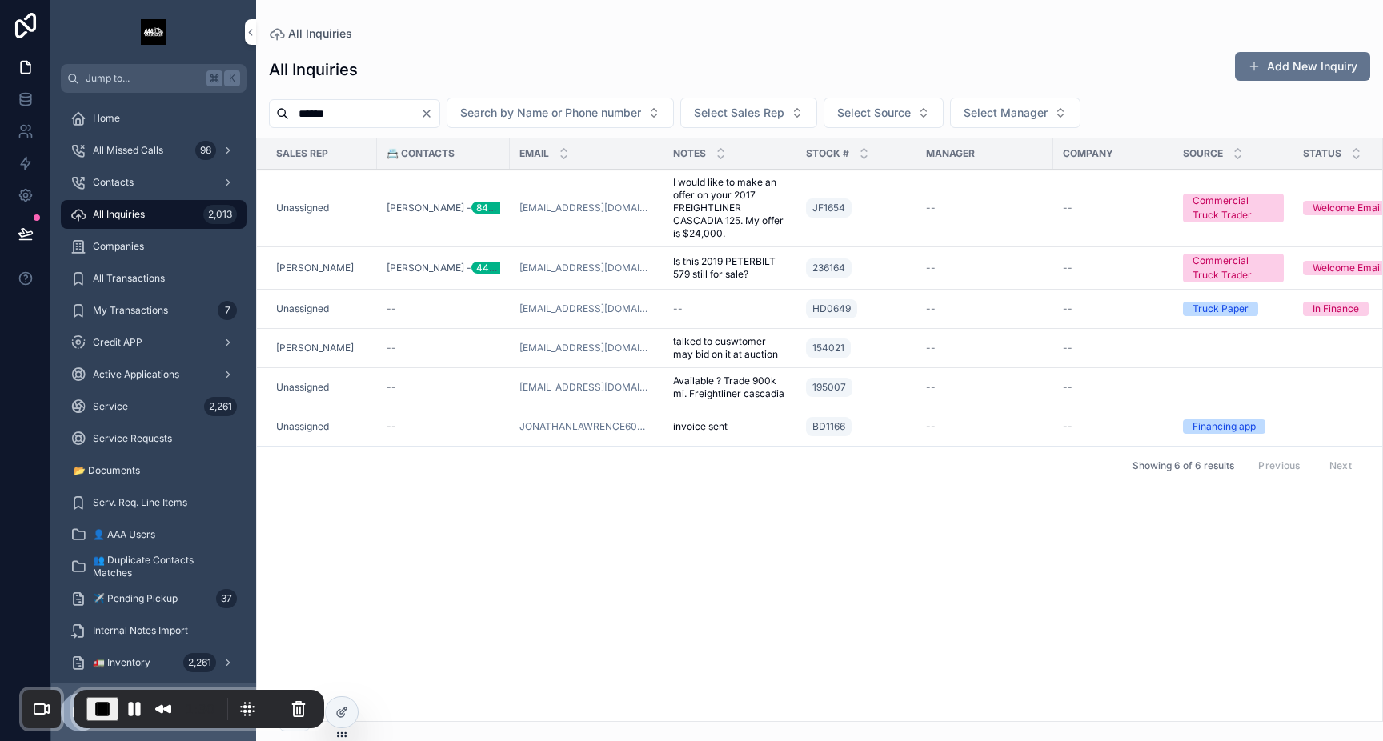
type input "******"
click at [697, 199] on span "I would like to make an offer on your 2017 FREIGHTLINER CASCADIA 125. My offer …" at bounding box center [730, 208] width 114 height 64
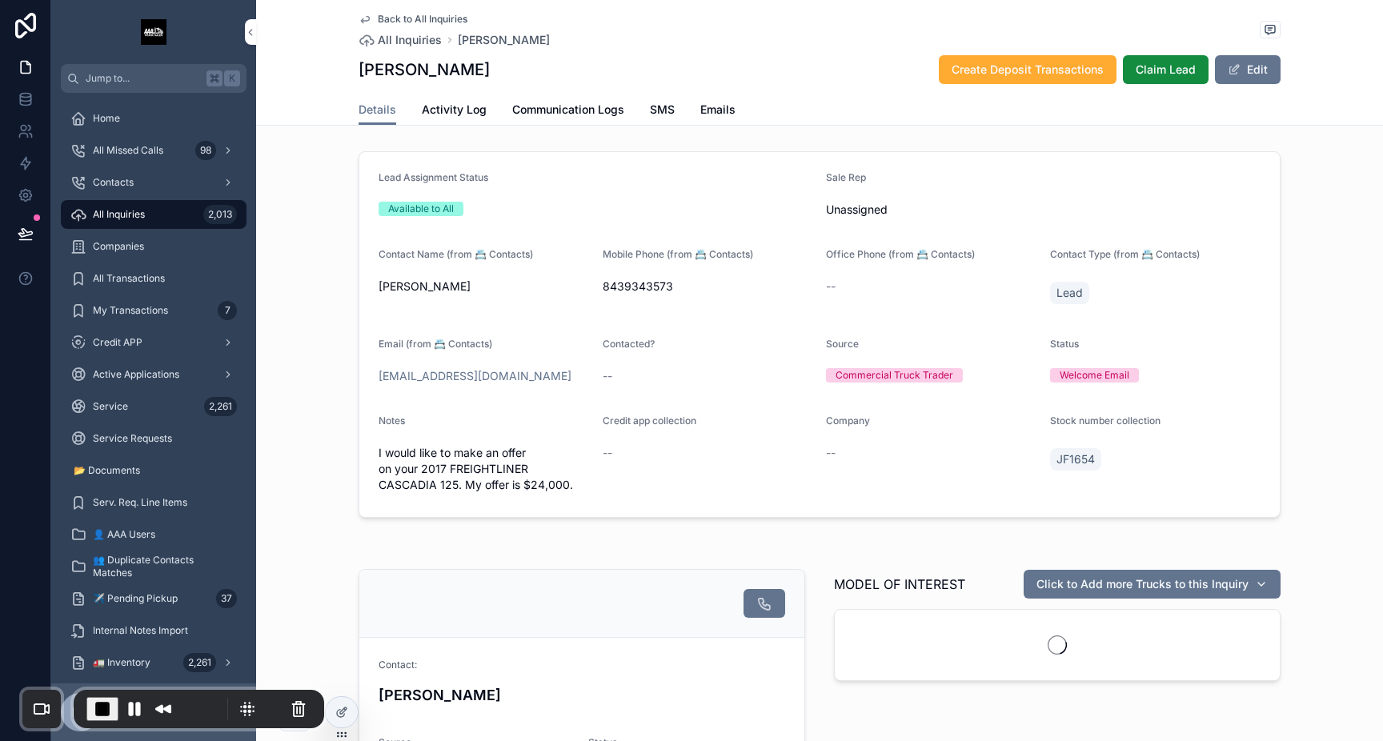
click at [591, 116] on span "Communication Logs" at bounding box center [568, 110] width 112 height 16
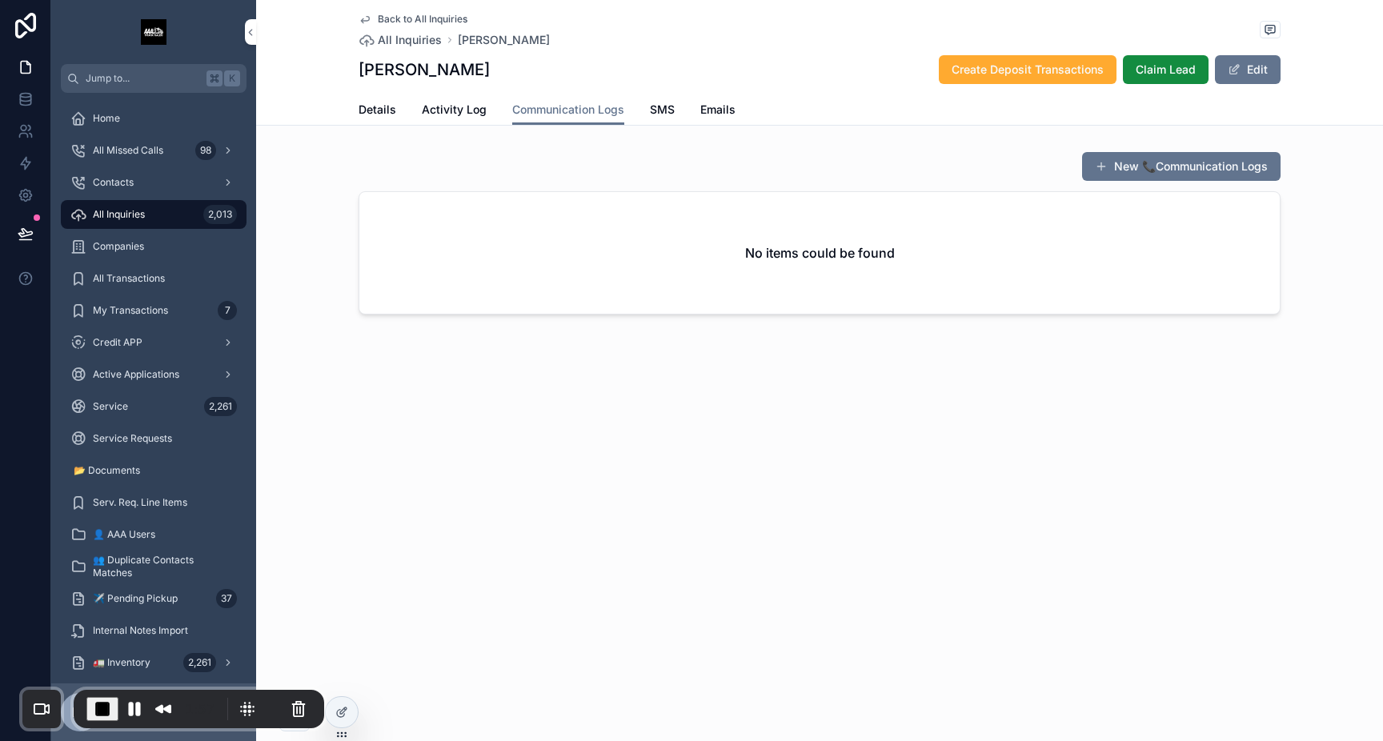
click at [130, 186] on span "Contacts" at bounding box center [113, 182] width 41 height 13
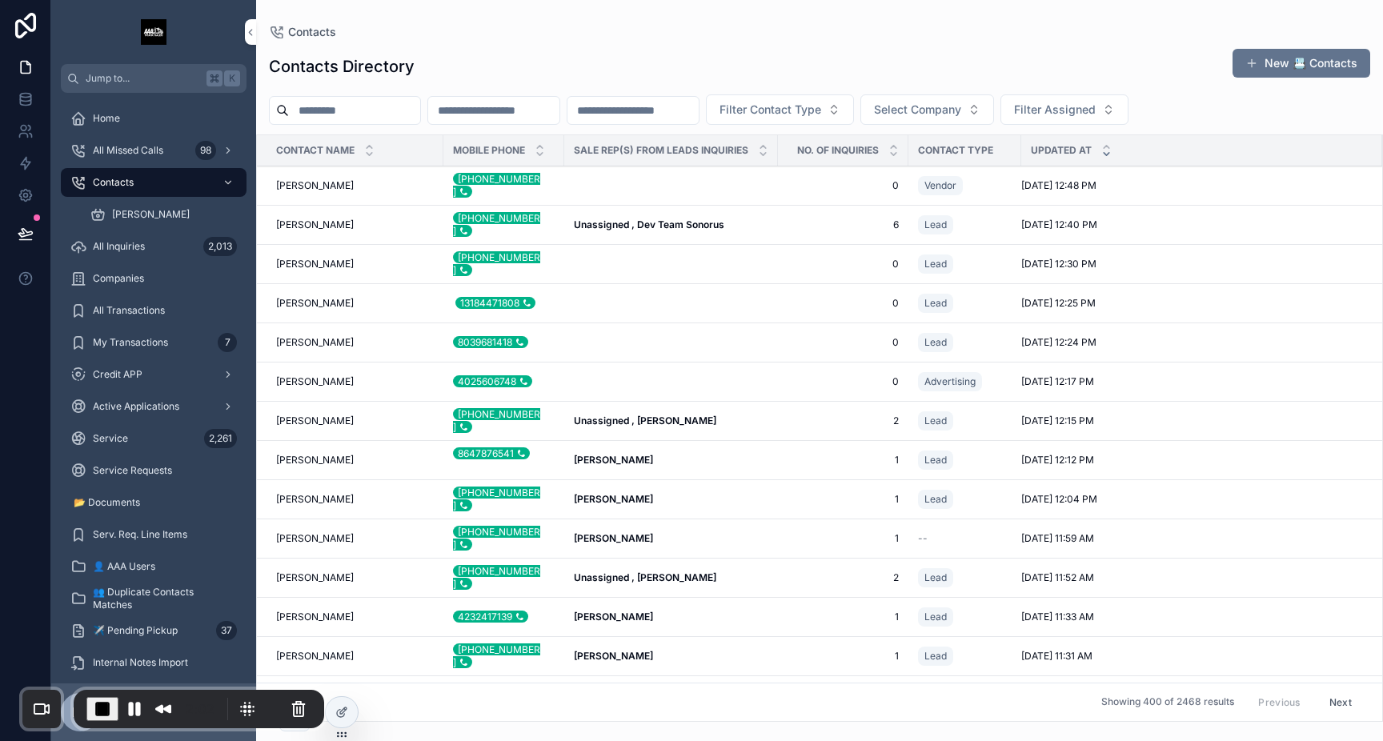
click at [505, 117] on input "scrollable content" at bounding box center [493, 110] width 131 height 22
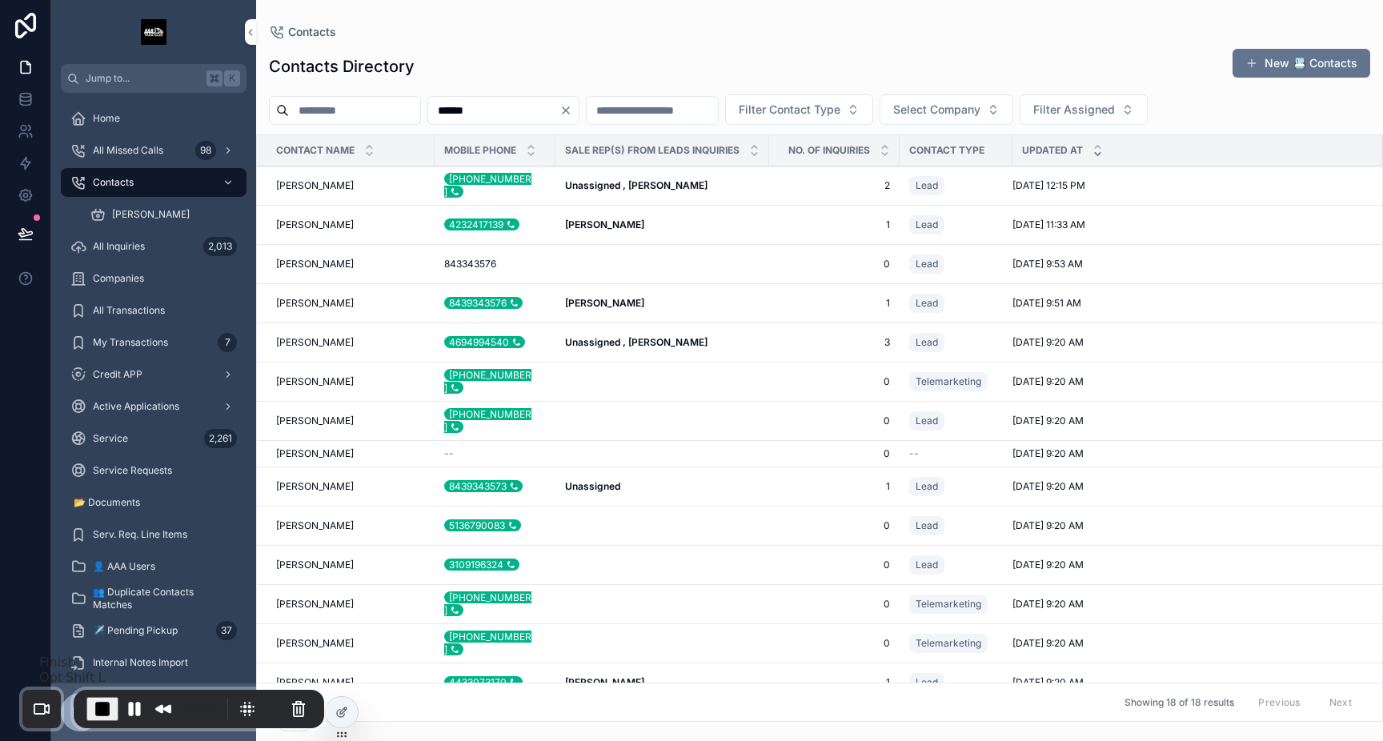
type input "******"
click at [111, 709] on button "End Recording" at bounding box center [102, 709] width 32 height 24
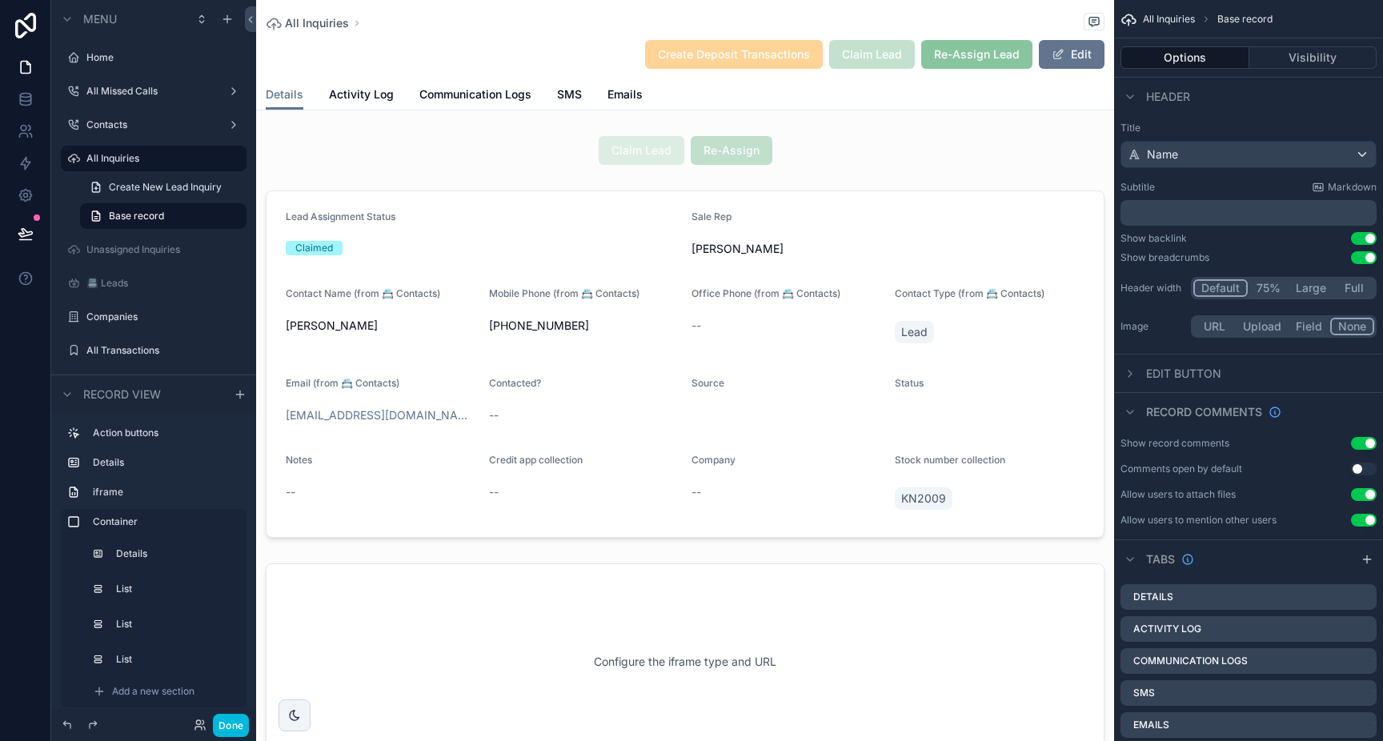
scroll to position [214, 0]
